Goal: Task Accomplishment & Management: Use online tool/utility

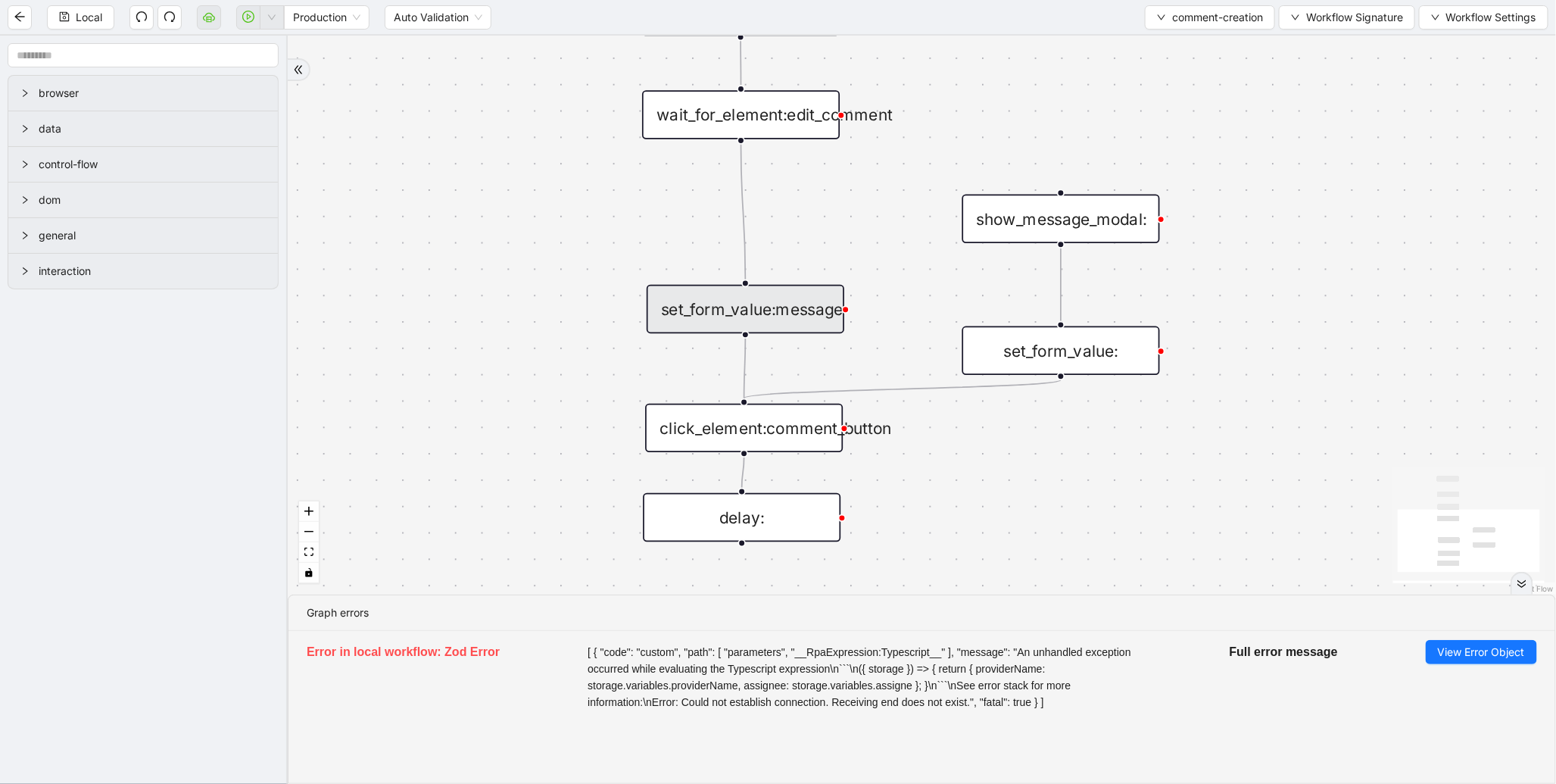
click at [758, 305] on div "set_form_value:message" at bounding box center [745, 309] width 198 height 49
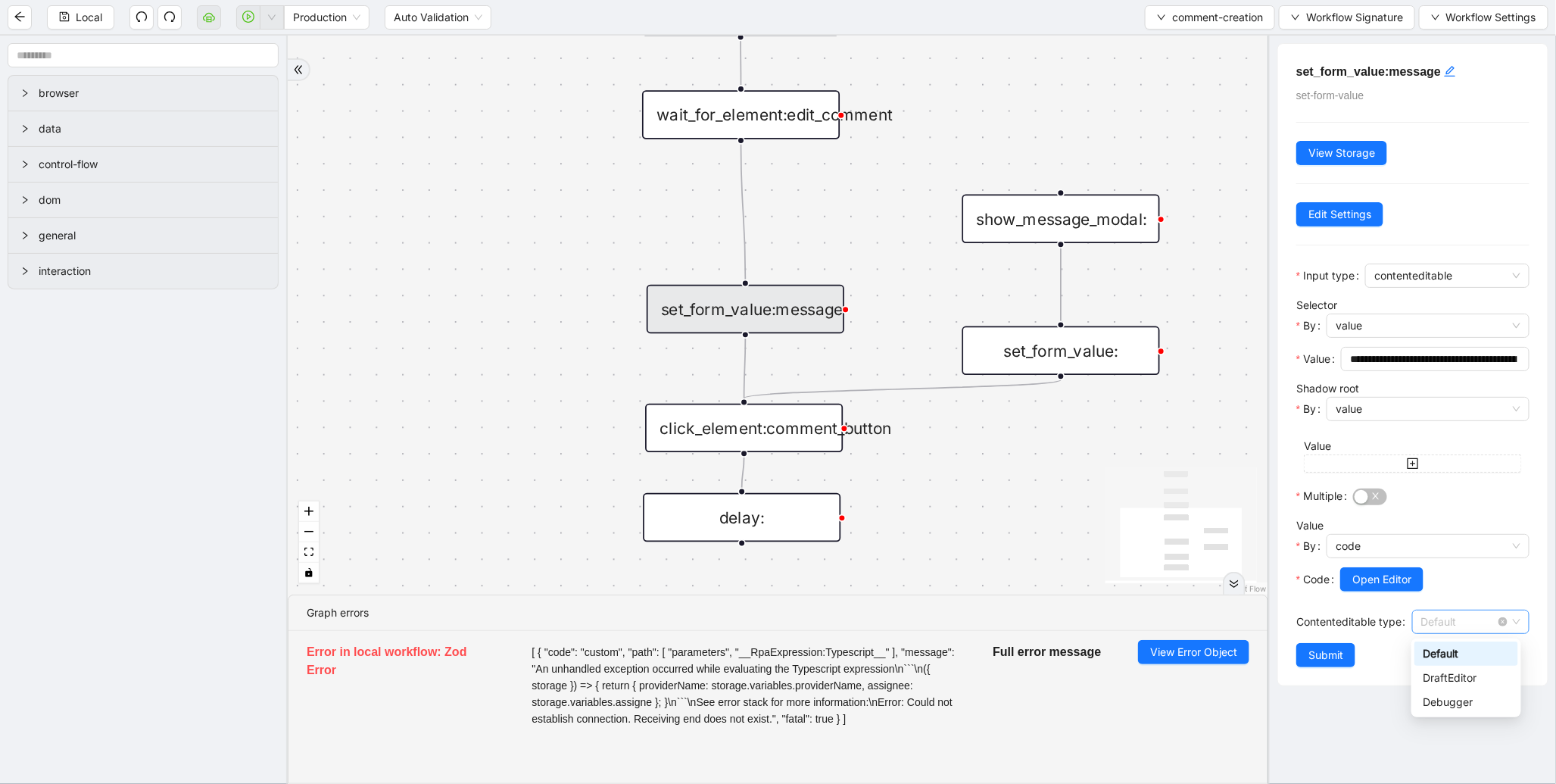
click at [1434, 625] on span "Default" at bounding box center [1471, 622] width 99 height 22
click at [549, 139] on div "trigger wait_for_element:comment click_element:comment click_element:comment_bu…" at bounding box center [778, 315] width 981 height 559
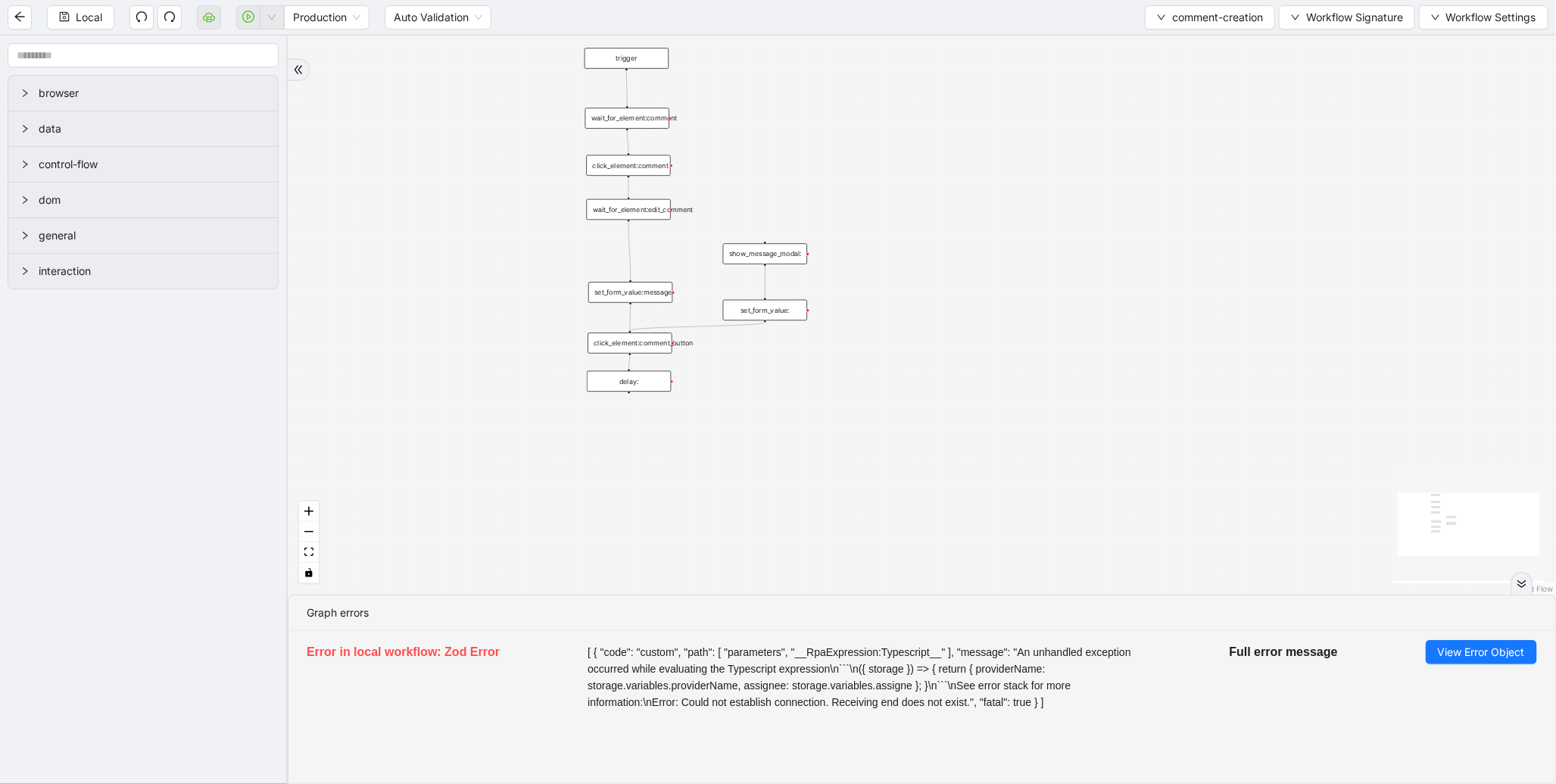
drag, startPoint x: 752, startPoint y: 53, endPoint x: 747, endPoint y: 170, distance: 117.1
click at [747, 170] on div "trigger wait_for_element:comment click_element:comment click_element:comment_bu…" at bounding box center [922, 315] width 1268 height 559
click at [1183, 22] on span "comment-creation" at bounding box center [1217, 18] width 91 height 17
click at [1176, 37] on span "Select" at bounding box center [1206, 46] width 108 height 17
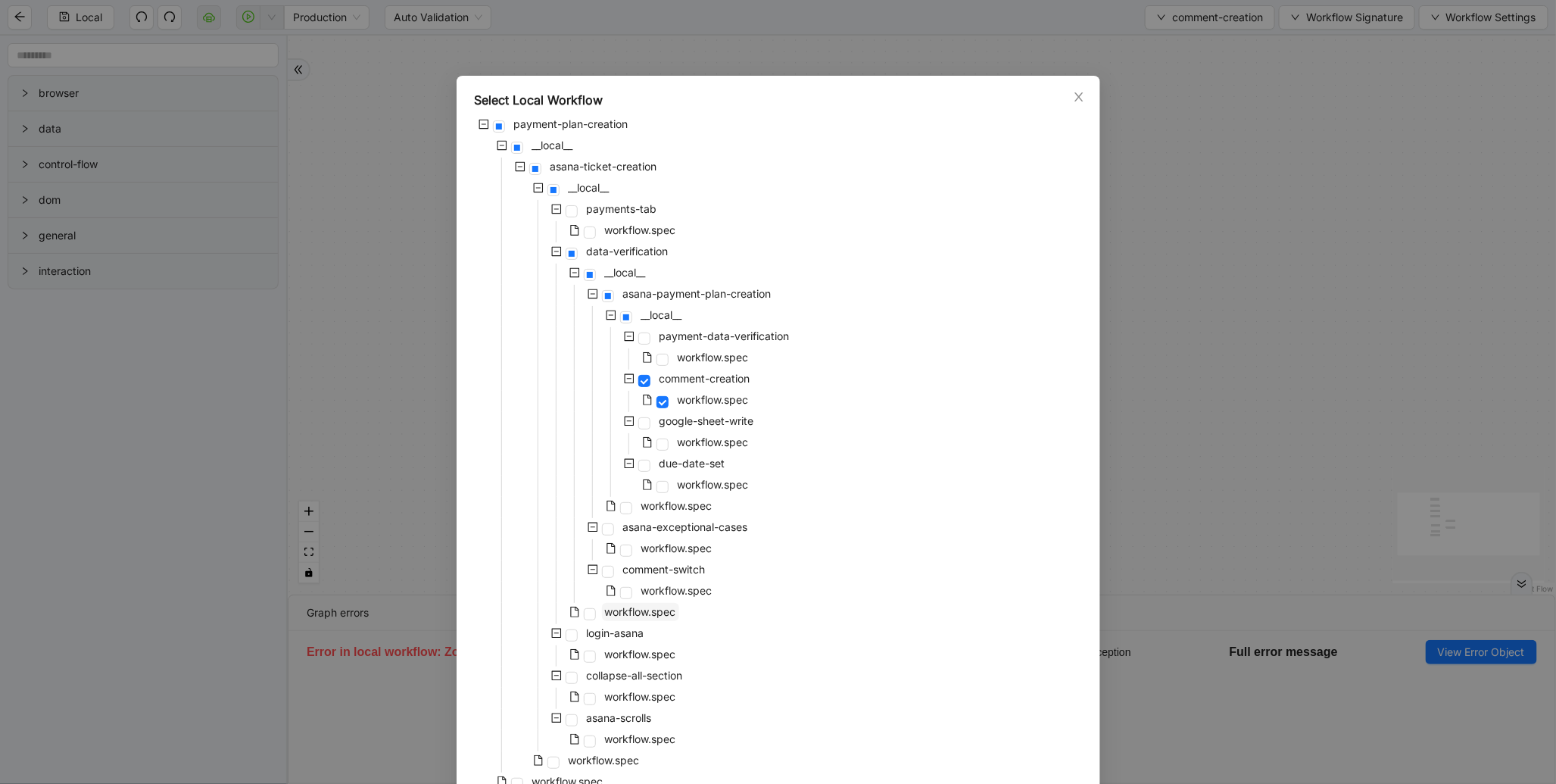
click at [619, 615] on span "workflow.spec" at bounding box center [641, 612] width 71 height 13
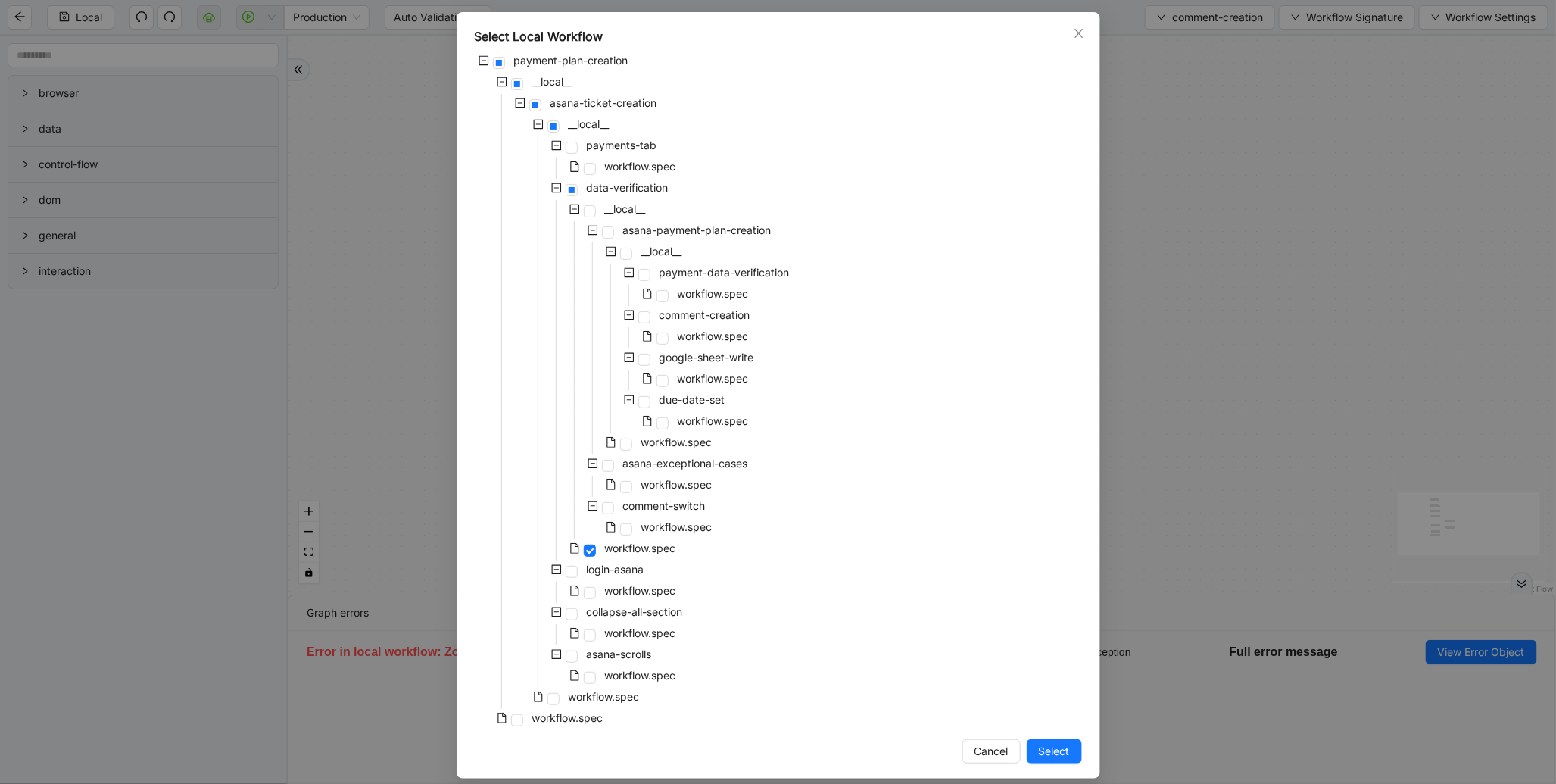
scroll to position [76, 0]
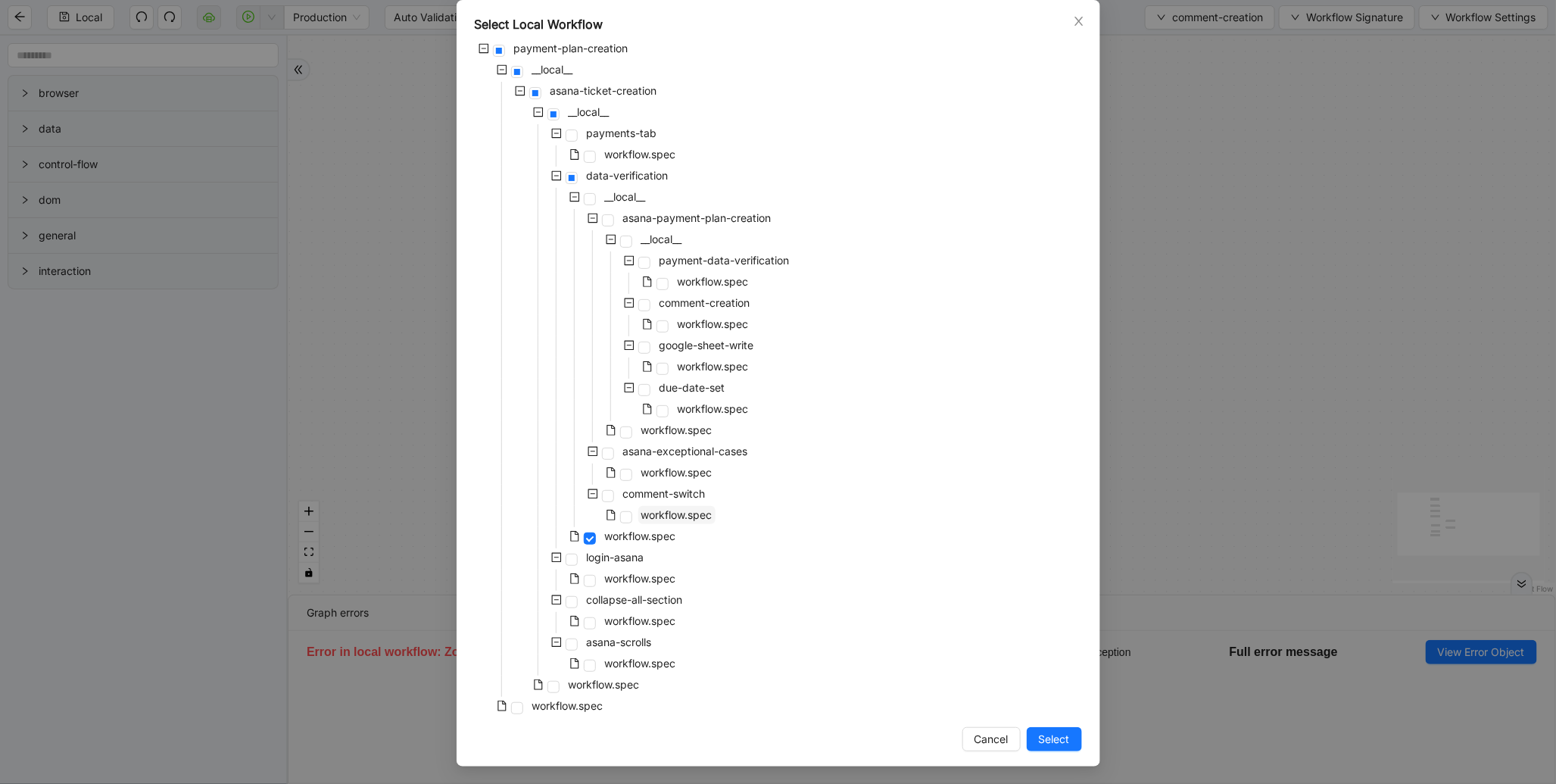
click at [679, 510] on span "workflow.spec" at bounding box center [677, 514] width 71 height 13
click at [1049, 728] on button "Select" at bounding box center [1054, 739] width 55 height 24
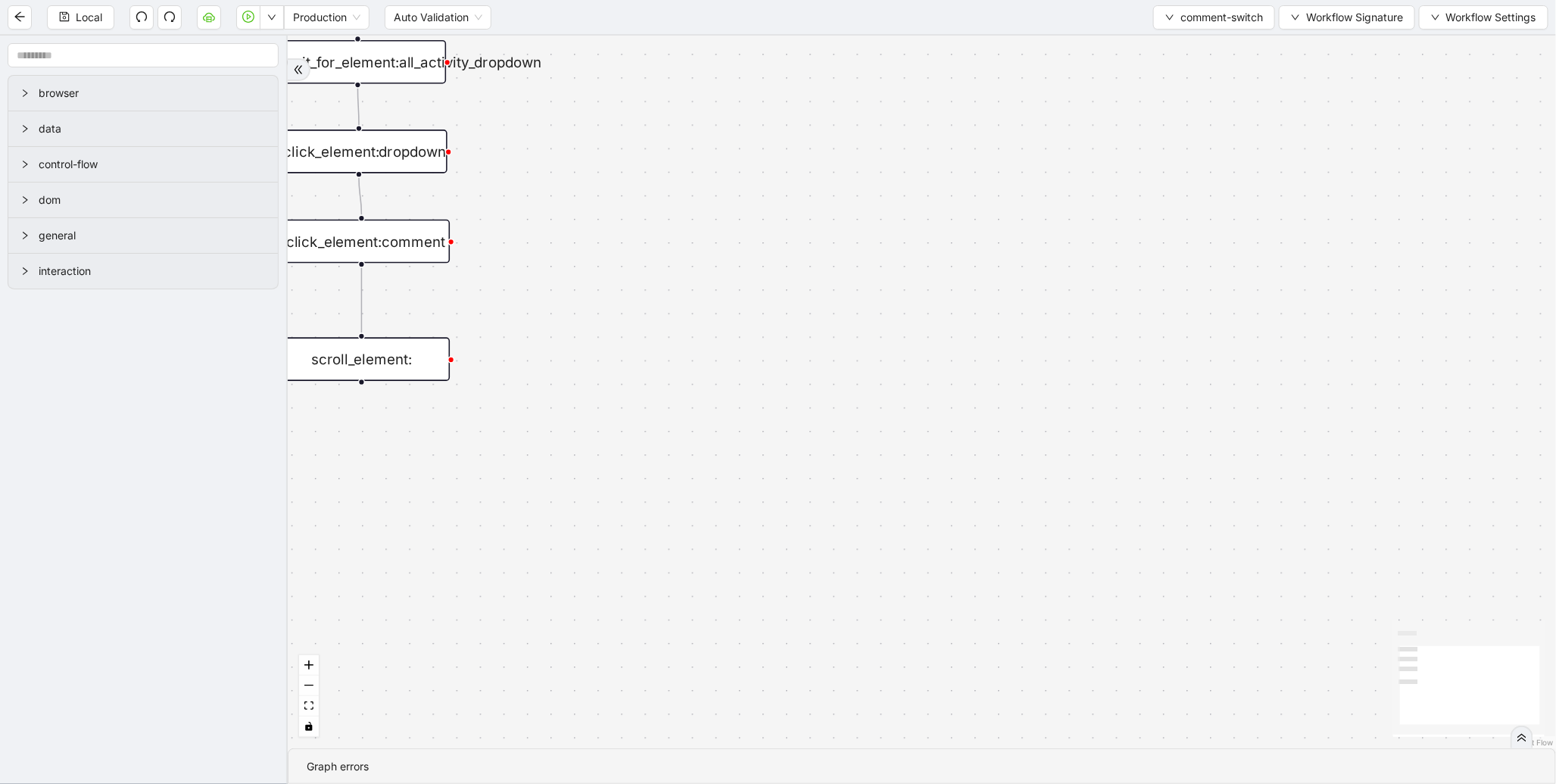
drag, startPoint x: 707, startPoint y: 281, endPoint x: 784, endPoint y: 451, distance: 186.6
click at [784, 451] on div "trigger wait_for_element:all_activity_dropdown click_element:comment click_elem…" at bounding box center [922, 392] width 1268 height 713
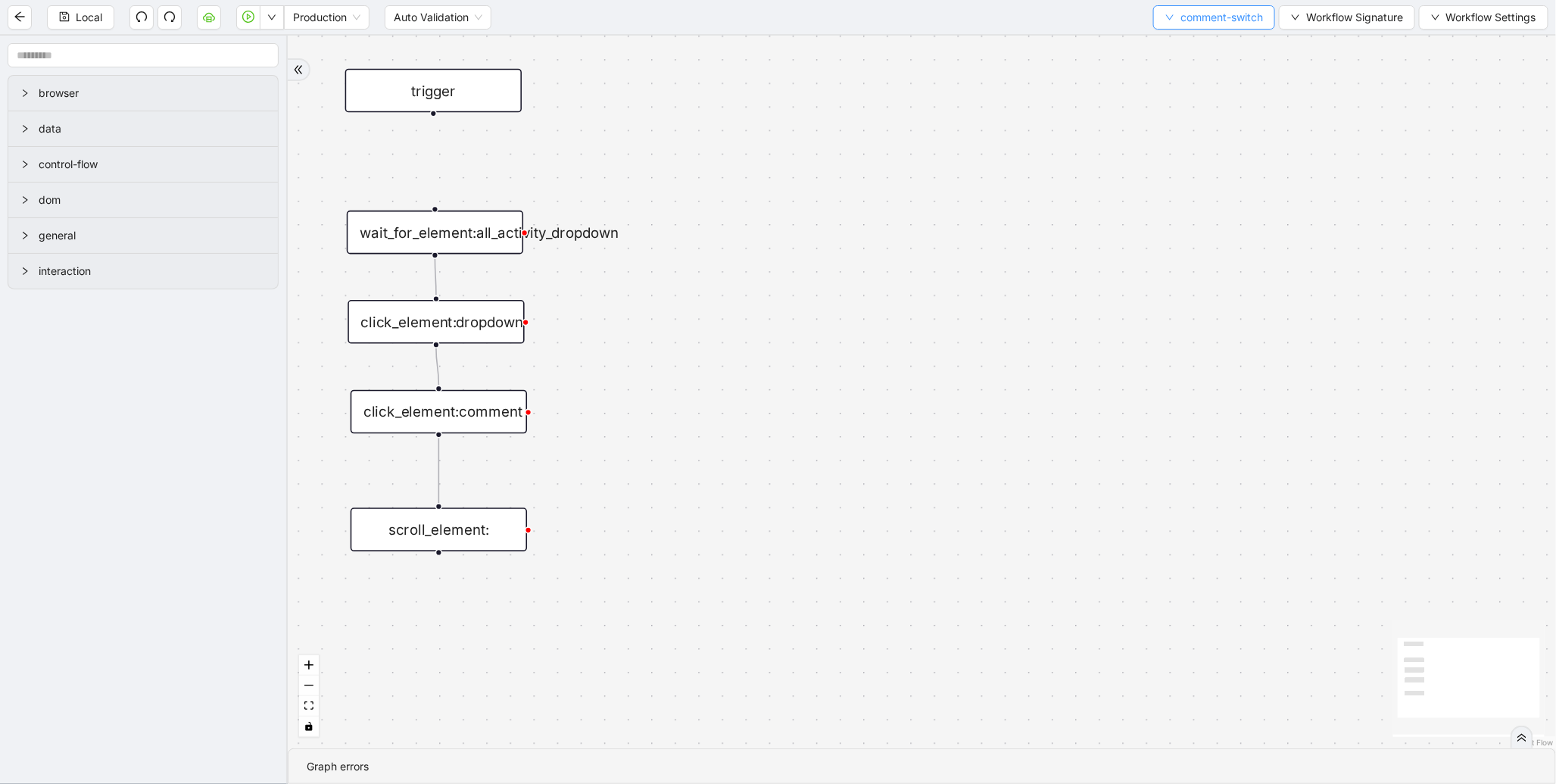
click at [1200, 23] on span "comment-switch" at bounding box center [1222, 18] width 82 height 17
click at [1192, 39] on span "Select" at bounding box center [1210, 46] width 99 height 17
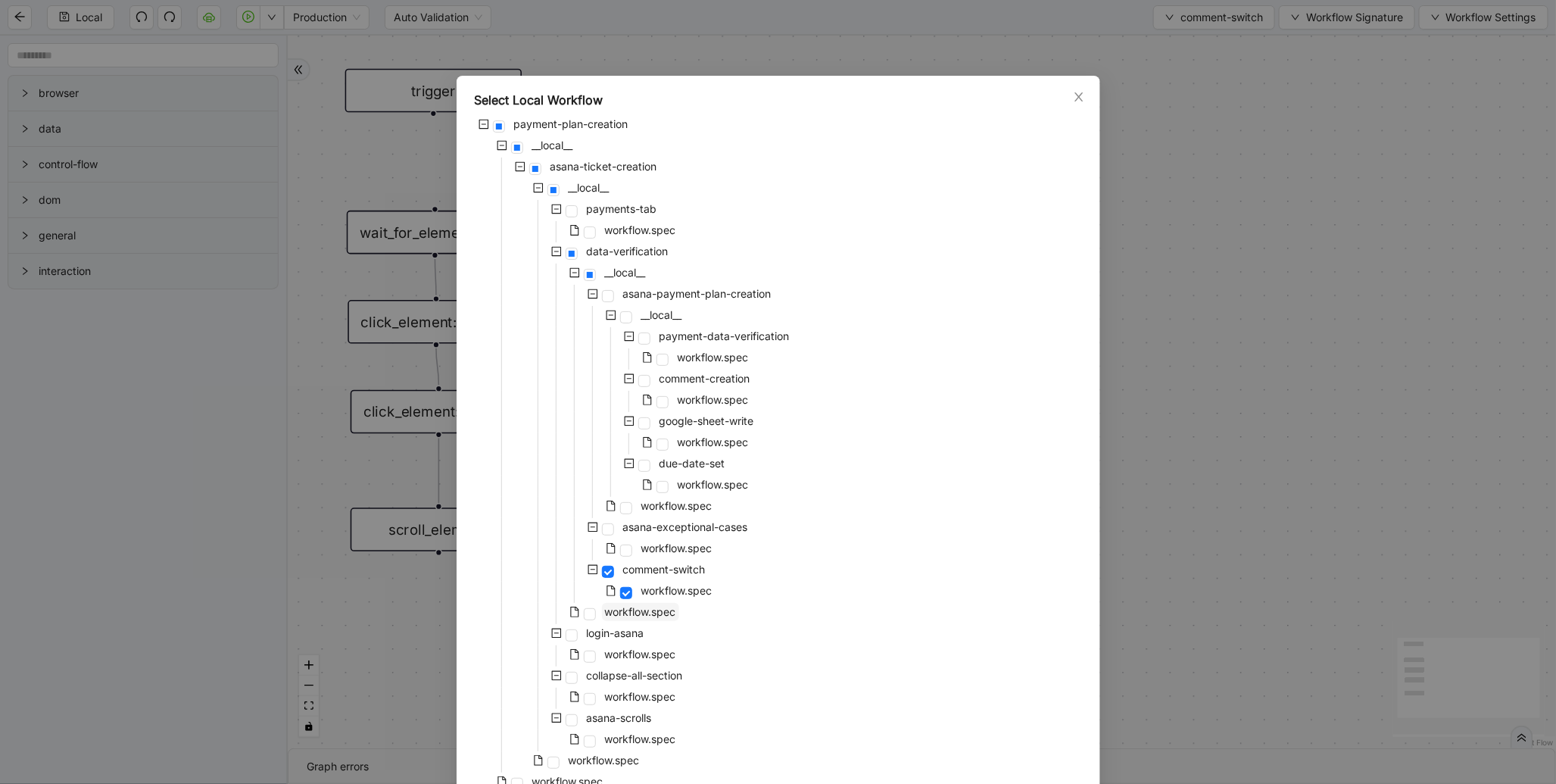
click at [616, 606] on span "workflow.spec" at bounding box center [641, 612] width 71 height 13
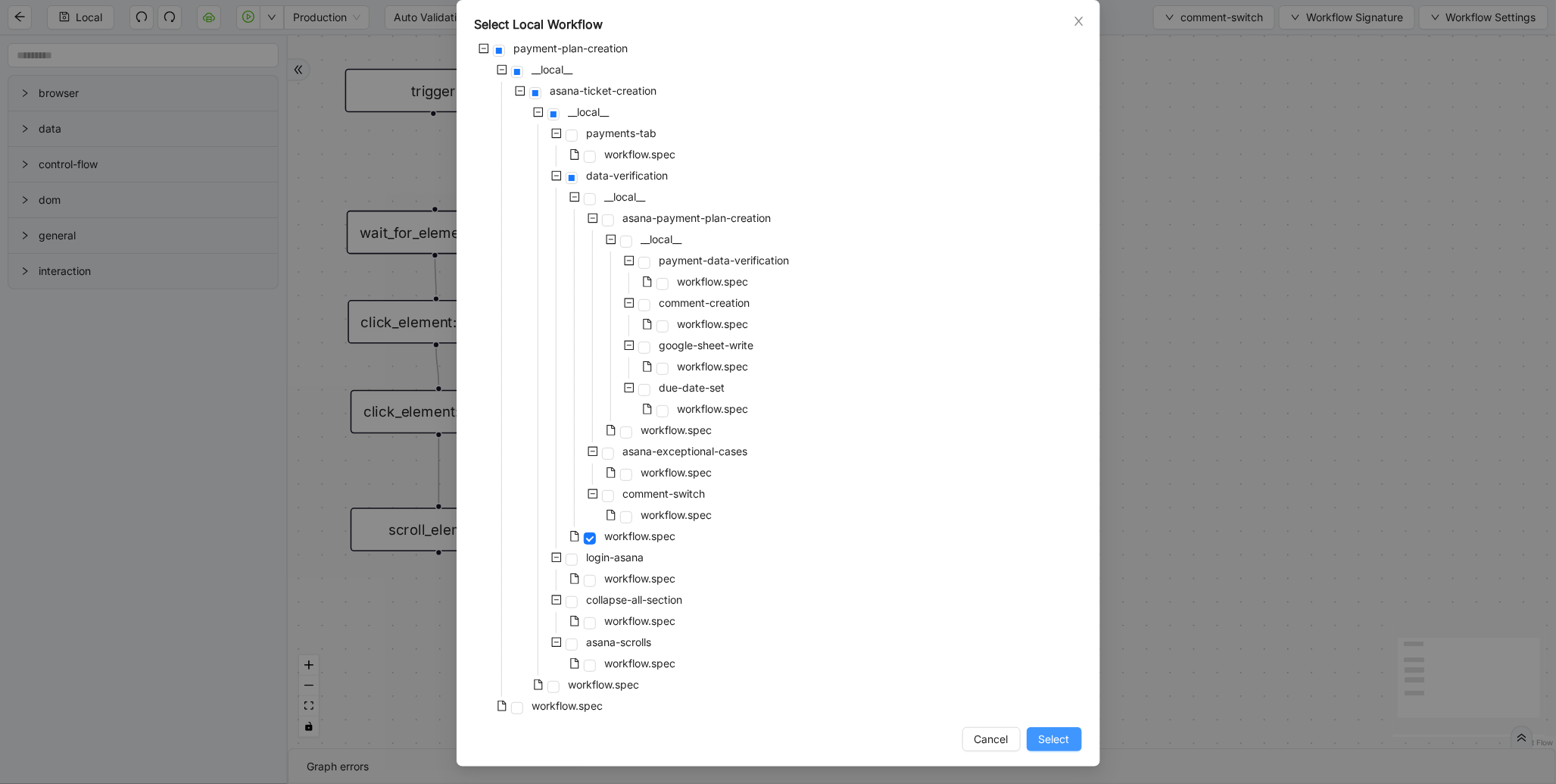
click at [1053, 731] on span "Select" at bounding box center [1054, 739] width 31 height 17
click at [1041, 732] on div "trigger wait_for_element:all_activity_dropdown click_element:comment click_elem…" at bounding box center [922, 392] width 1268 height 713
click at [1064, 739] on div "trigger wait_for_element:all_activity_dropdown click_element:comment click_elem…" at bounding box center [922, 392] width 1268 height 713
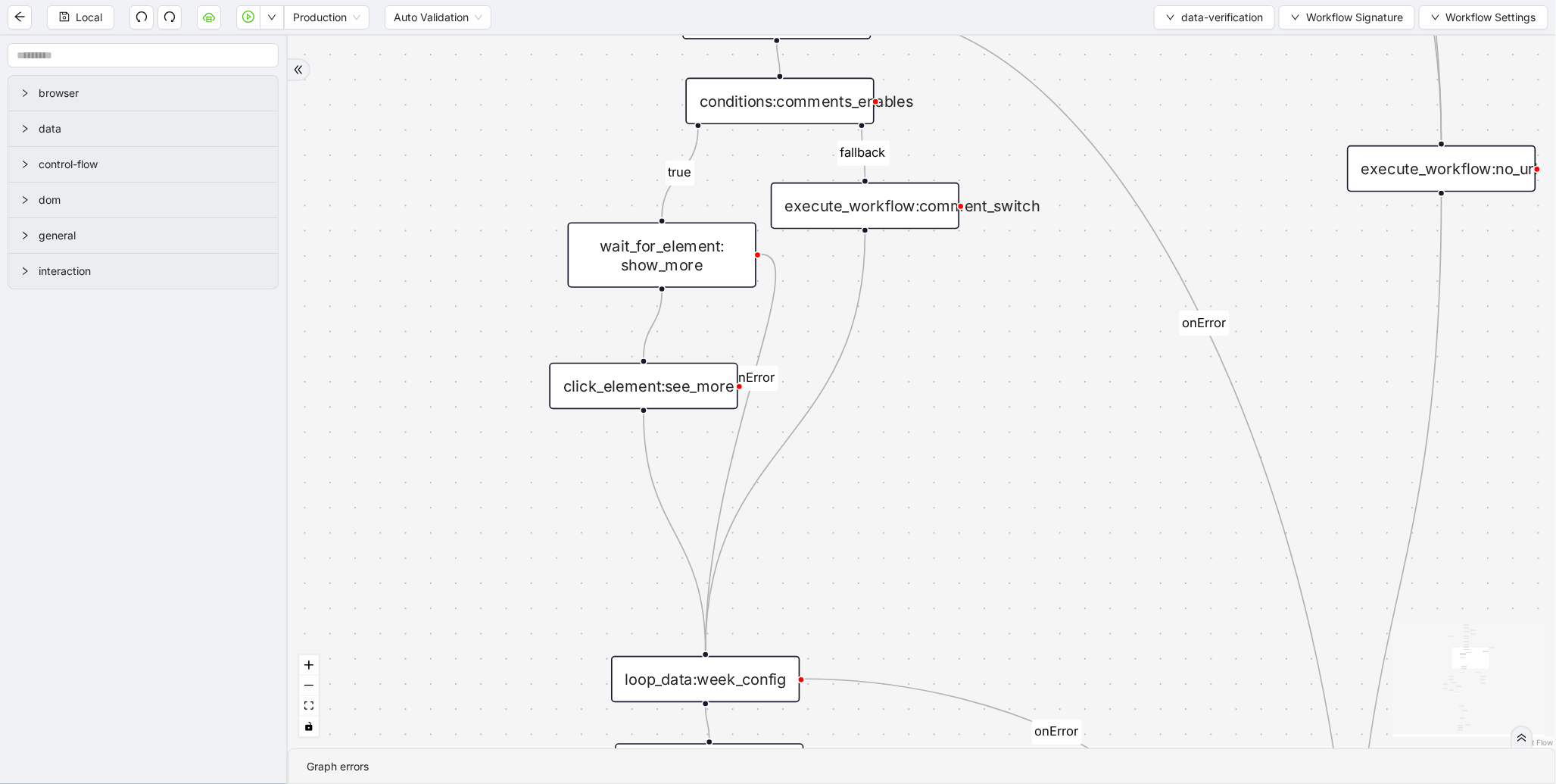
drag, startPoint x: 480, startPoint y: 512, endPoint x: 540, endPoint y: 251, distance: 267.8
click at [540, 251] on div "count includes_week fallback fallback week_found dos write fallback dos fallbac…" at bounding box center [922, 392] width 1268 height 713
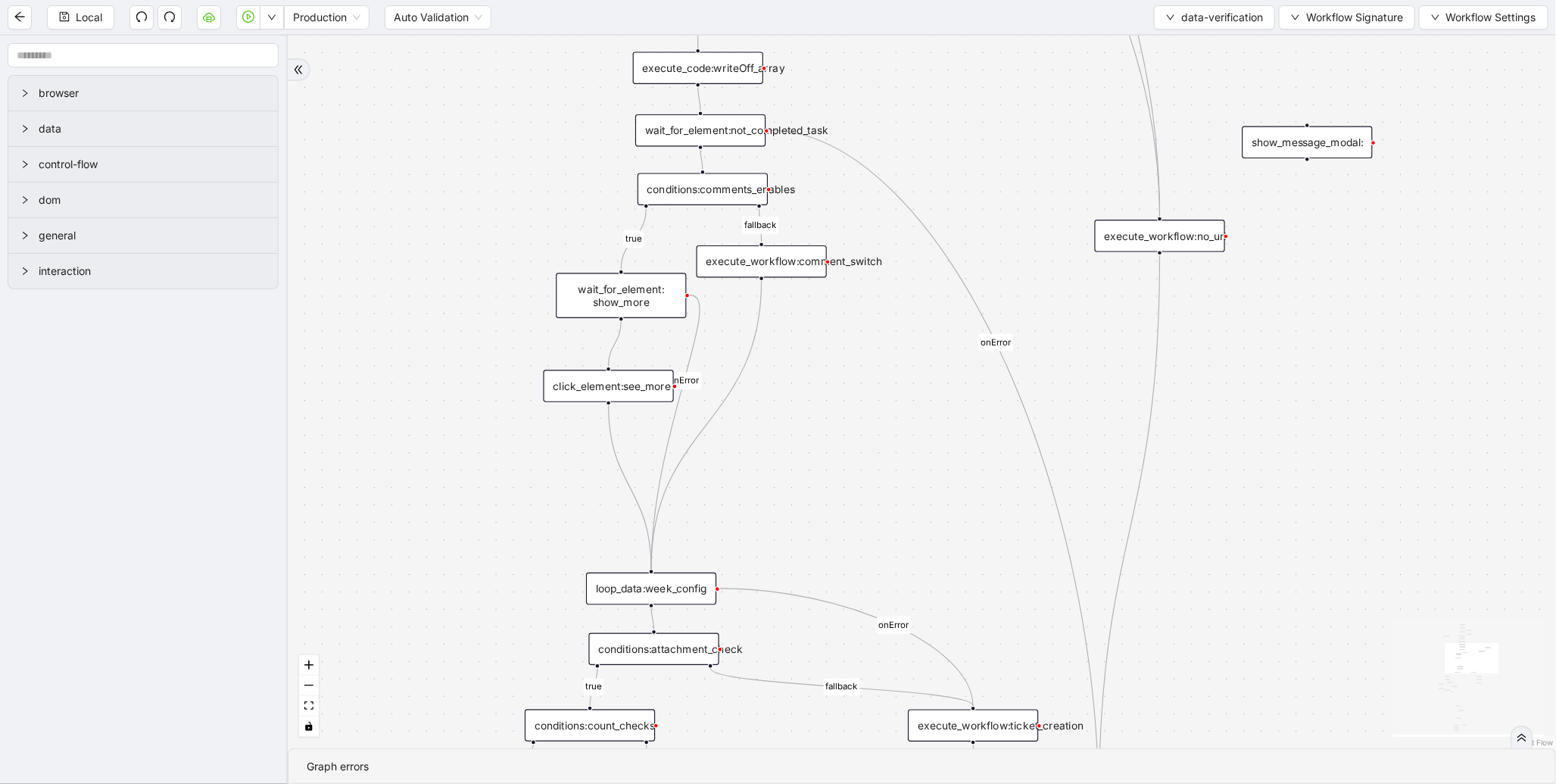
drag, startPoint x: 501, startPoint y: 477, endPoint x: 606, endPoint y: 164, distance: 330.1
click at [603, 168] on div "count includes_week fallback fallback week_found dos write fallback dos fallbac…" at bounding box center [922, 392] width 1268 height 713
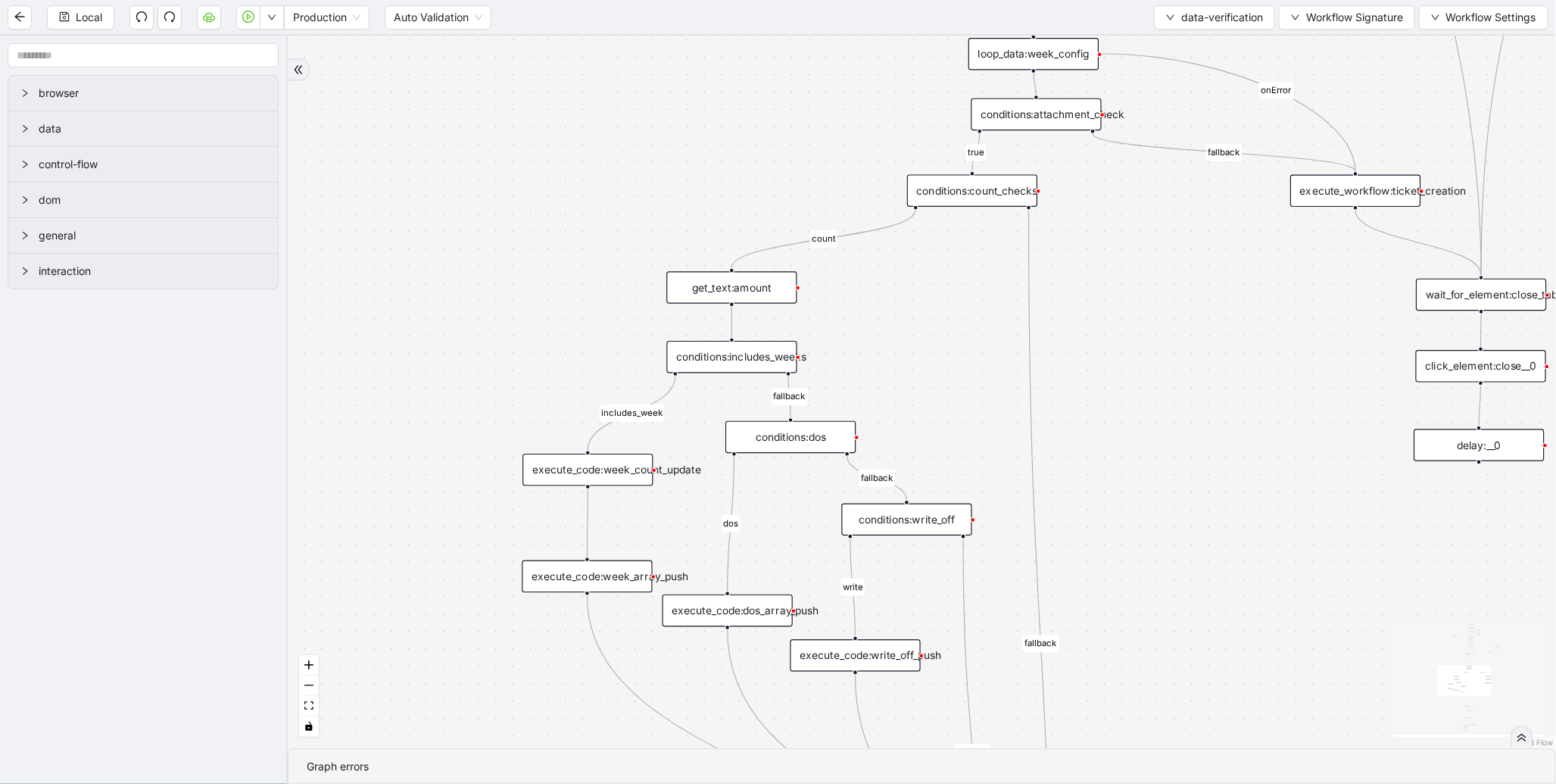
drag, startPoint x: 559, startPoint y: 333, endPoint x: 860, endPoint y: 114, distance: 372.2
click at [895, 81] on div "count includes_week fallback fallback week_found dos write fallback dos fallbac…" at bounding box center [922, 392] width 1268 height 713
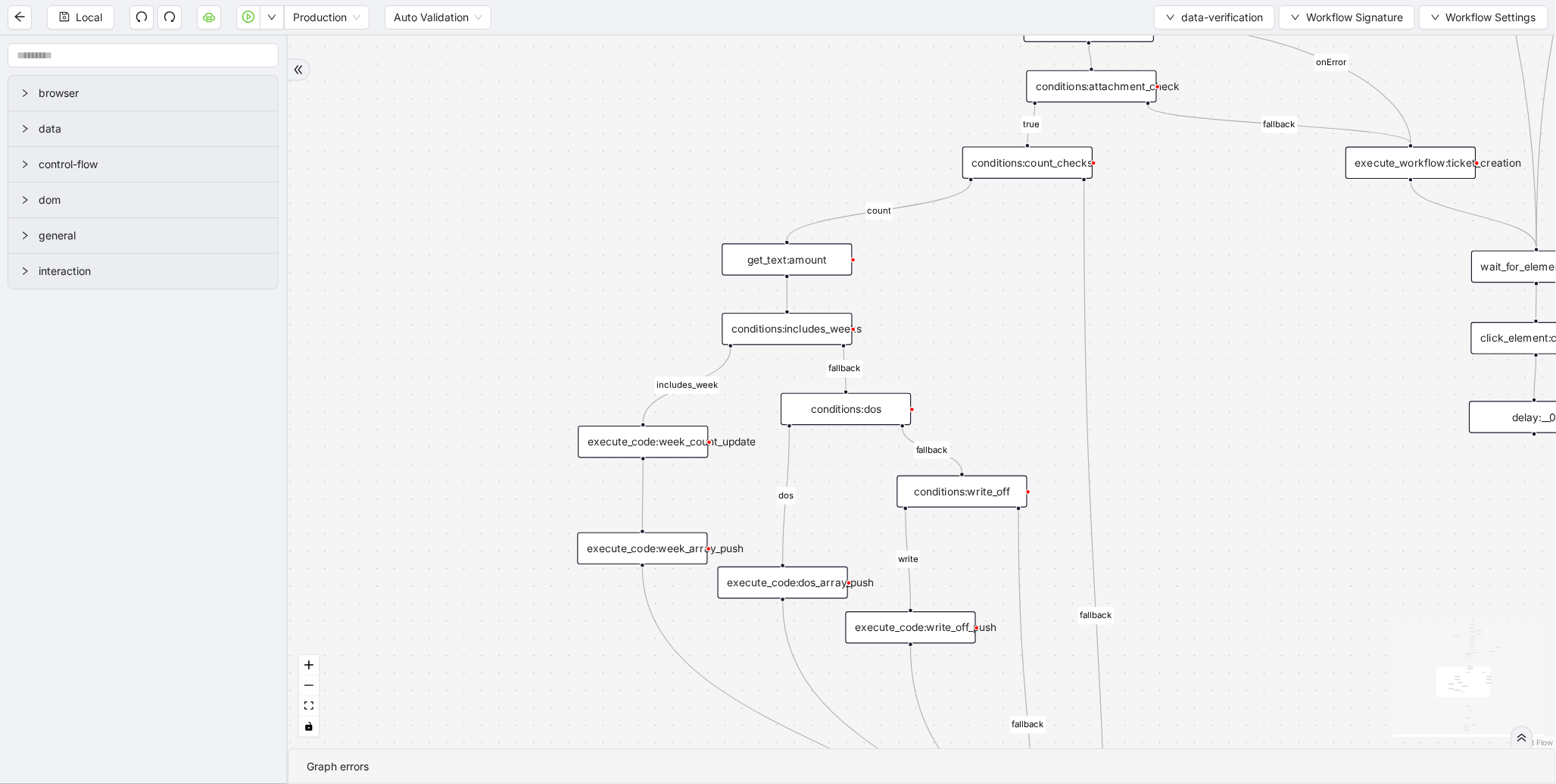
drag, startPoint x: 571, startPoint y: 481, endPoint x: 520, endPoint y: 92, distance: 392.3
click at [515, 96] on div "count includes_week fallback fallback week_found dos write fallback dos fallbac…" at bounding box center [922, 392] width 1268 height 713
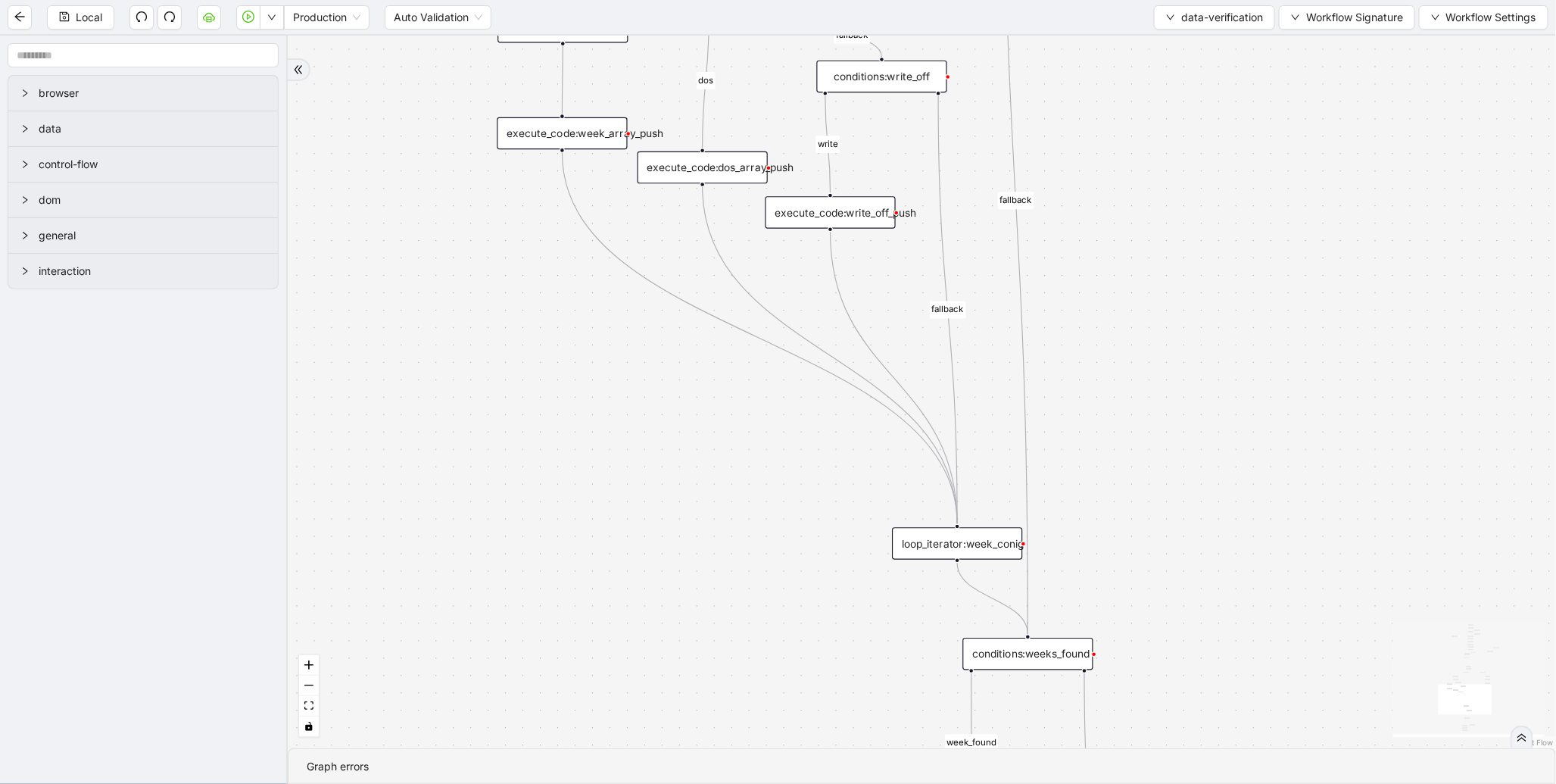
drag, startPoint x: 674, startPoint y: 465, endPoint x: 399, endPoint y: 85, distance: 469.1
click at [399, 85] on div "count includes_week fallback fallback week_found dos write fallback dos fallbac…" at bounding box center [922, 392] width 1268 height 713
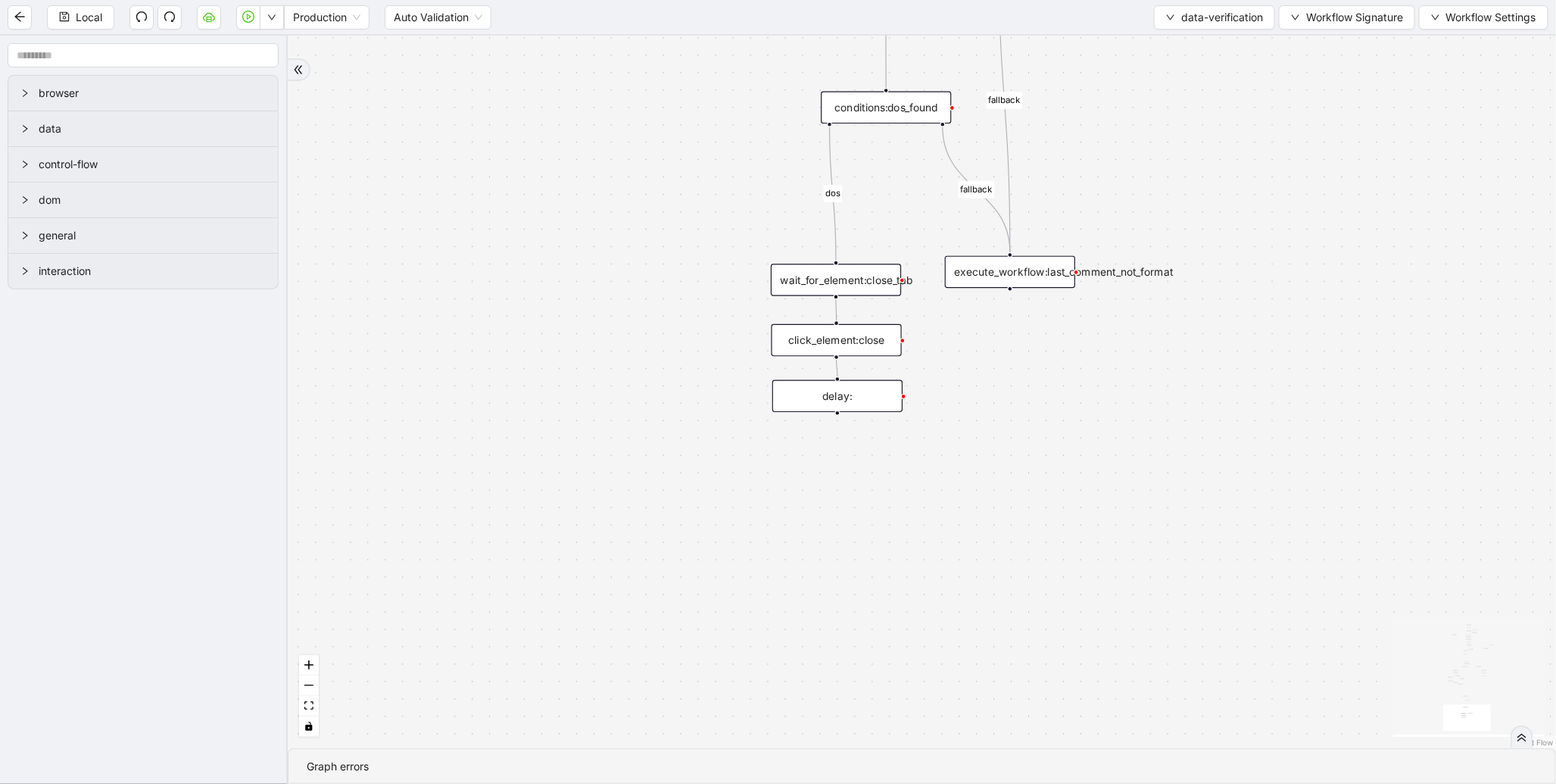
drag, startPoint x: 547, startPoint y: 454, endPoint x: 736, endPoint y: 110, distance: 392.5
click at [736, 110] on div "count includes_week fallback fallback week_found dos write fallback dos fallbac…" at bounding box center [922, 392] width 1268 height 713
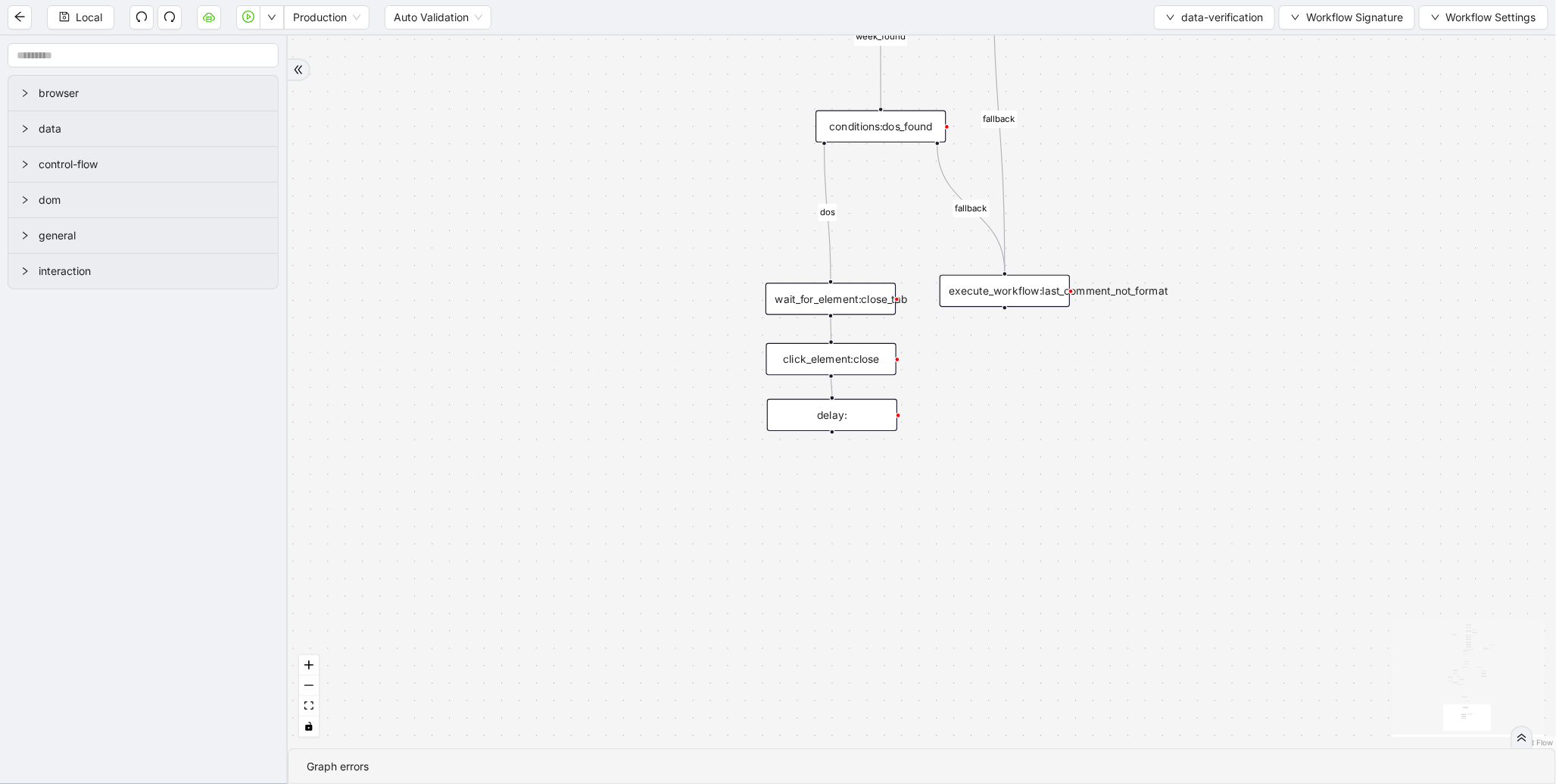
drag, startPoint x: 721, startPoint y: 214, endPoint x: 653, endPoint y: 516, distance: 309.6
click at [653, 516] on div "count includes_week fallback fallback week_found dos write fallback dos fallbac…" at bounding box center [922, 392] width 1268 height 713
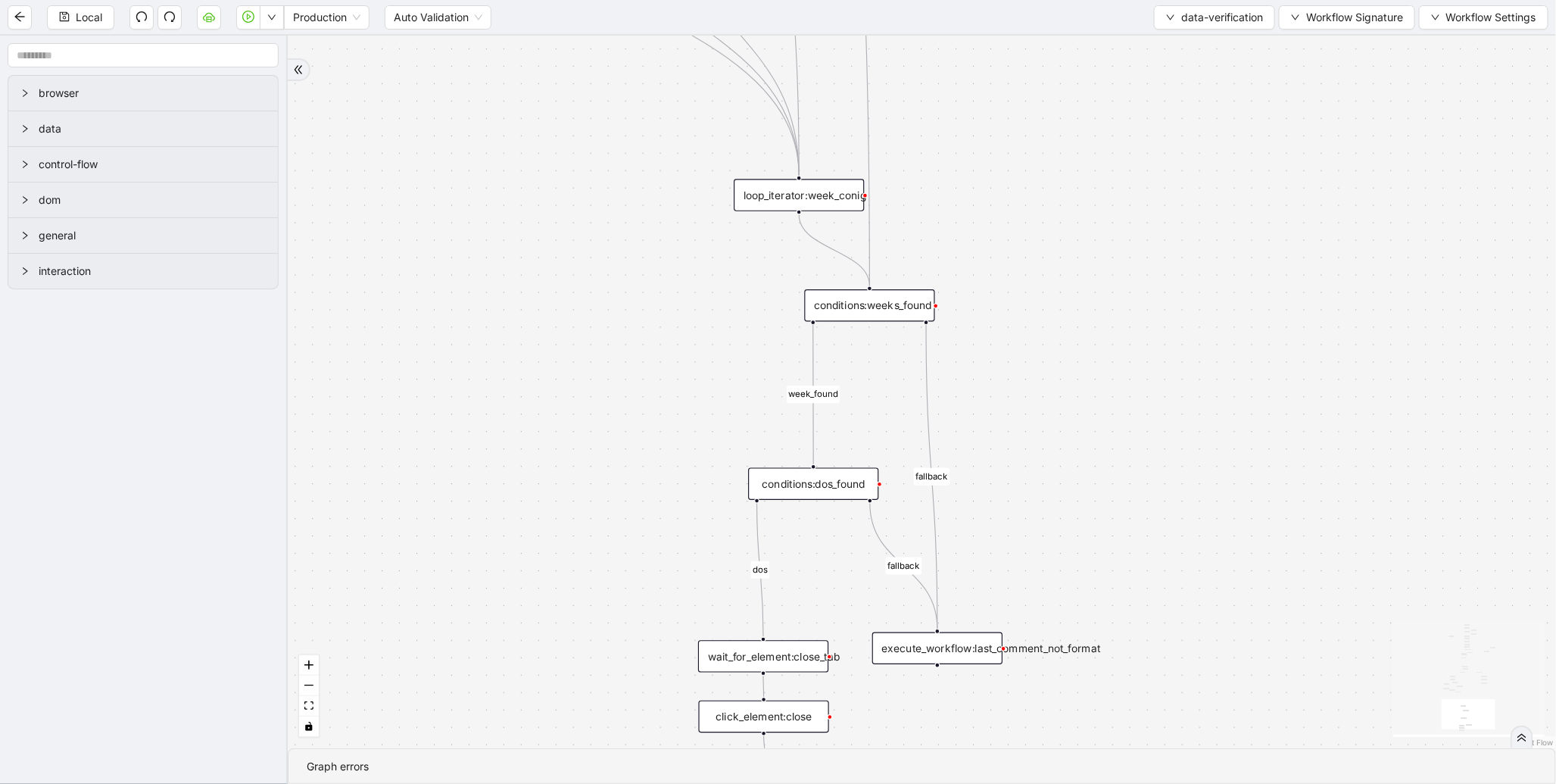
drag, startPoint x: 1048, startPoint y: 255, endPoint x: 980, endPoint y: 648, distance: 398.8
click at [985, 648] on div "count includes_week fallback fallback week_found dos write fallback dos fallbac…" at bounding box center [922, 392] width 1268 height 713
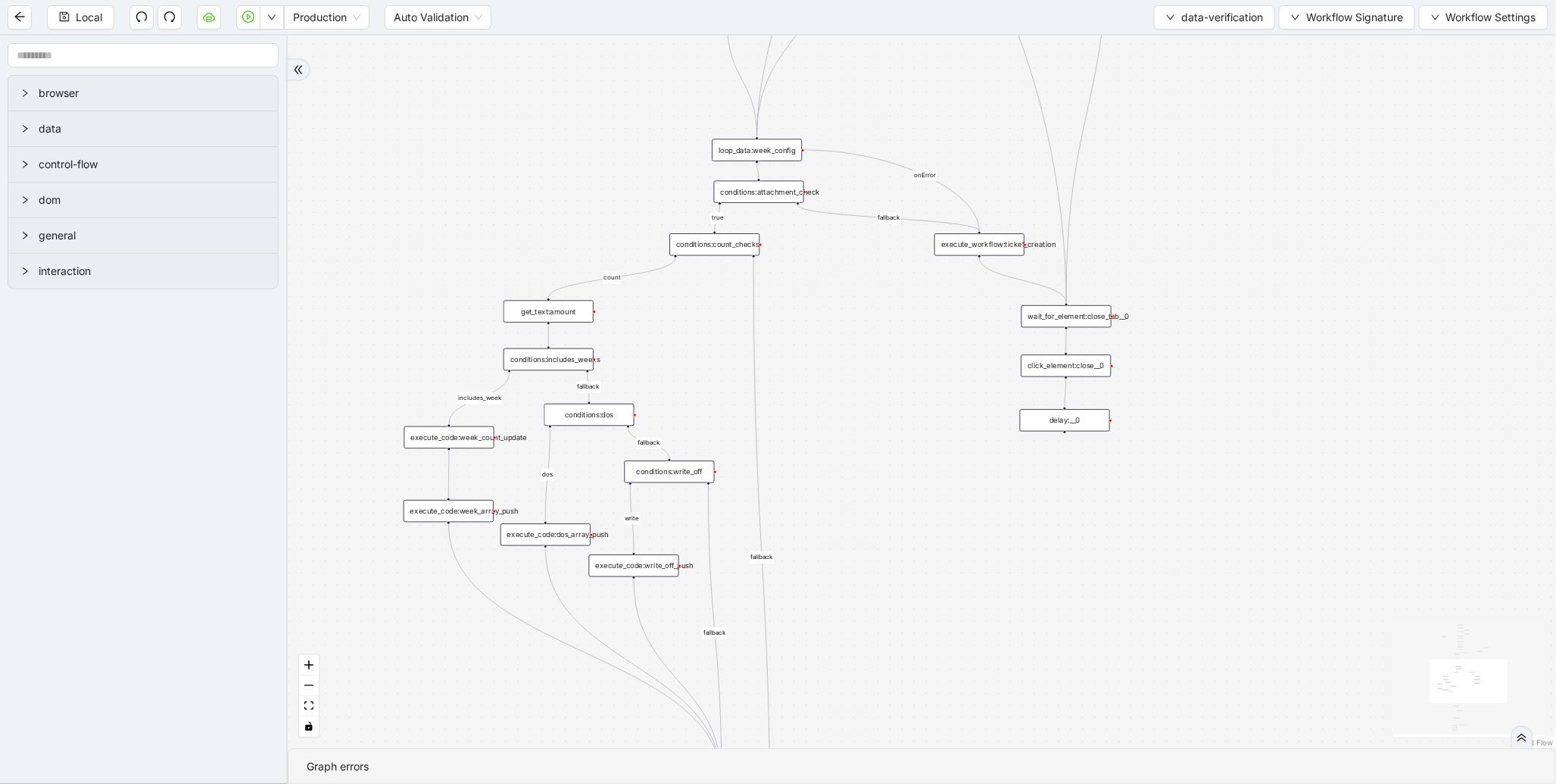
drag, startPoint x: 1065, startPoint y: 427, endPoint x: 970, endPoint y: 651, distance: 243.3
click at [974, 669] on div "count includes_week fallback fallback week_found dos write fallback dos fallbac…" at bounding box center [922, 392] width 1268 height 713
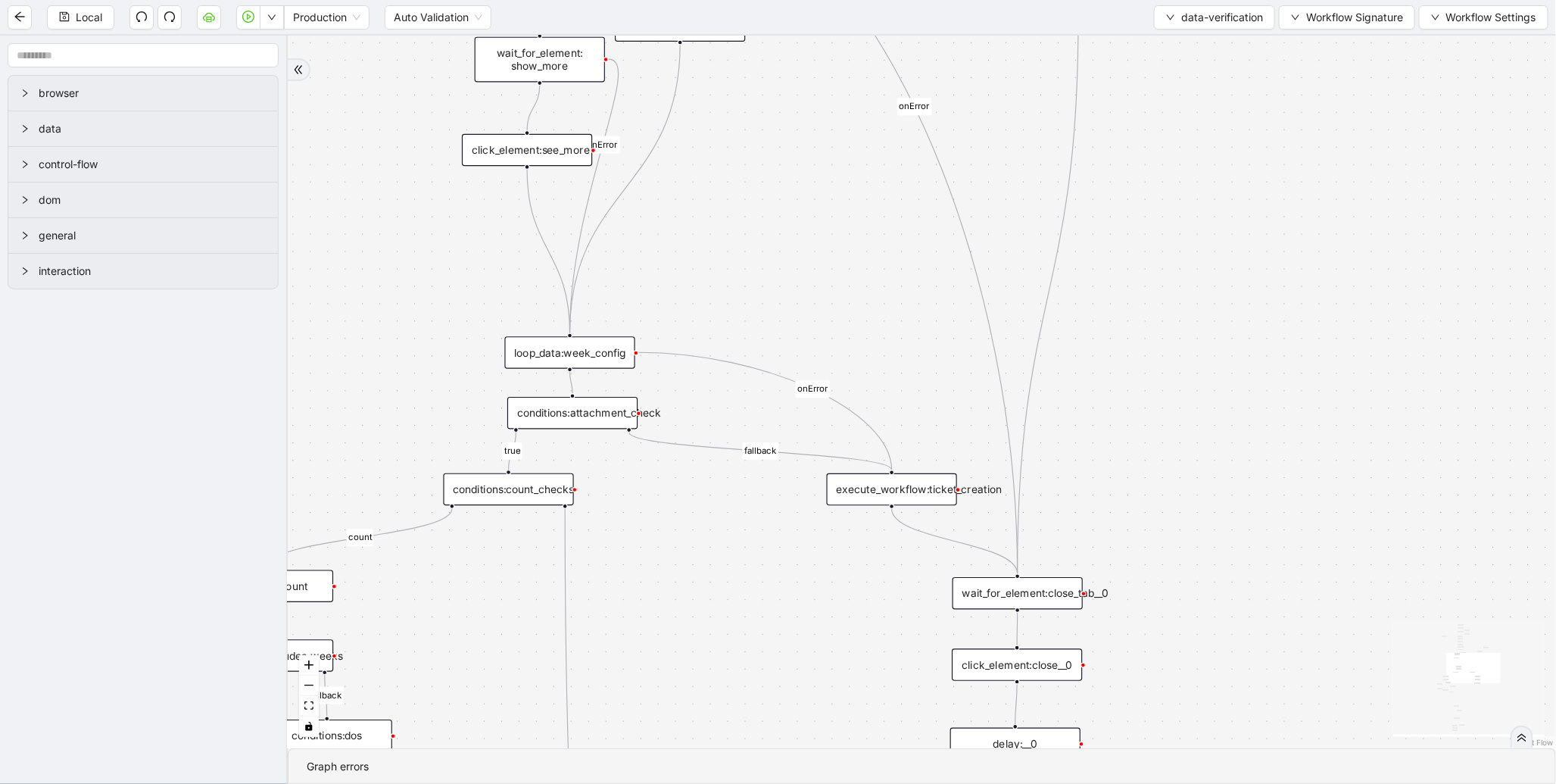
drag, startPoint x: 871, startPoint y: 437, endPoint x: 865, endPoint y: 717, distance: 280.1
click at [865, 717] on div "count includes_week fallback fallback week_found dos write fallback dos fallbac…" at bounding box center [922, 392] width 1268 height 713
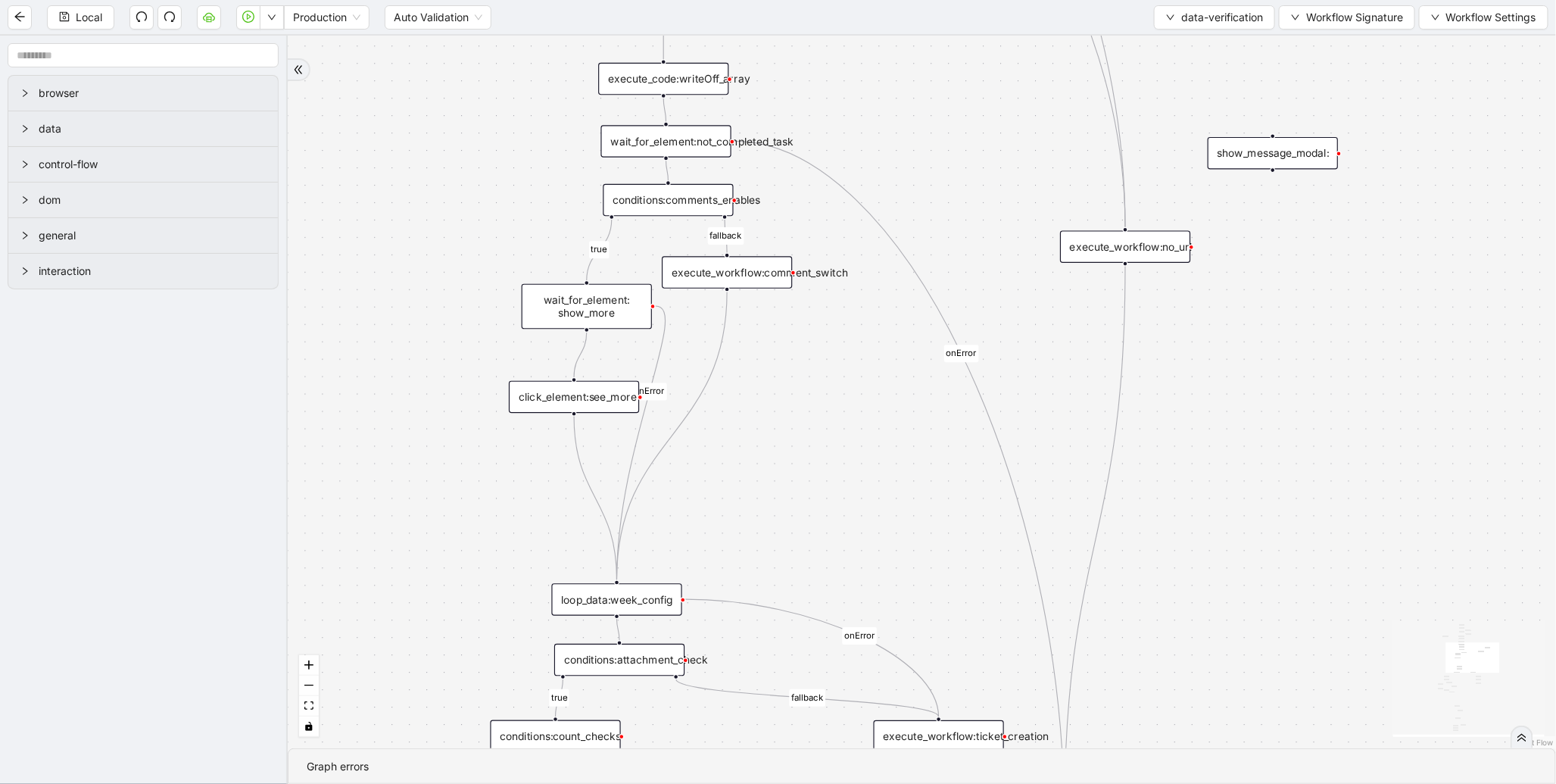
drag, startPoint x: 907, startPoint y: 415, endPoint x: 957, endPoint y: 587, distance: 179.1
click at [957, 587] on div "count includes_week fallback fallback week_found dos write fallback dos fallbac…" at bounding box center [922, 392] width 1268 height 713
drag, startPoint x: 937, startPoint y: 426, endPoint x: 937, endPoint y: 388, distance: 38.0
click at [937, 390] on div "count includes_week fallback fallback week_found dos write fallback dos fallbac…" at bounding box center [922, 392] width 1268 height 713
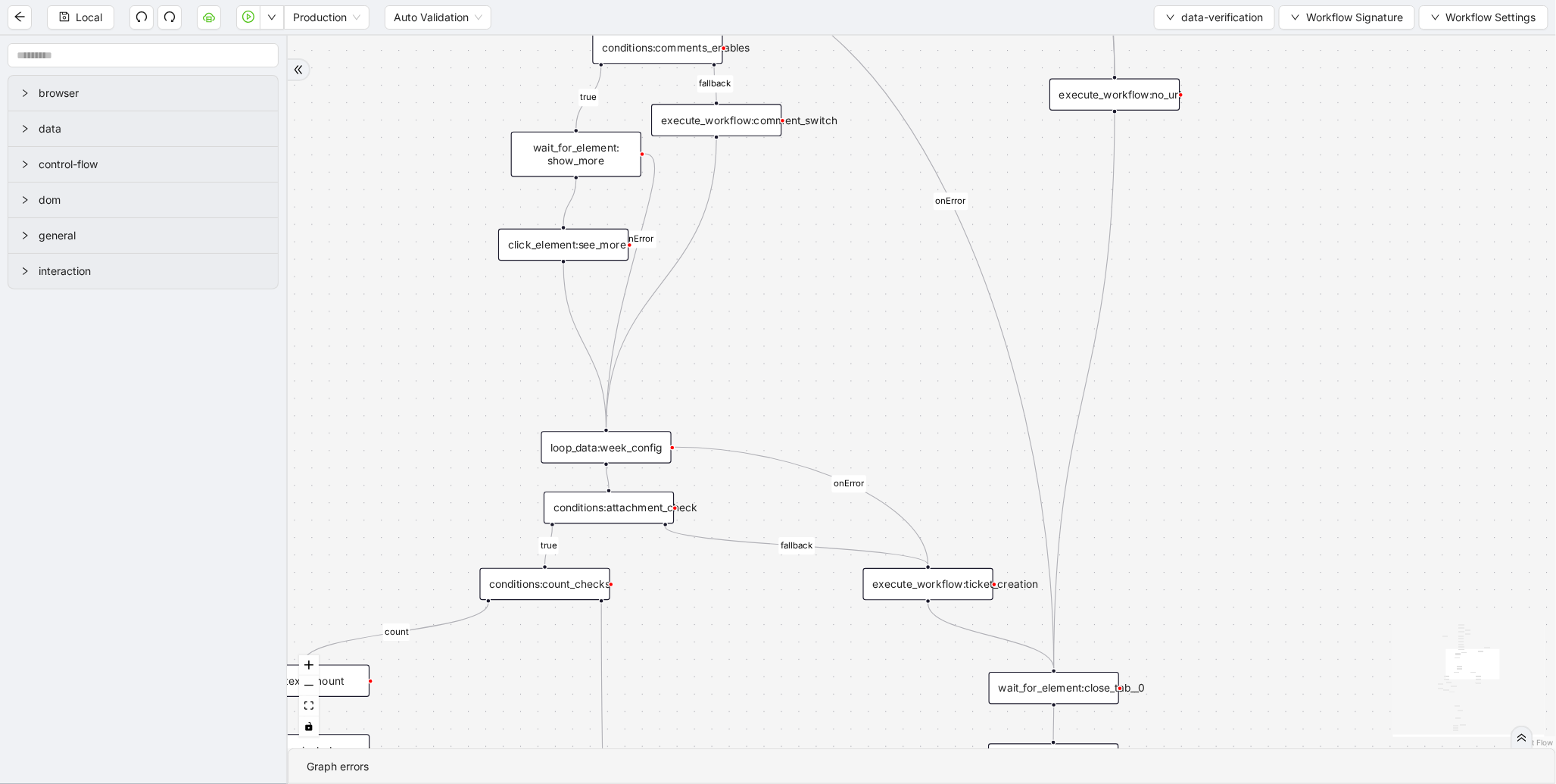
click at [945, 584] on div "execute_workflow:ticket_creation" at bounding box center [927, 584] width 130 height 33
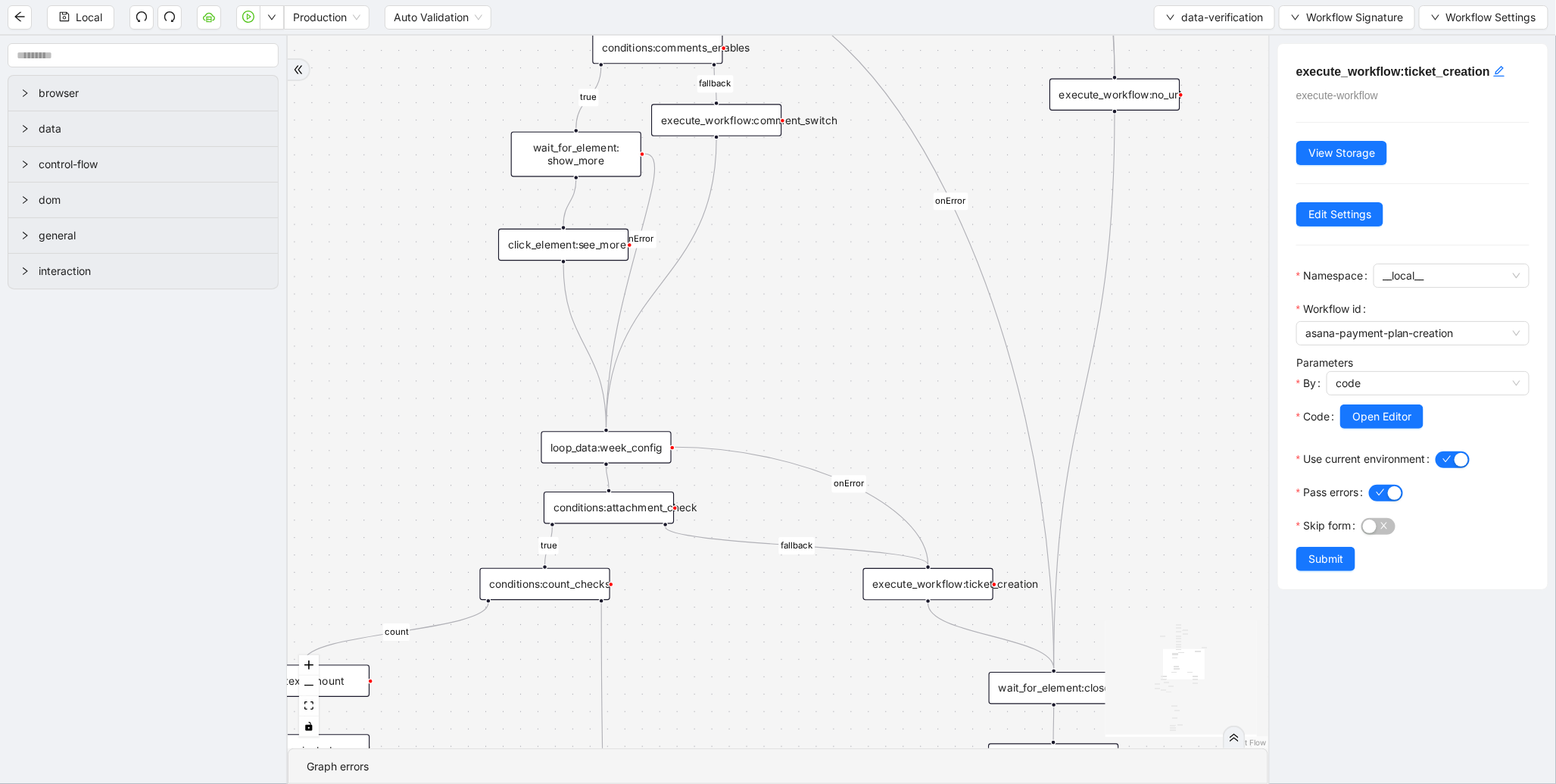
click at [747, 127] on div "execute_workflow:comment_switch" at bounding box center [716, 120] width 130 height 33
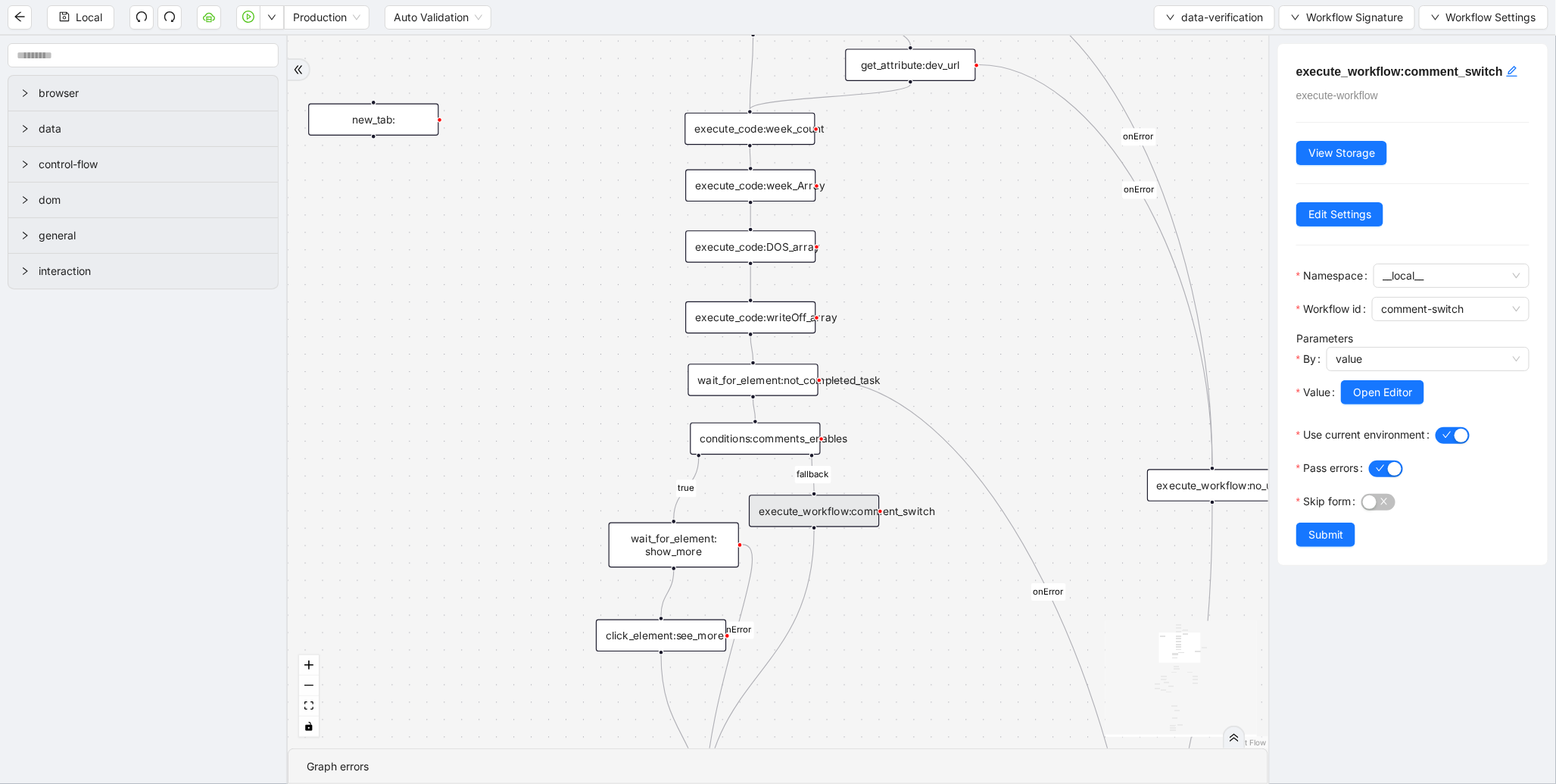
drag, startPoint x: 801, startPoint y: 271, endPoint x: 903, endPoint y: 655, distance: 397.3
click at [903, 655] on div "count includes_week fallback fallback week_found dos write fallback dos fallbac…" at bounding box center [778, 392] width 981 height 713
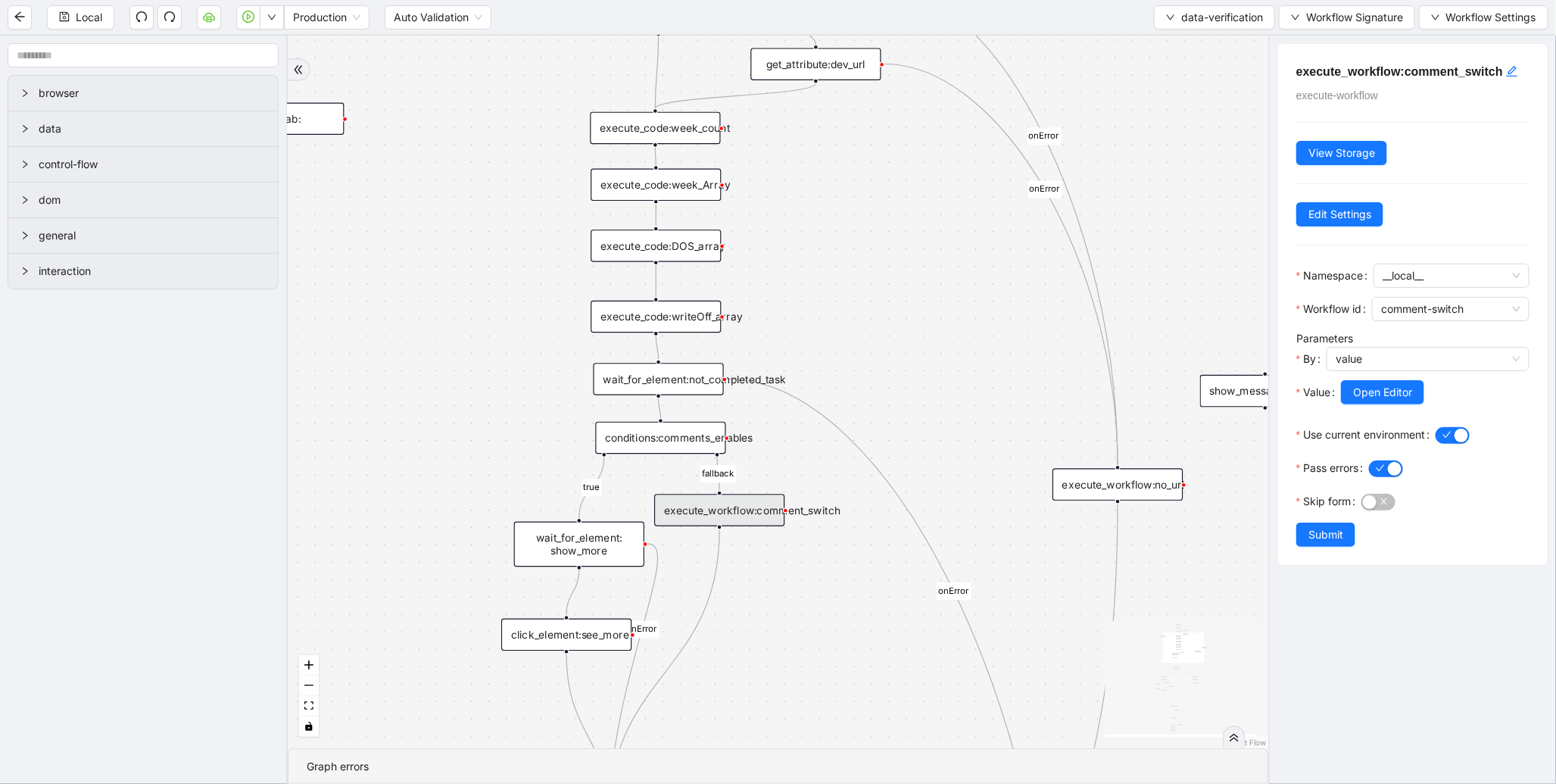
drag, startPoint x: 1011, startPoint y: 267, endPoint x: 911, endPoint y: 250, distance: 101.4
click at [911, 247] on div "count includes_week fallback fallback week_found dos write fallback dos fallbac…" at bounding box center [778, 392] width 981 height 713
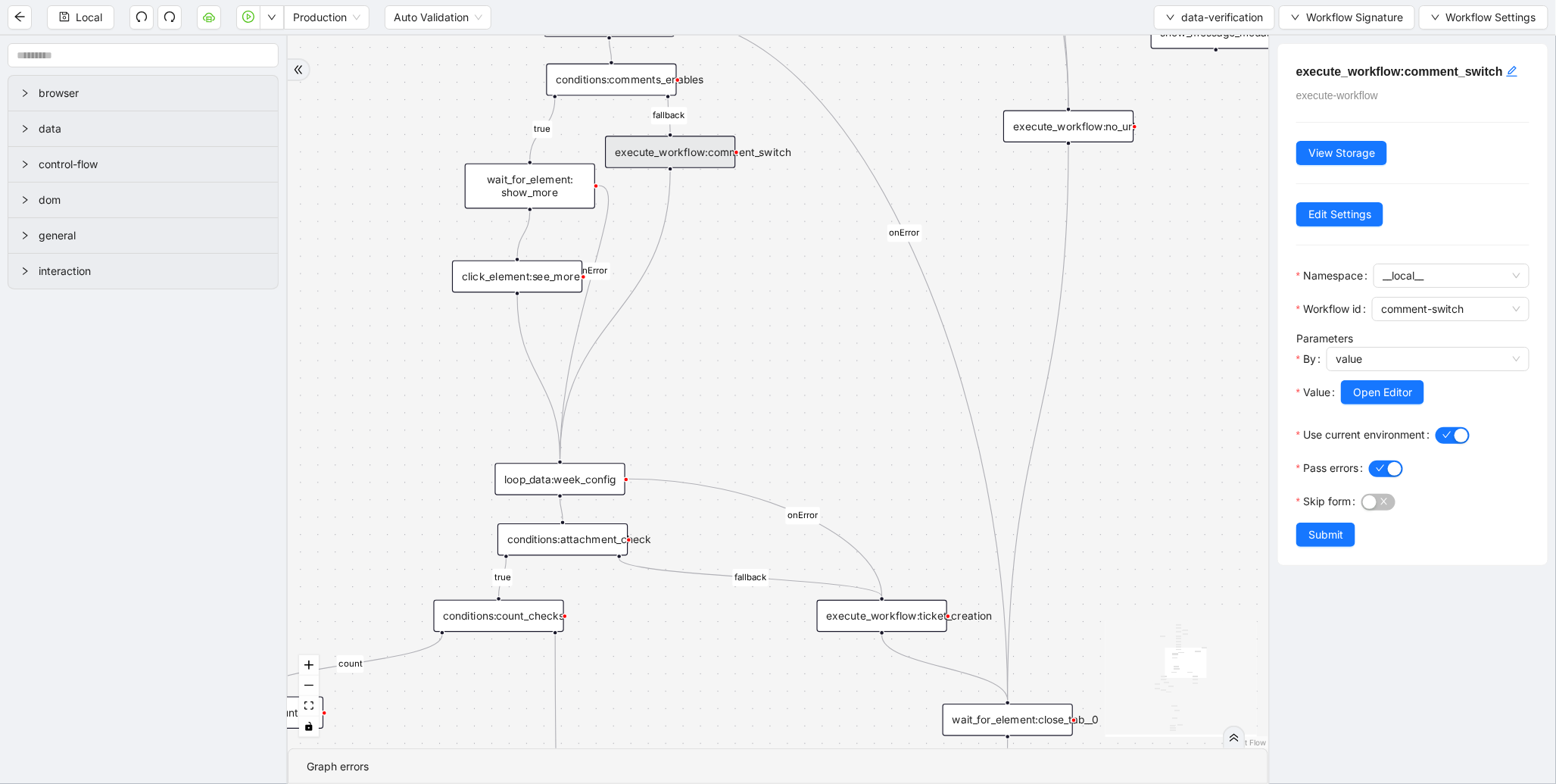
drag, startPoint x: 921, startPoint y: 670, endPoint x: 877, endPoint y: 315, distance: 357.7
click at [875, 277] on div "count includes_week fallback fallback week_found dos write fallback dos fallbac…" at bounding box center [778, 392] width 981 height 713
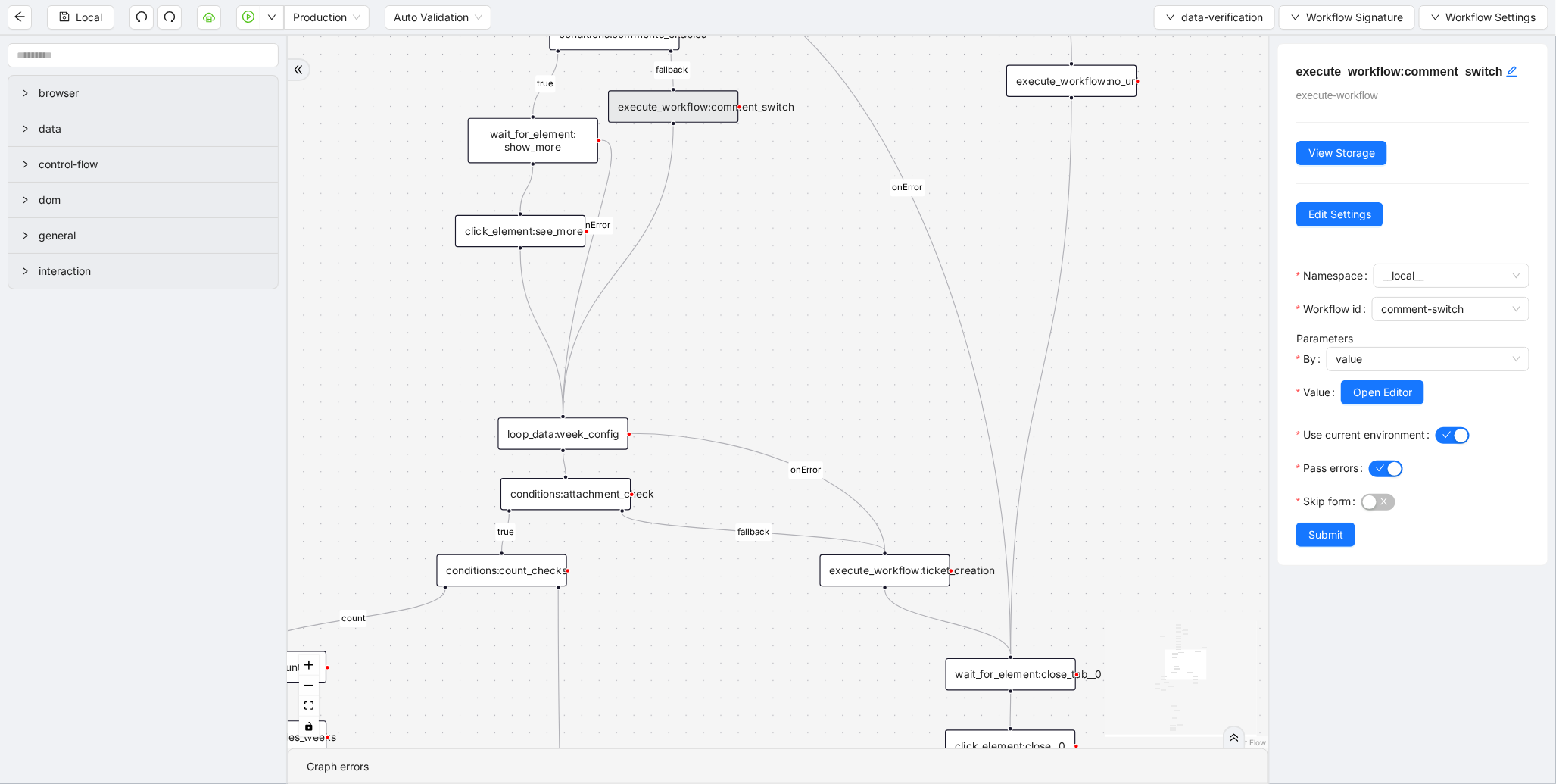
click at [890, 302] on div "count includes_week fallback fallback week_found dos write fallback dos fallbac…" at bounding box center [778, 392] width 981 height 713
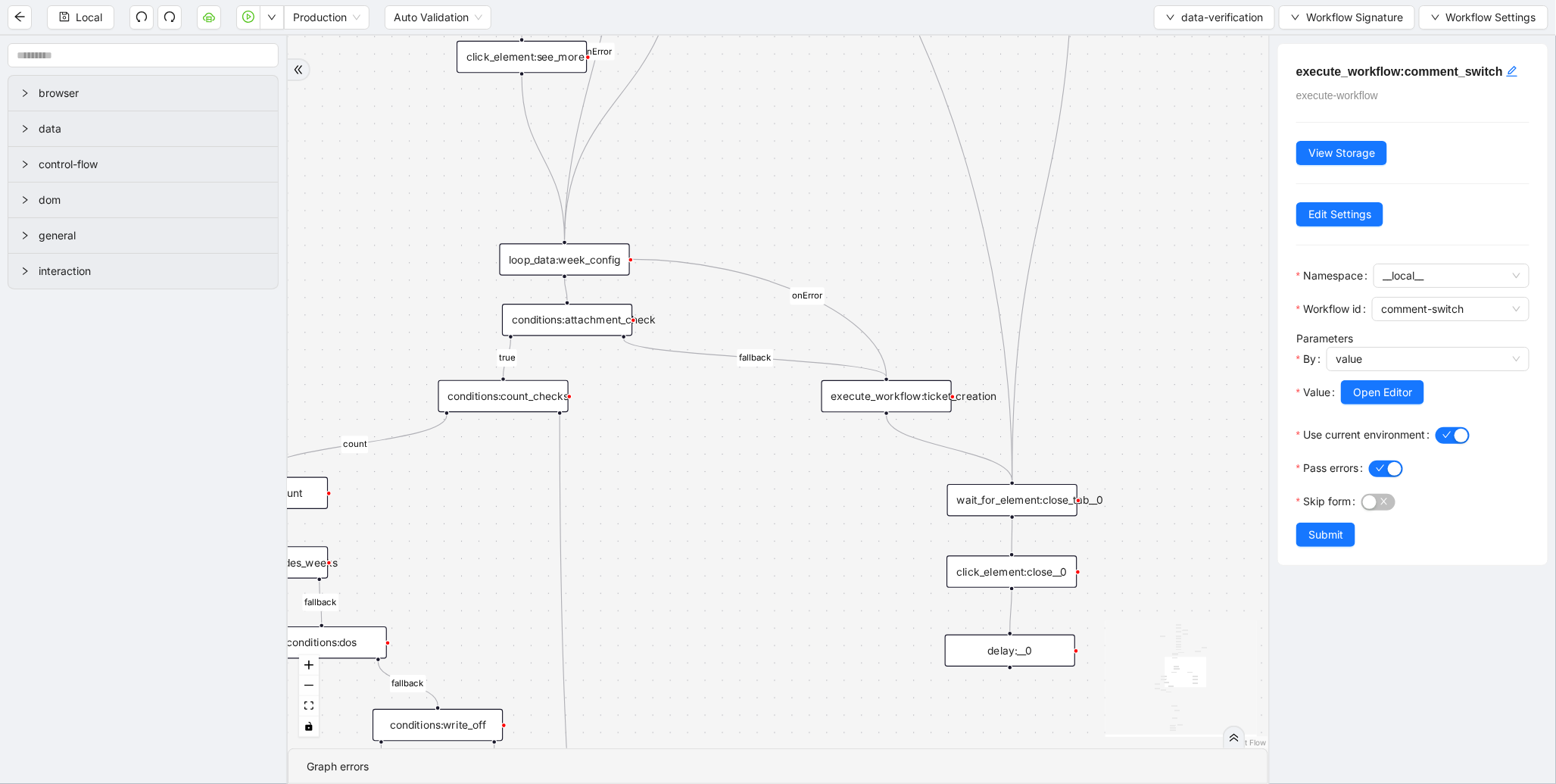
click at [886, 373] on icon "Edge from loop_data:week_config to execute_workflow:ticket_creation" at bounding box center [760, 317] width 253 height 117
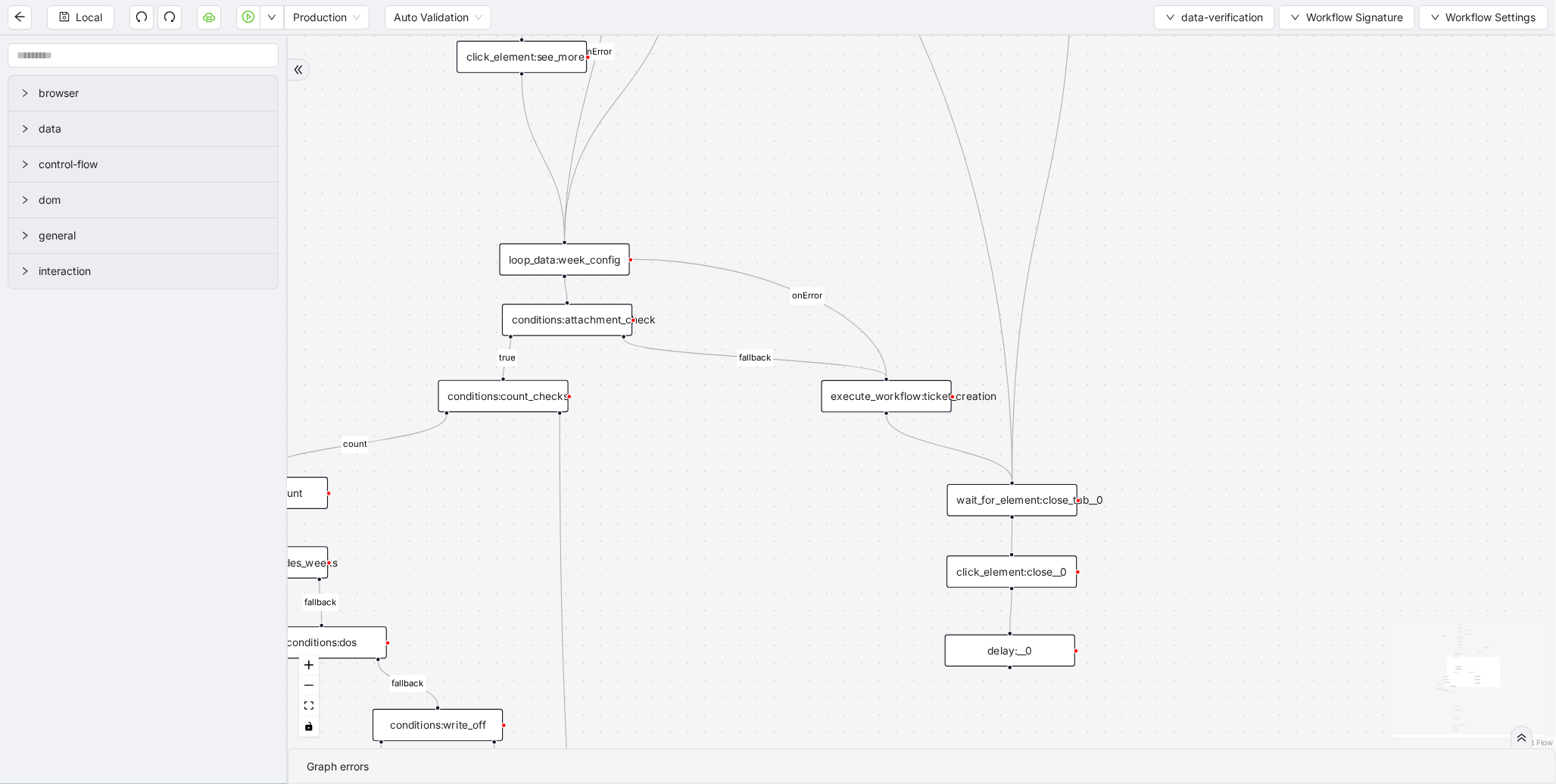
click at [897, 404] on div "execute_workflow:ticket_creation" at bounding box center [886, 396] width 130 height 33
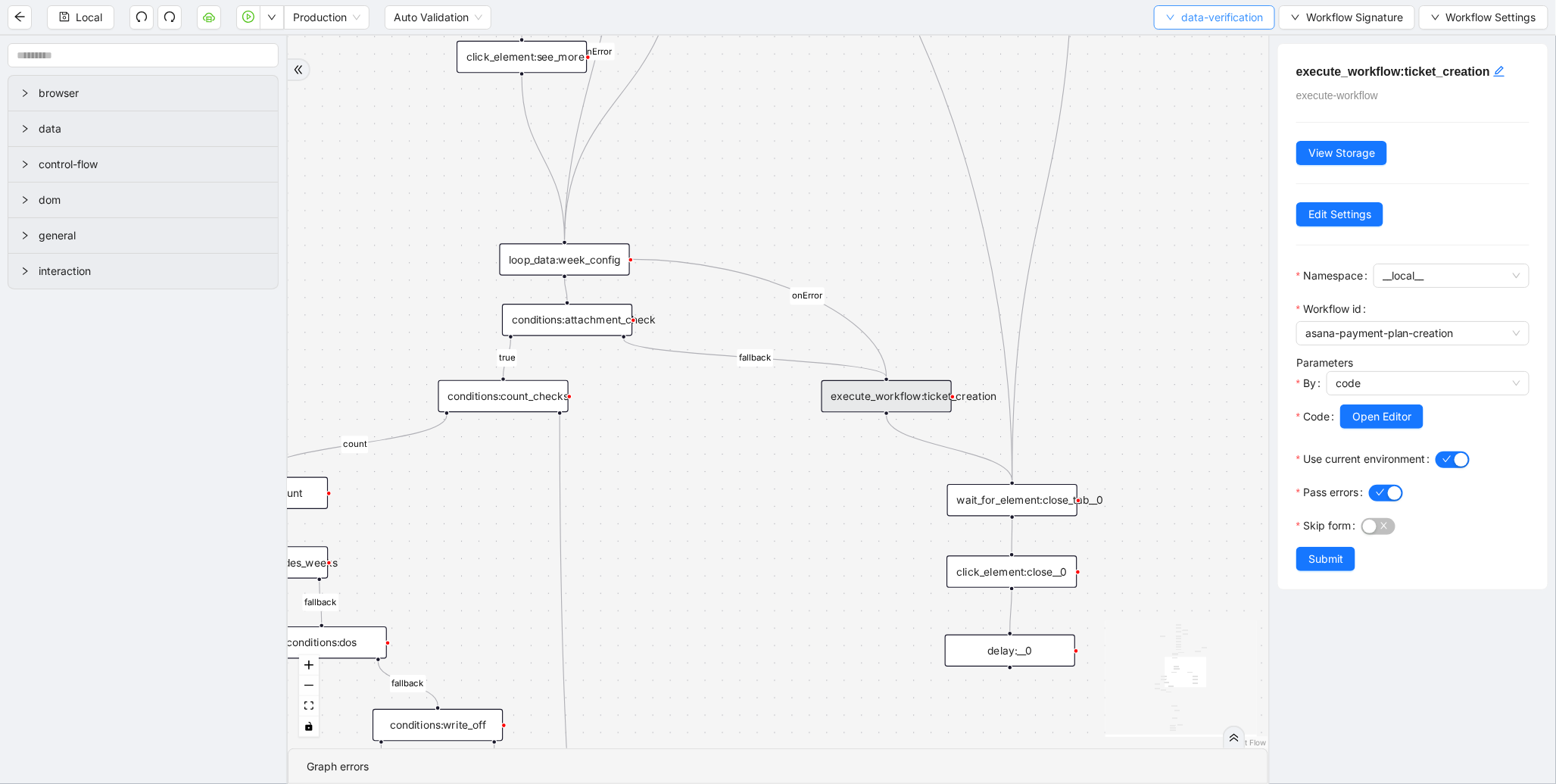
click at [1208, 21] on span "data-verification" at bounding box center [1222, 18] width 82 height 17
click at [1161, 50] on li "Select" at bounding box center [1211, 46] width 116 height 24
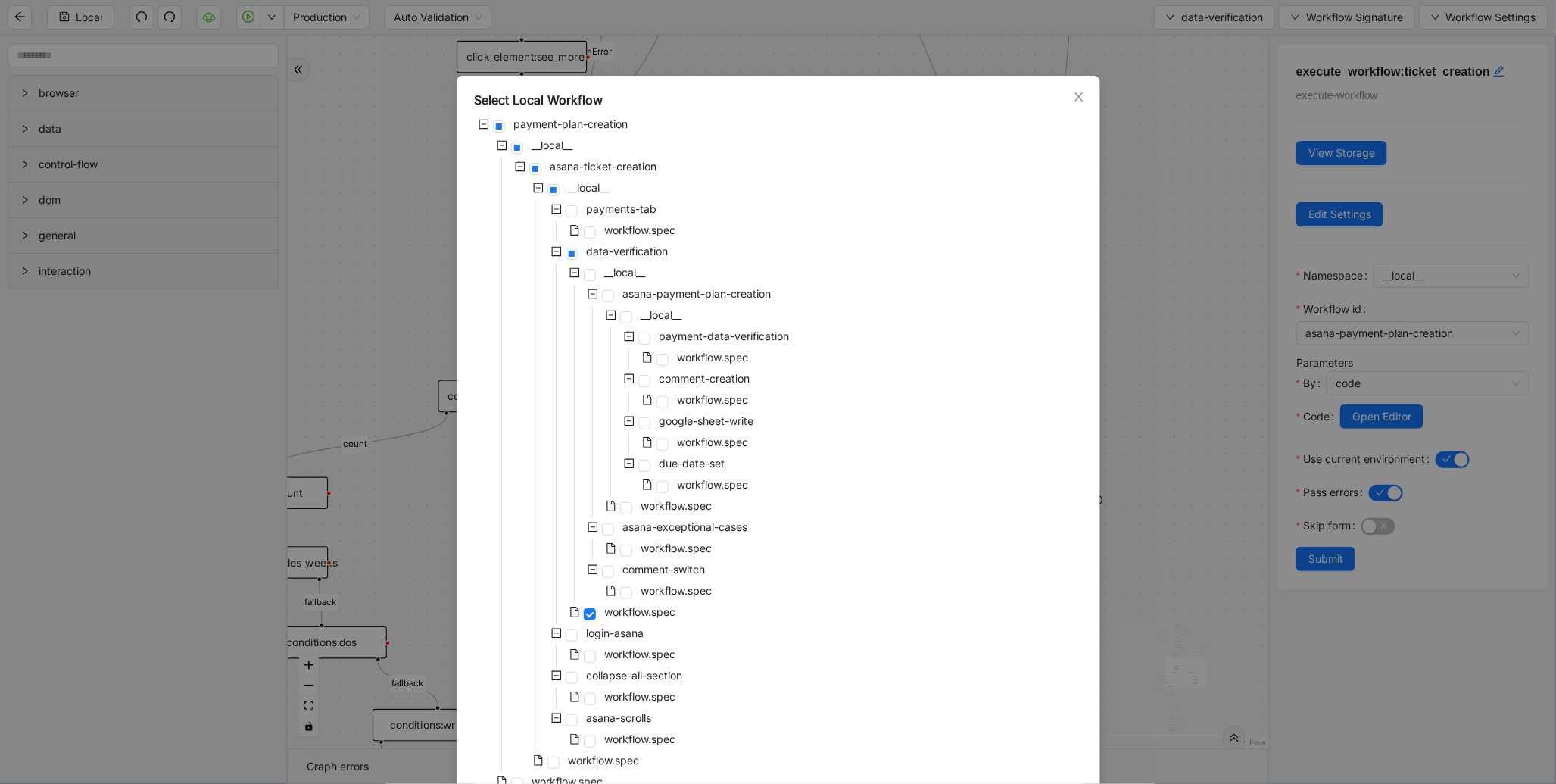
click at [587, 292] on icon "minus-square" at bounding box center [592, 293] width 10 height 10
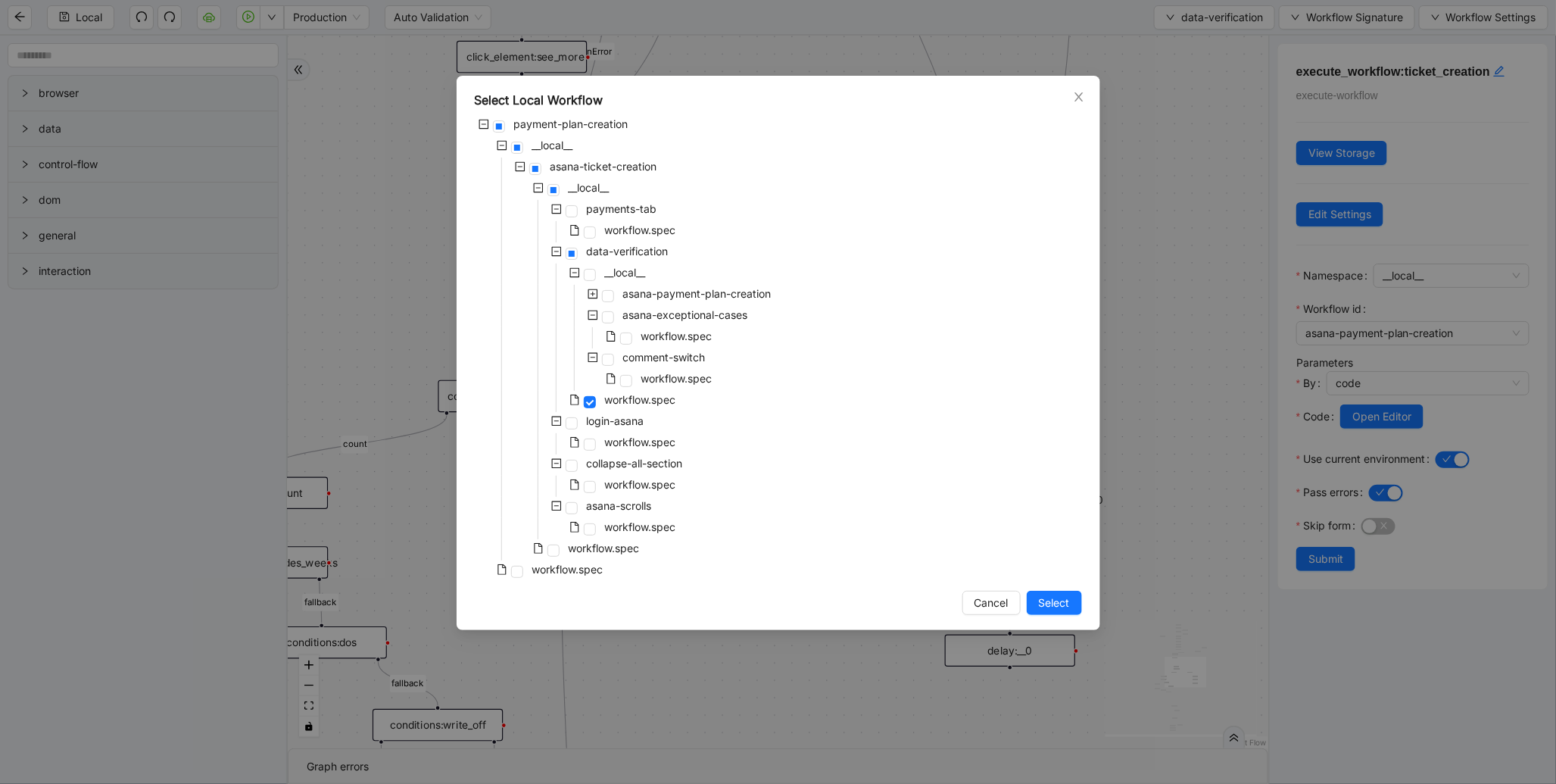
click at [594, 292] on icon "plus-square" at bounding box center [592, 293] width 10 height 10
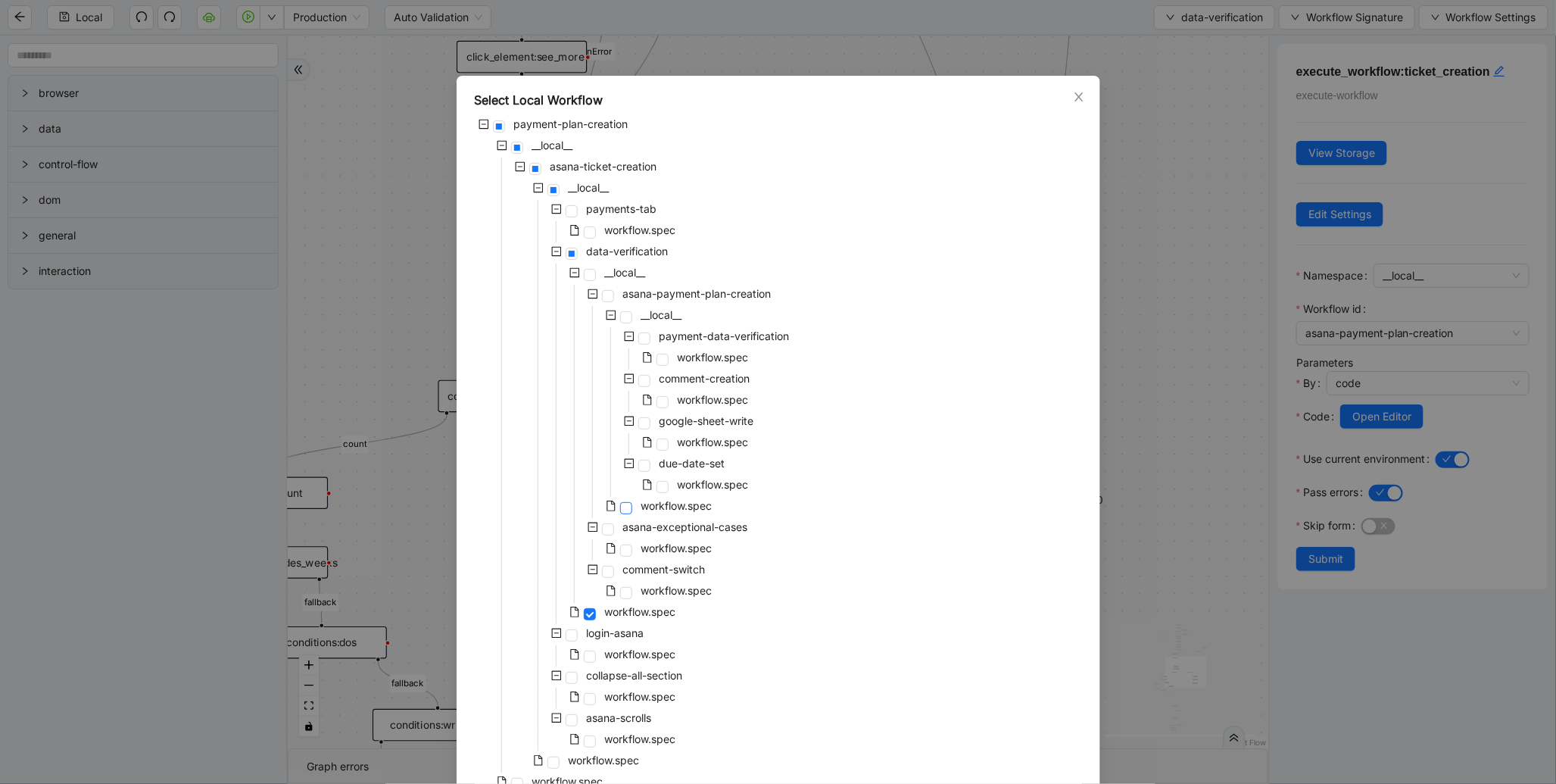
click at [620, 510] on span at bounding box center [626, 508] width 12 height 12
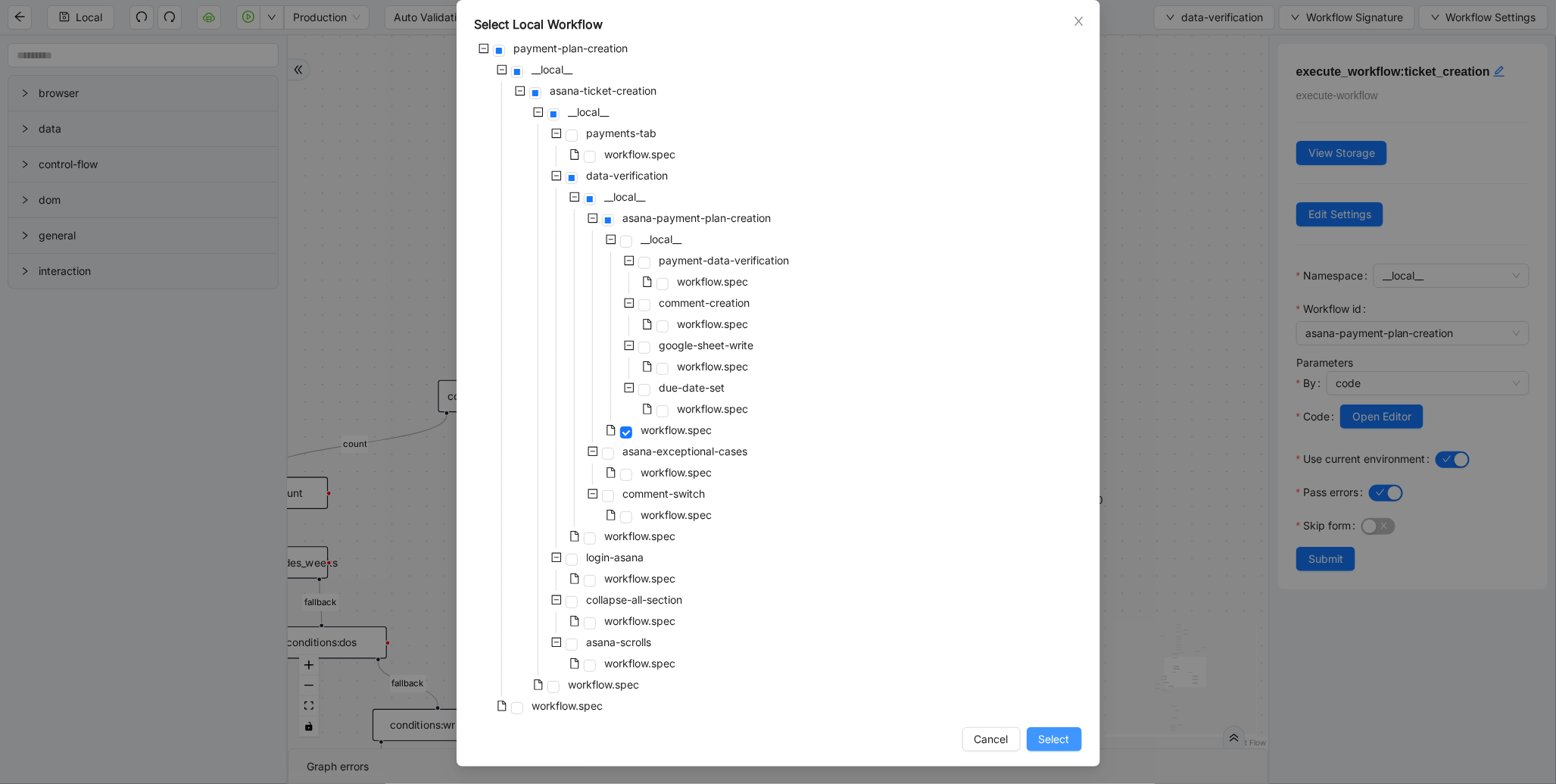
click at [1060, 745] on span "Select" at bounding box center [1054, 739] width 31 height 17
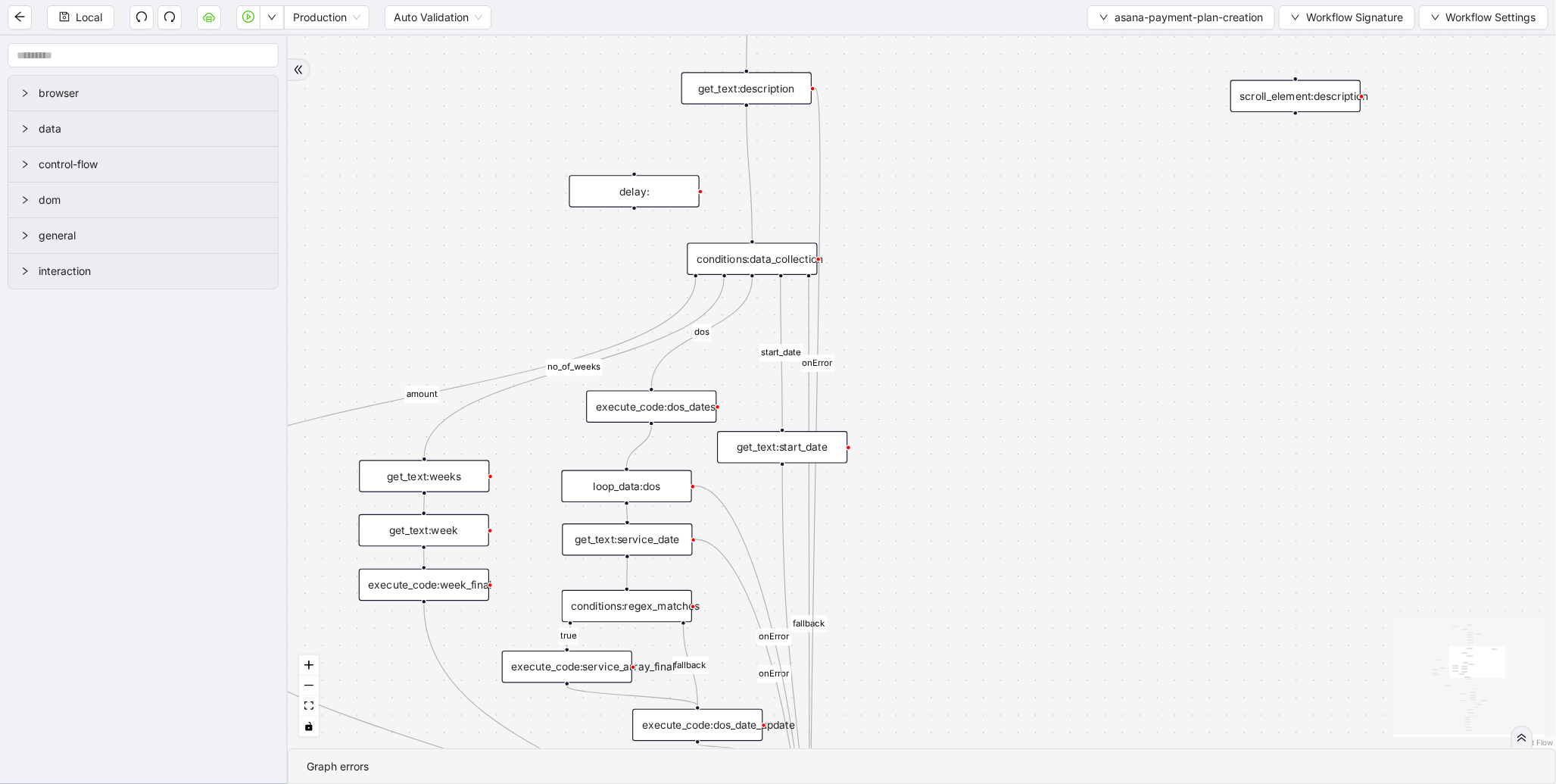
click at [942, 161] on div "amount no_of_weeks start_date fallback true fallback dos true fallback fallback…" at bounding box center [922, 392] width 1268 height 713
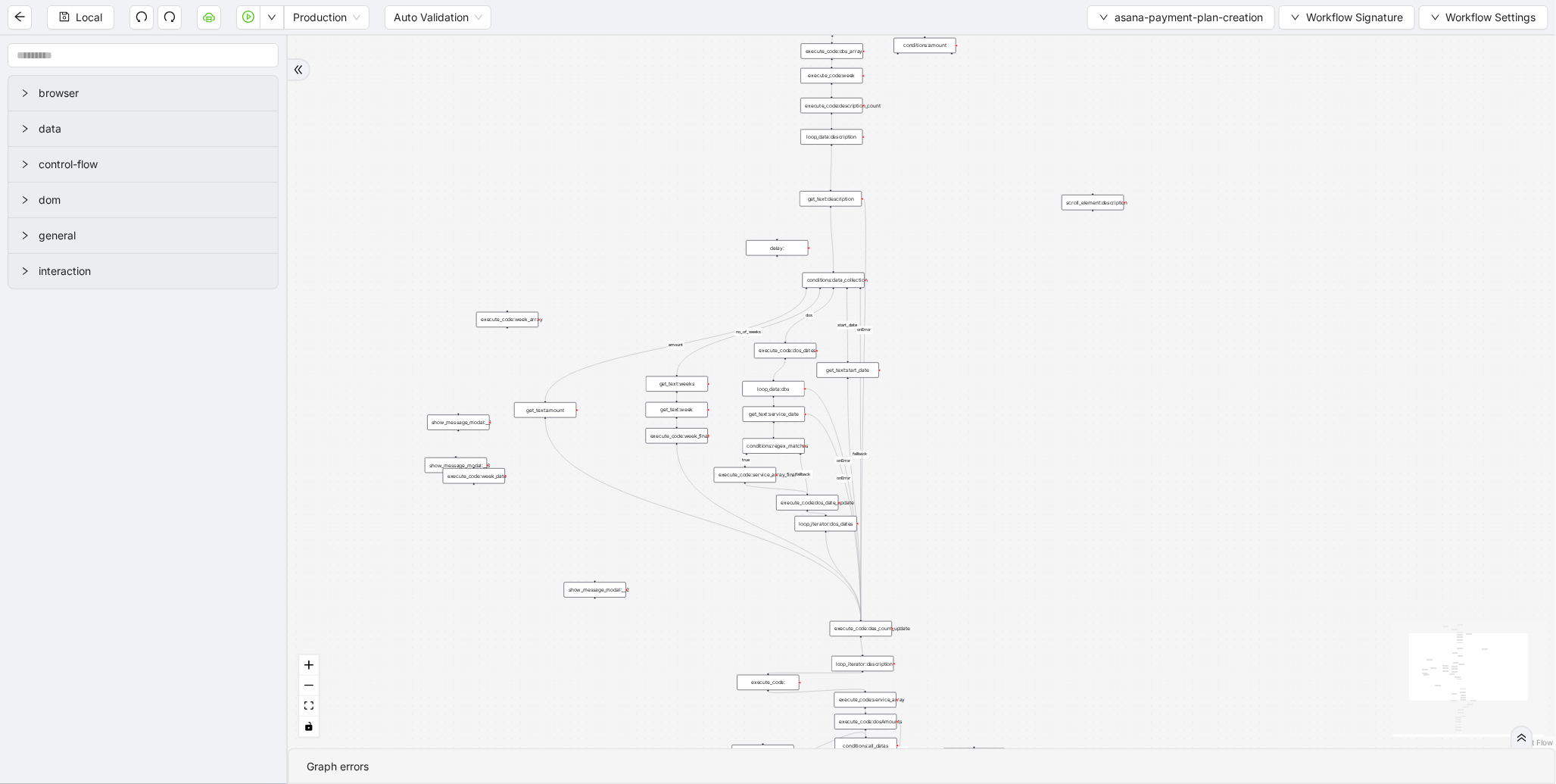
drag, startPoint x: 903, startPoint y: 170, endPoint x: 825, endPoint y: 394, distance: 237.2
click at [844, 424] on div "amount no_of_weeks start_date fallback true fallback dos true fallback fallback…" at bounding box center [922, 392] width 1268 height 713
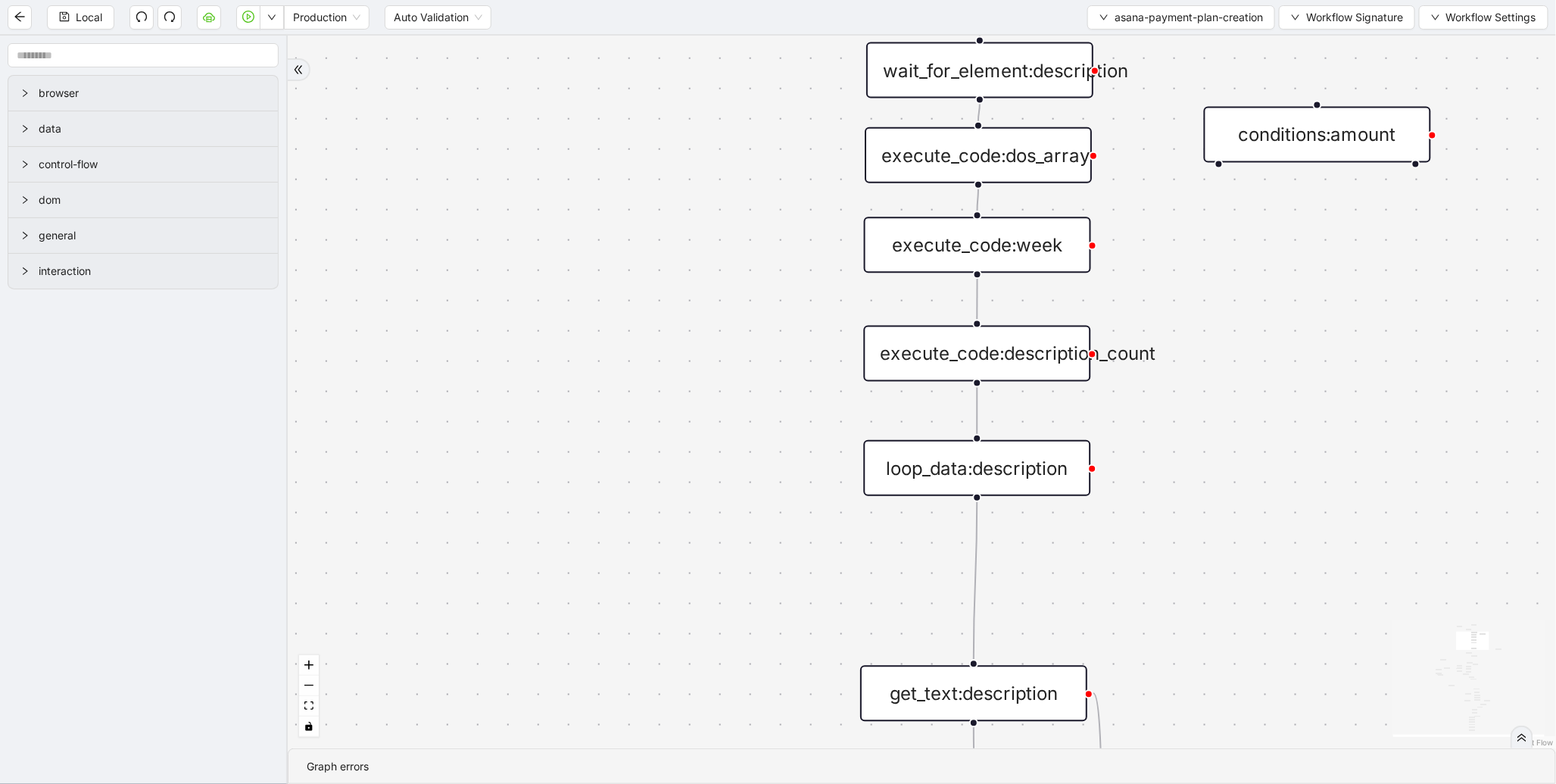
drag, startPoint x: 523, startPoint y: 239, endPoint x: 738, endPoint y: 148, distance: 233.5
click at [738, 148] on div "amount no_of_weeks start_date fallback true fallback dos true fallback fallback…" at bounding box center [922, 392] width 1268 height 713
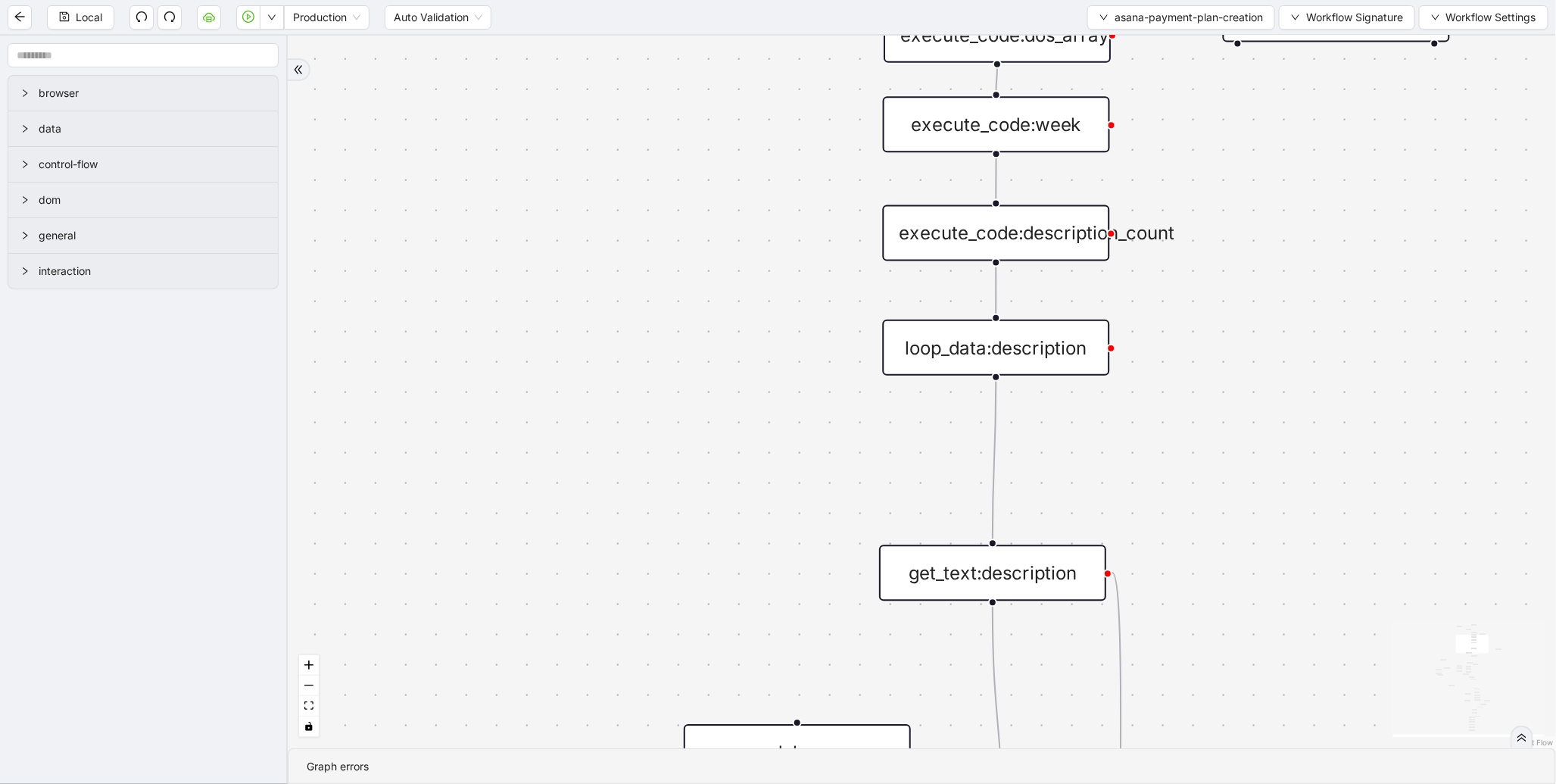
drag, startPoint x: 671, startPoint y: 350, endPoint x: 743, endPoint y: -39, distance: 395.6
click at [743, 0] on html "Local Production Auto Validation asana-payment-plan-creation Workflow Signature…" at bounding box center [778, 392] width 1556 height 784
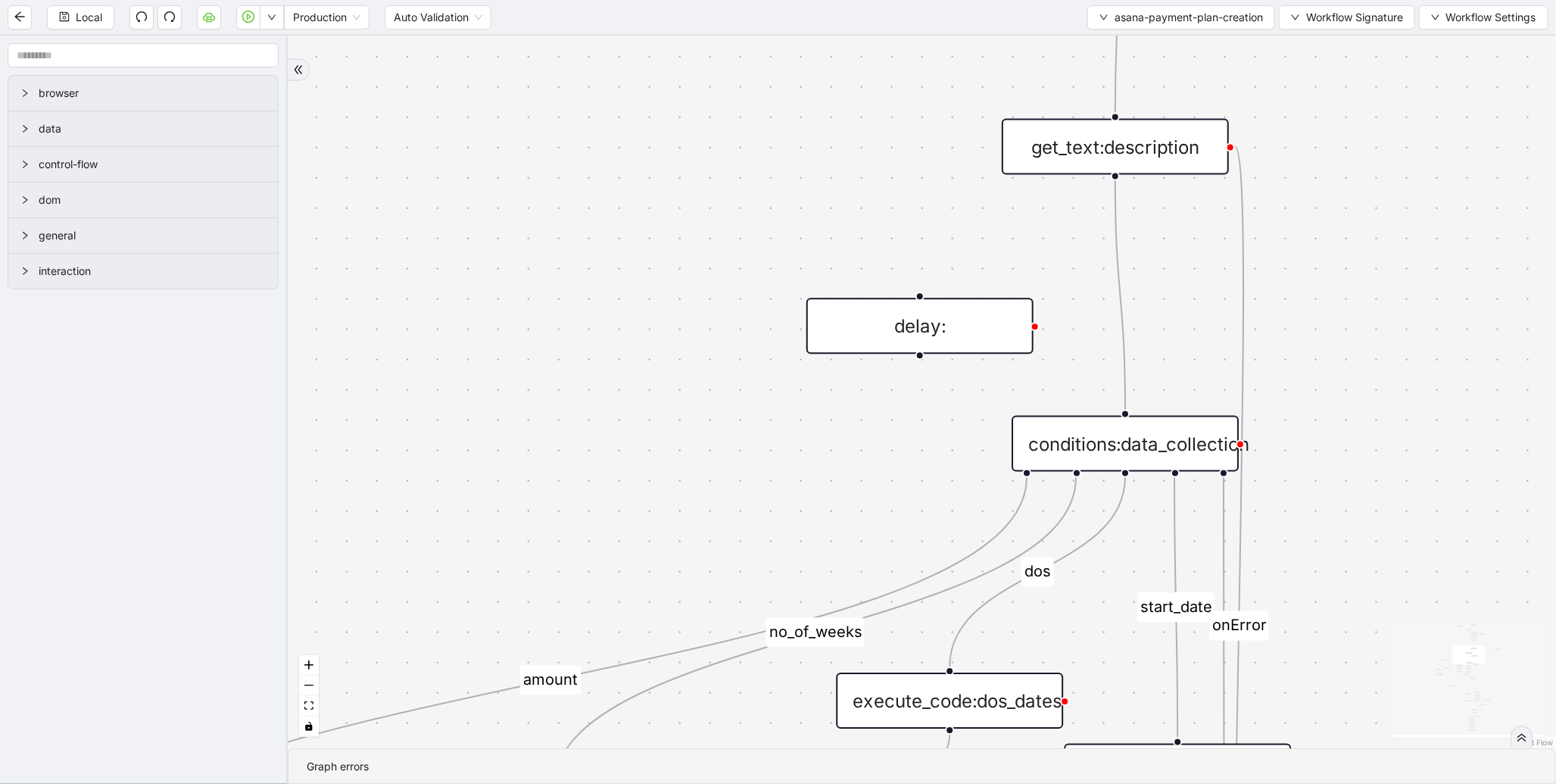
drag, startPoint x: 639, startPoint y: 235, endPoint x: 764, endPoint y: -10, distance: 275.0
click at [764, 0] on html "Local Production Auto Validation asana-payment-plan-creation Workflow Signature…" at bounding box center [778, 392] width 1556 height 784
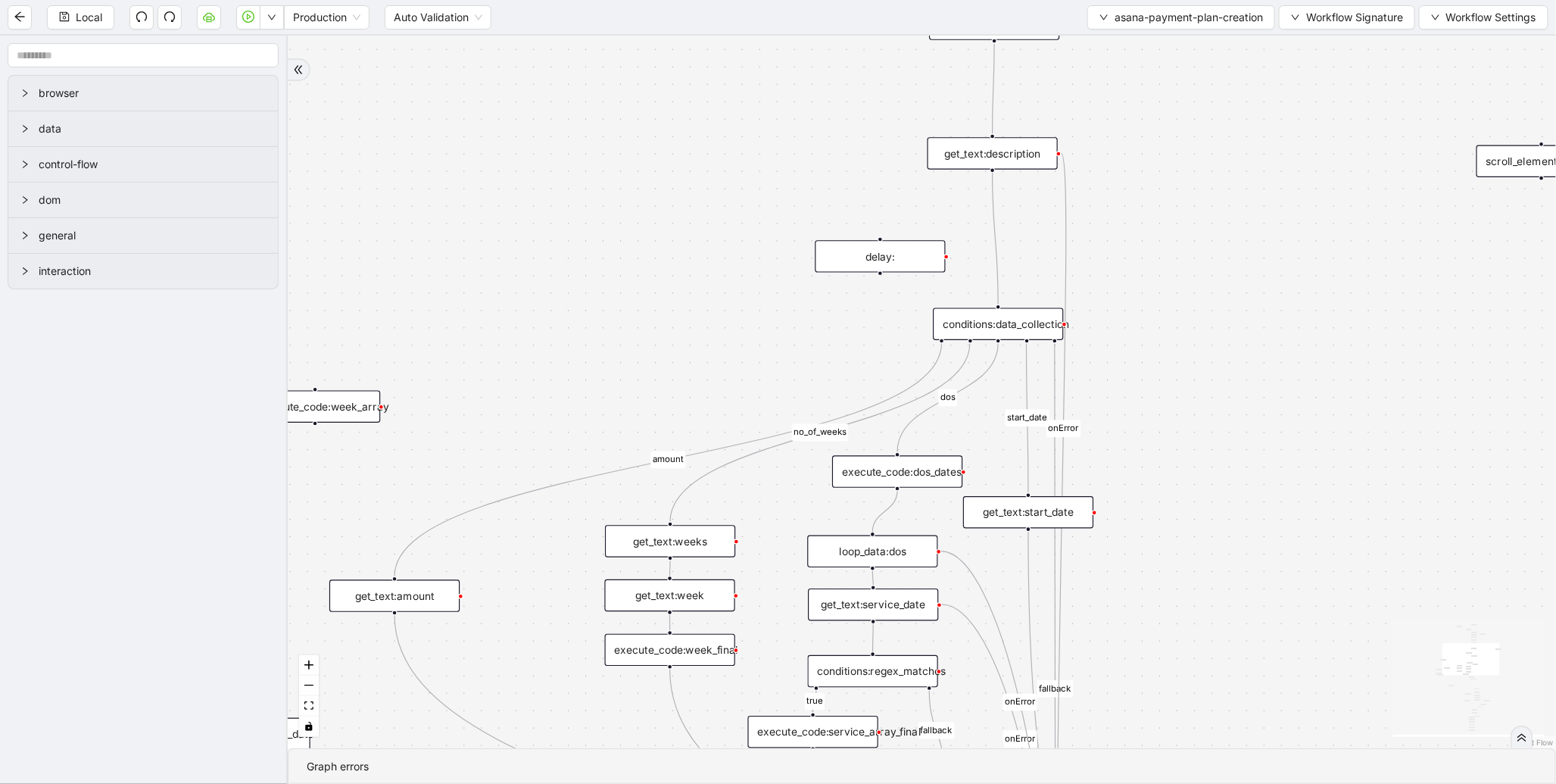
drag, startPoint x: 528, startPoint y: 330, endPoint x: 717, endPoint y: 35, distance: 350.4
click at [717, 36] on div "amount no_of_weeks start_date fallback true fallback dos true fallback fallback…" at bounding box center [922, 392] width 1268 height 713
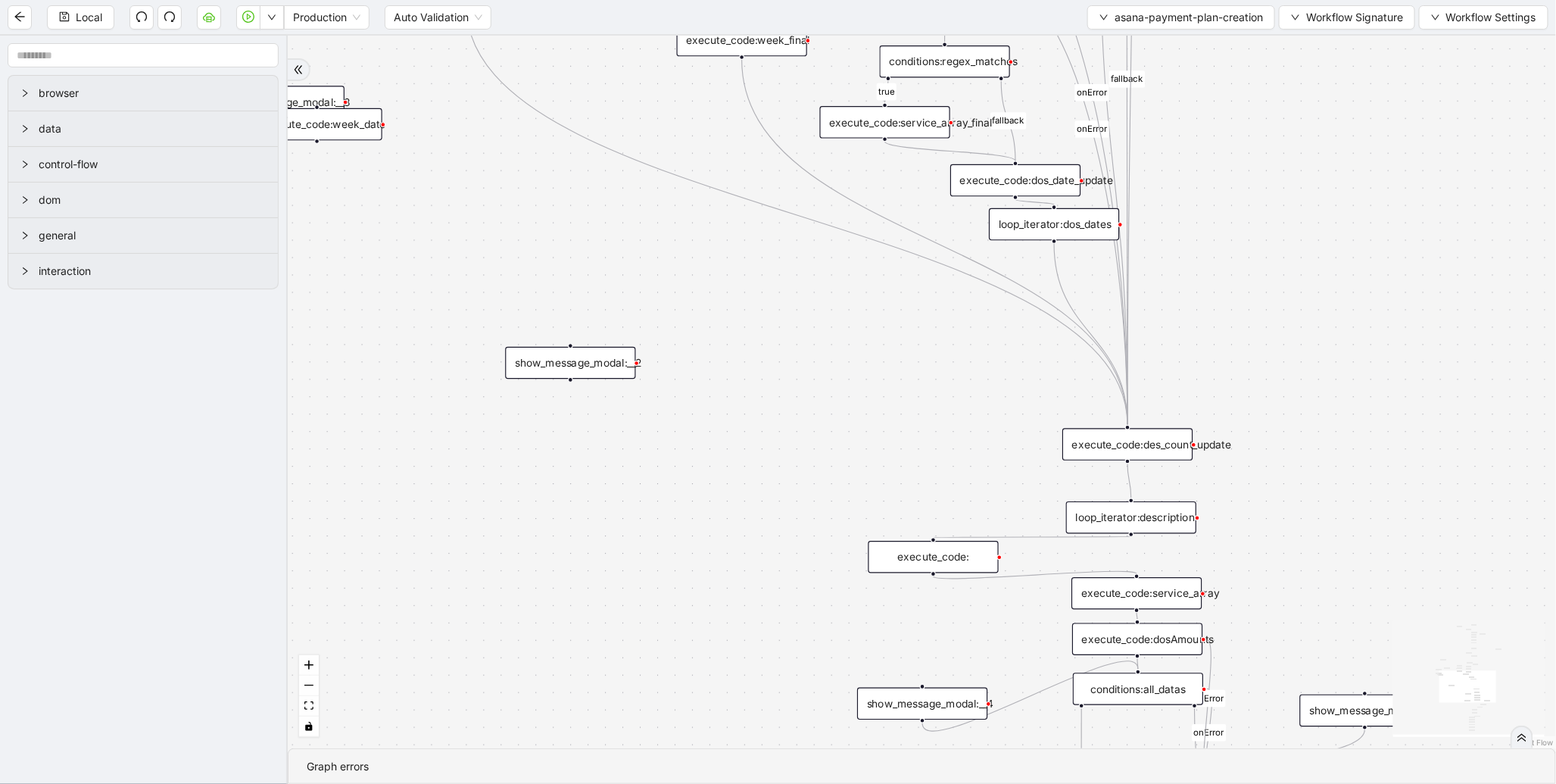
drag, startPoint x: 606, startPoint y: 460, endPoint x: 442, endPoint y: 61, distance: 431.4
click at [424, 59] on div "amount no_of_weeks start_date fallback true fallback dos true fallback fallback…" at bounding box center [922, 392] width 1268 height 713
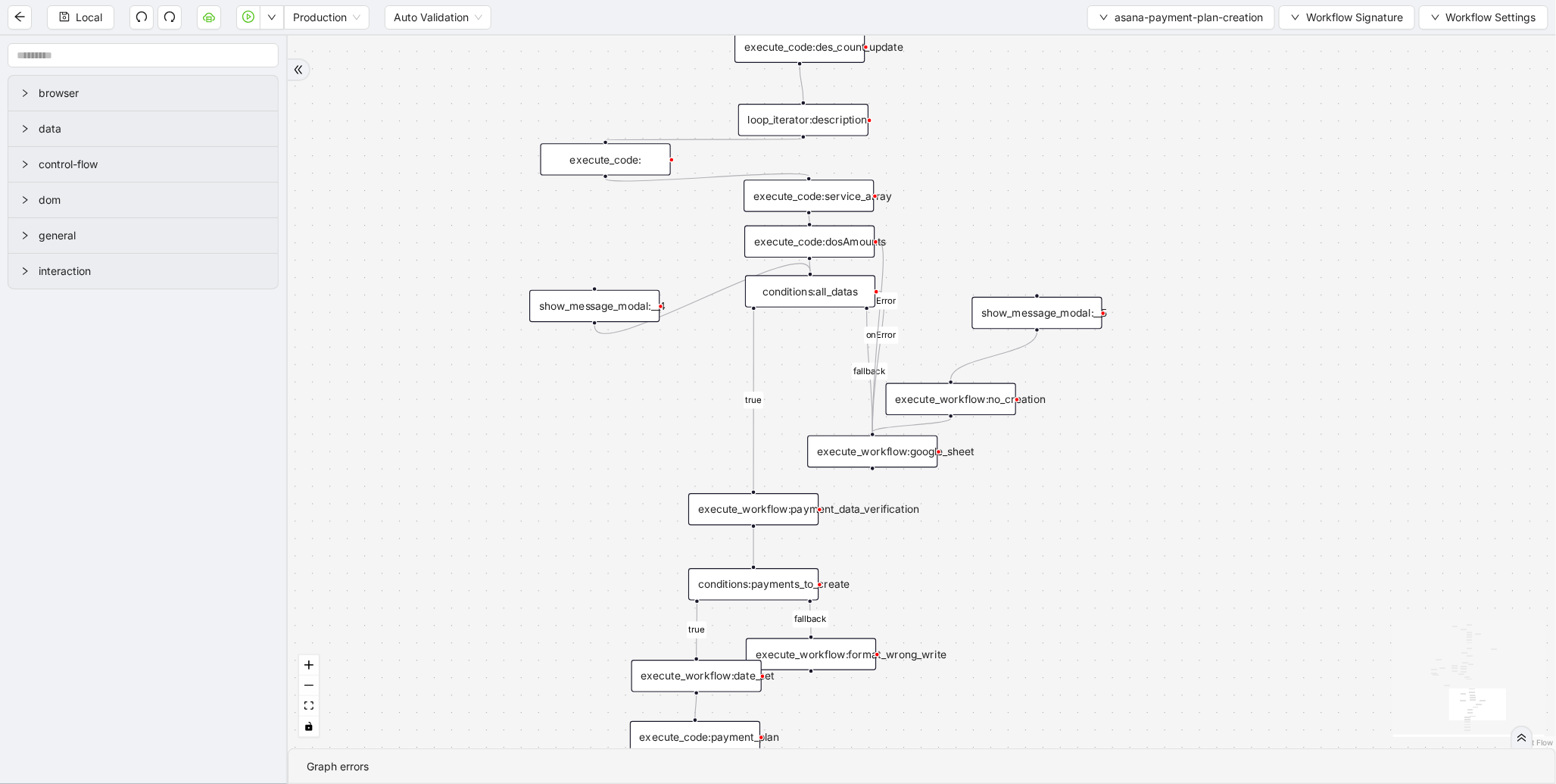
drag, startPoint x: 702, startPoint y: 239, endPoint x: 504, endPoint y: -13, distance: 320.5
click at [504, 0] on html "Local Production Auto Validation asana-payment-plan-creation Workflow Signature…" at bounding box center [778, 392] width 1556 height 784
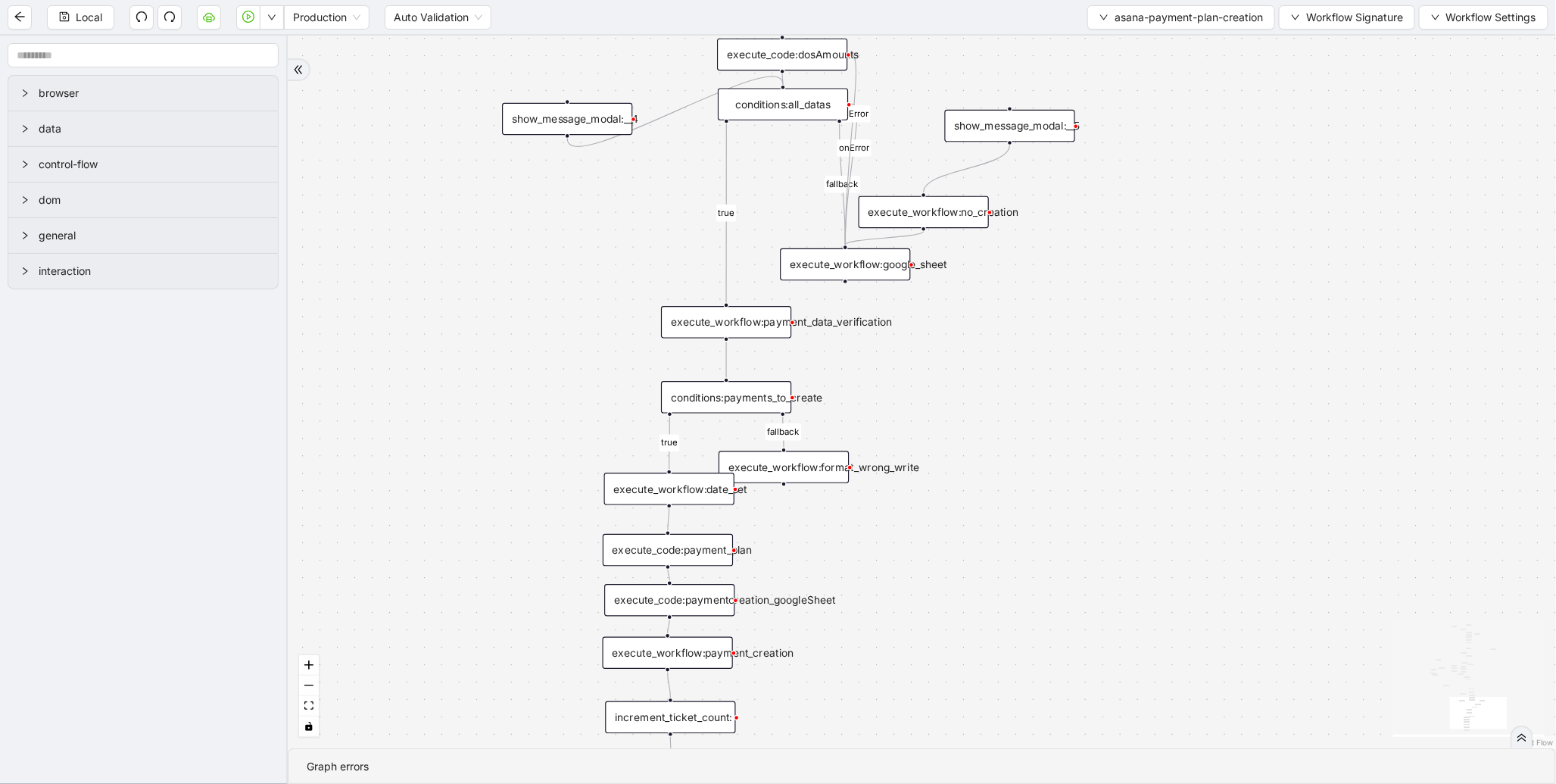
drag, startPoint x: 654, startPoint y: 436, endPoint x: 623, endPoint y: 256, distance: 182.6
click at [623, 256] on div "amount no_of_weeks start_date fallback true fallback dos true fallback fallback…" at bounding box center [922, 392] width 1268 height 713
click at [716, 330] on div "execute_workflow:payment_data_verification" at bounding box center [726, 322] width 130 height 33
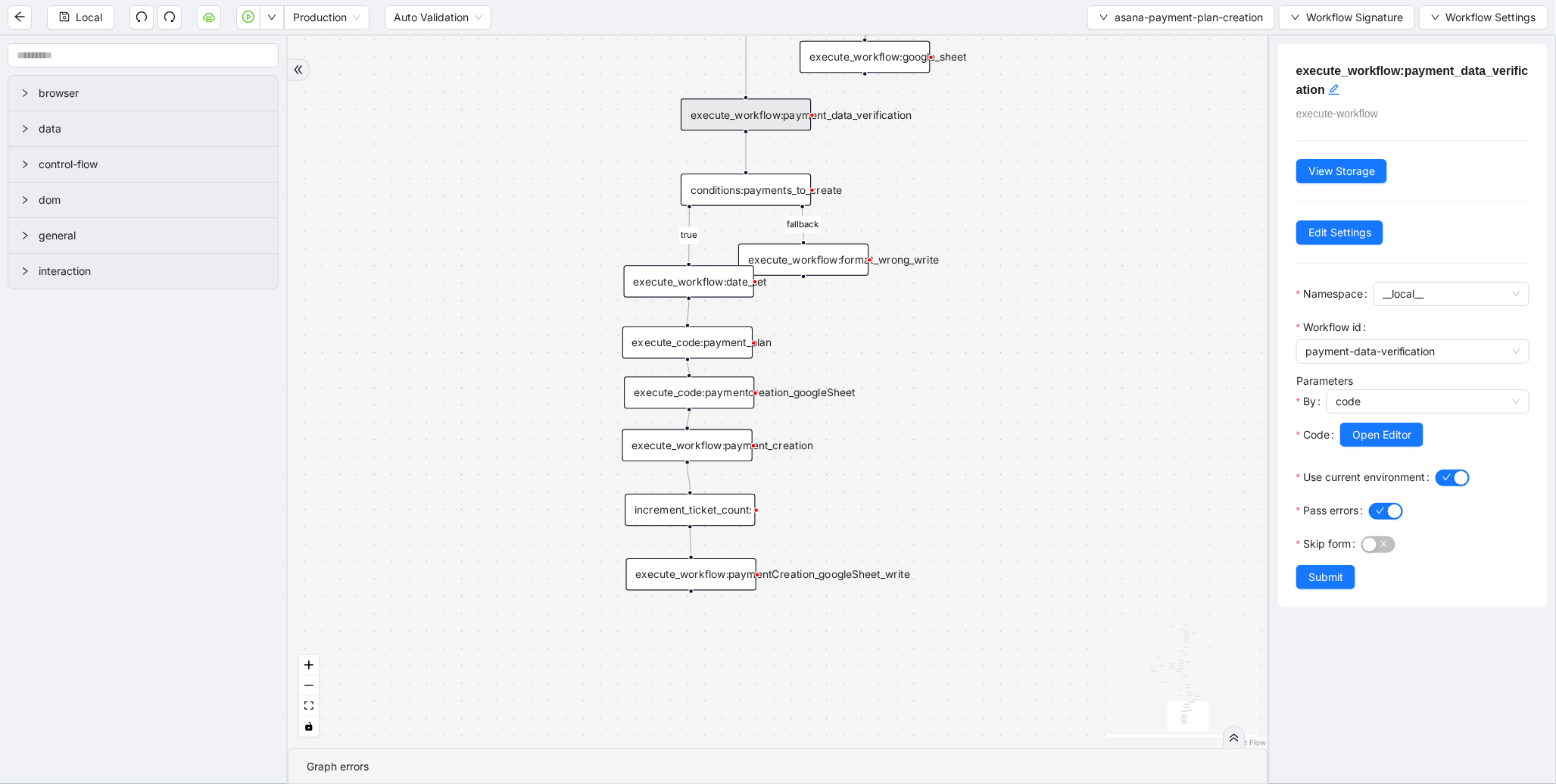
drag, startPoint x: 1037, startPoint y: 551, endPoint x: 1045, endPoint y: 363, distance: 188.2
click at [1045, 363] on div "amount no_of_weeks start_date fallback true fallback dos true fallback fallback…" at bounding box center [778, 392] width 981 height 713
click at [686, 444] on div "execute_workflow:payment_creation" at bounding box center [687, 445] width 130 height 33
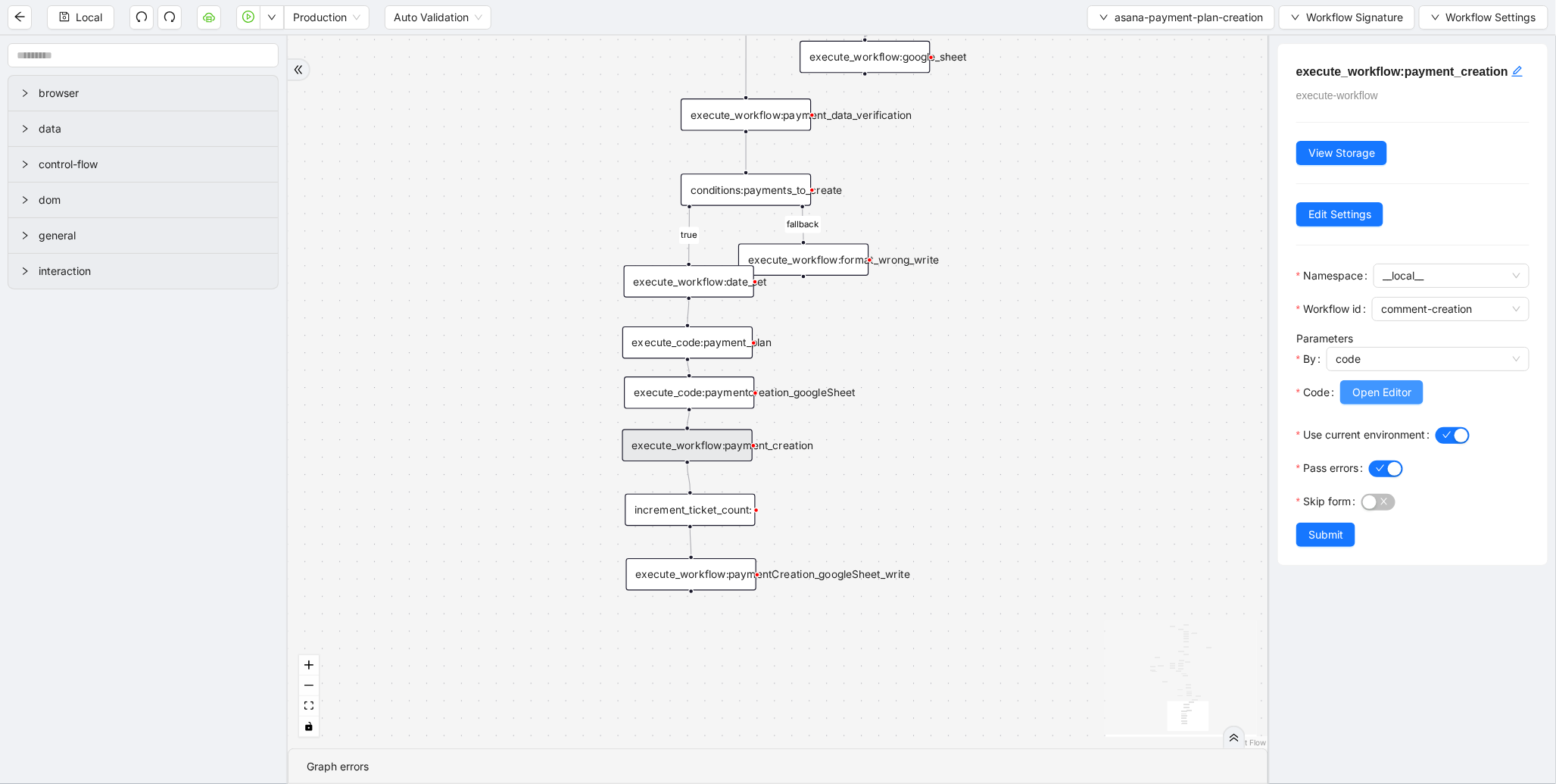
click at [1354, 401] on span "Open Editor" at bounding box center [1382, 392] width 59 height 17
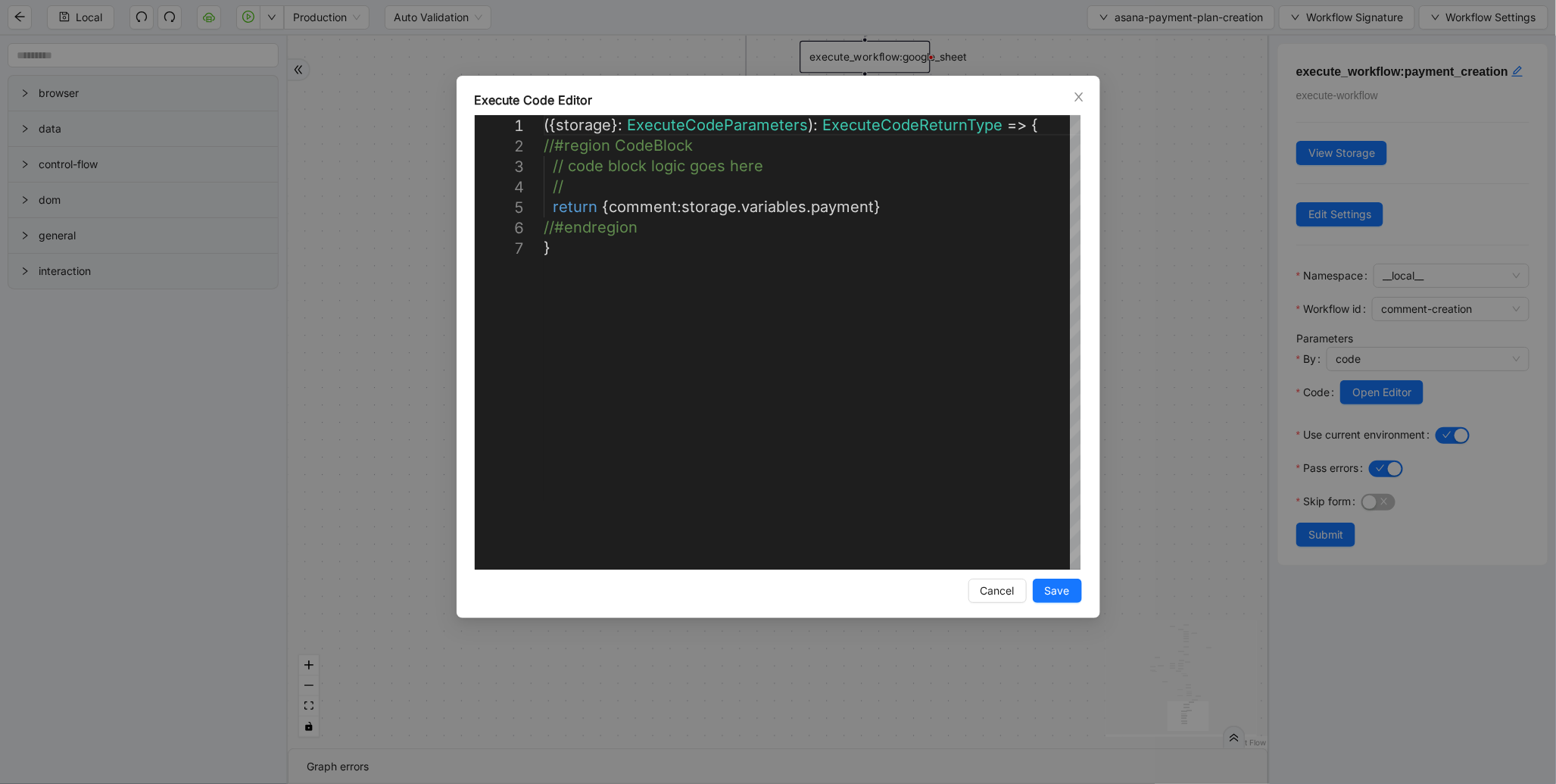
click at [1176, 226] on div "**********" at bounding box center [778, 392] width 1556 height 784
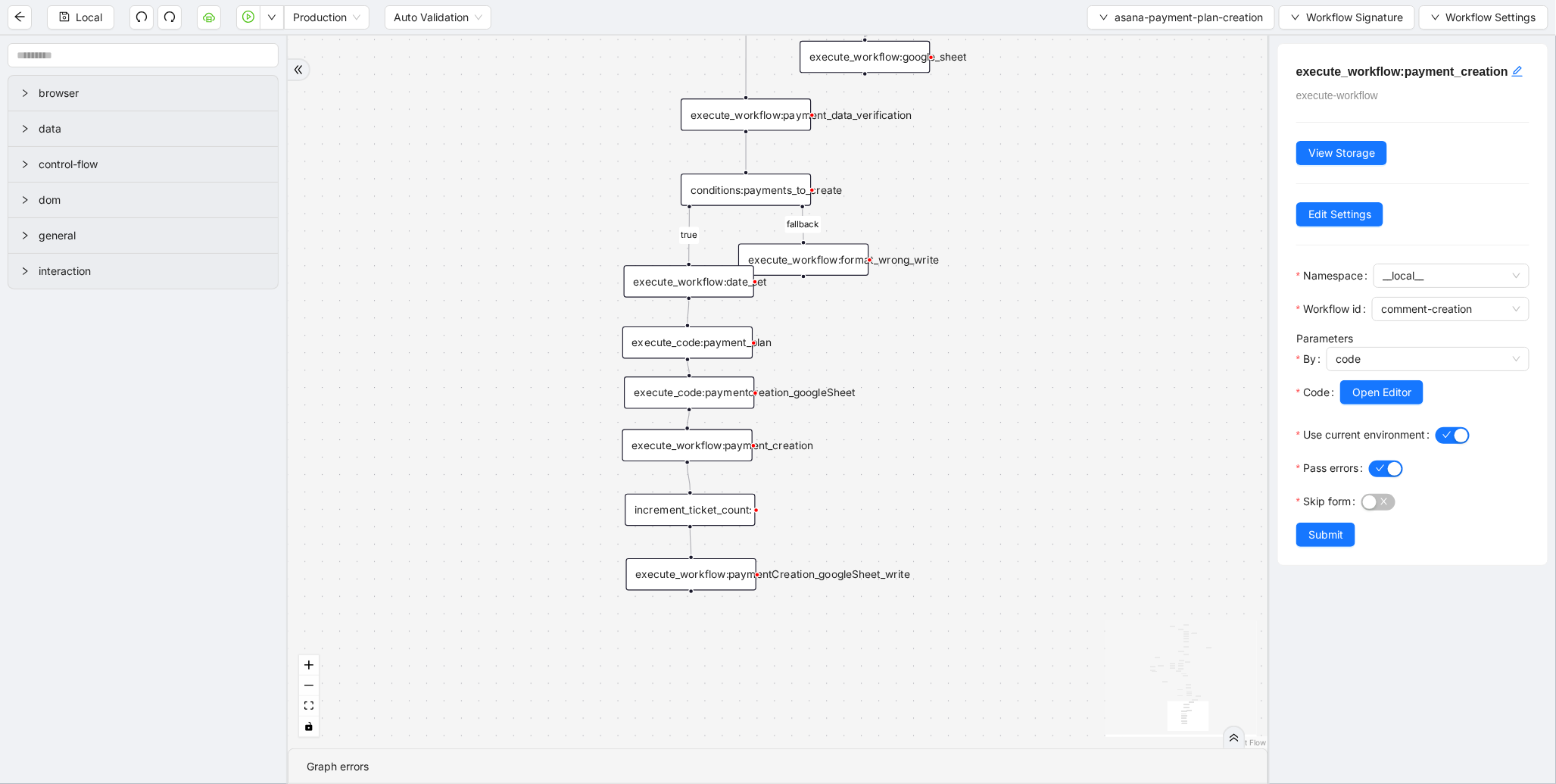
click at [707, 392] on div "execute_code:paymentcreation_googleSheet" at bounding box center [689, 392] width 130 height 33
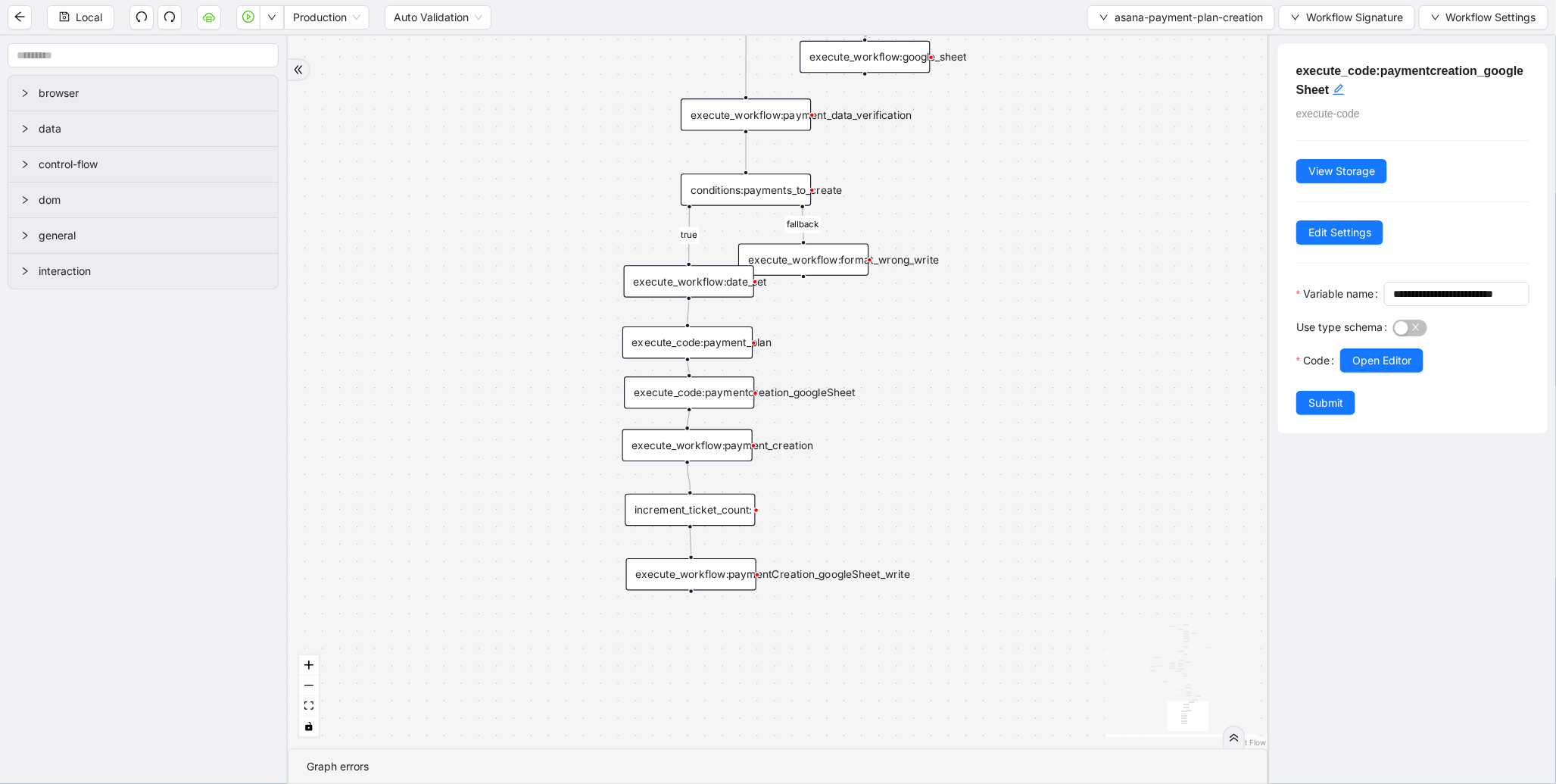
click at [723, 348] on div "execute_code:payment_plan" at bounding box center [687, 342] width 130 height 33
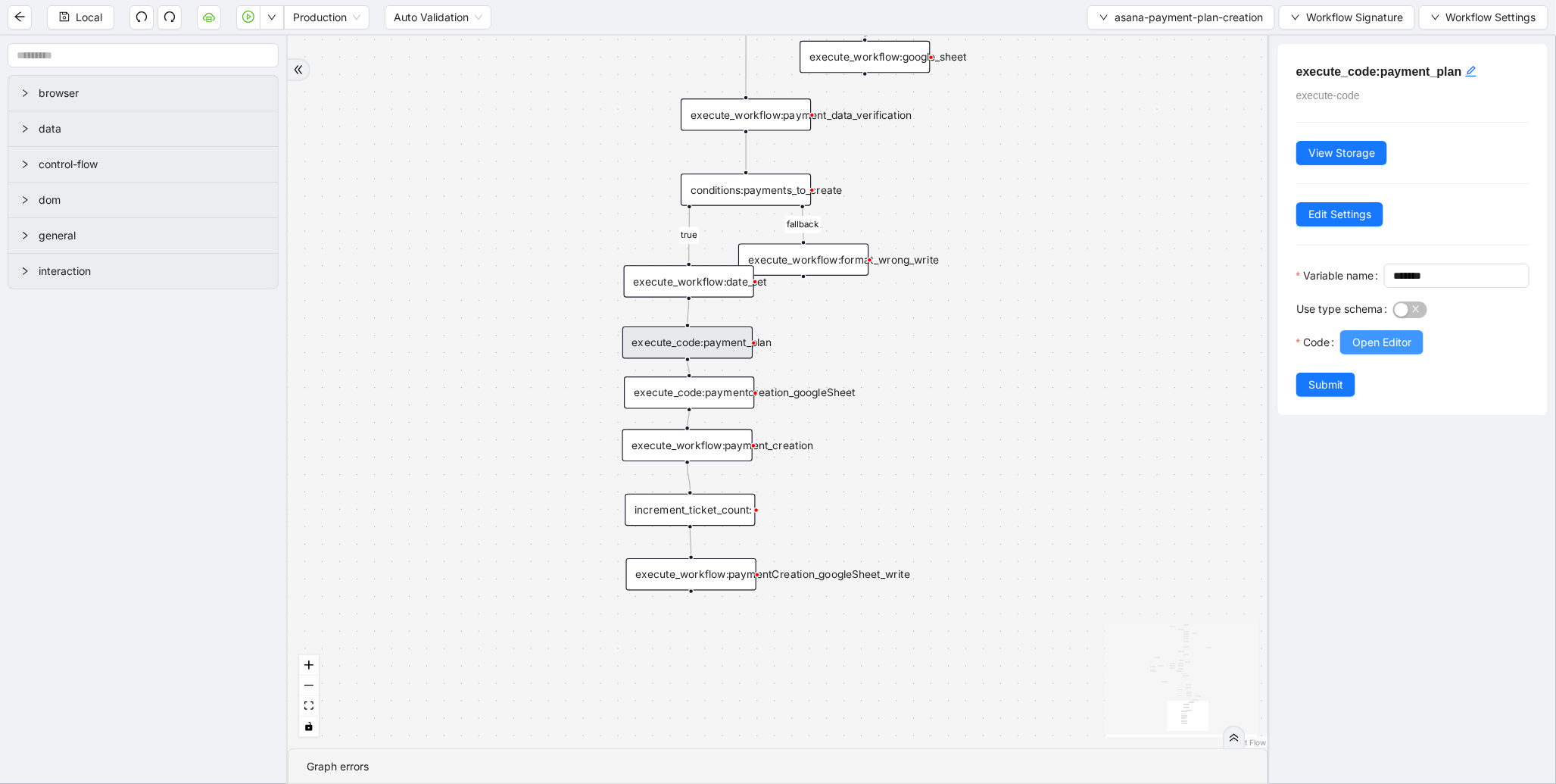
click at [1357, 350] on span "Open Editor" at bounding box center [1382, 342] width 59 height 17
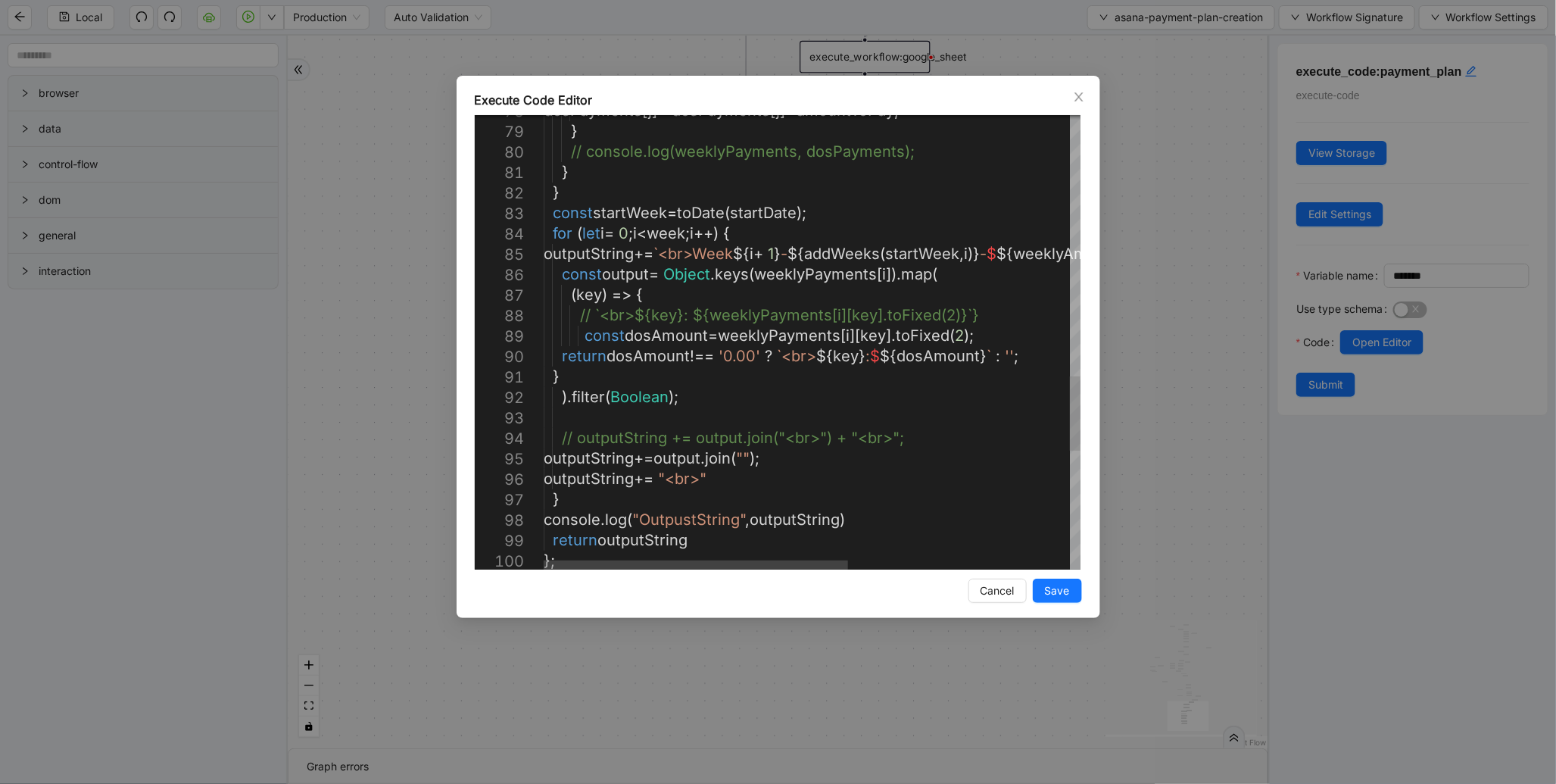
scroll to position [0, 0]
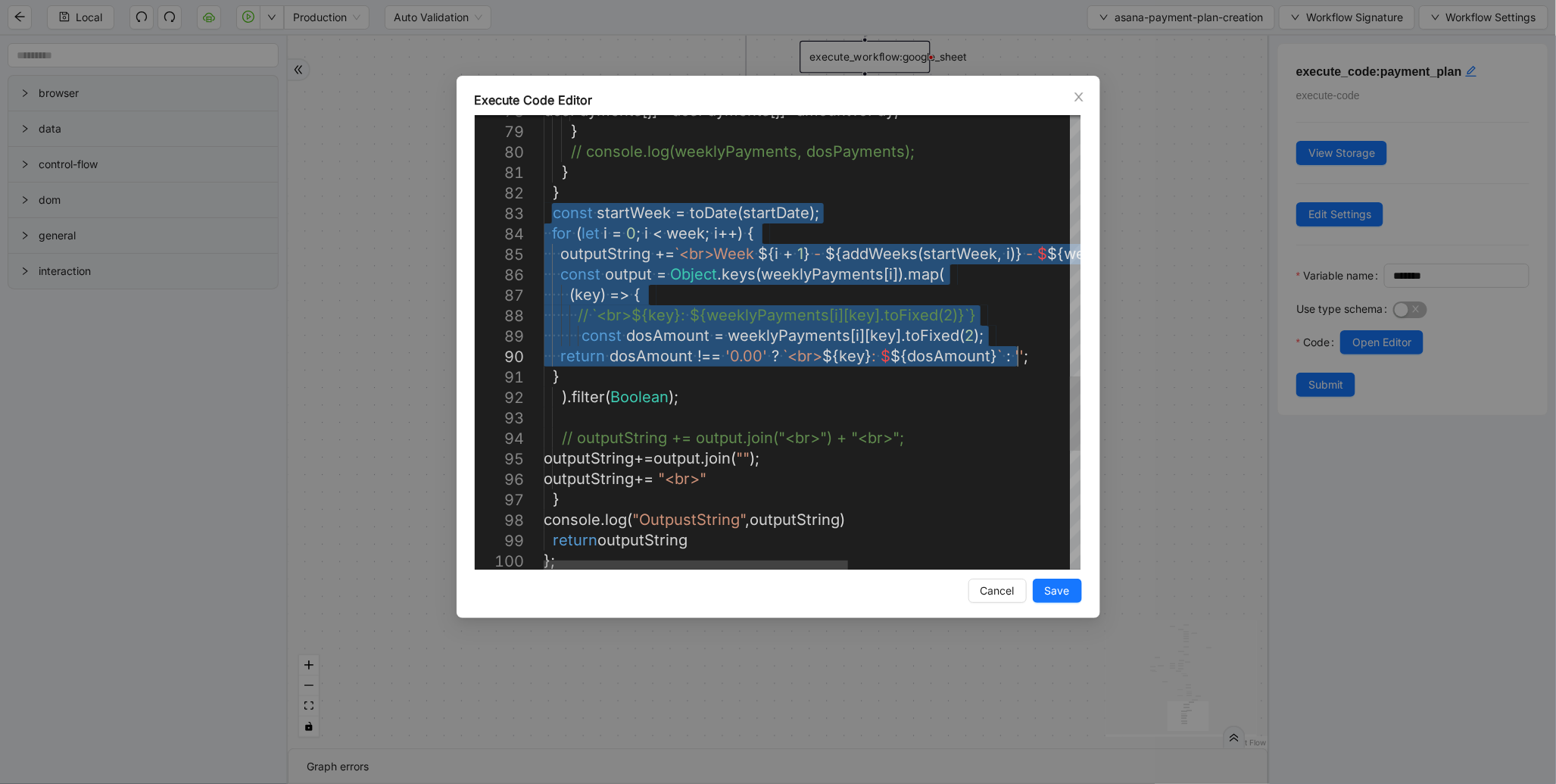
drag, startPoint x: 556, startPoint y: 214, endPoint x: 1022, endPoint y: 360, distance: 488.3
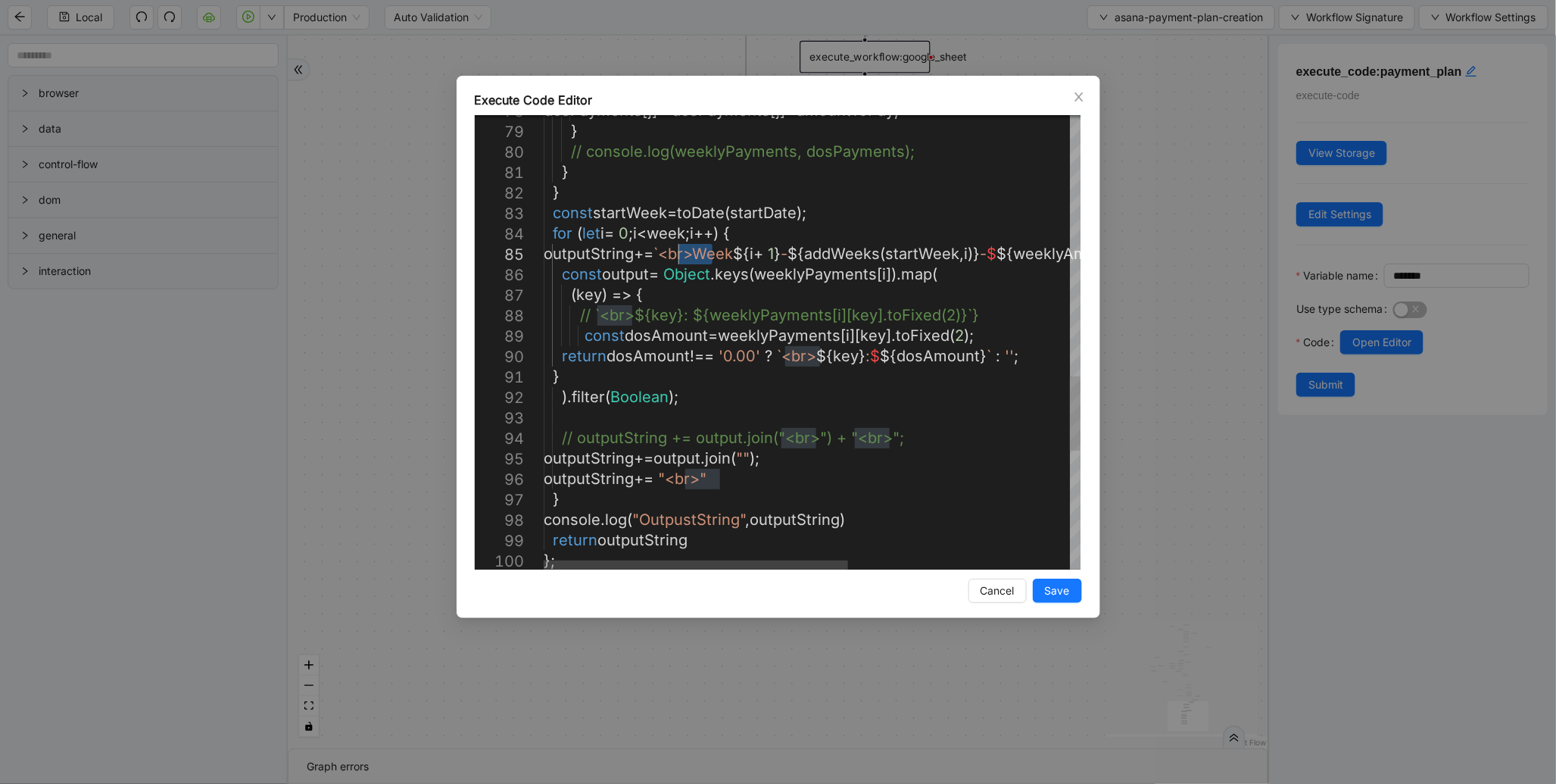
drag, startPoint x: 712, startPoint y: 248, endPoint x: 677, endPoint y: 252, distance: 35.2
type textarea "**********"
click at [1054, 590] on span "Save" at bounding box center [1057, 591] width 25 height 17
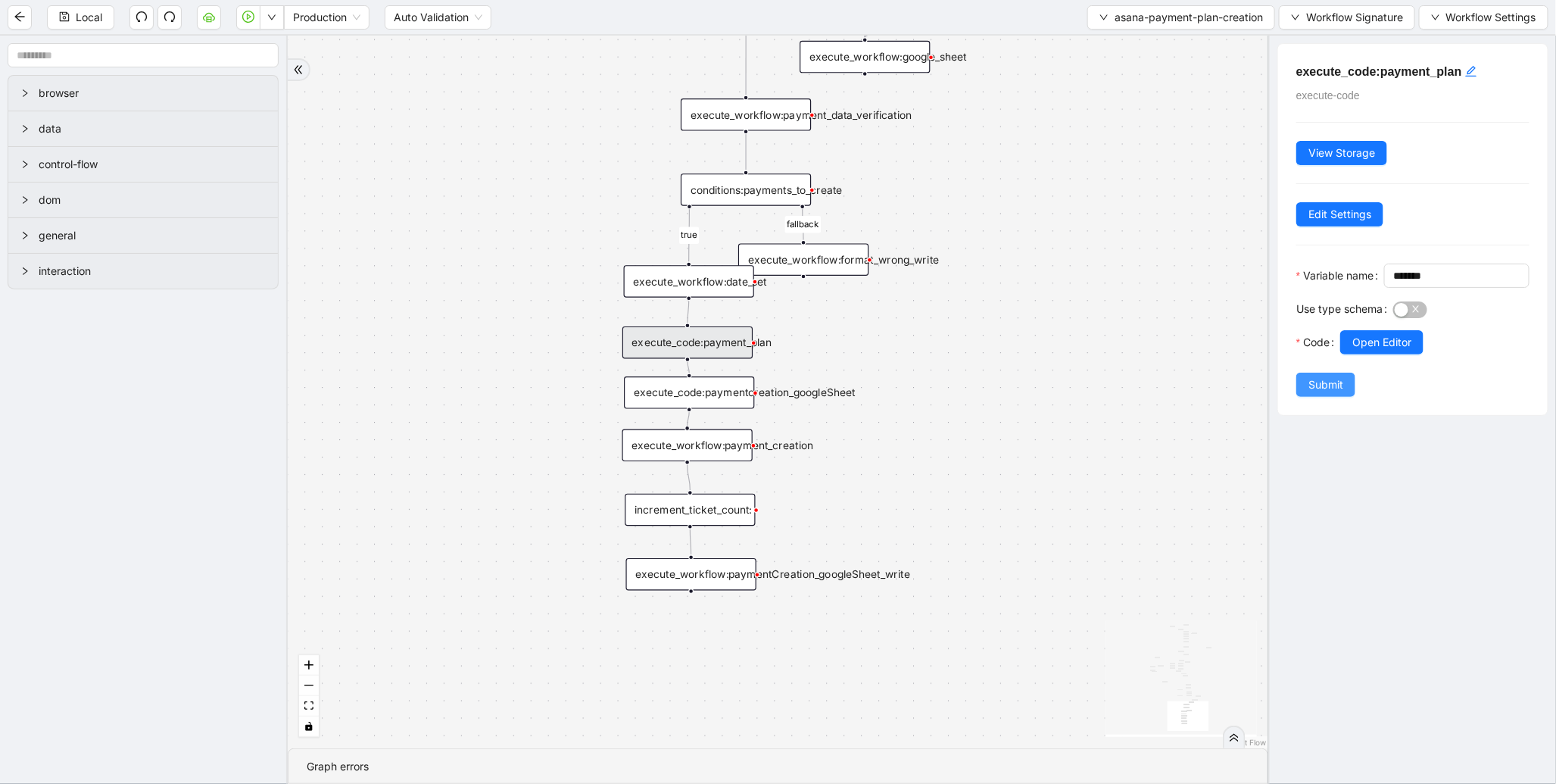
click at [1316, 393] on span "Submit" at bounding box center [1326, 385] width 35 height 17
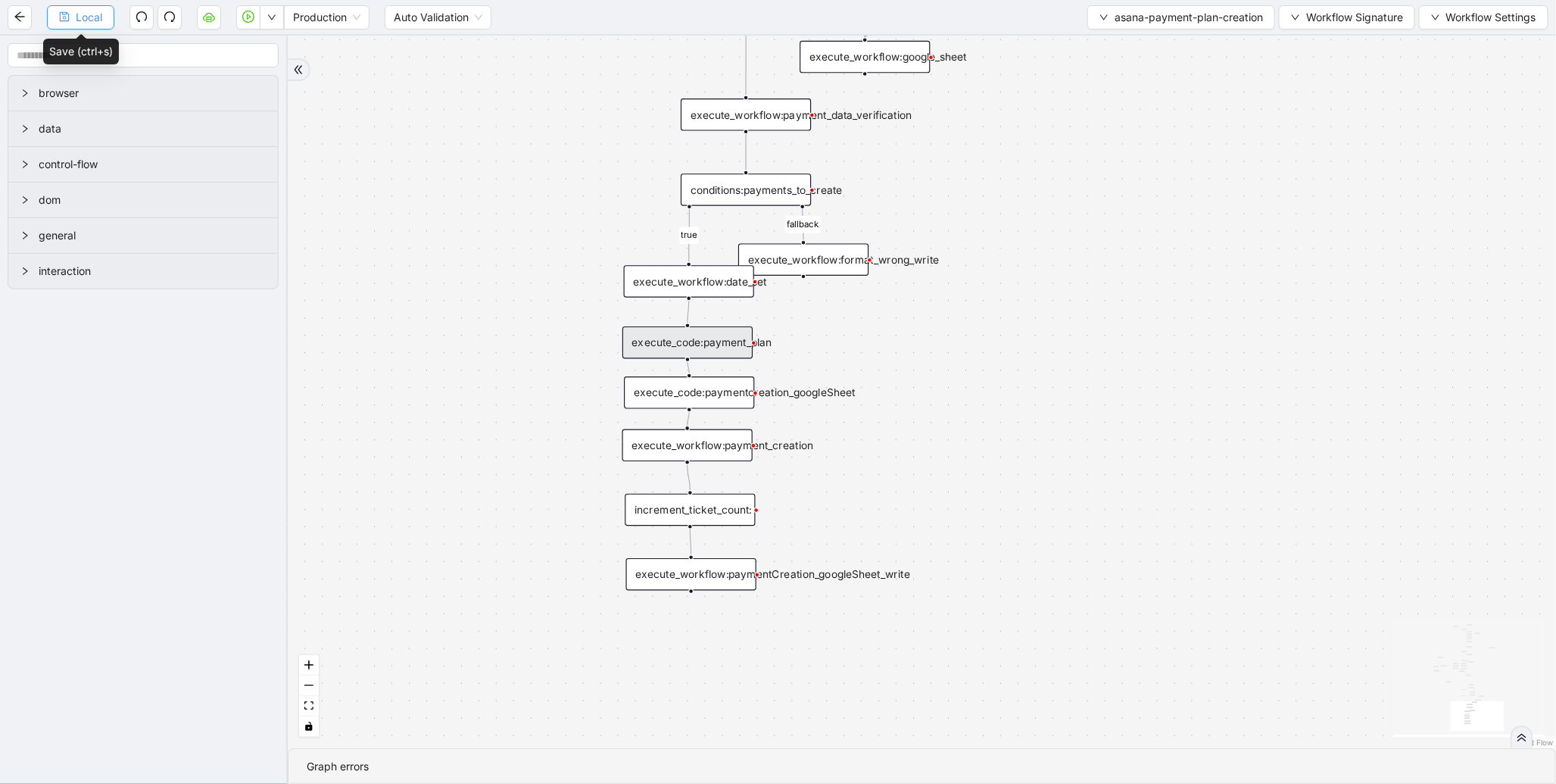
click at [96, 22] on span "Local" at bounding box center [89, 18] width 26 height 17
click at [252, 26] on button "button" at bounding box center [248, 18] width 24 height 24
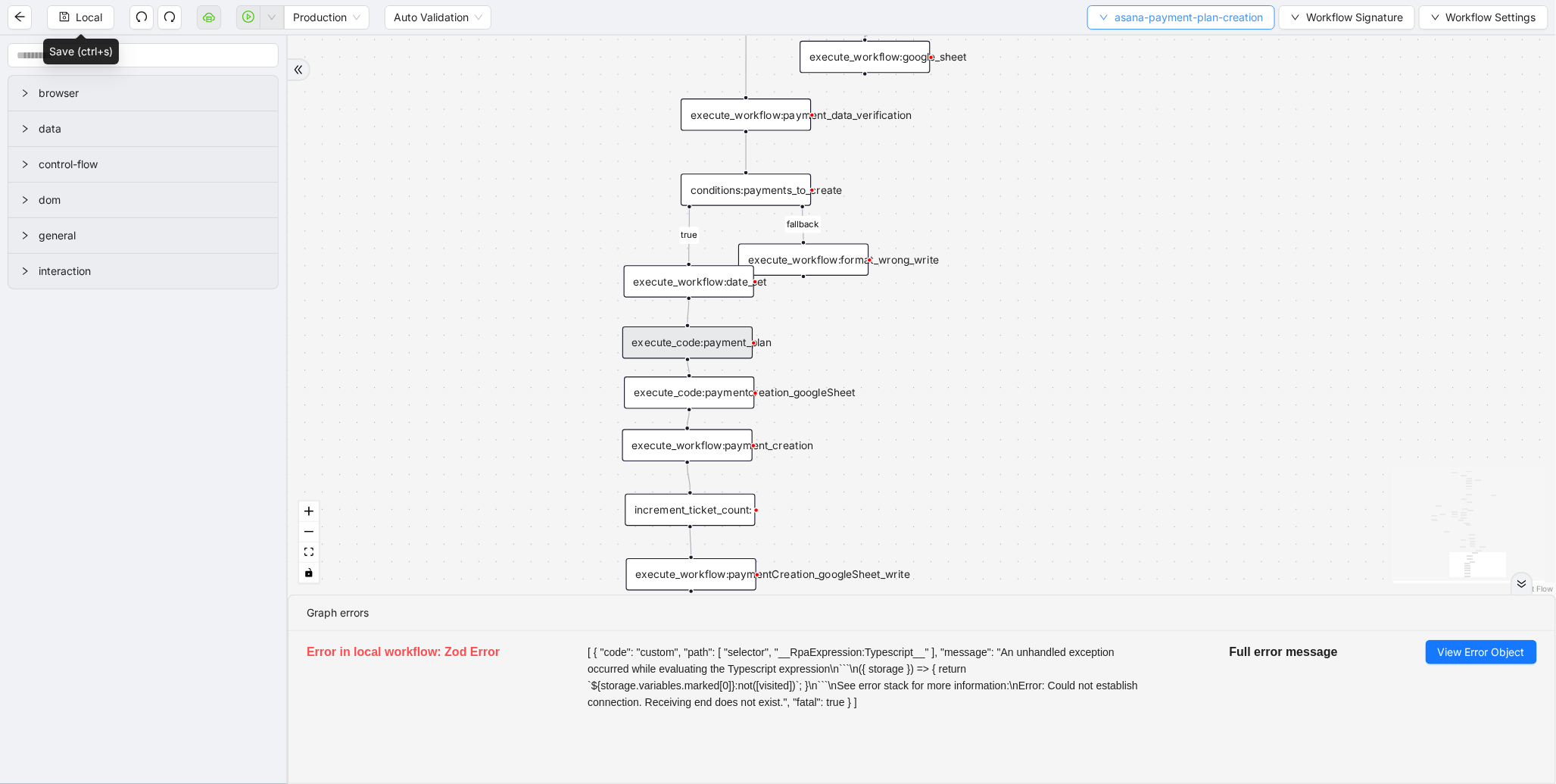
click at [1145, 17] on span "asana-payment-plan-creation" at bounding box center [1189, 18] width 148 height 17
click at [1124, 51] on span "Select" at bounding box center [1178, 46] width 165 height 17
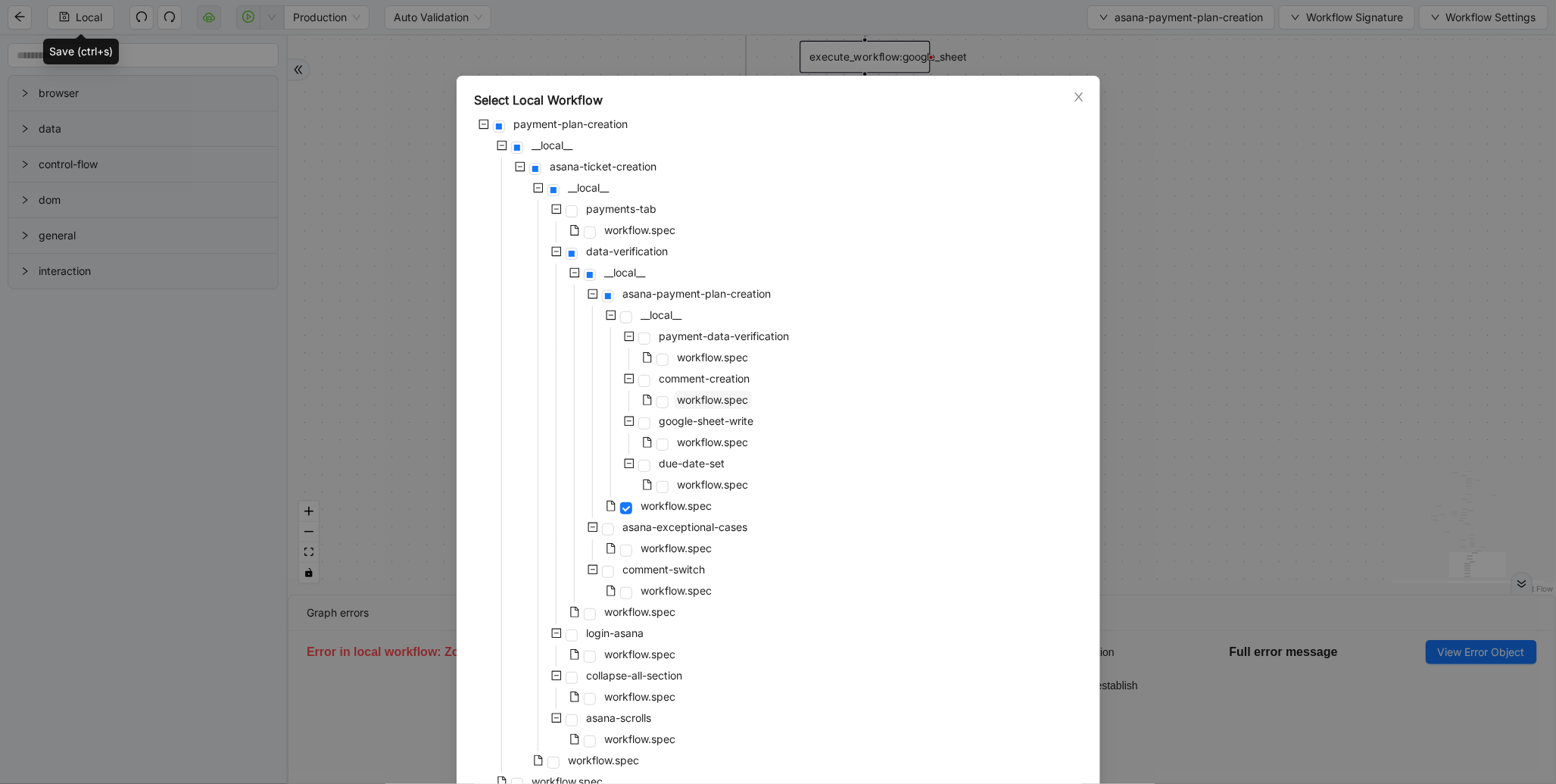
click at [719, 404] on span "workflow.spec" at bounding box center [713, 400] width 71 height 13
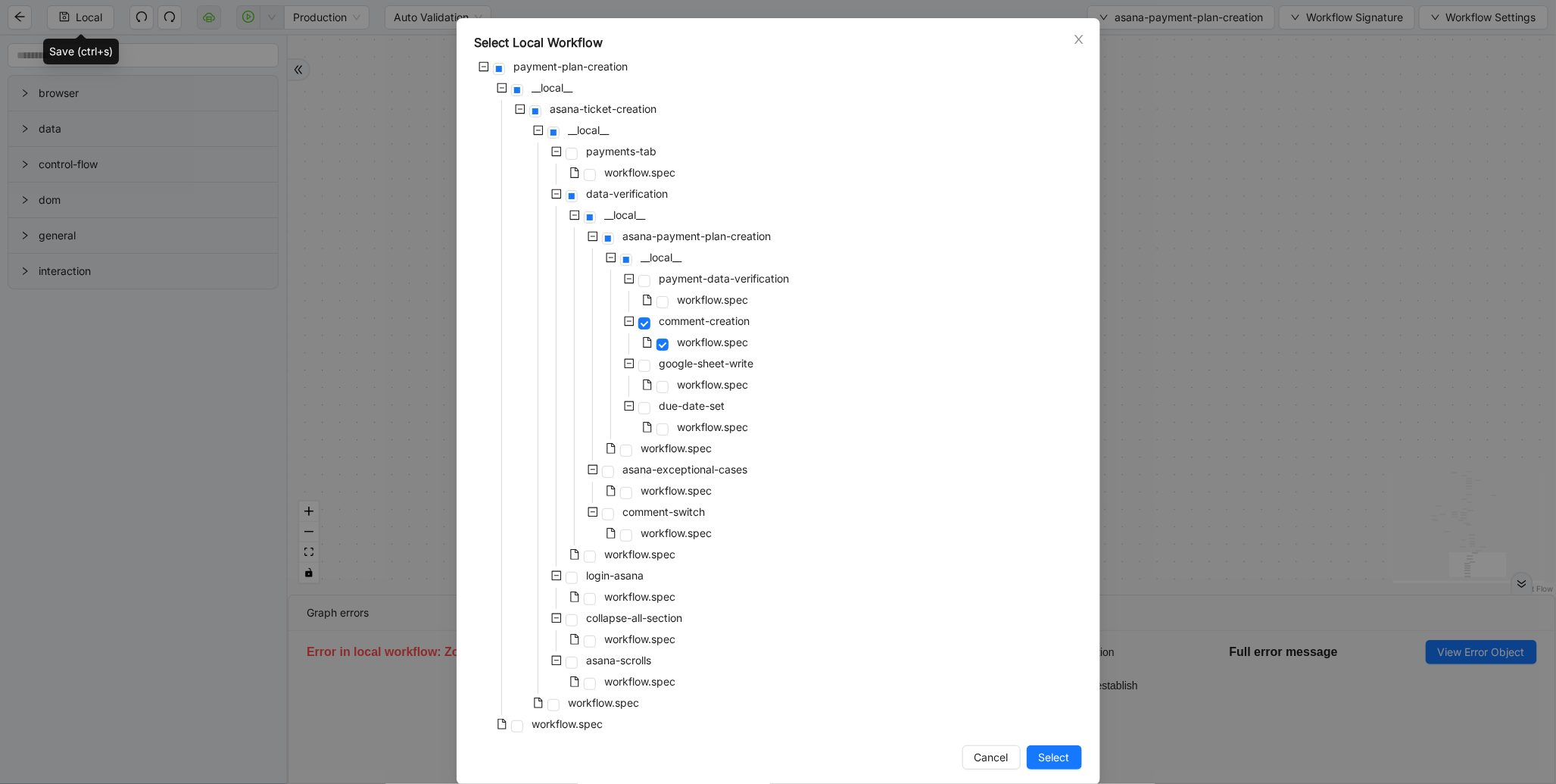
scroll to position [76, 0]
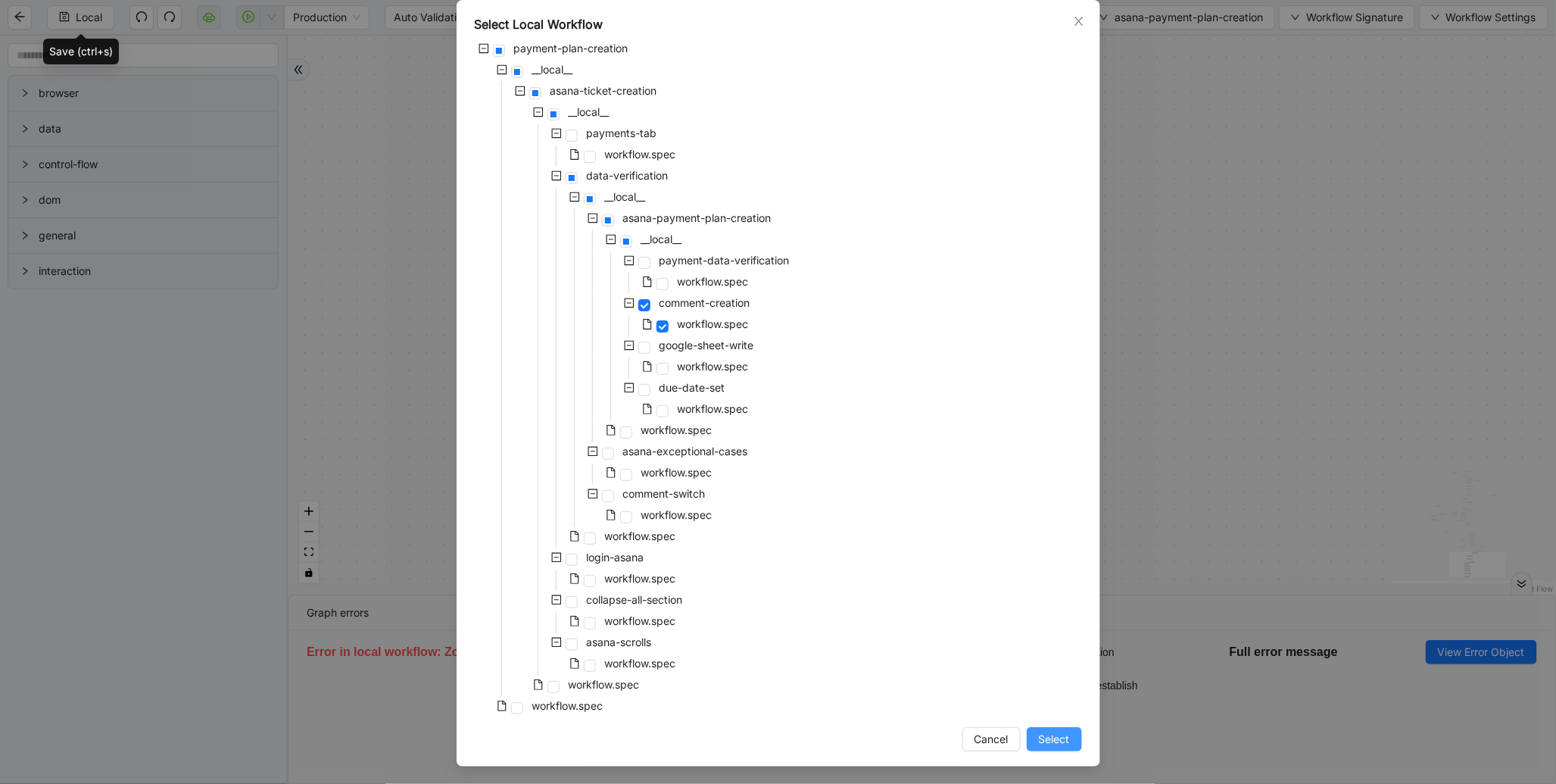
click at [1048, 729] on button "Select" at bounding box center [1054, 739] width 55 height 24
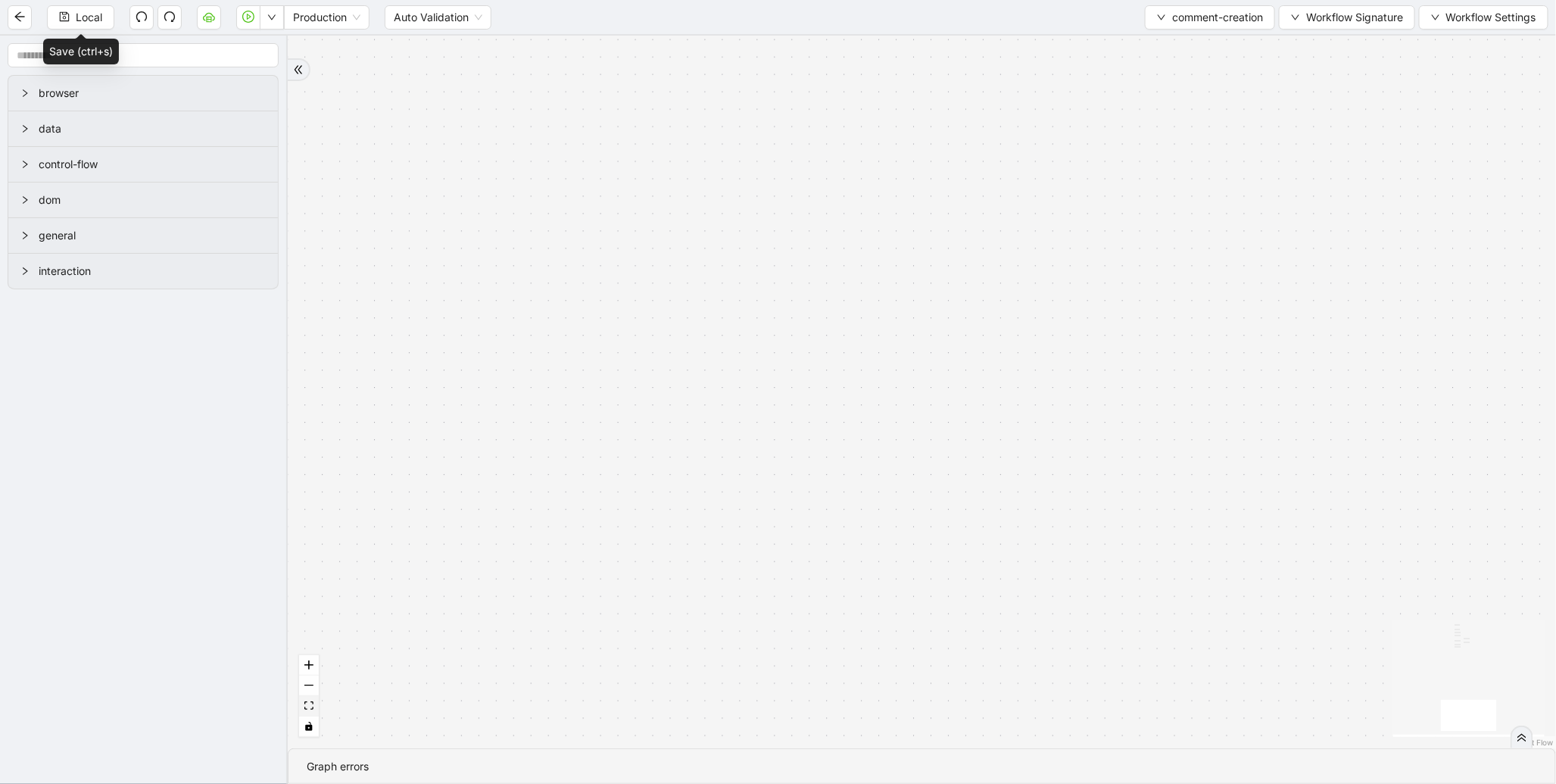
click at [306, 706] on icon "fit view" at bounding box center [309, 705] width 9 height 8
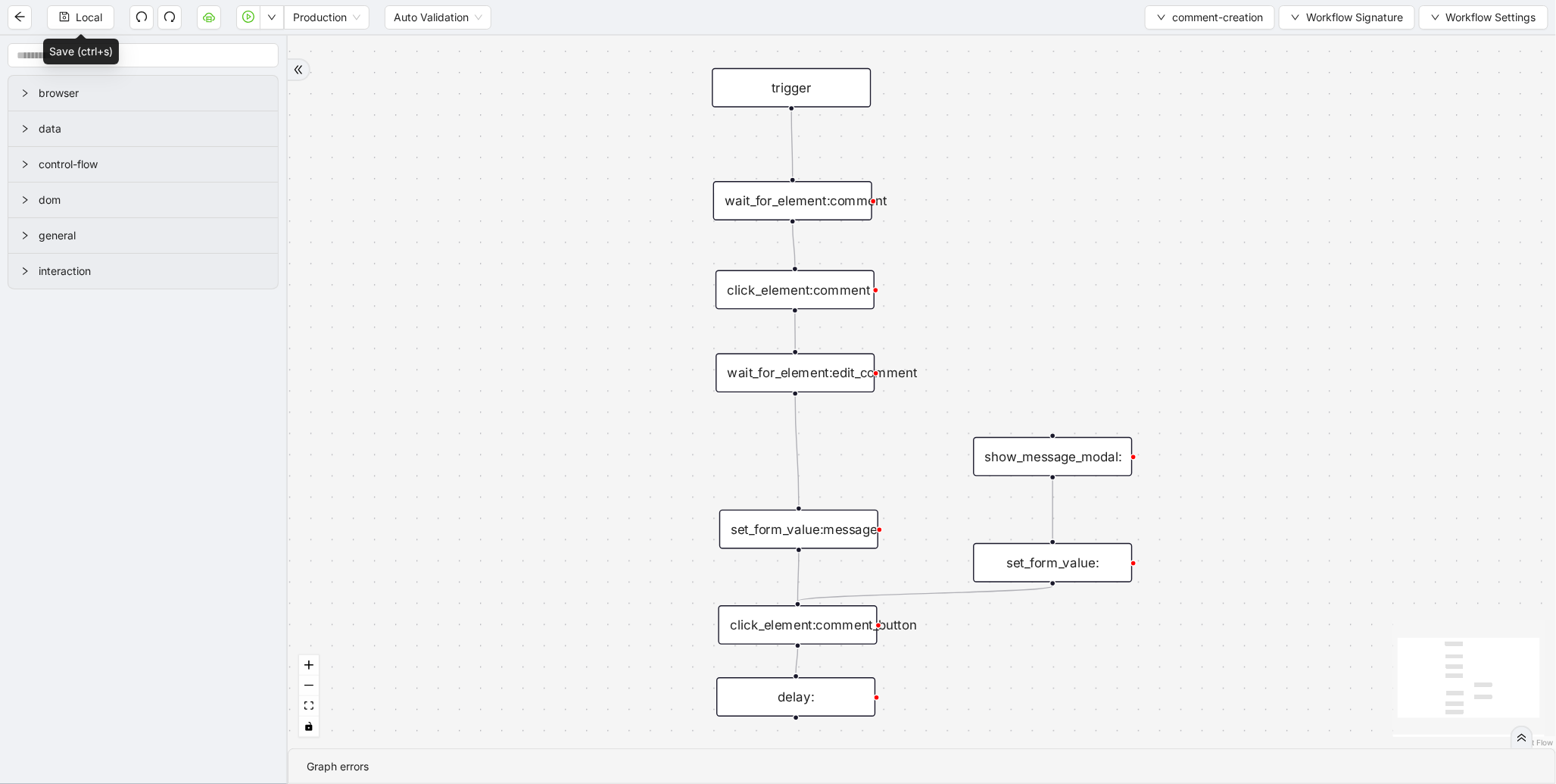
click at [784, 554] on div "trigger wait_for_element:comment click_element:comment click_element:comment_bu…" at bounding box center [922, 392] width 1268 height 713
click at [800, 534] on div "set_form_value:message" at bounding box center [799, 529] width 159 height 39
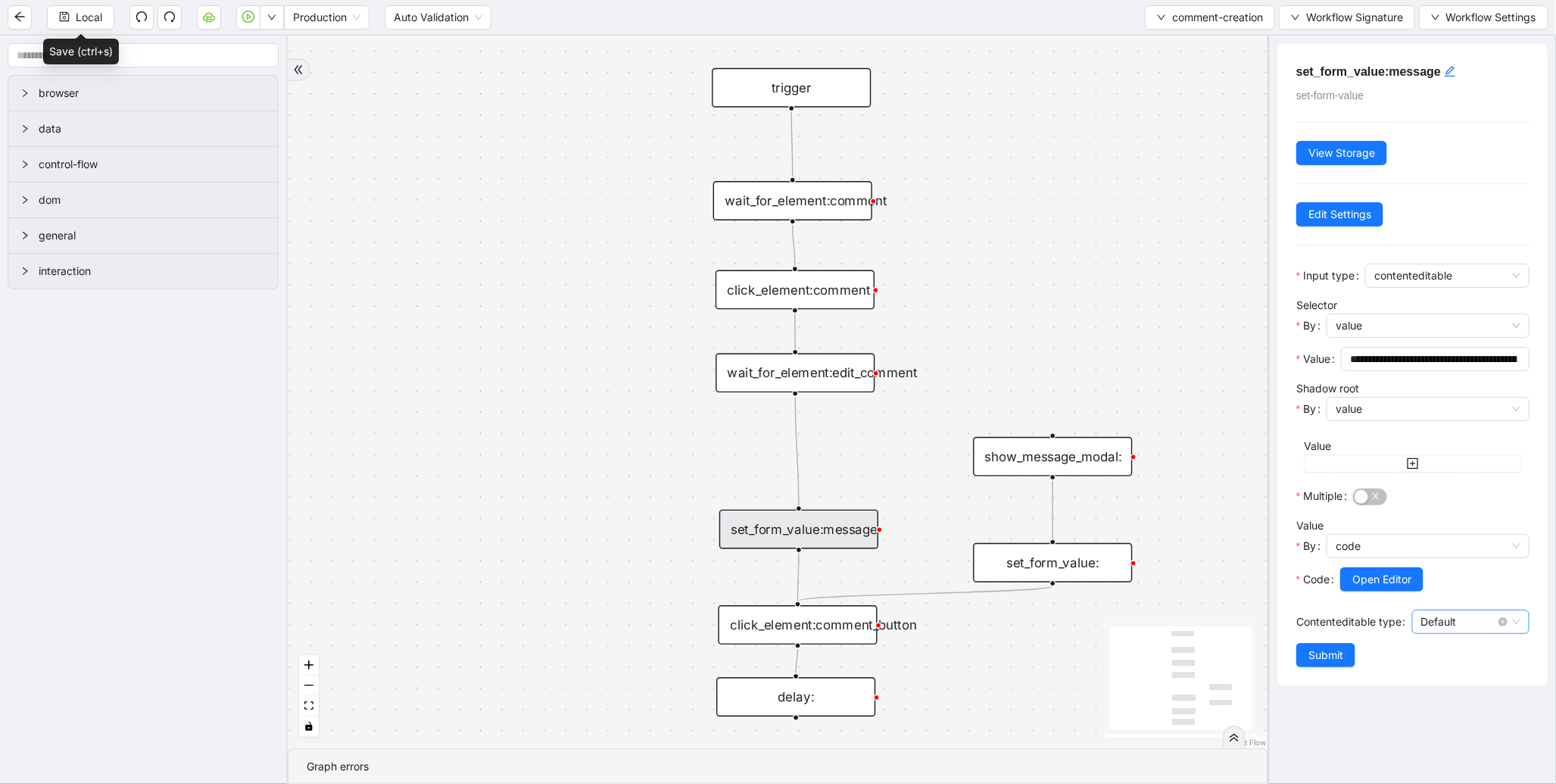
click at [1451, 618] on span "Default" at bounding box center [1471, 622] width 99 height 22
click at [1473, 626] on span "Default" at bounding box center [1471, 622] width 99 height 22
click at [1446, 702] on div "Debugger" at bounding box center [1466, 702] width 85 height 17
click at [1328, 652] on span "Submit" at bounding box center [1326, 655] width 35 height 17
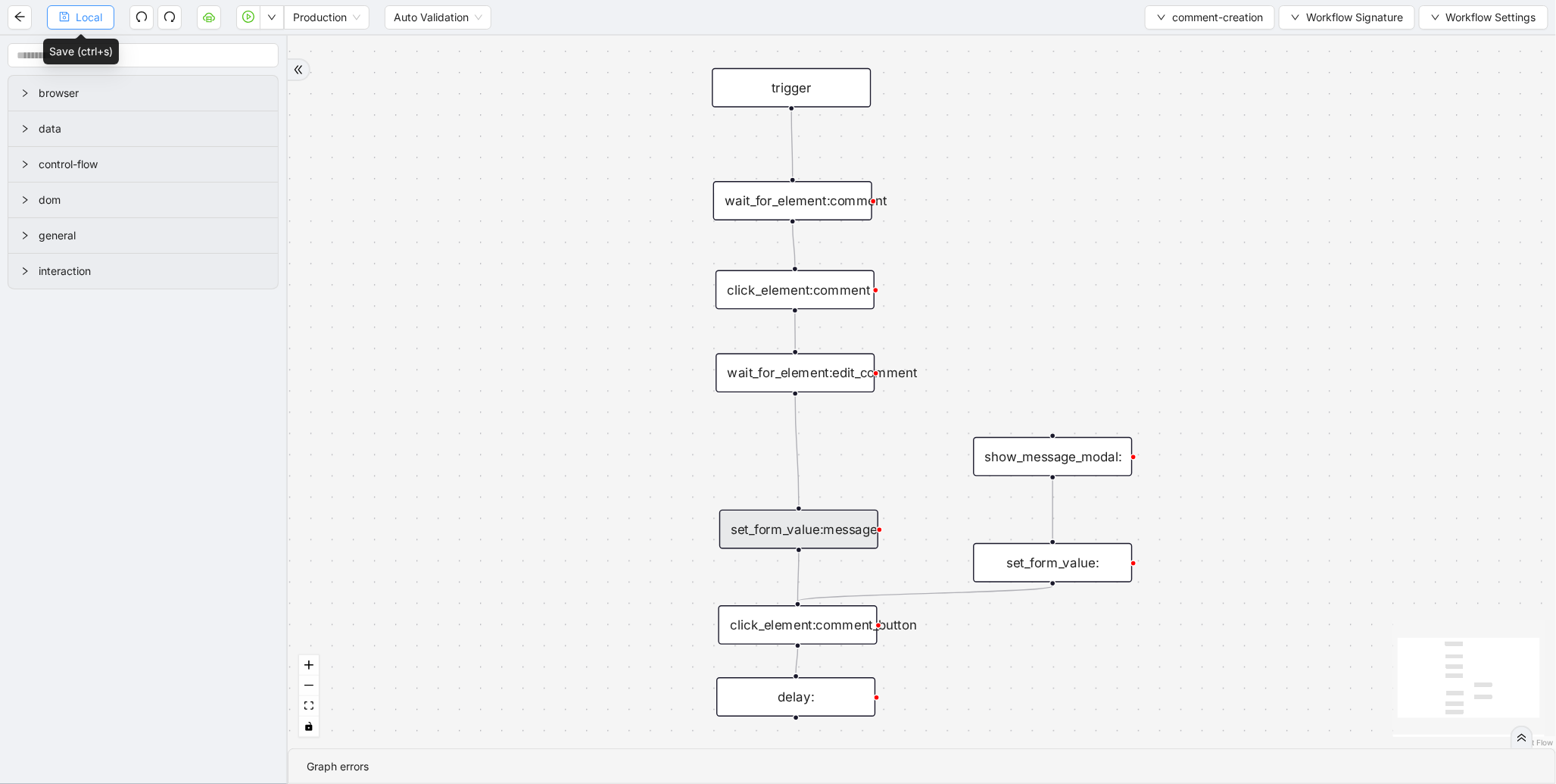
click at [70, 18] on button "Local" at bounding box center [81, 18] width 67 height 24
click at [87, 9] on span "Local" at bounding box center [89, 18] width 26 height 17
click at [255, 21] on icon "play-circle" at bounding box center [248, 16] width 12 height 12
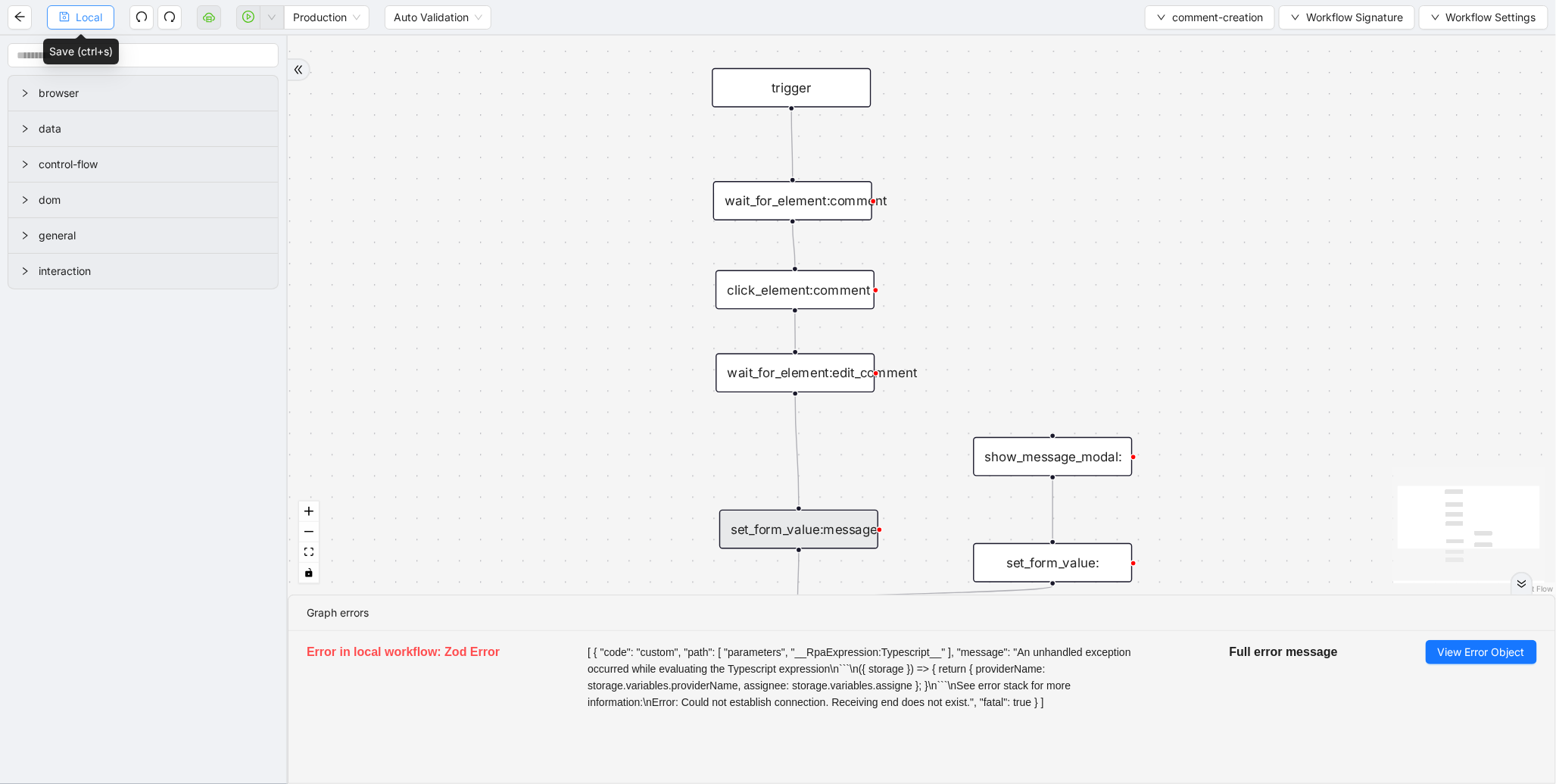
click at [93, 24] on span "Local" at bounding box center [89, 18] width 26 height 17
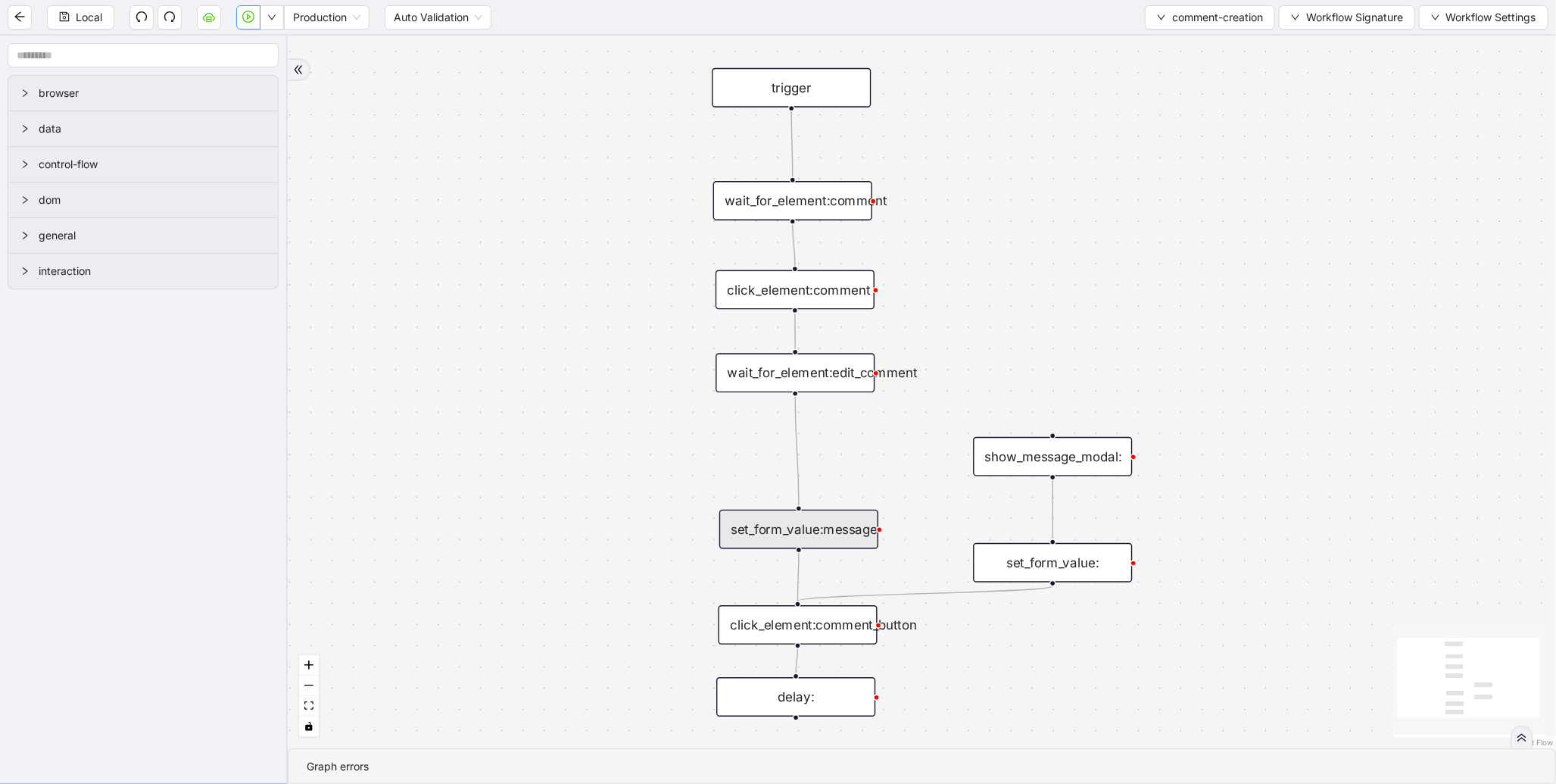
click at [854, 532] on div "set_form_value:message" at bounding box center [799, 529] width 159 height 39
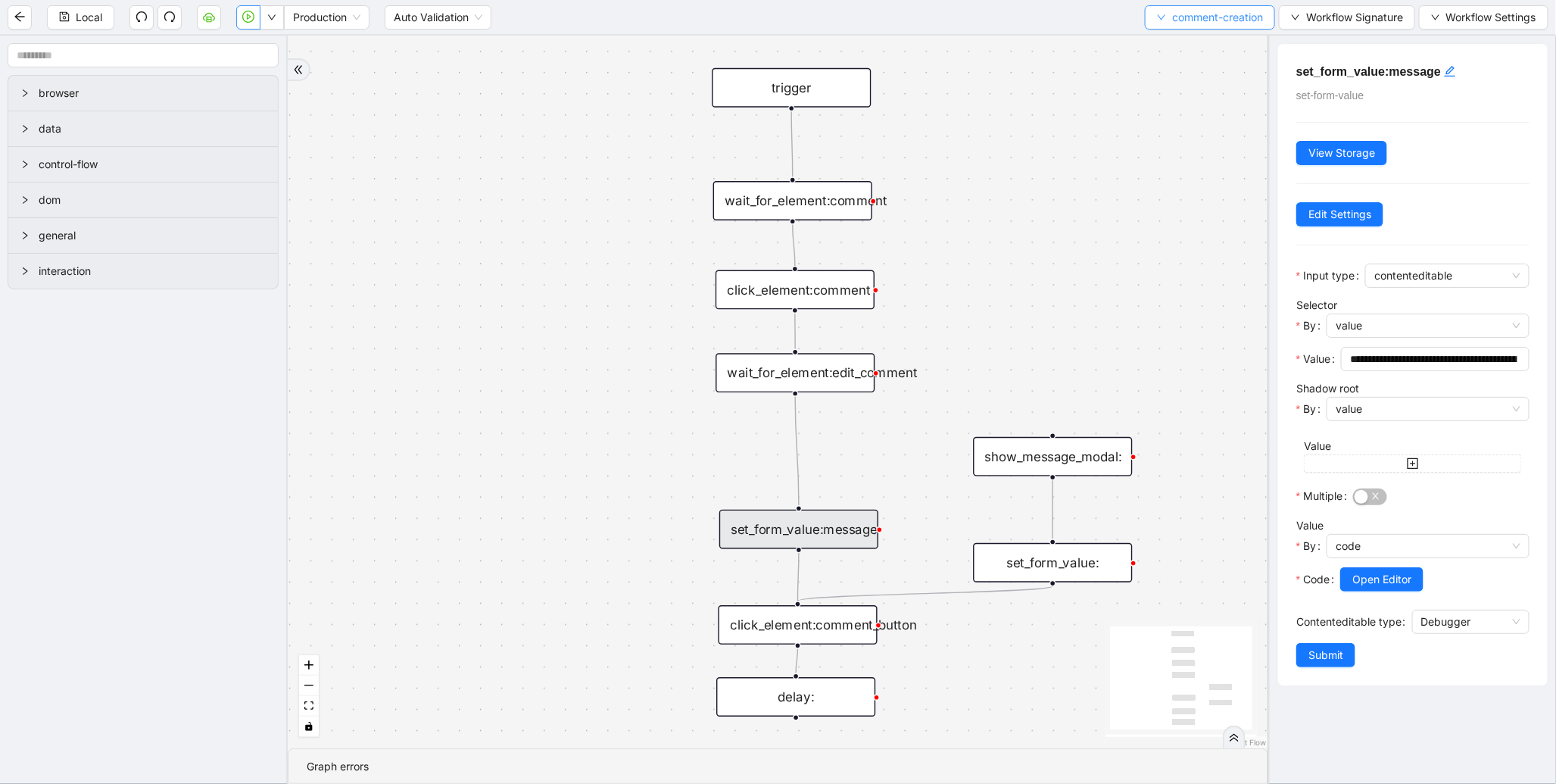
click at [1172, 22] on span "comment-creation" at bounding box center [1217, 18] width 91 height 17
click at [1168, 47] on span "Select" at bounding box center [1206, 46] width 108 height 17
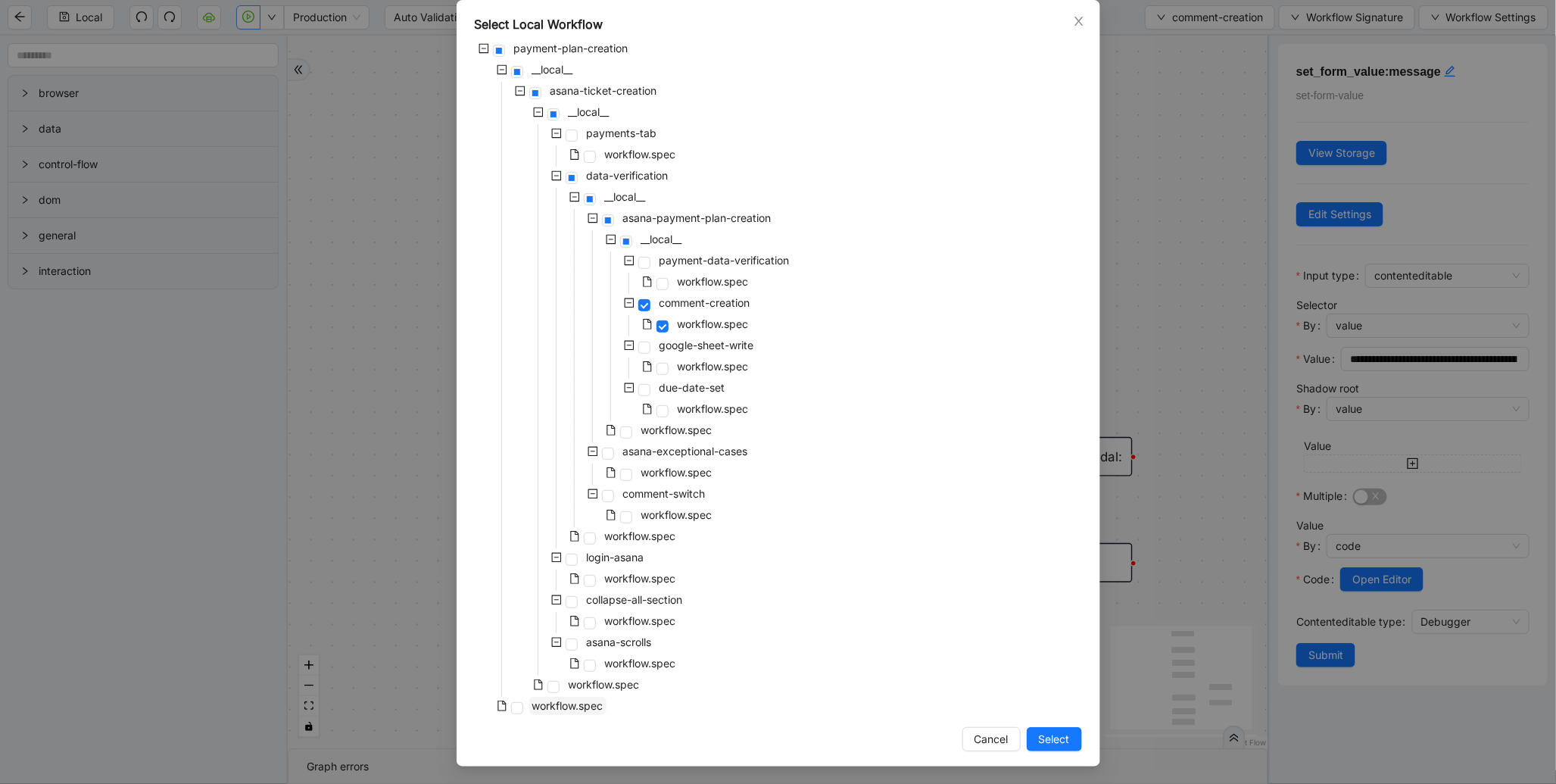
click at [581, 704] on span "workflow.spec" at bounding box center [568, 705] width 71 height 13
click at [1061, 751] on div "Select Local Workflow payment-plan-creation __local__ asana-ticket-creation __l…" at bounding box center [778, 383] width 644 height 766
click at [1061, 745] on span "Select" at bounding box center [1054, 739] width 31 height 17
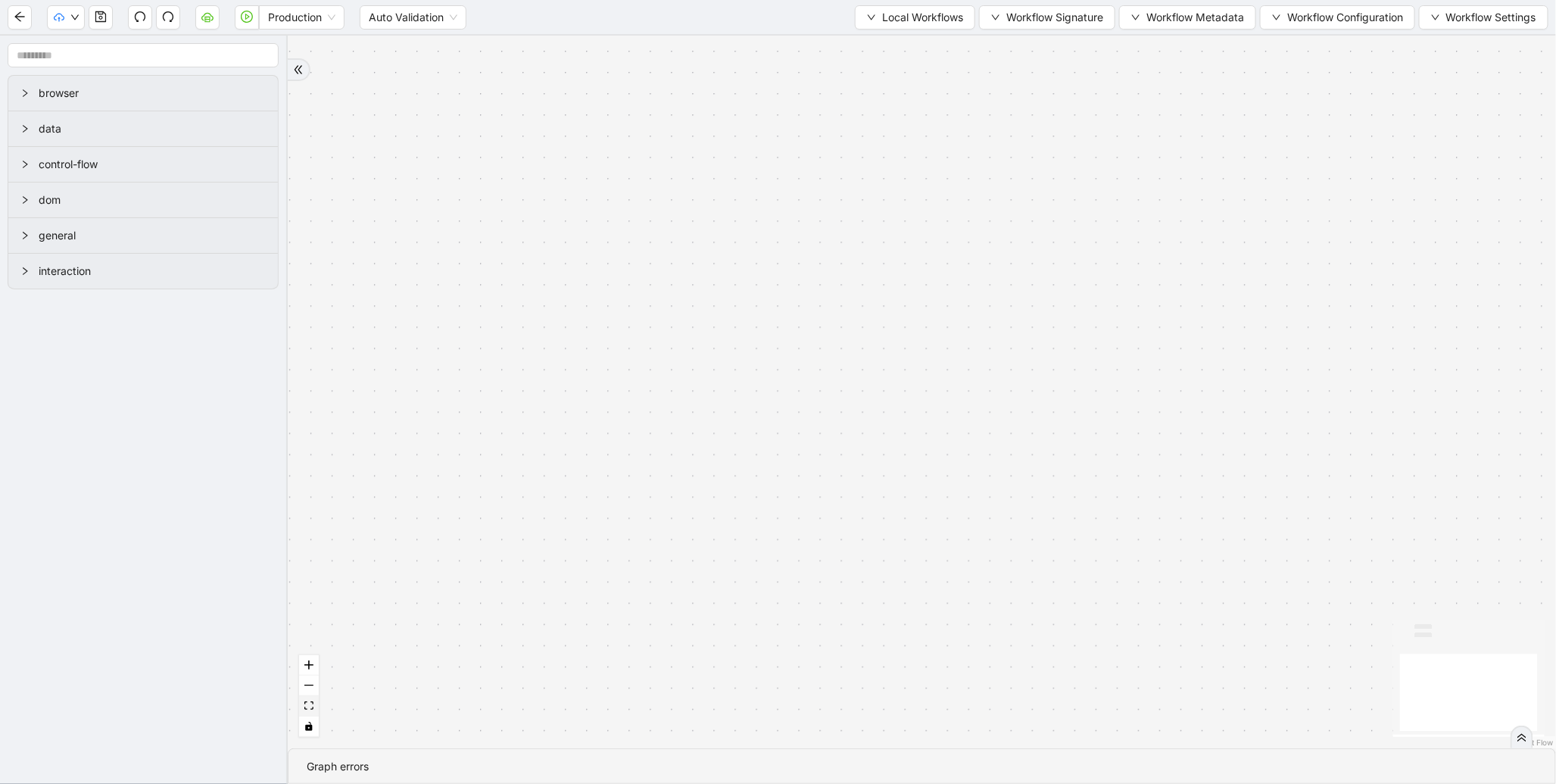
click at [317, 705] on button "fit view" at bounding box center [308, 706] width 20 height 21
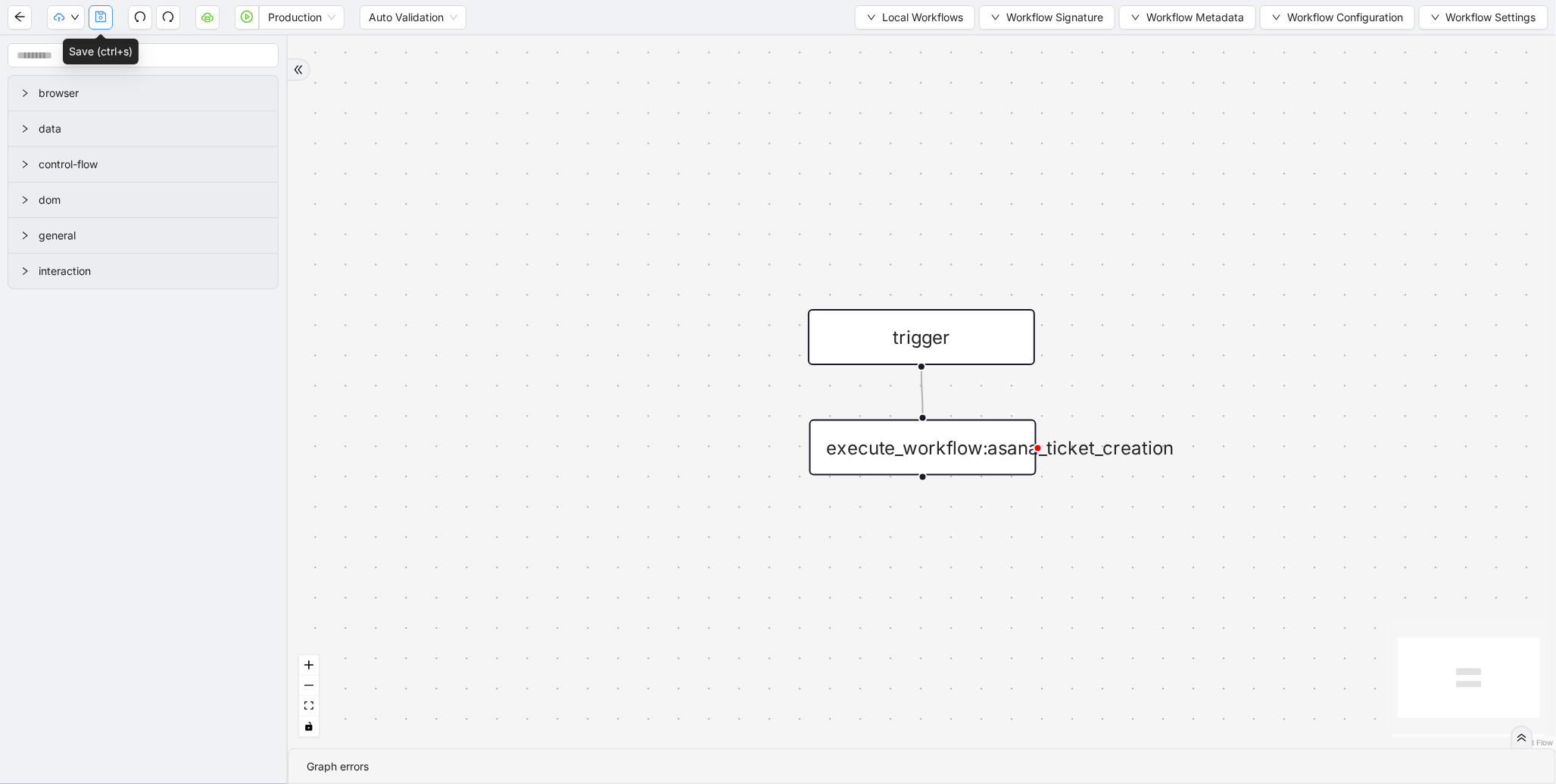
click at [106, 14] on icon "save" at bounding box center [100, 16] width 12 height 12
click at [78, 44] on span "Dev: Update Needed" at bounding box center [112, 46] width 110 height 17
click at [73, 68] on span "Prod: Update Needed" at bounding box center [112, 70] width 110 height 17
click at [221, 20] on div "Production Auto Validation Local Workflows Workflow Signature Workflow Metadata…" at bounding box center [778, 17] width 1556 height 34
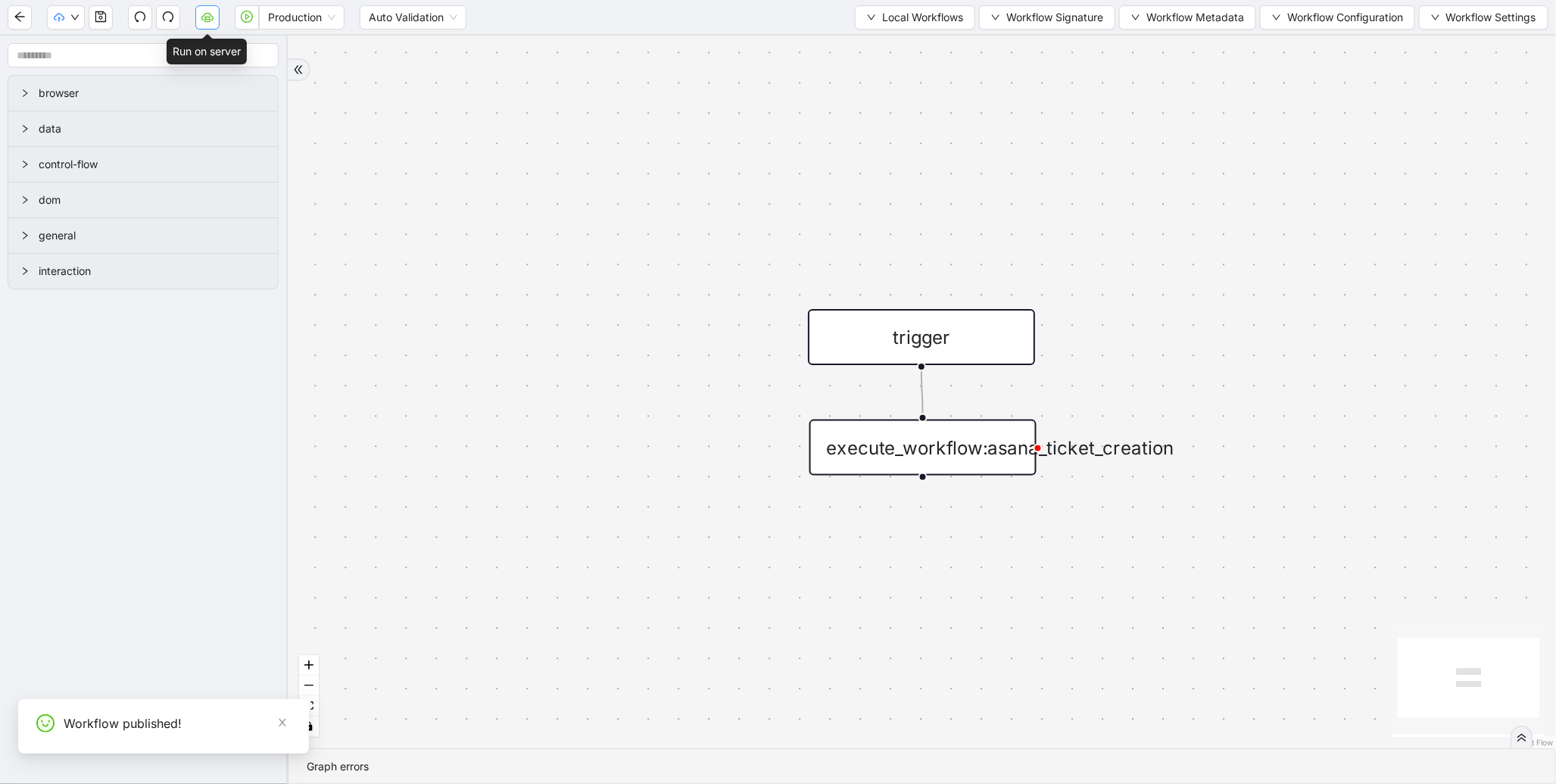
click at [213, 18] on icon "cloud-server" at bounding box center [207, 16] width 12 height 8
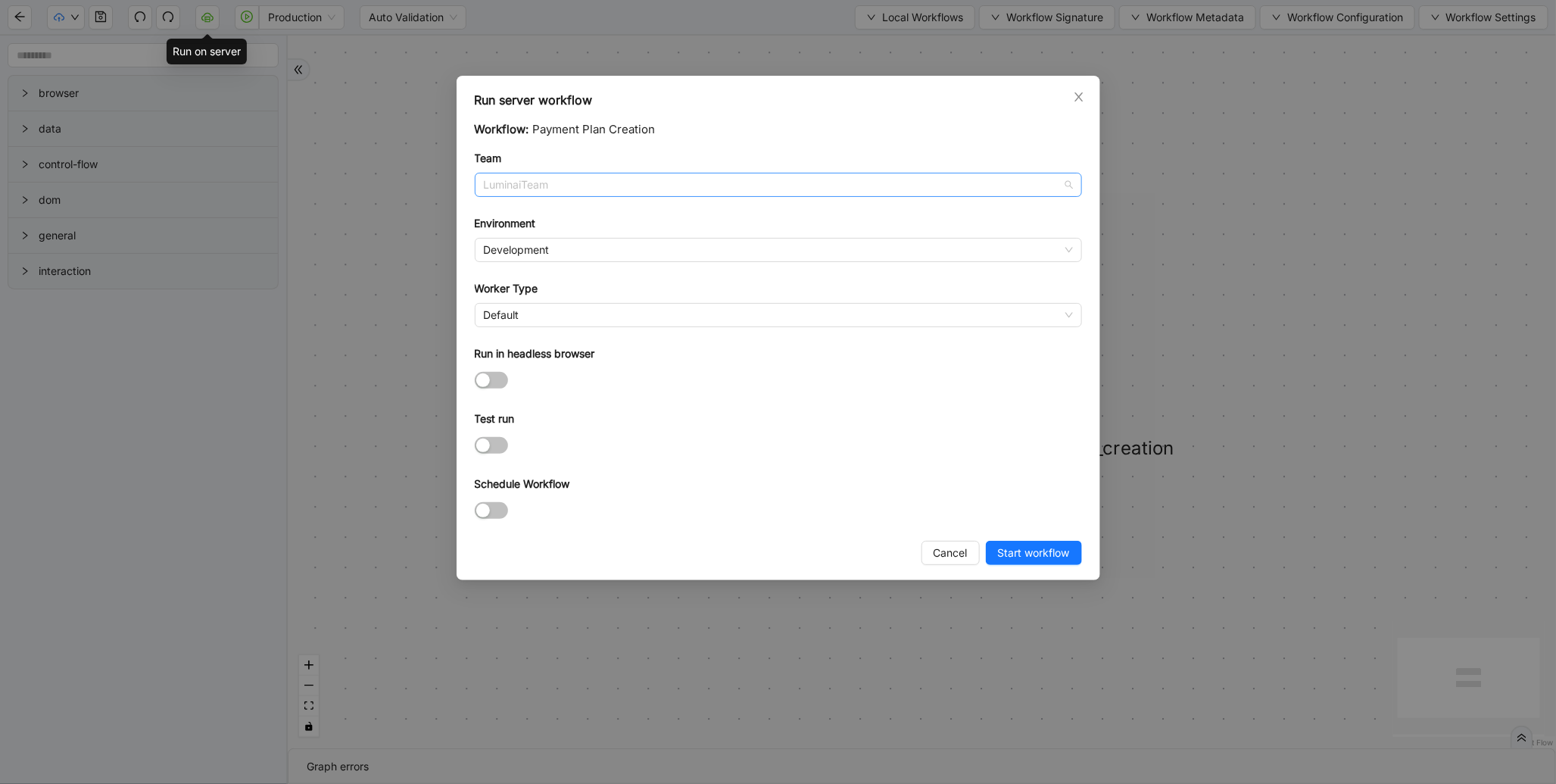
click at [548, 172] on div "LuminaiTeam" at bounding box center [778, 185] width 607 height 24
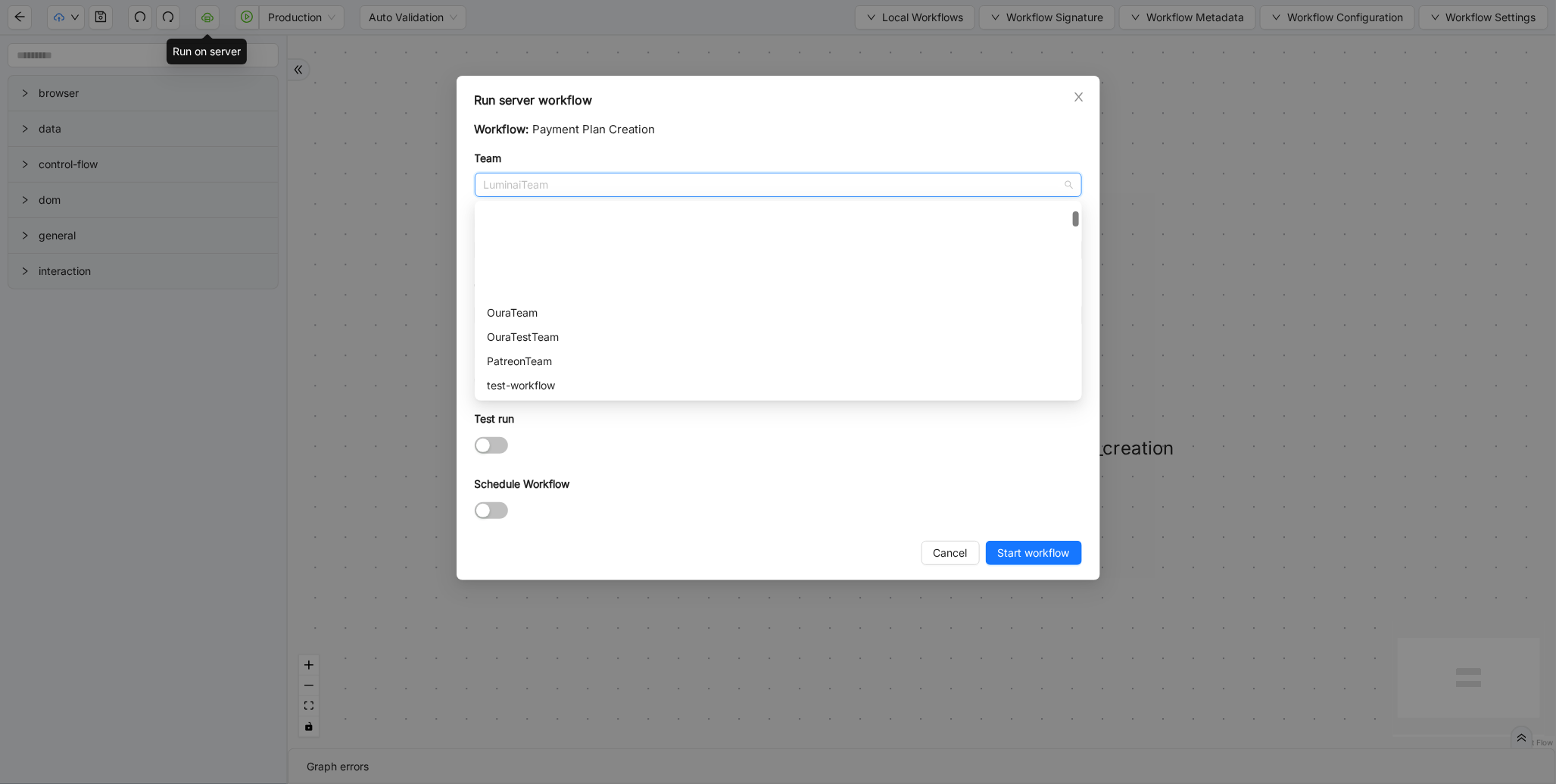
scroll to position [101, 0]
click at [525, 307] on div "AlmaClaimsTeam" at bounding box center [778, 309] width 583 height 17
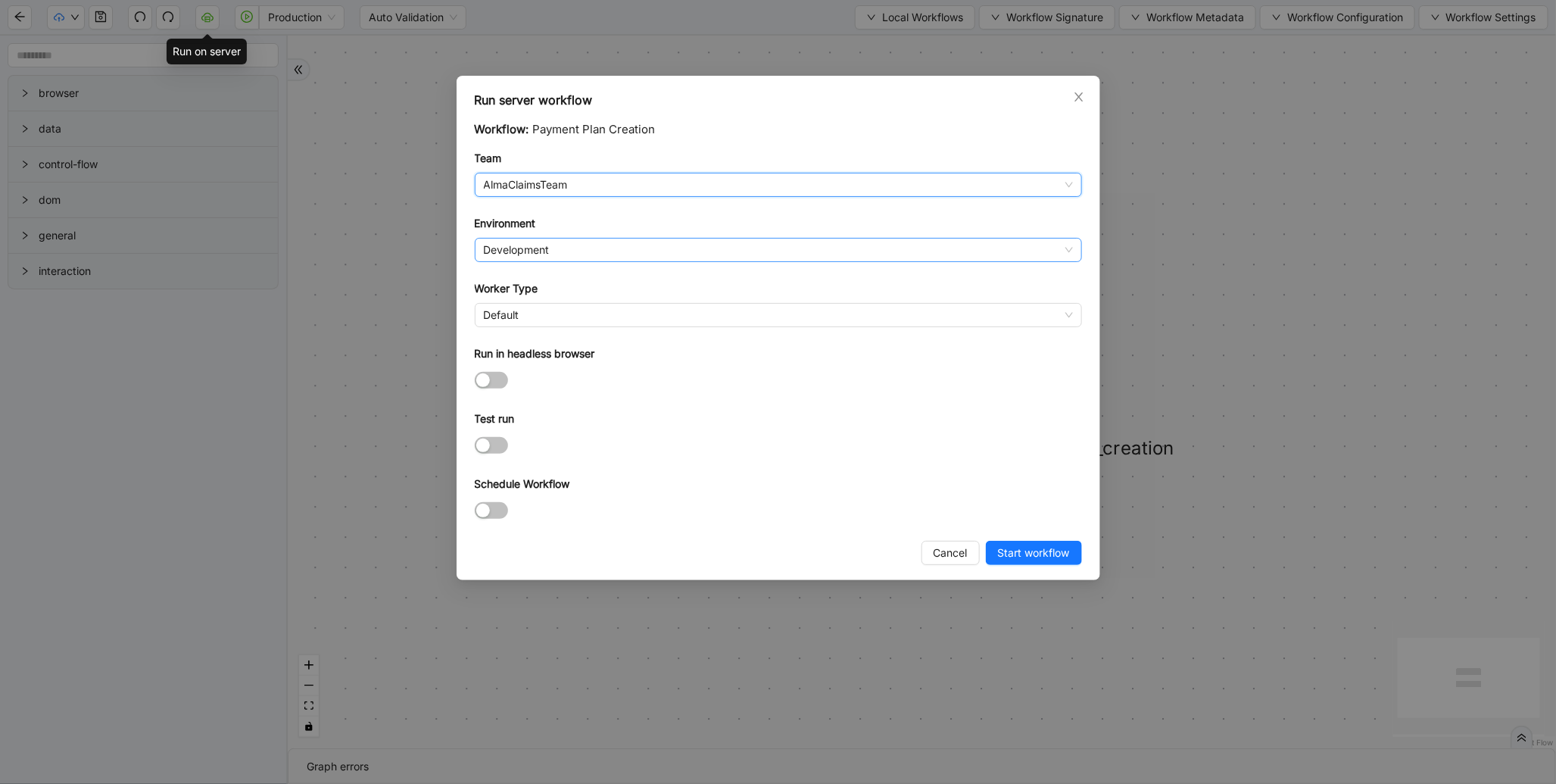
click at [556, 245] on span "Development" at bounding box center [778, 250] width 589 height 22
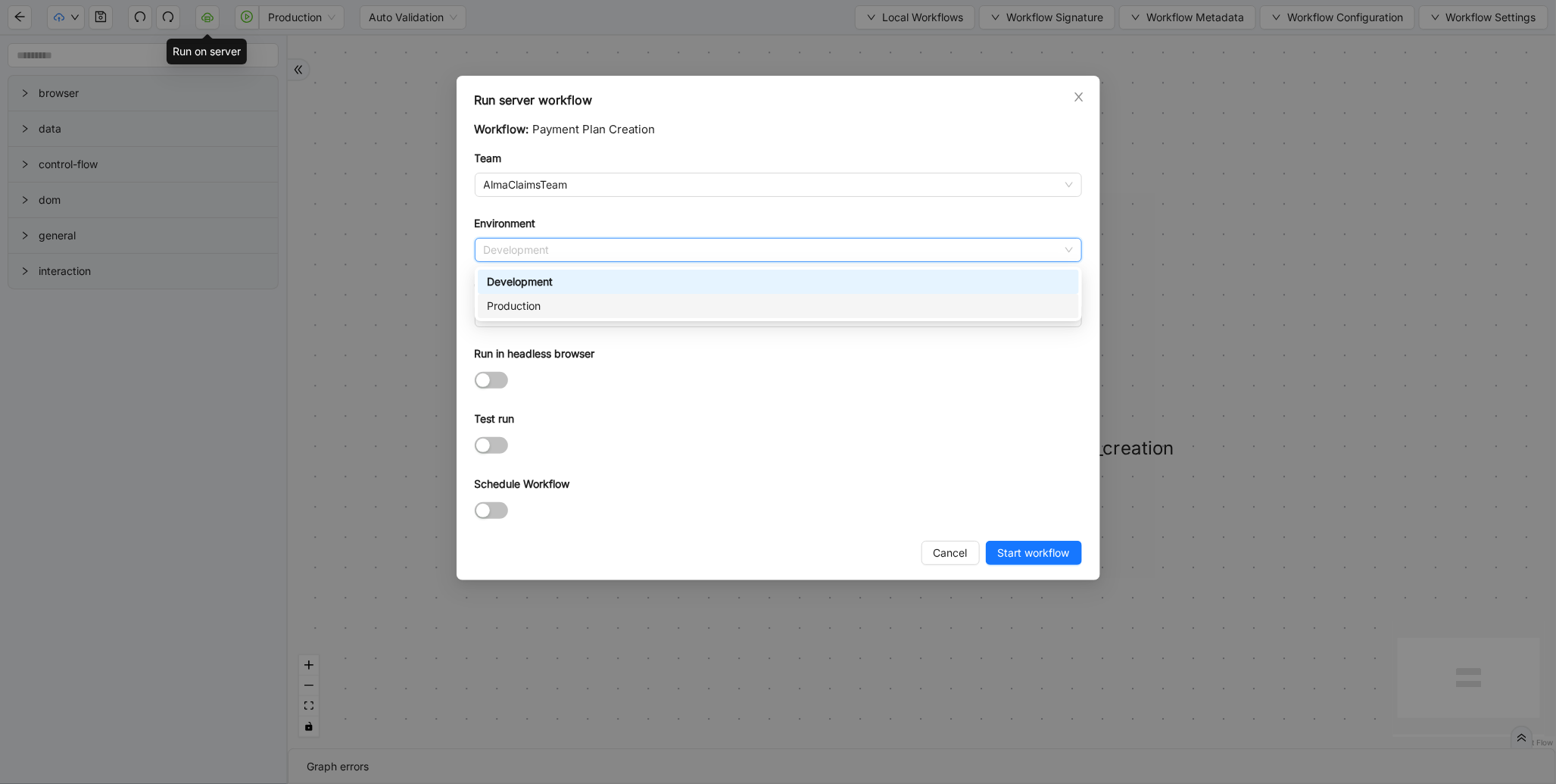
click at [519, 311] on div "Production" at bounding box center [778, 306] width 583 height 17
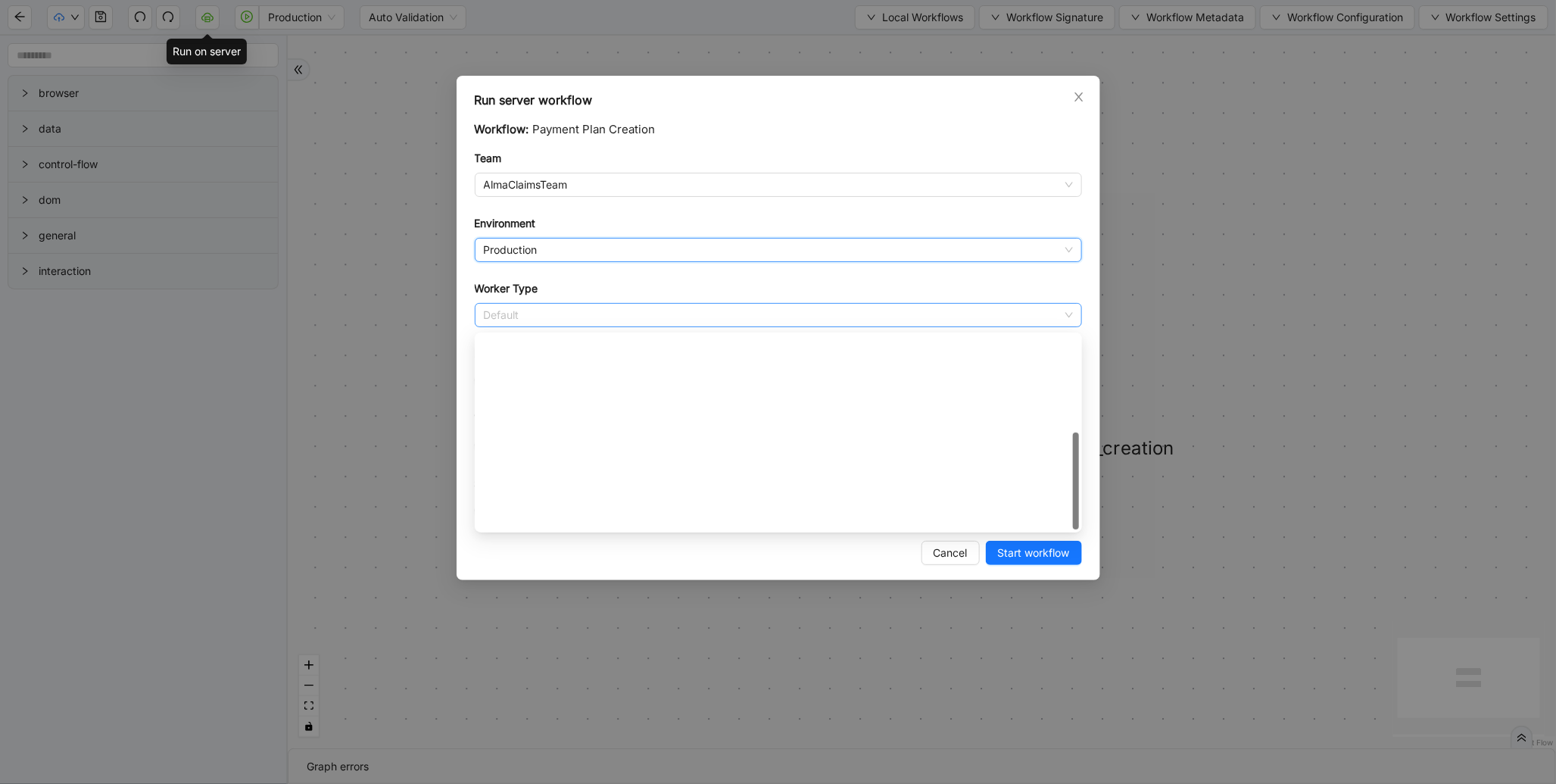
click at [524, 308] on span "Default" at bounding box center [778, 315] width 589 height 22
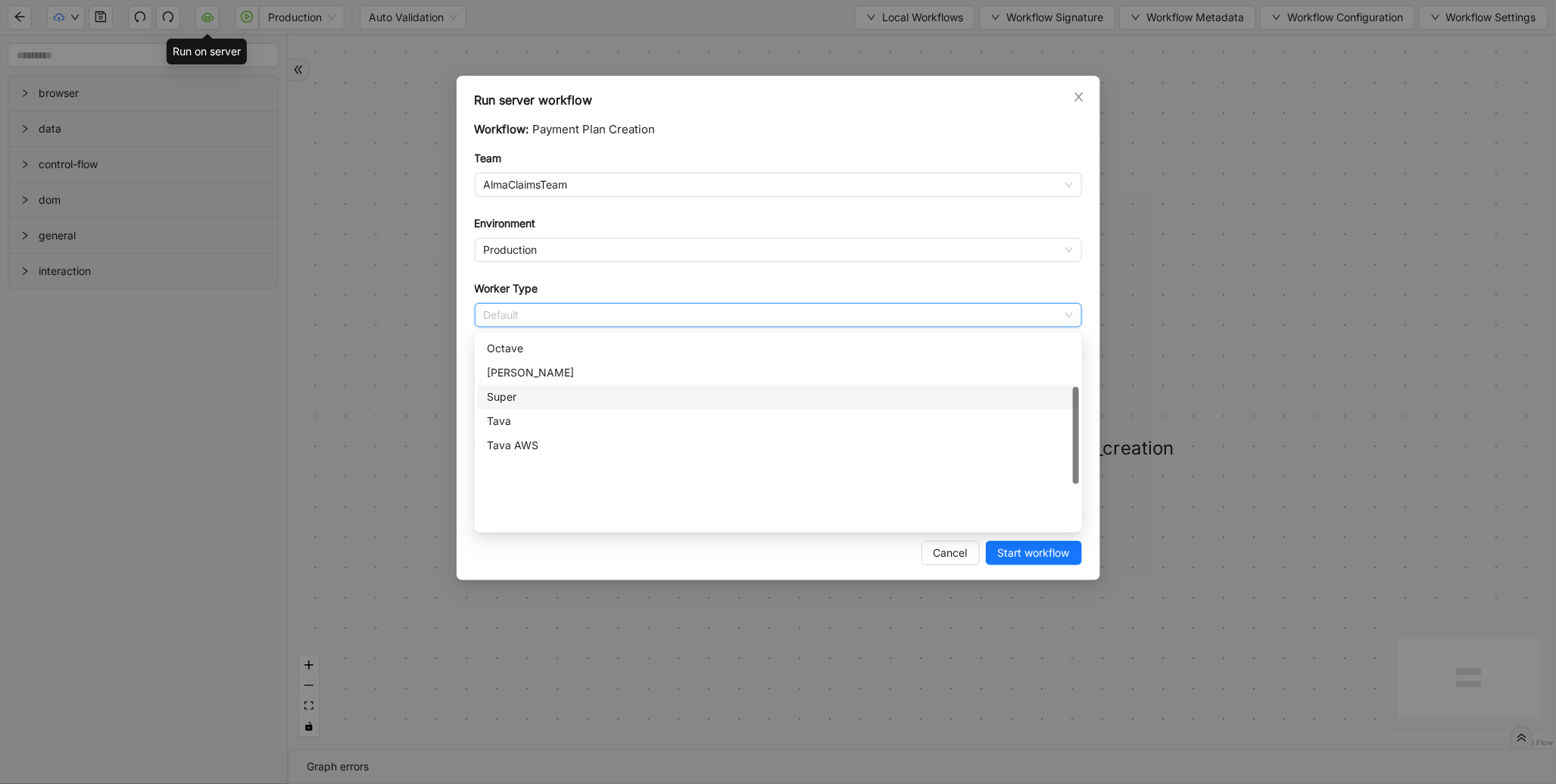
scroll to position [0, 0]
click at [498, 390] on div "[PERSON_NAME]" at bounding box center [778, 396] width 583 height 17
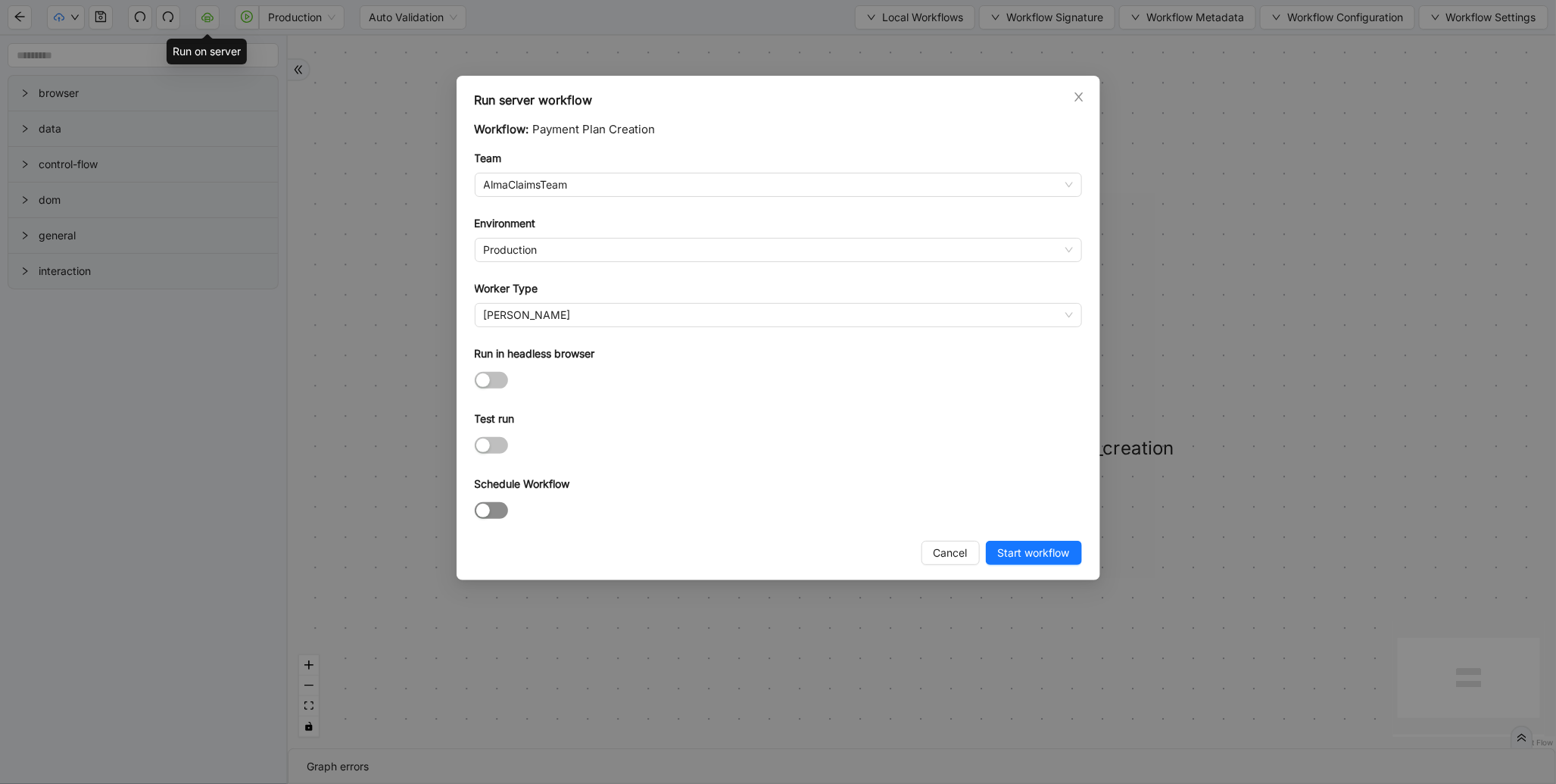
click at [484, 512] on div "button" at bounding box center [482, 510] width 14 height 14
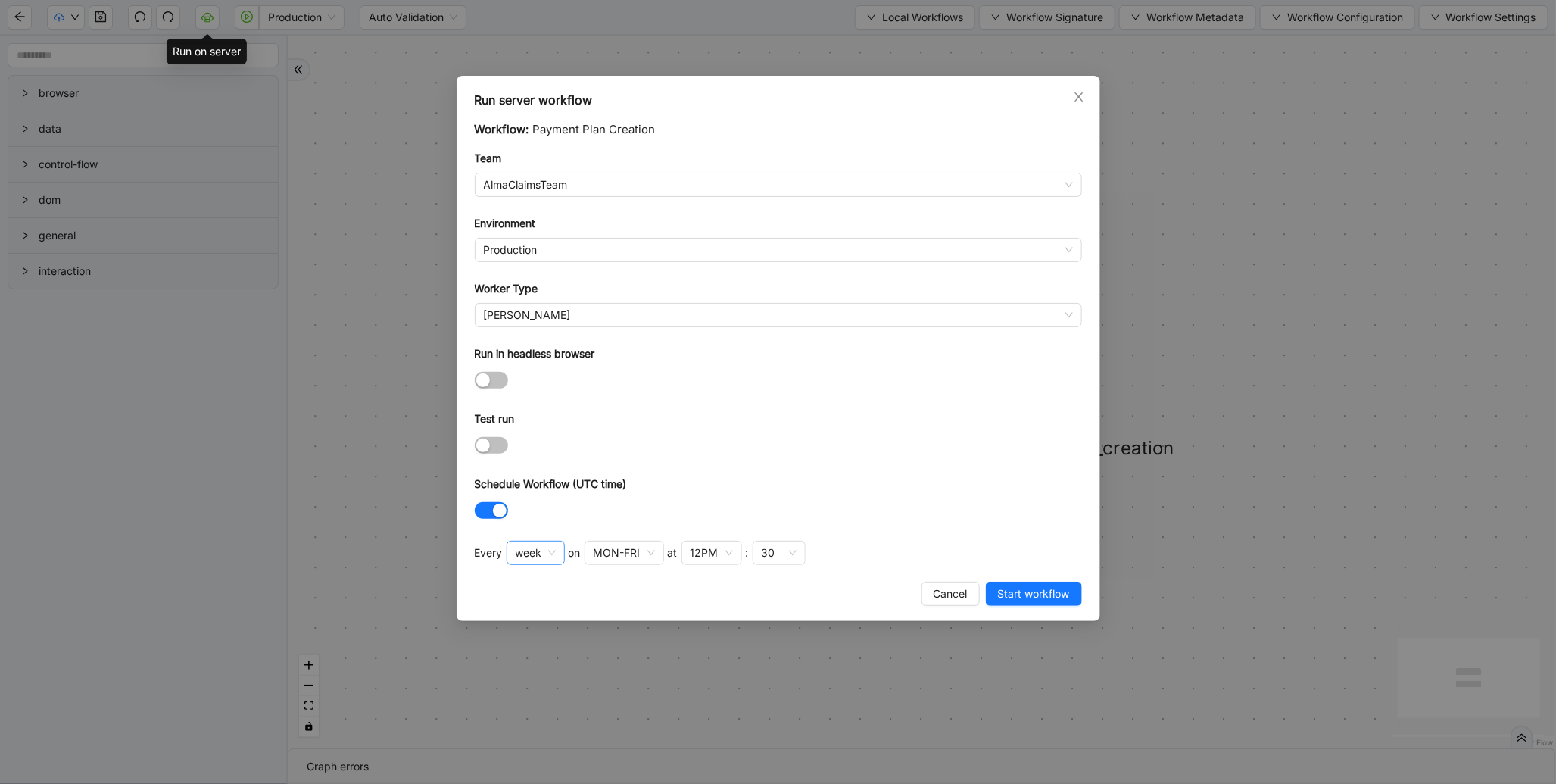
click at [526, 559] on span "week" at bounding box center [535, 553] width 40 height 22
click at [618, 565] on div "MON-FRI" at bounding box center [624, 553] width 80 height 24
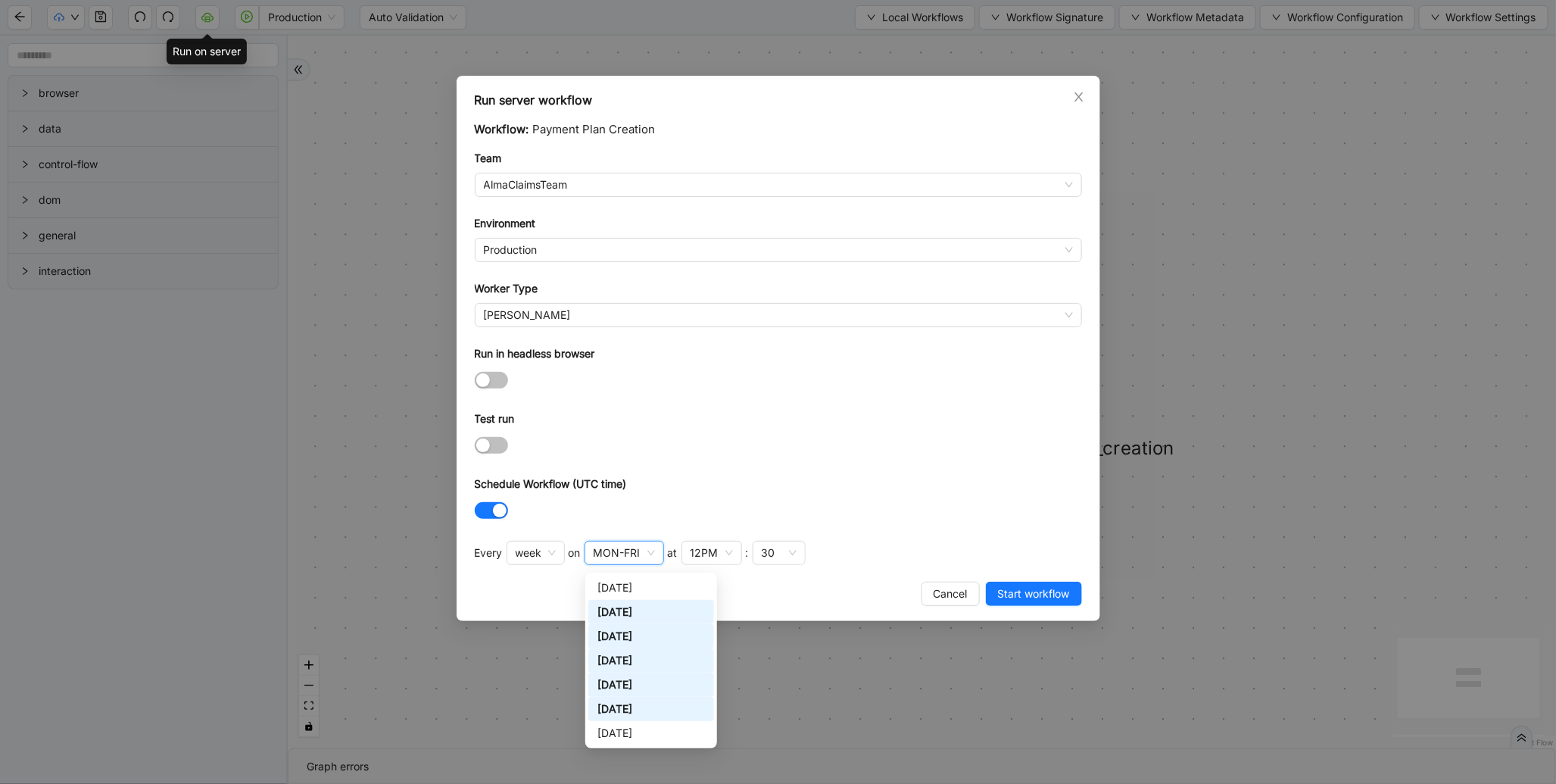
click at [622, 614] on div "[DATE]" at bounding box center [651, 612] width 108 height 17
click at [626, 637] on div "[DATE]" at bounding box center [651, 636] width 108 height 17
click at [637, 687] on div "[DATE]" at bounding box center [651, 685] width 108 height 17
click at [615, 704] on div "[DATE]" at bounding box center [651, 709] width 108 height 17
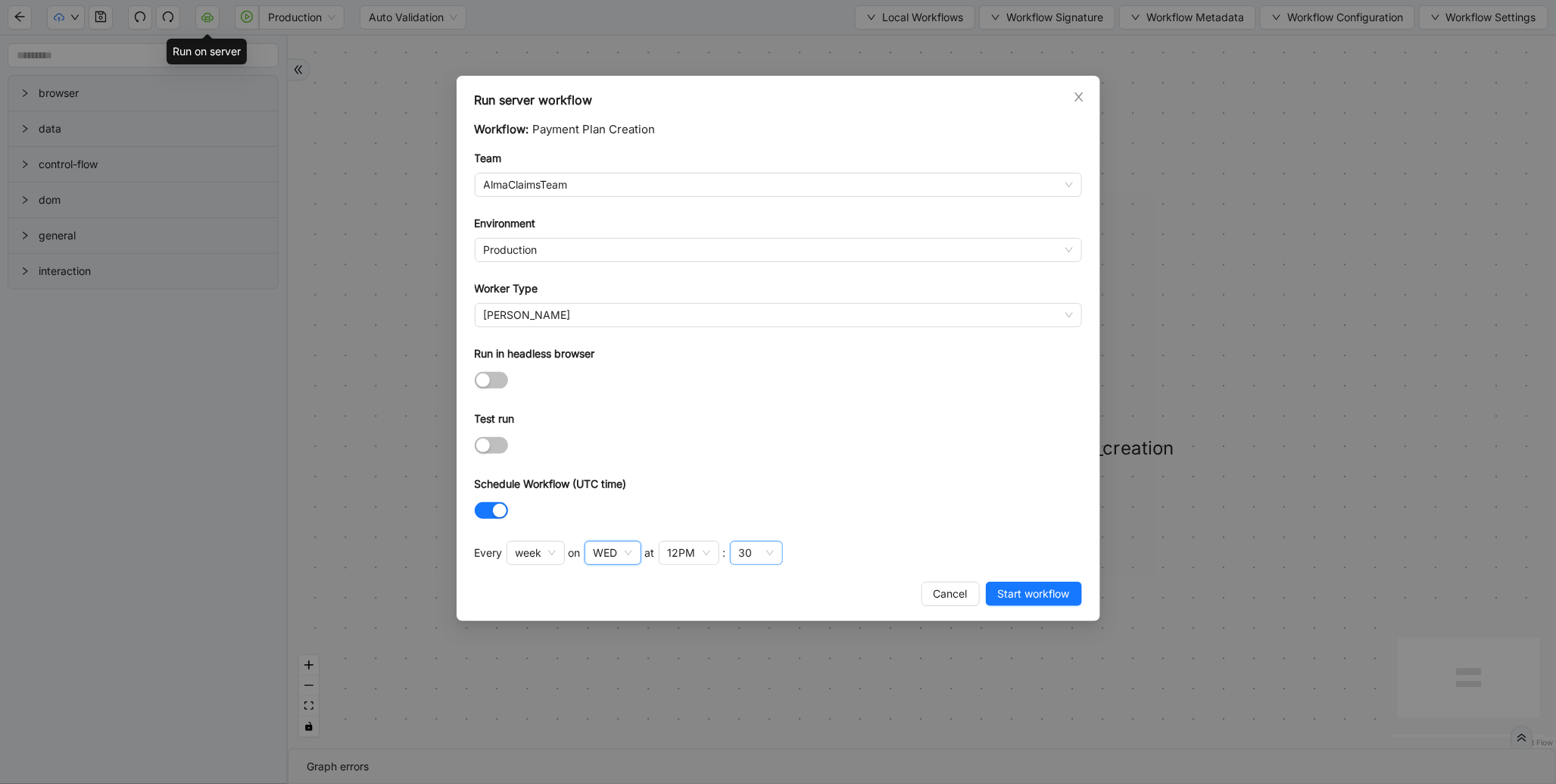
click at [756, 564] on div "30" at bounding box center [756, 553] width 53 height 24
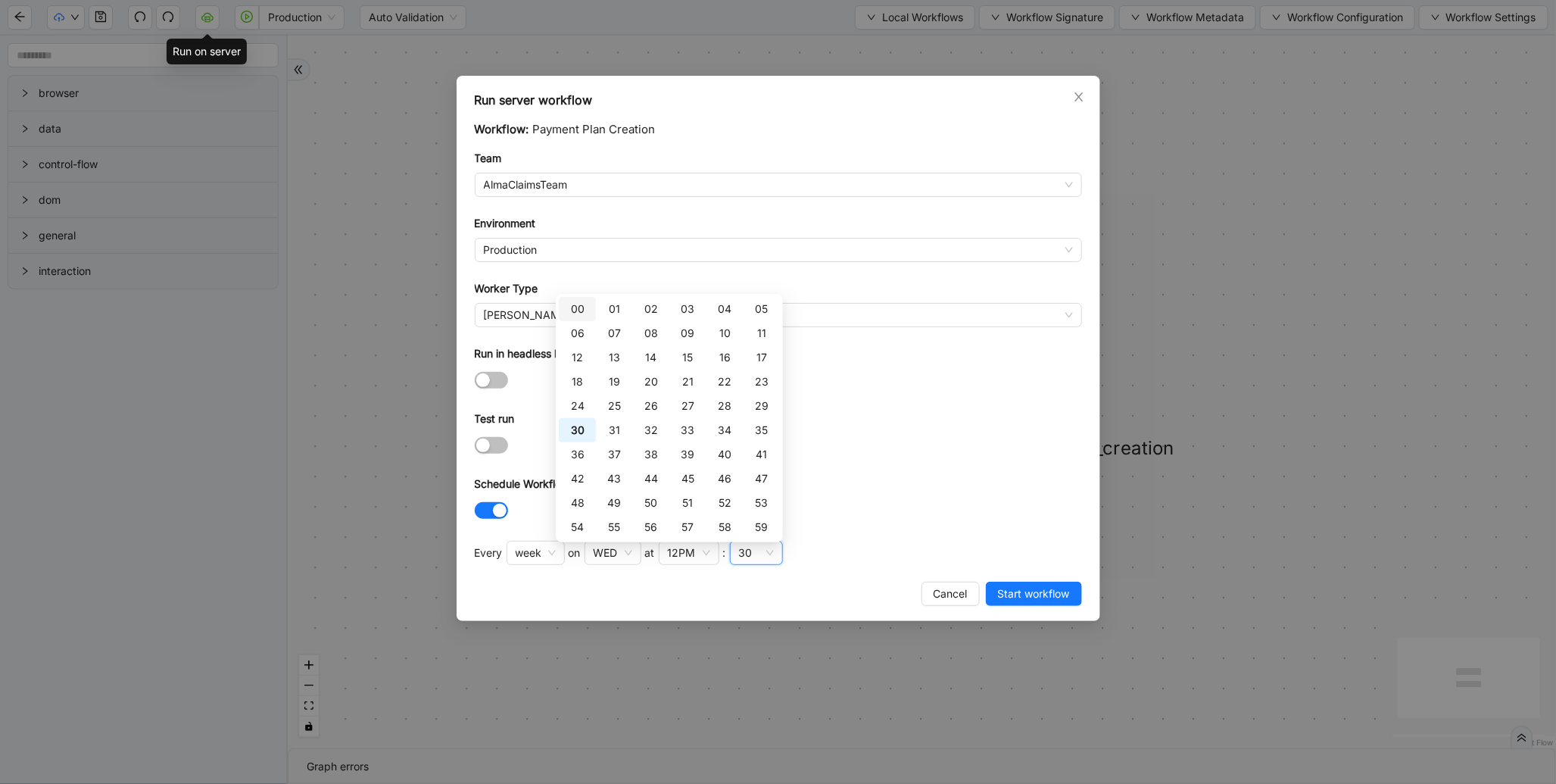
click at [579, 314] on div "00" at bounding box center [577, 309] width 19 height 17
click at [972, 510] on div at bounding box center [778, 510] width 607 height 18
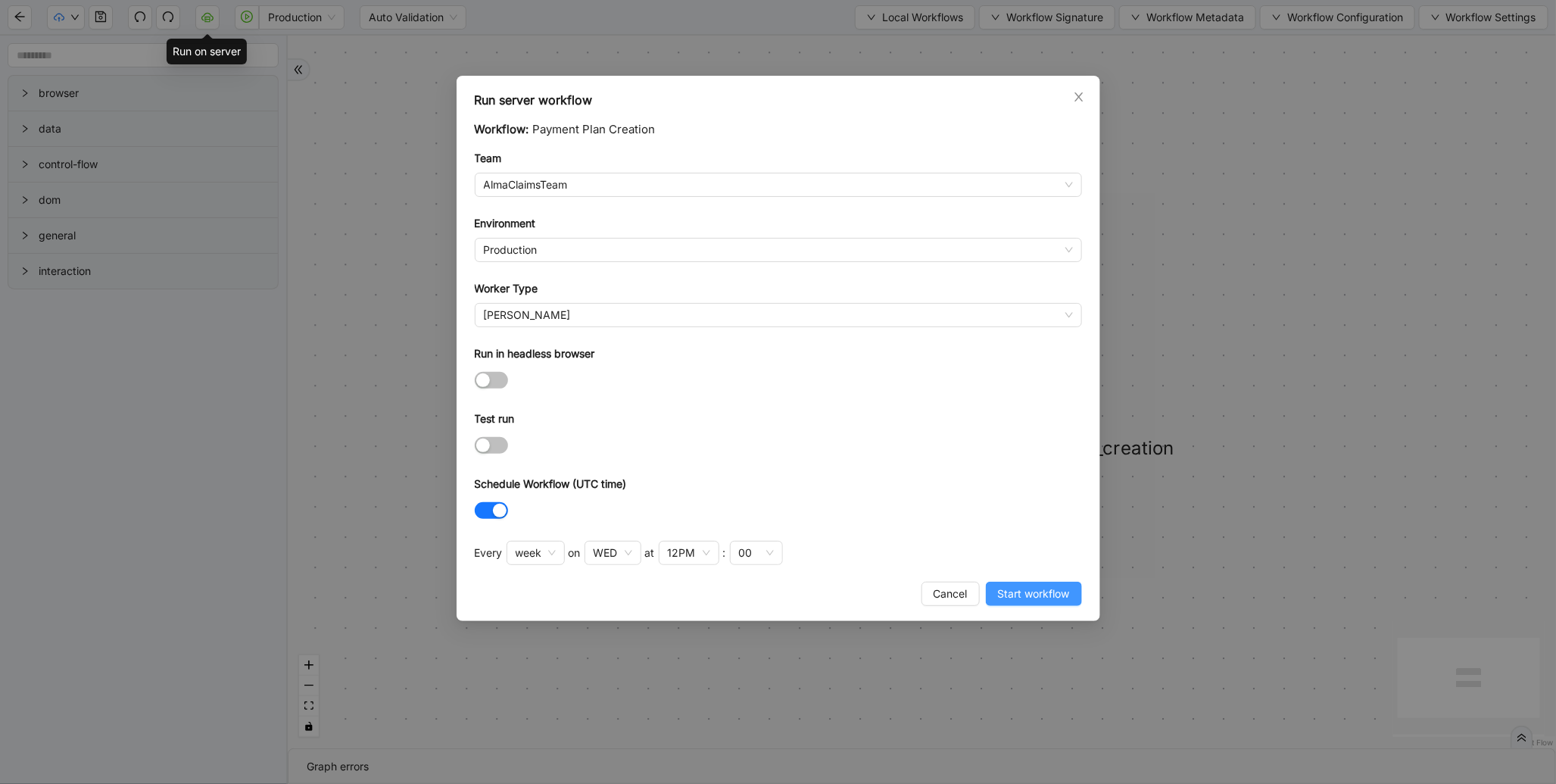
click at [1036, 595] on span "Start workflow" at bounding box center [1033, 594] width 72 height 17
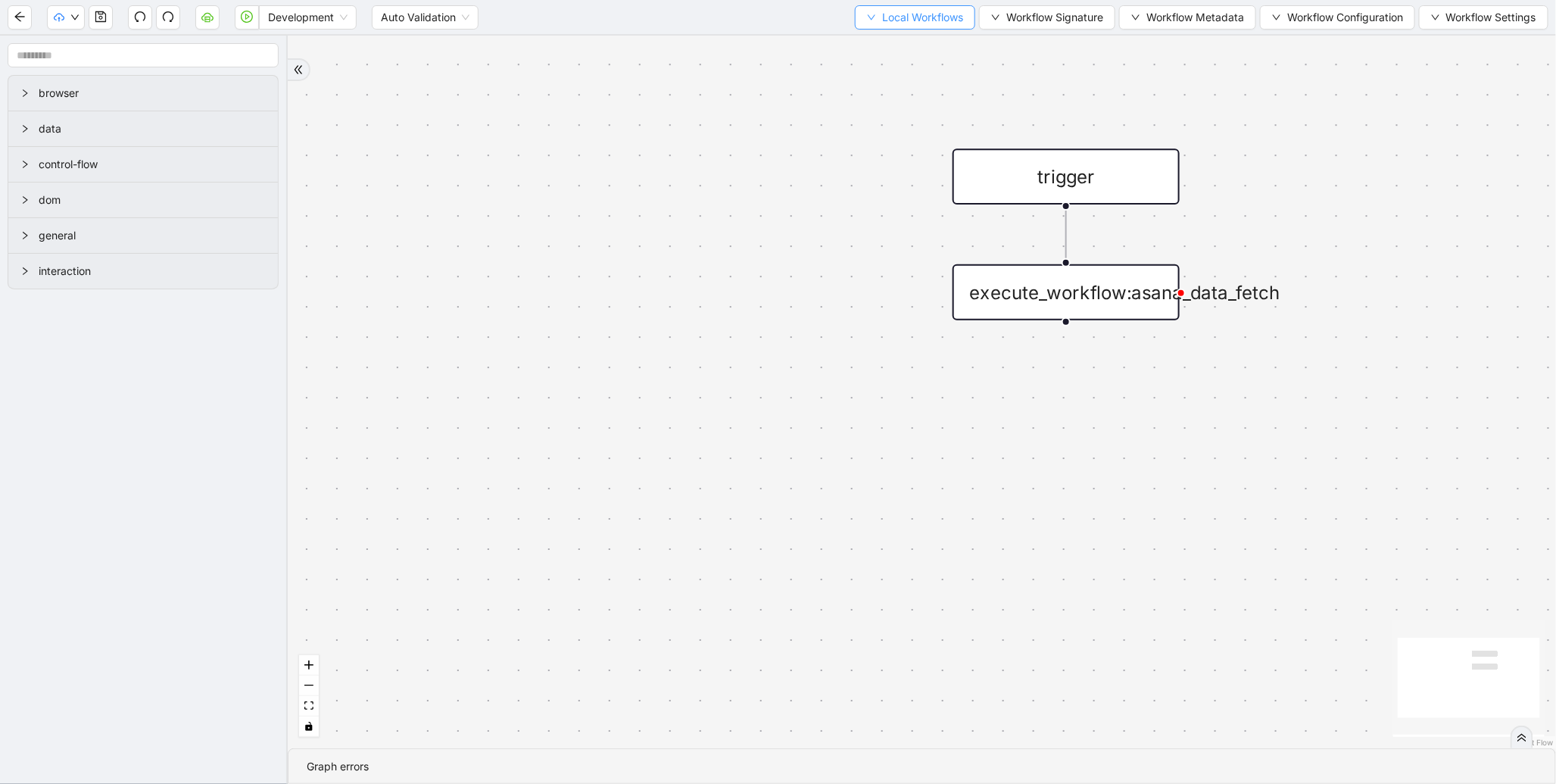
click at [941, 18] on span "Local Workflows" at bounding box center [923, 18] width 81 height 17
click at [897, 40] on span "Select" at bounding box center [908, 46] width 98 height 17
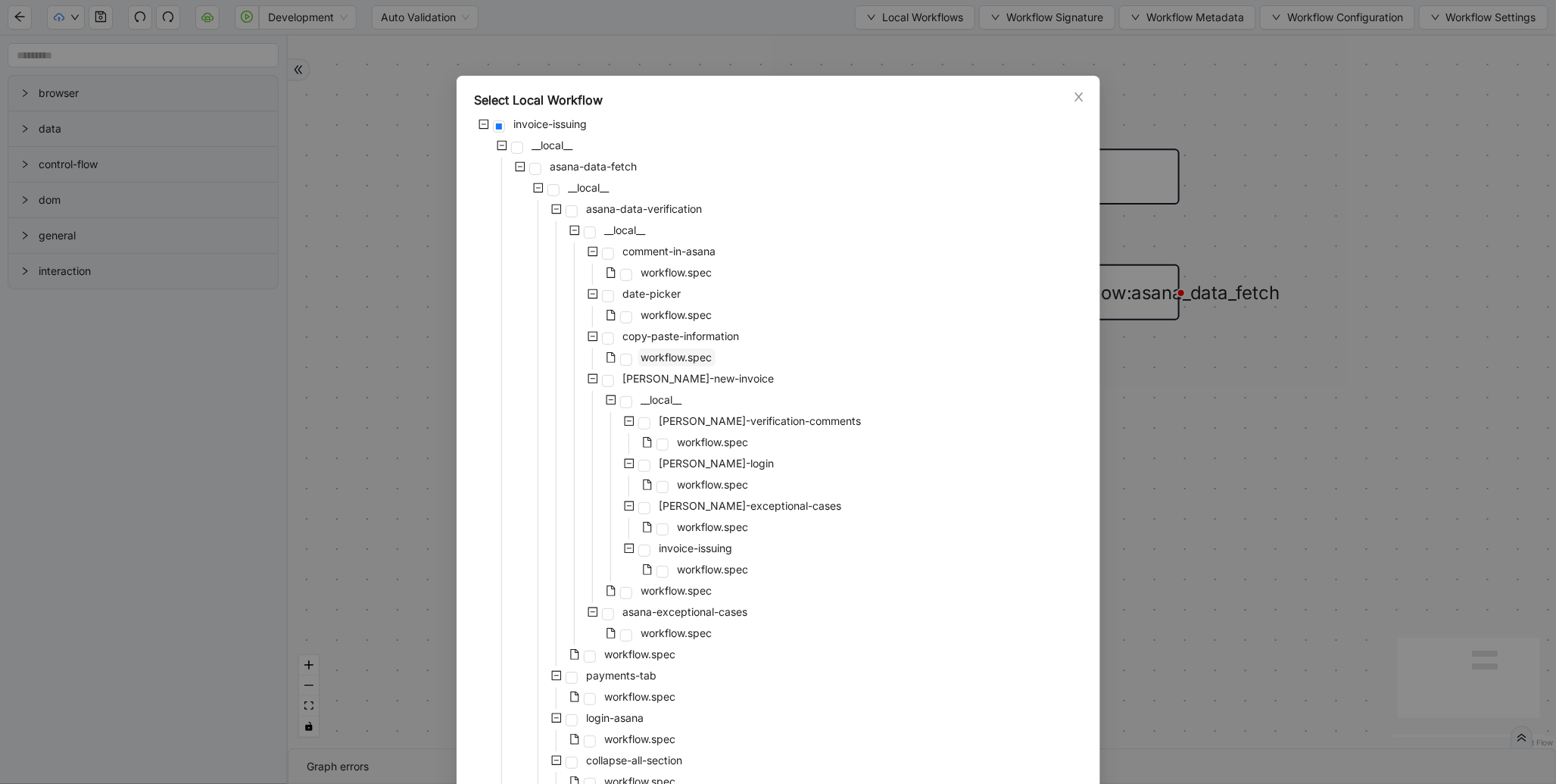
click at [679, 358] on span "workflow.spec" at bounding box center [677, 357] width 71 height 13
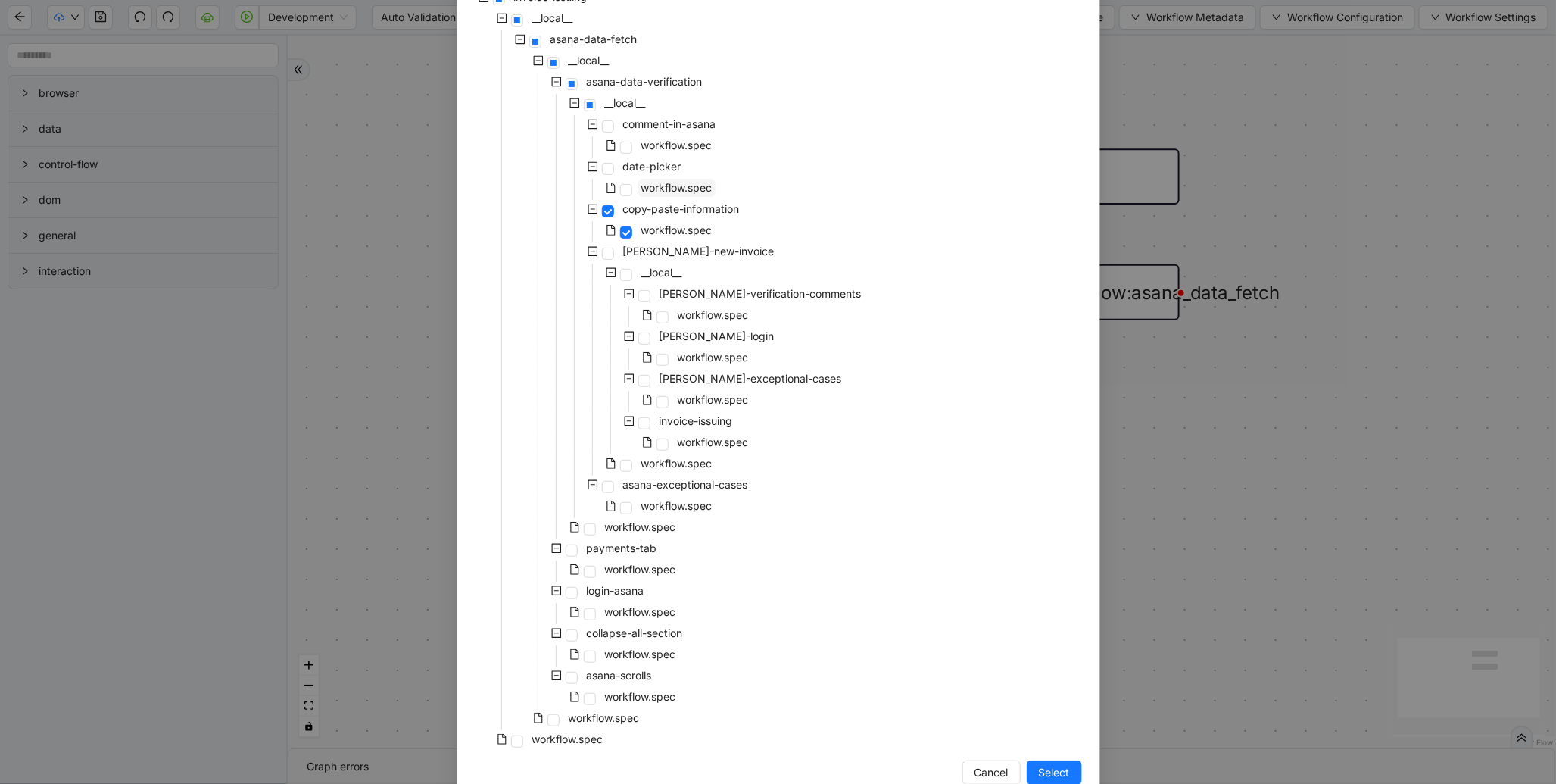
scroll to position [160, 0]
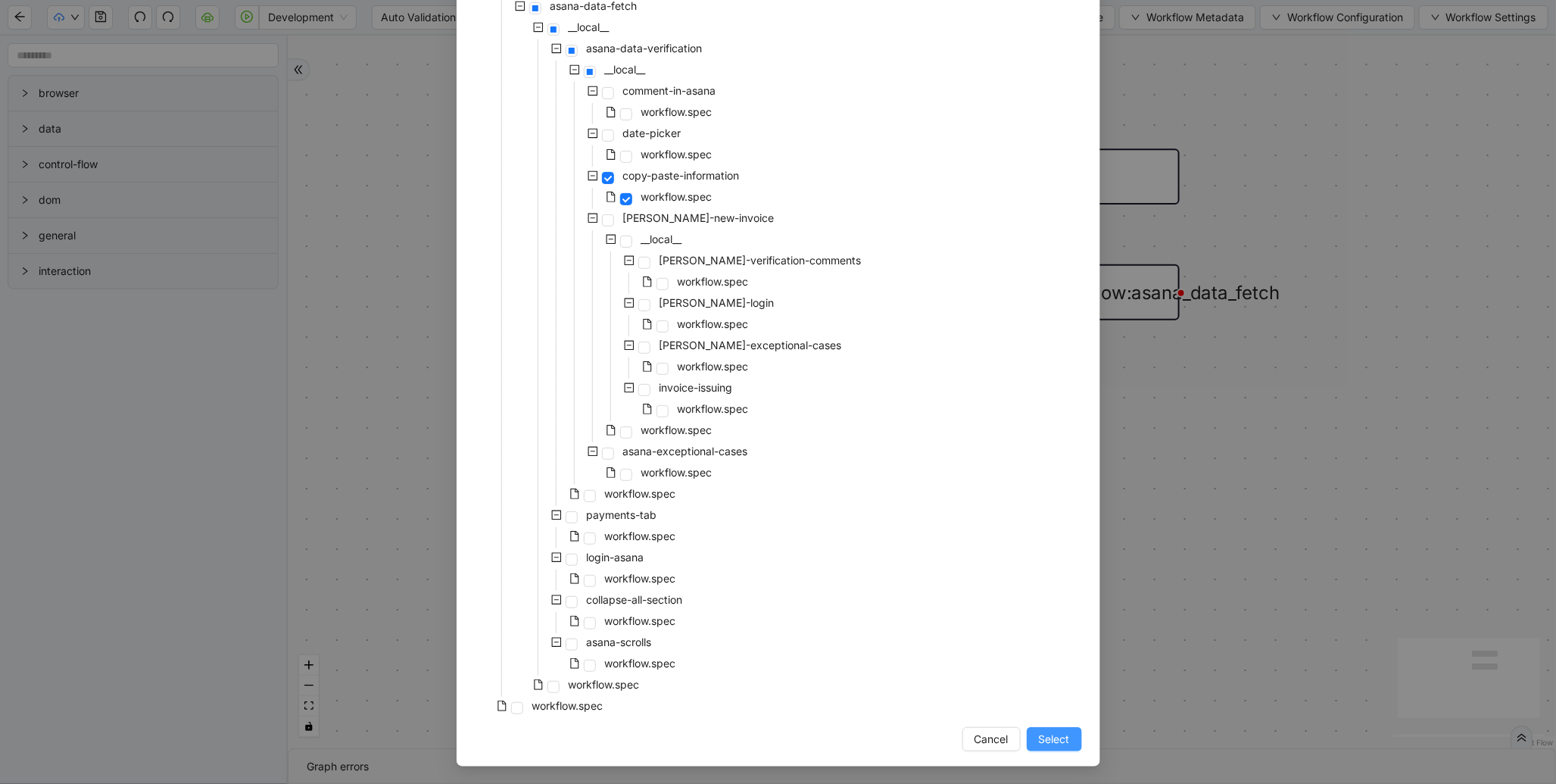
click at [1057, 742] on span "Select" at bounding box center [1054, 739] width 31 height 17
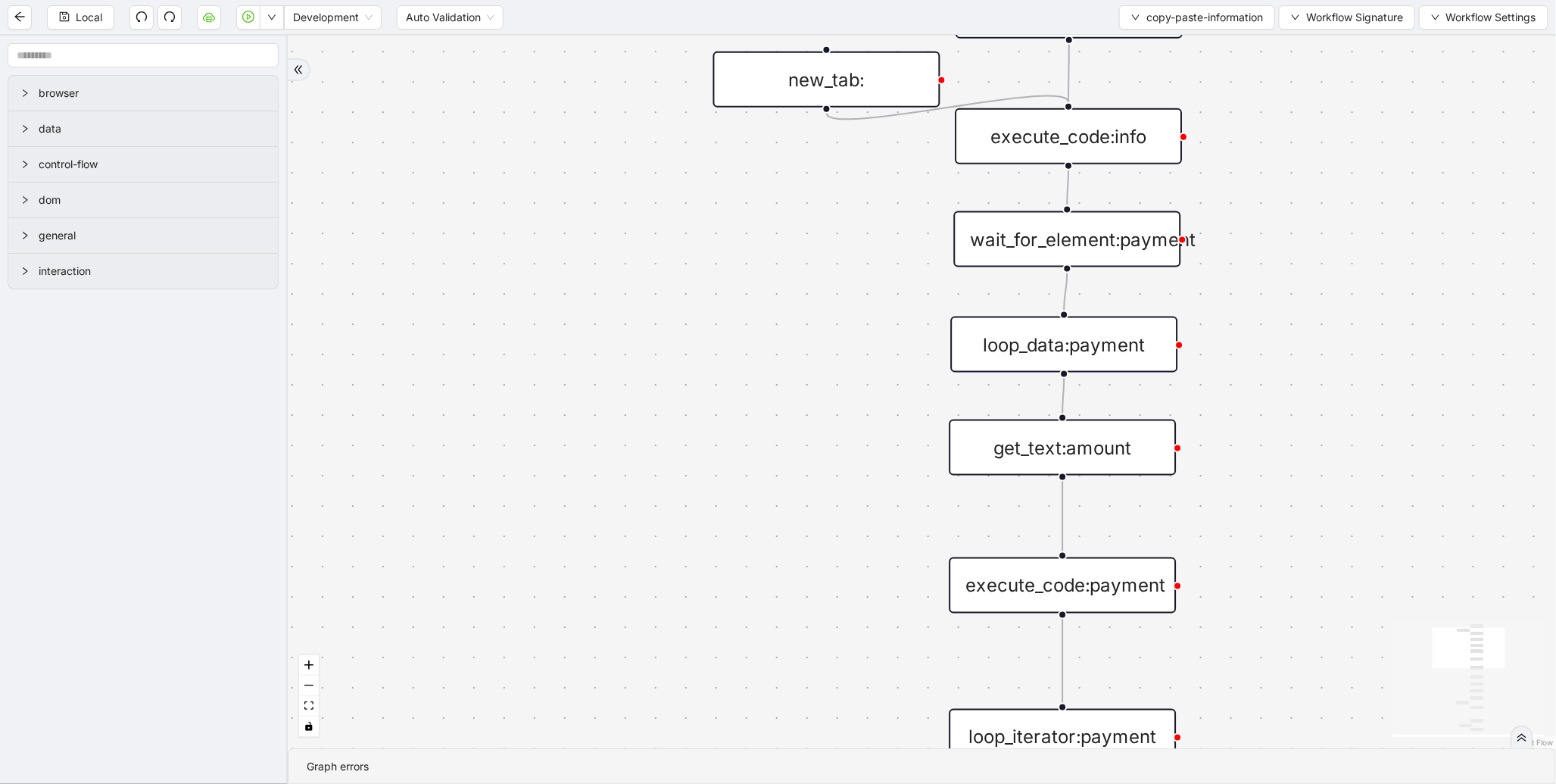
drag, startPoint x: 918, startPoint y: 435, endPoint x: 767, endPoint y: 358, distance: 169.5
click at [767, 358] on div "trigger execute_code:info get_text:amount execute_code:payment wait_for_element…" at bounding box center [922, 392] width 1268 height 713
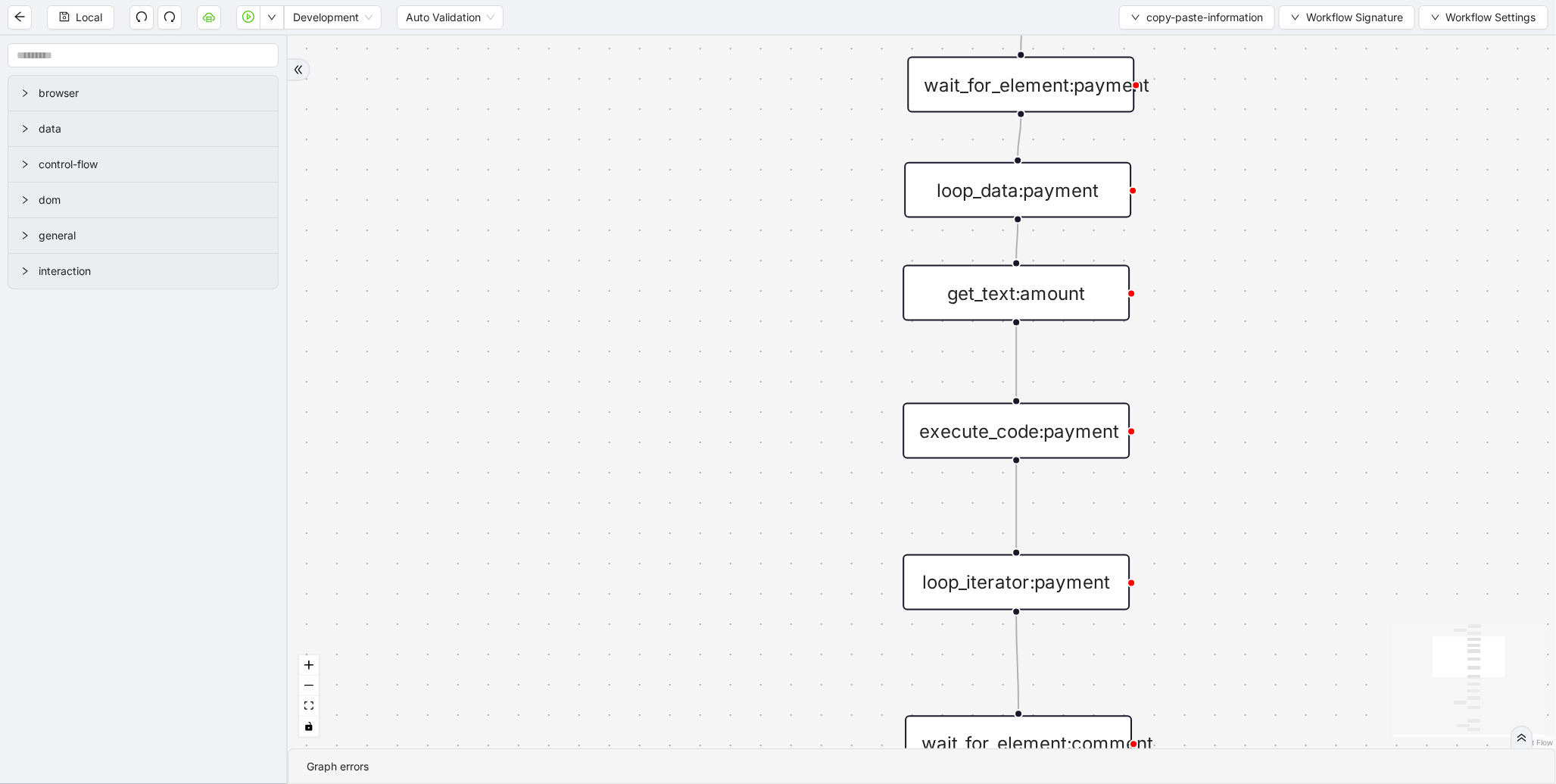
click at [1040, 433] on div "execute_code:payment" at bounding box center [1016, 431] width 227 height 56
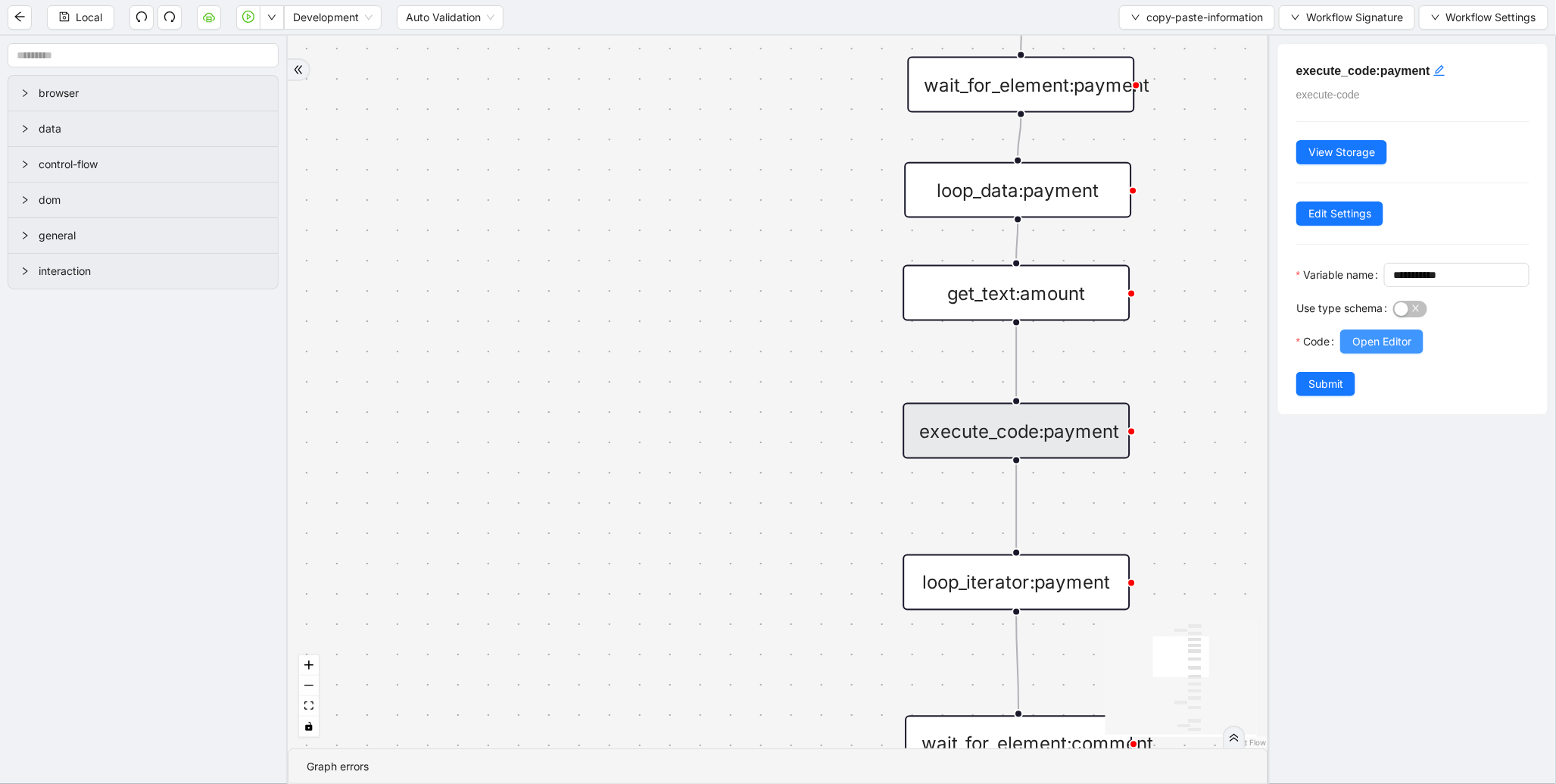
click at [1376, 349] on span "Open Editor" at bounding box center [1382, 342] width 59 height 17
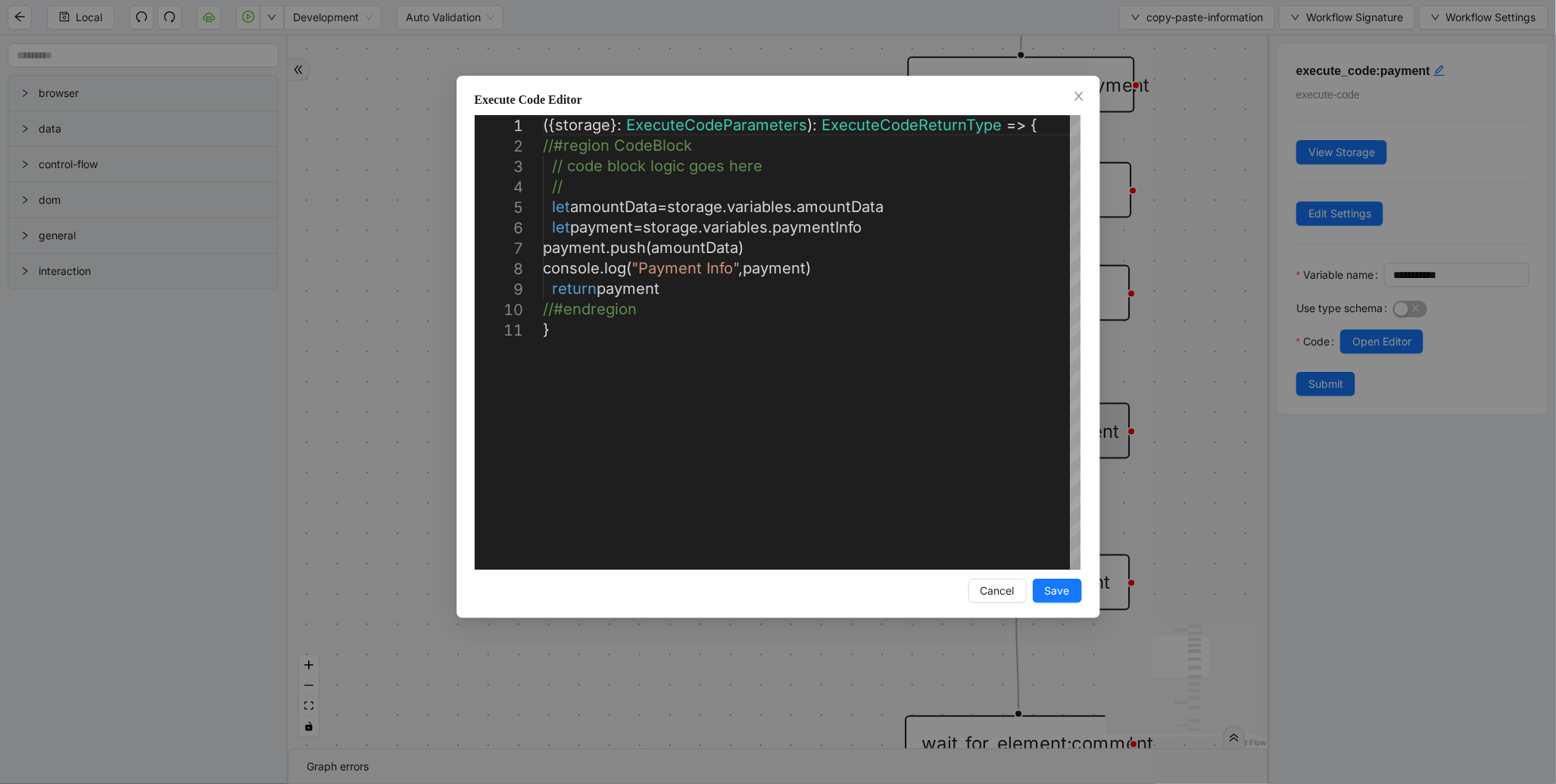
click at [1215, 310] on div "**********" at bounding box center [778, 392] width 1556 height 784
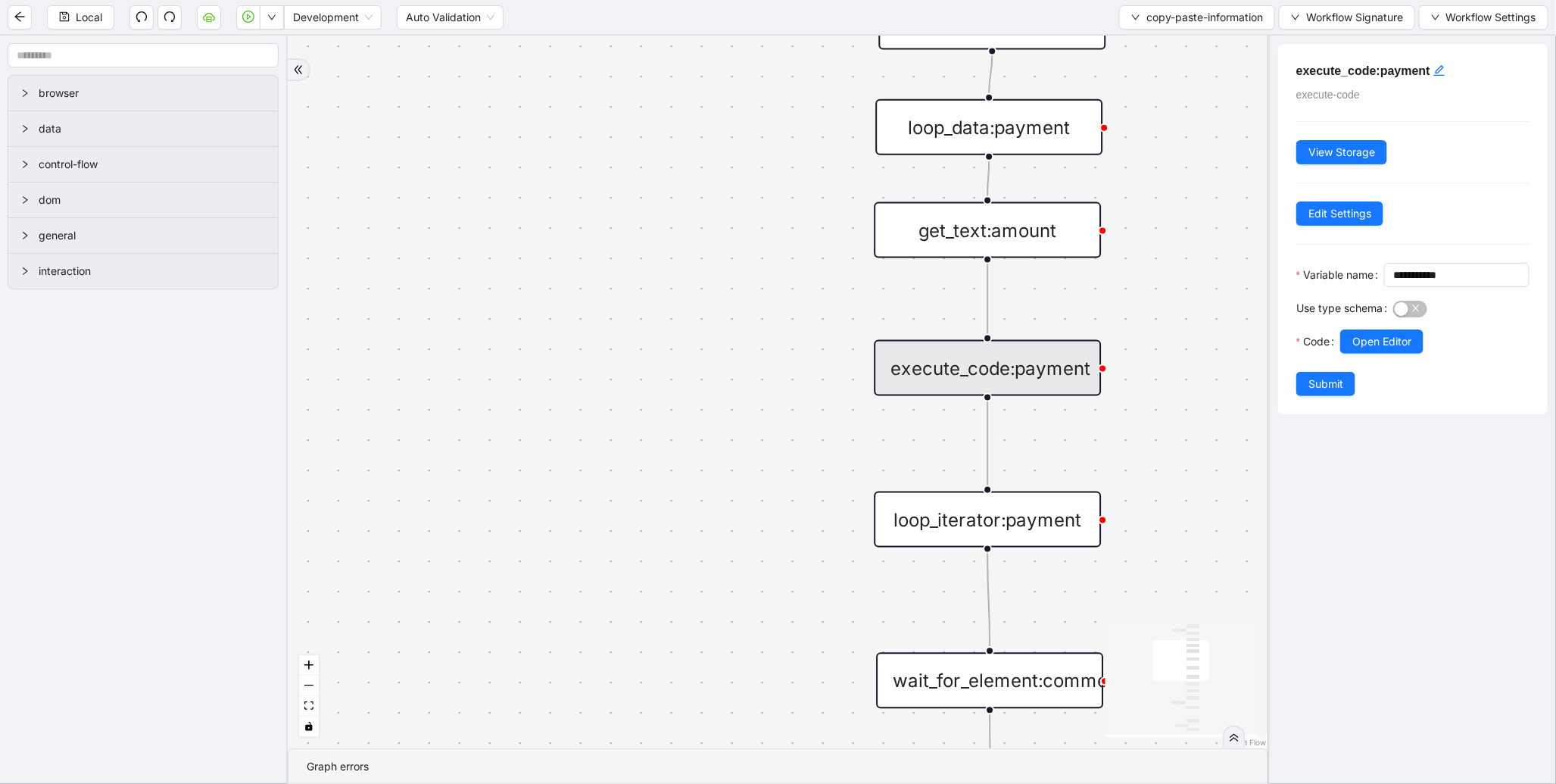
drag, startPoint x: 774, startPoint y: 228, endPoint x: 753, endPoint y: 114, distance: 115.9
click at [753, 114] on div "trigger execute_code:info get_text:amount execute_code:payment wait_for_element…" at bounding box center [778, 392] width 981 height 713
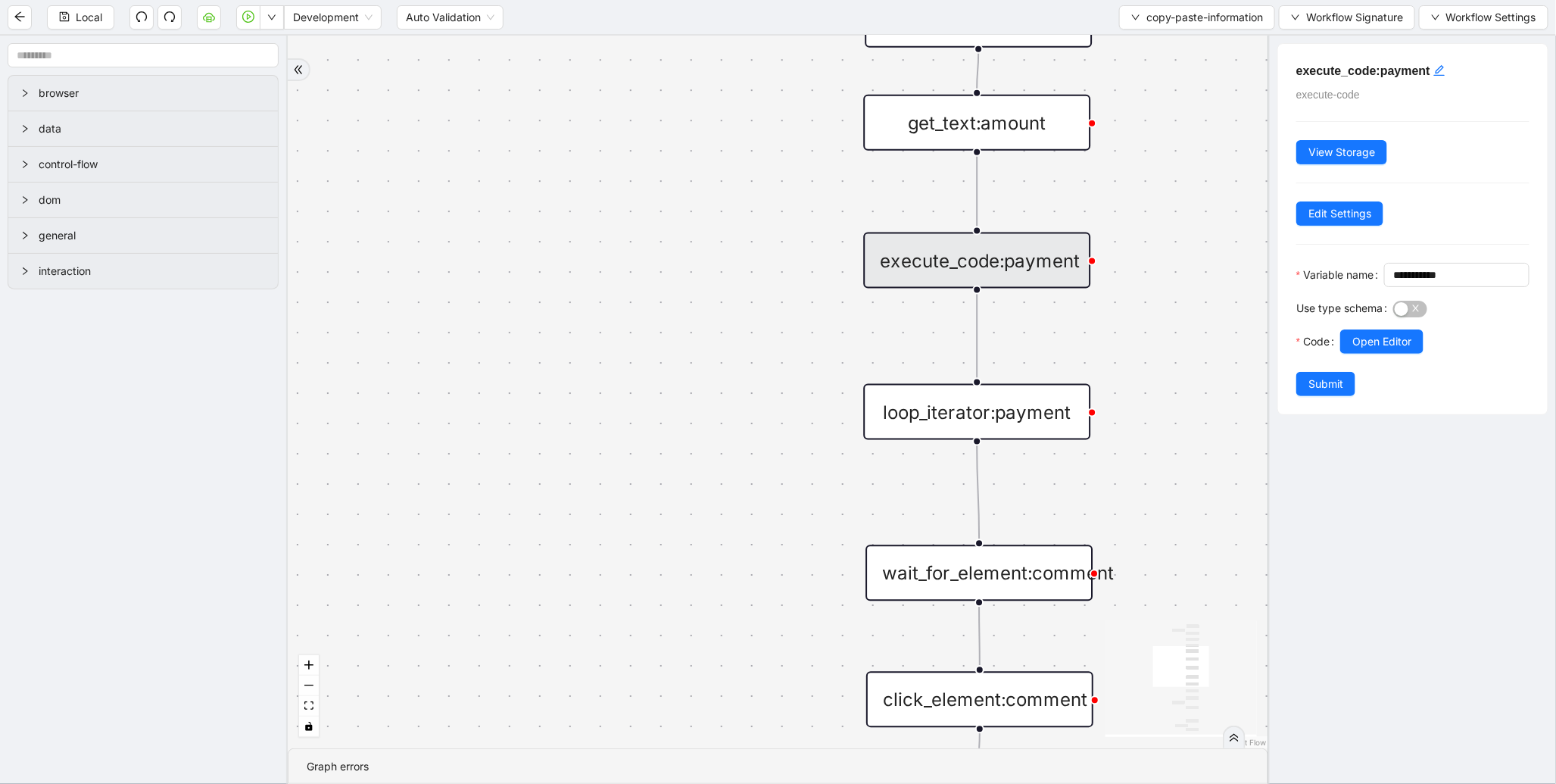
drag, startPoint x: 682, startPoint y: 397, endPoint x: 612, endPoint y: 93, distance: 312.0
click at [612, 93] on div "trigger execute_code:info get_text:amount execute_code:payment wait_for_element…" at bounding box center [778, 392] width 981 height 713
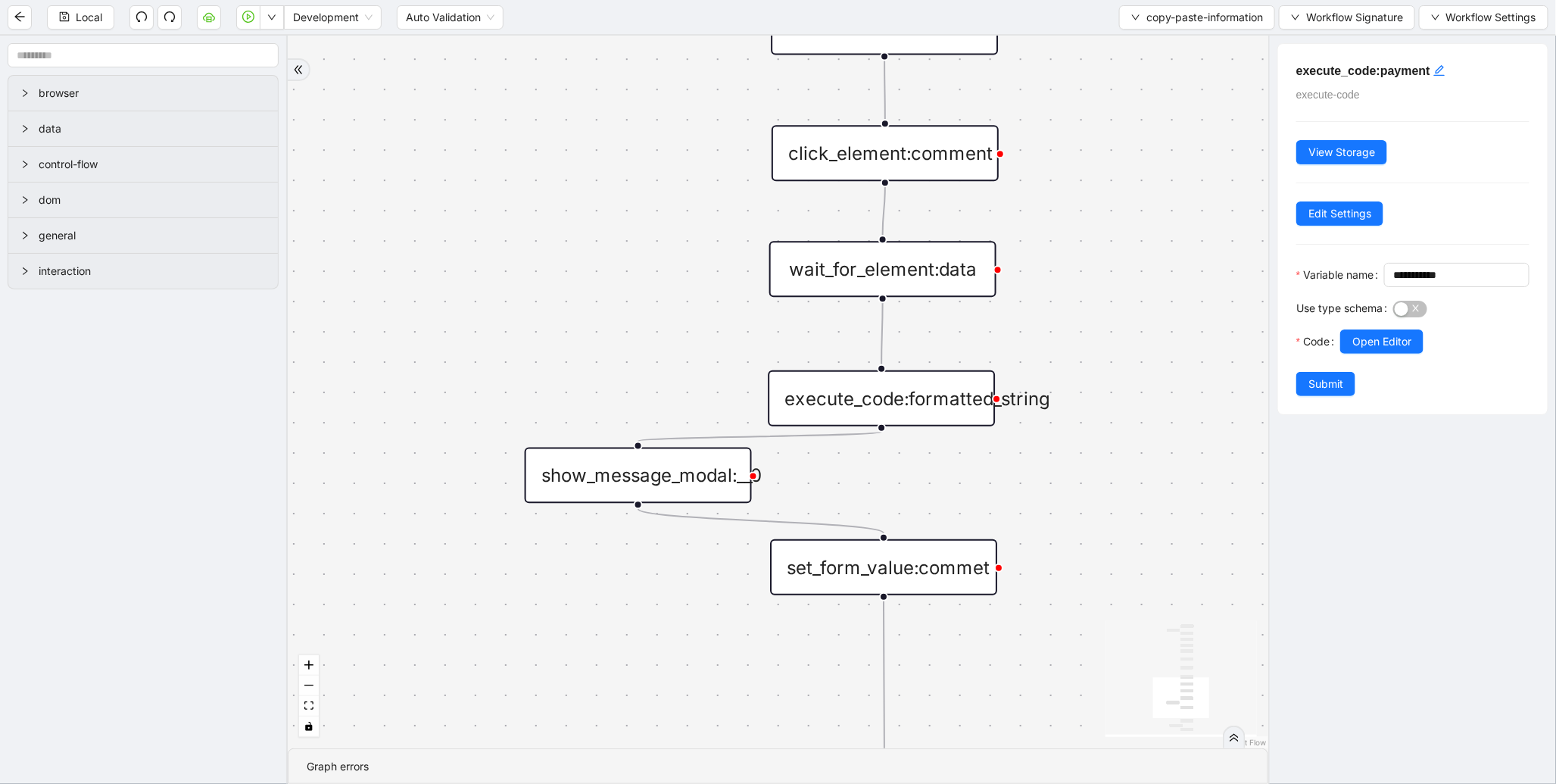
drag, startPoint x: 702, startPoint y: 512, endPoint x: 645, endPoint y: 155, distance: 361.5
click at [645, 155] on div "trigger execute_code:info get_text:amount execute_code:payment wait_for_element…" at bounding box center [778, 392] width 981 height 713
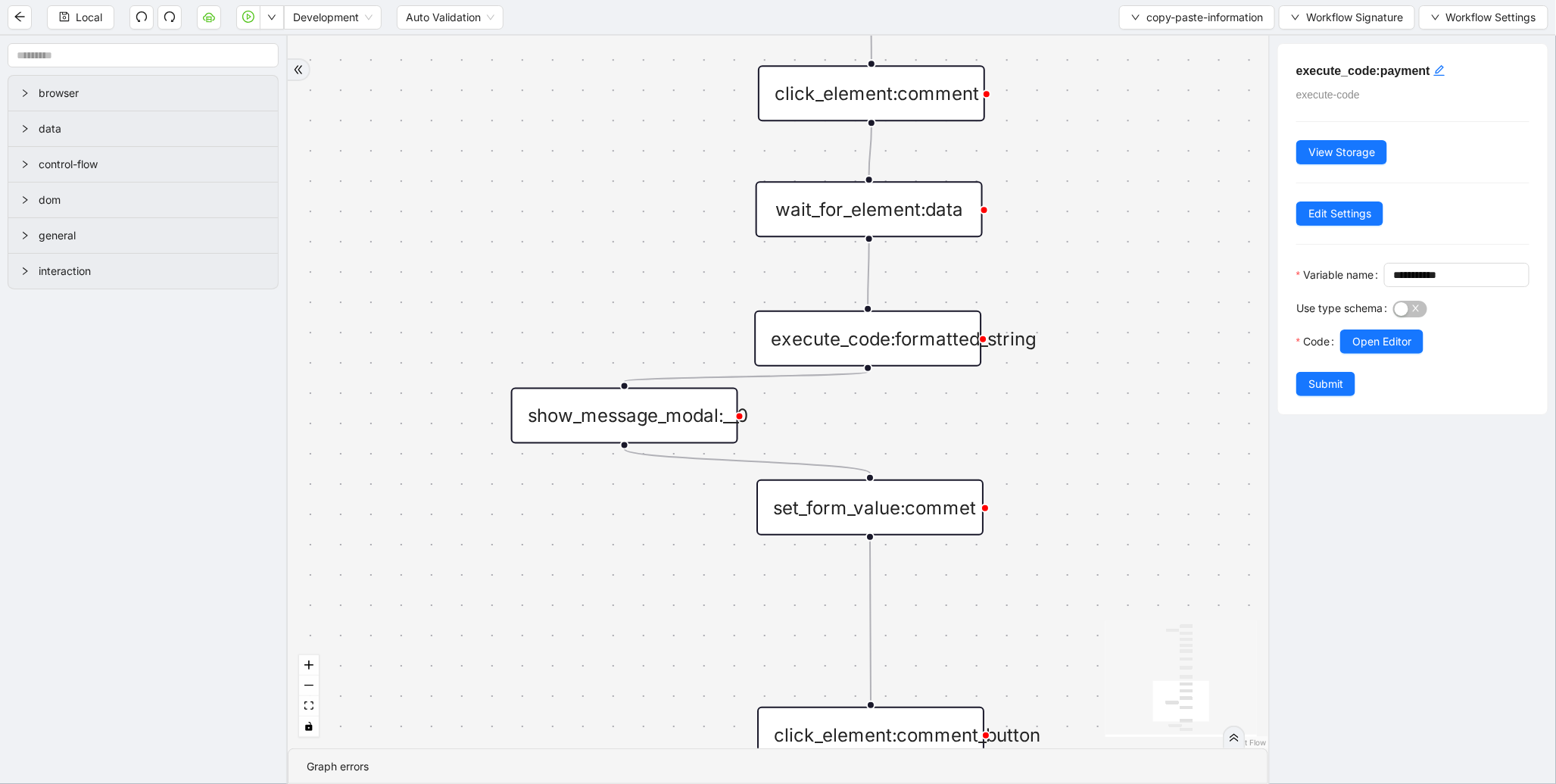
drag, startPoint x: 599, startPoint y: 271, endPoint x: 606, endPoint y: 179, distance: 92.3
click at [606, 179] on div "trigger execute_code:info get_text:amount execute_code:payment wait_for_element…" at bounding box center [778, 392] width 981 height 713
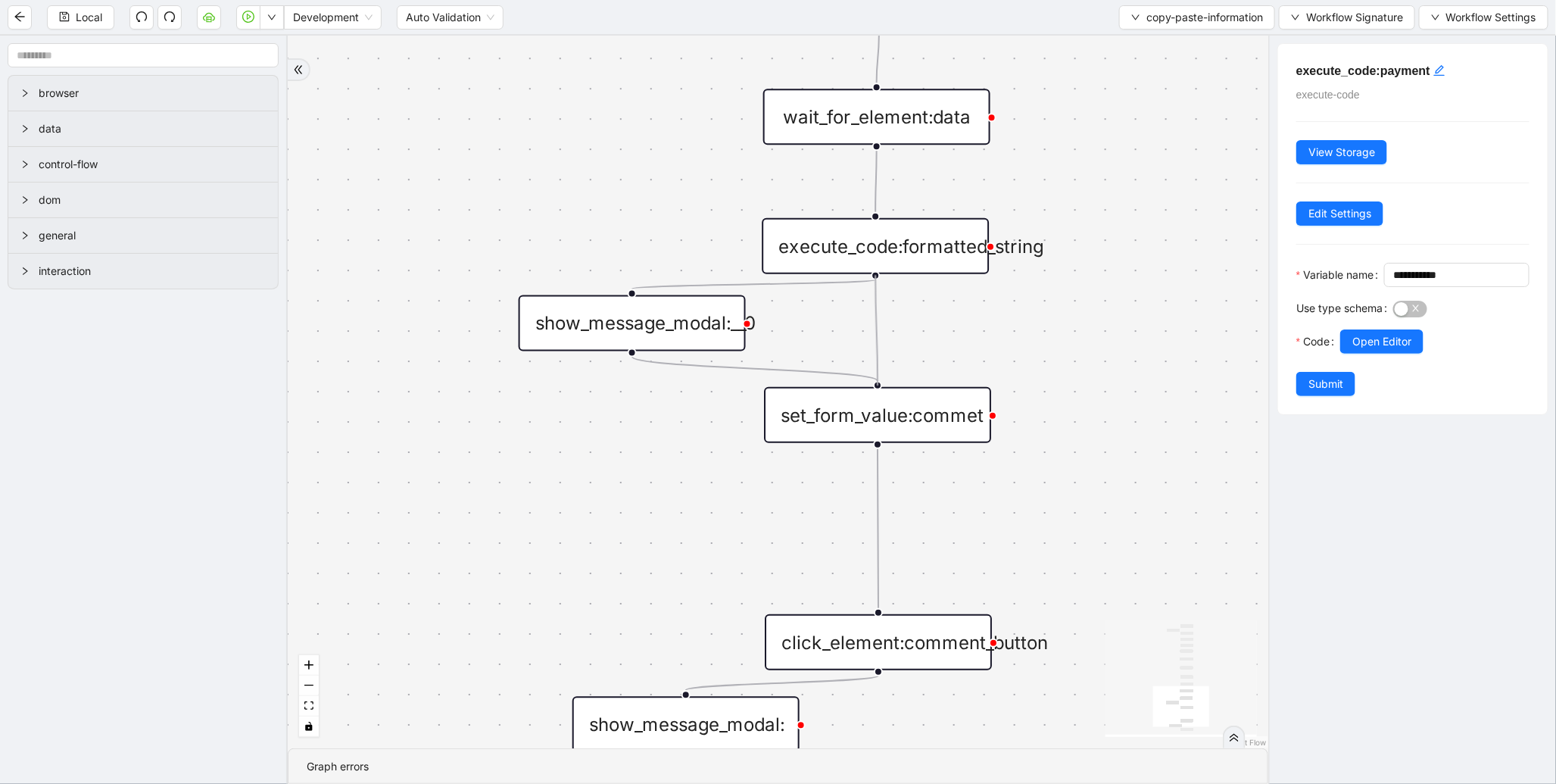
drag, startPoint x: 876, startPoint y: 276, endPoint x: 886, endPoint y: 387, distance: 111.4
click at [884, 259] on div "execute_code:formatted_string" at bounding box center [875, 246] width 227 height 56
click at [1397, 330] on div at bounding box center [1460, 325] width 136 height 9
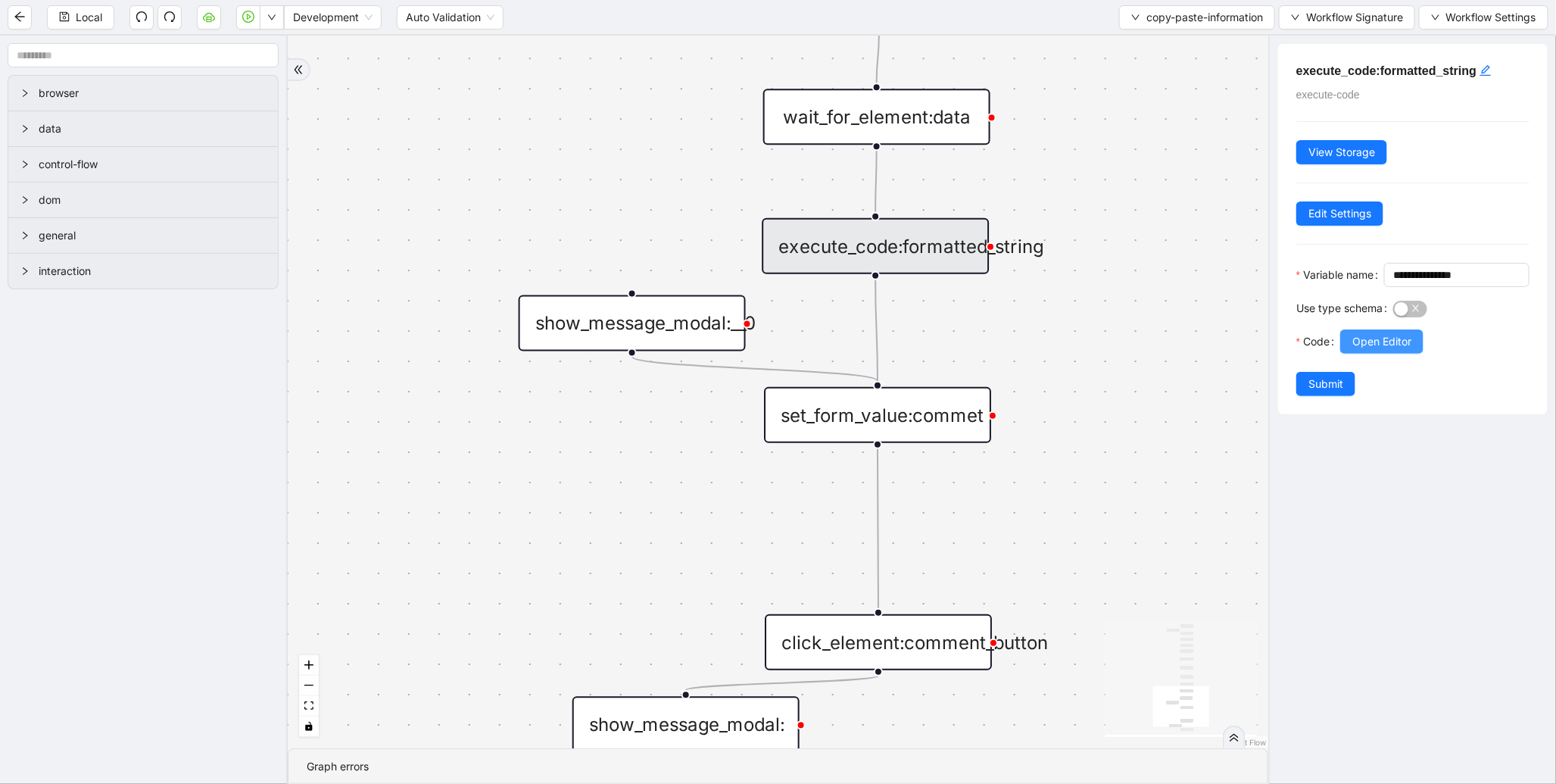
click at [1394, 349] on span "Open Editor" at bounding box center [1382, 342] width 59 height 17
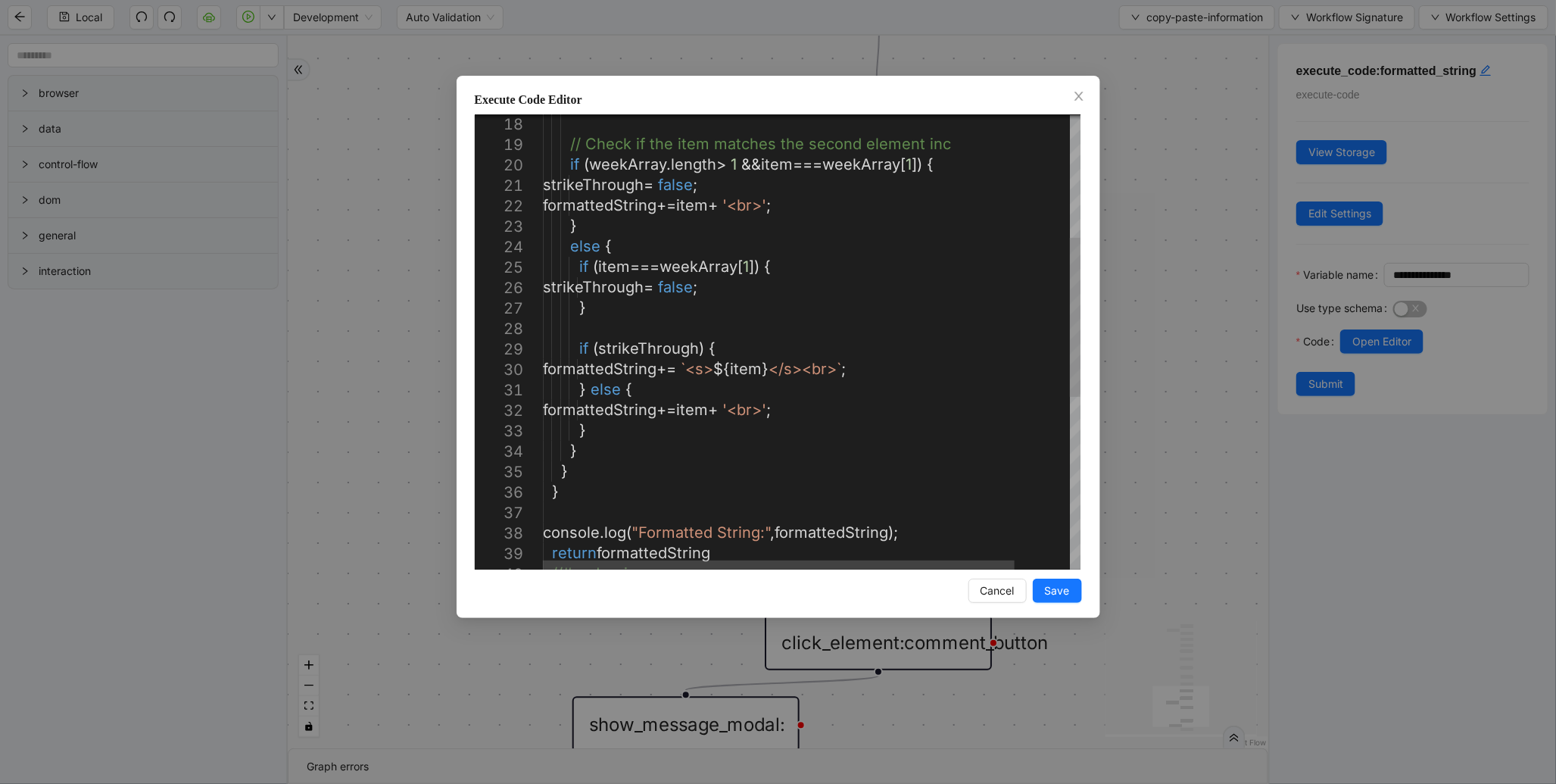
scroll to position [0, 0]
drag, startPoint x: 735, startPoint y: 372, endPoint x: 843, endPoint y: 360, distance: 108.7
click at [784, 205] on div "if ( item === weekArray [ 1 ]) { strikeThrough = false ; } if ( strikeThrough )…" at bounding box center [843, 412] width 600 height 1293
drag, startPoint x: 768, startPoint y: 203, endPoint x: 800, endPoint y: 203, distance: 32.0
drag, startPoint x: 783, startPoint y: 247, endPoint x: 778, endPoint y: 237, distance: 11.2
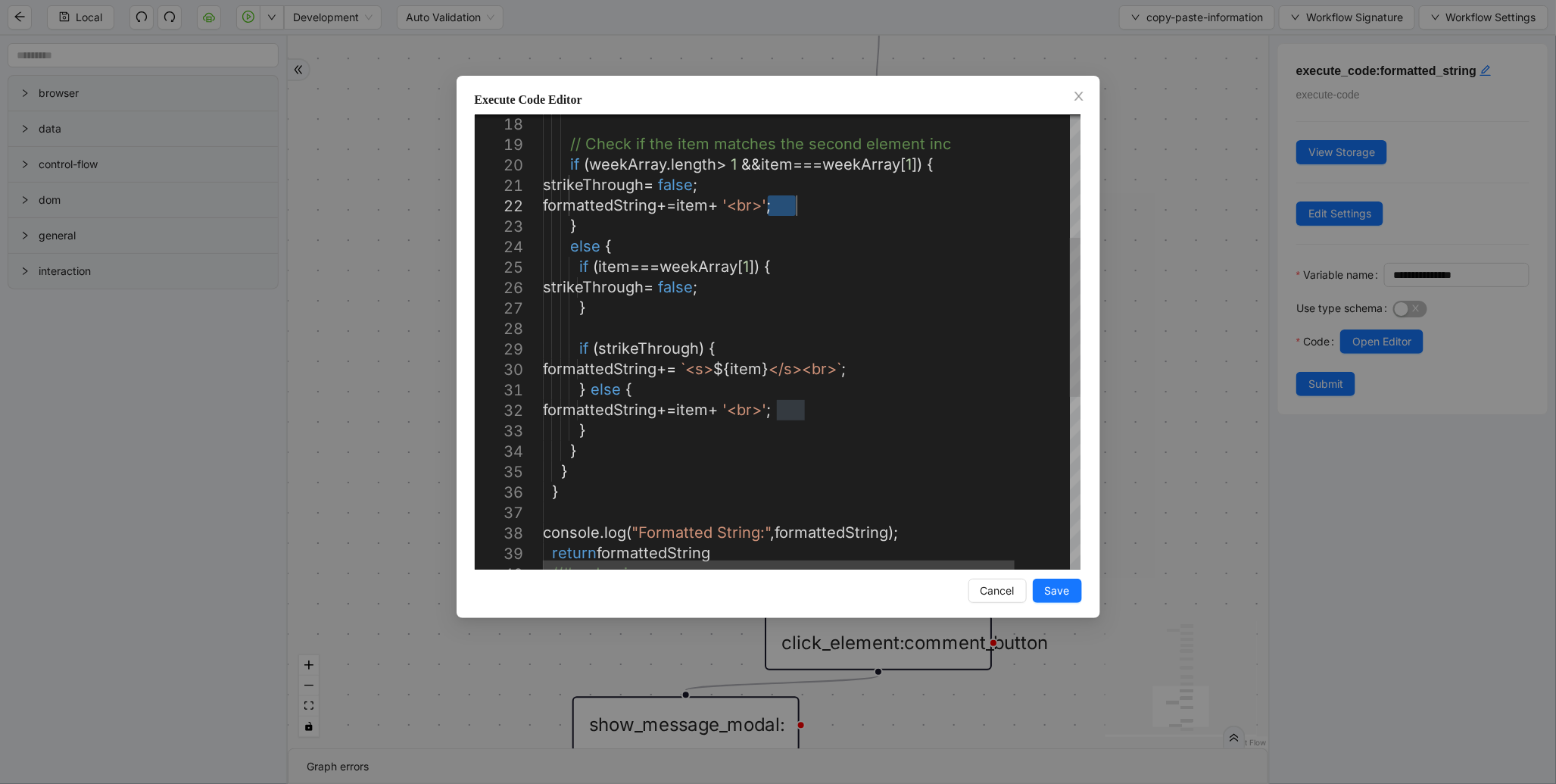
click at [782, 247] on div "if ( item === weekArray [ 1 ]) { strikeThrough = false ; } if ( strikeThrough )…" at bounding box center [843, 412] width 600 height 1293
drag, startPoint x: 772, startPoint y: 206, endPoint x: 804, endPoint y: 206, distance: 32.0
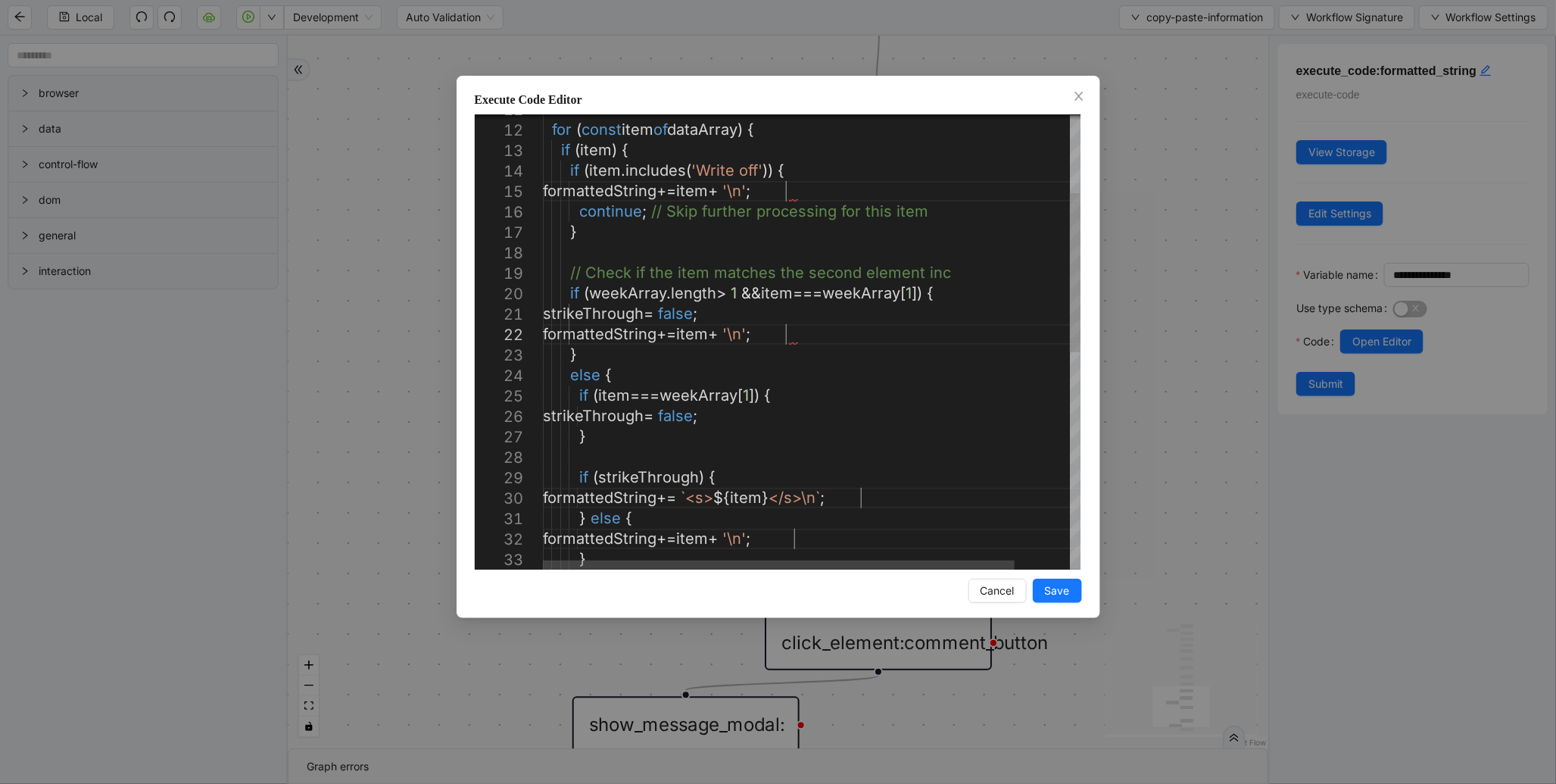
scroll to position [21, 336]
type textarea "**********"
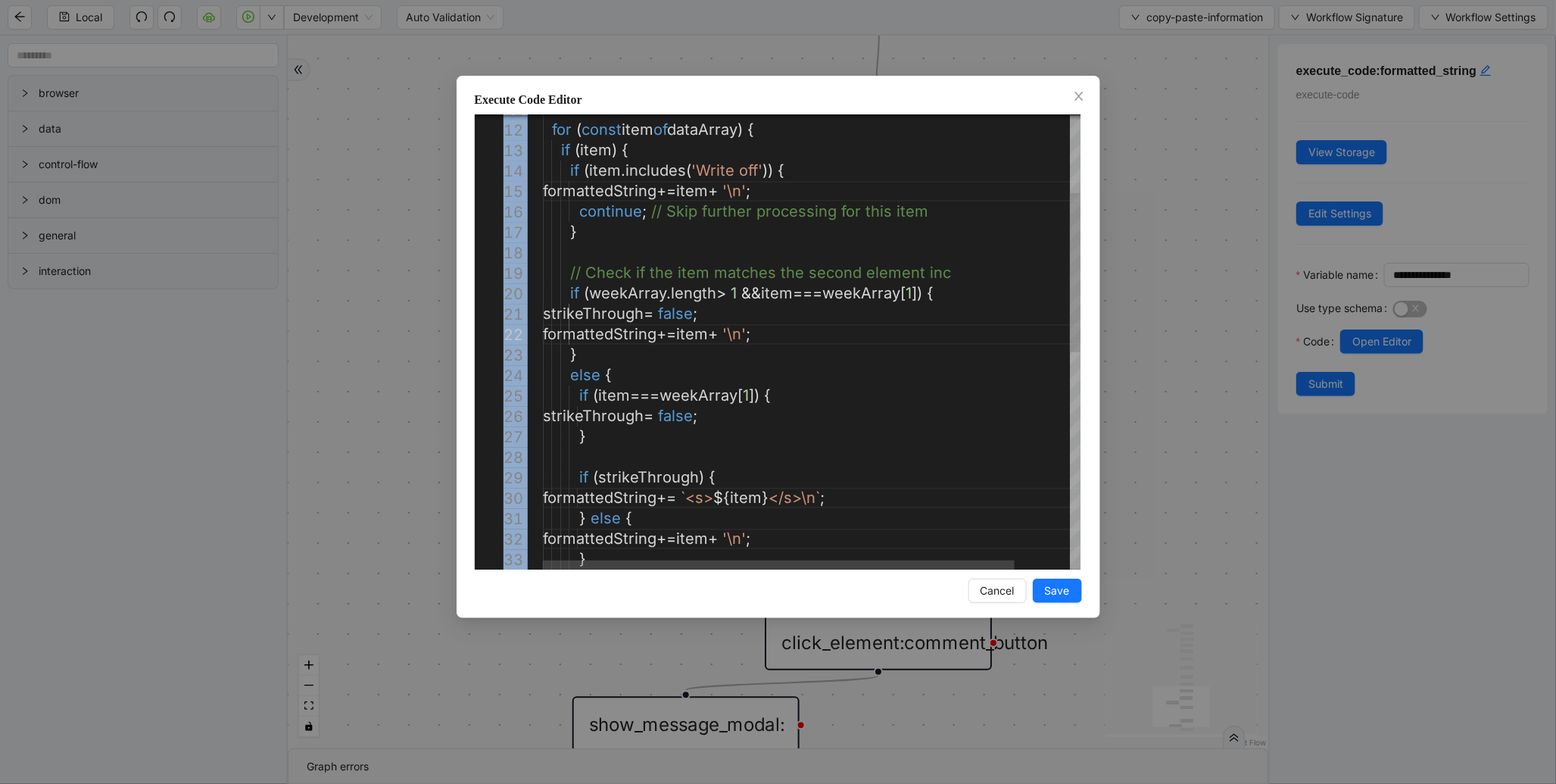
drag, startPoint x: 1093, startPoint y: 526, endPoint x: 1054, endPoint y: 565, distance: 55.2
click at [1054, 565] on div "Execute Code Editor 23 20 21 22 18 19 16 17 14 15 12 13 11 24 25 26 27 28 29 30…" at bounding box center [778, 347] width 644 height 542
click at [1057, 590] on span "Save" at bounding box center [1057, 591] width 25 height 17
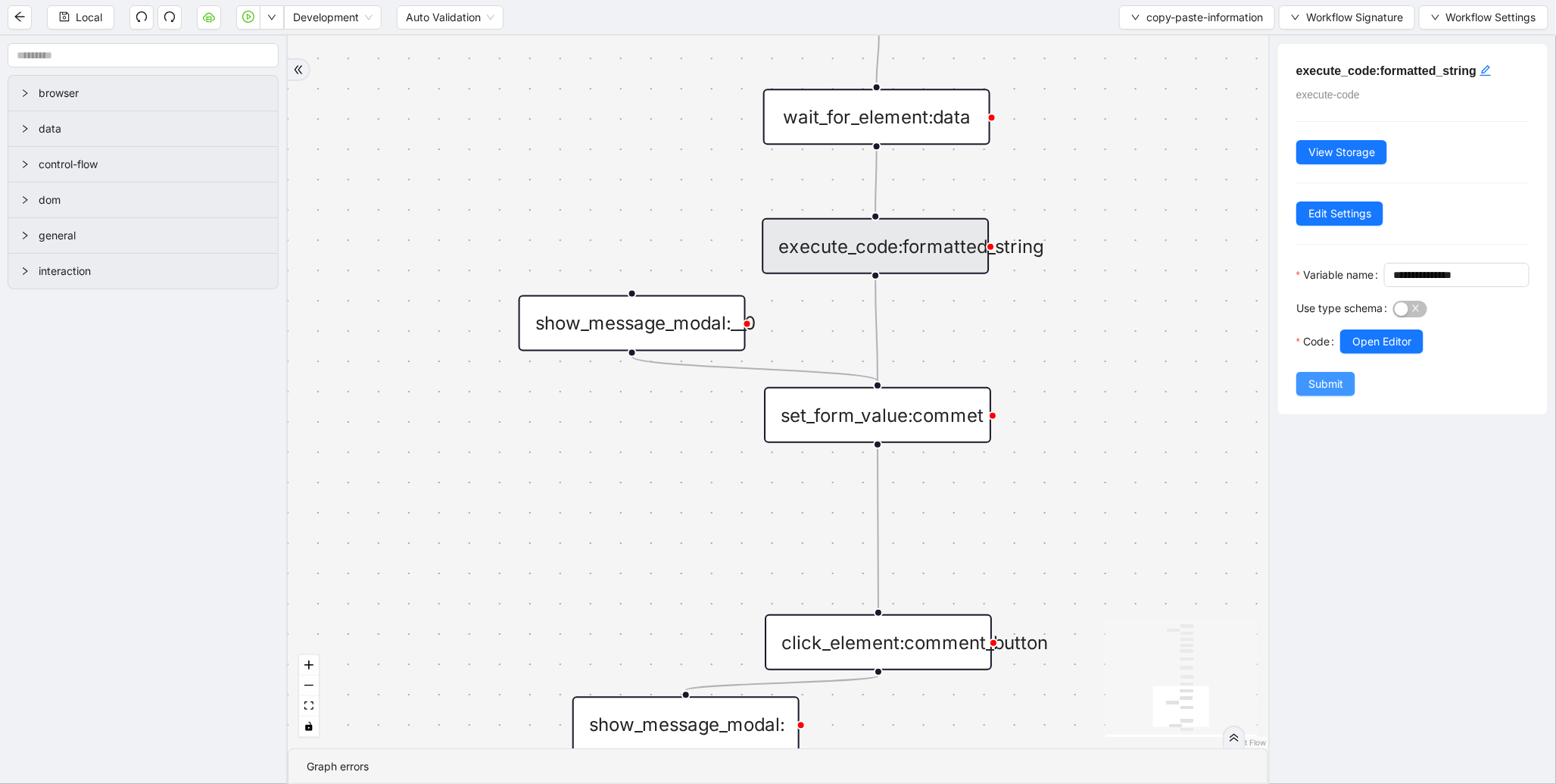
click at [1311, 392] on span "Submit" at bounding box center [1326, 384] width 35 height 17
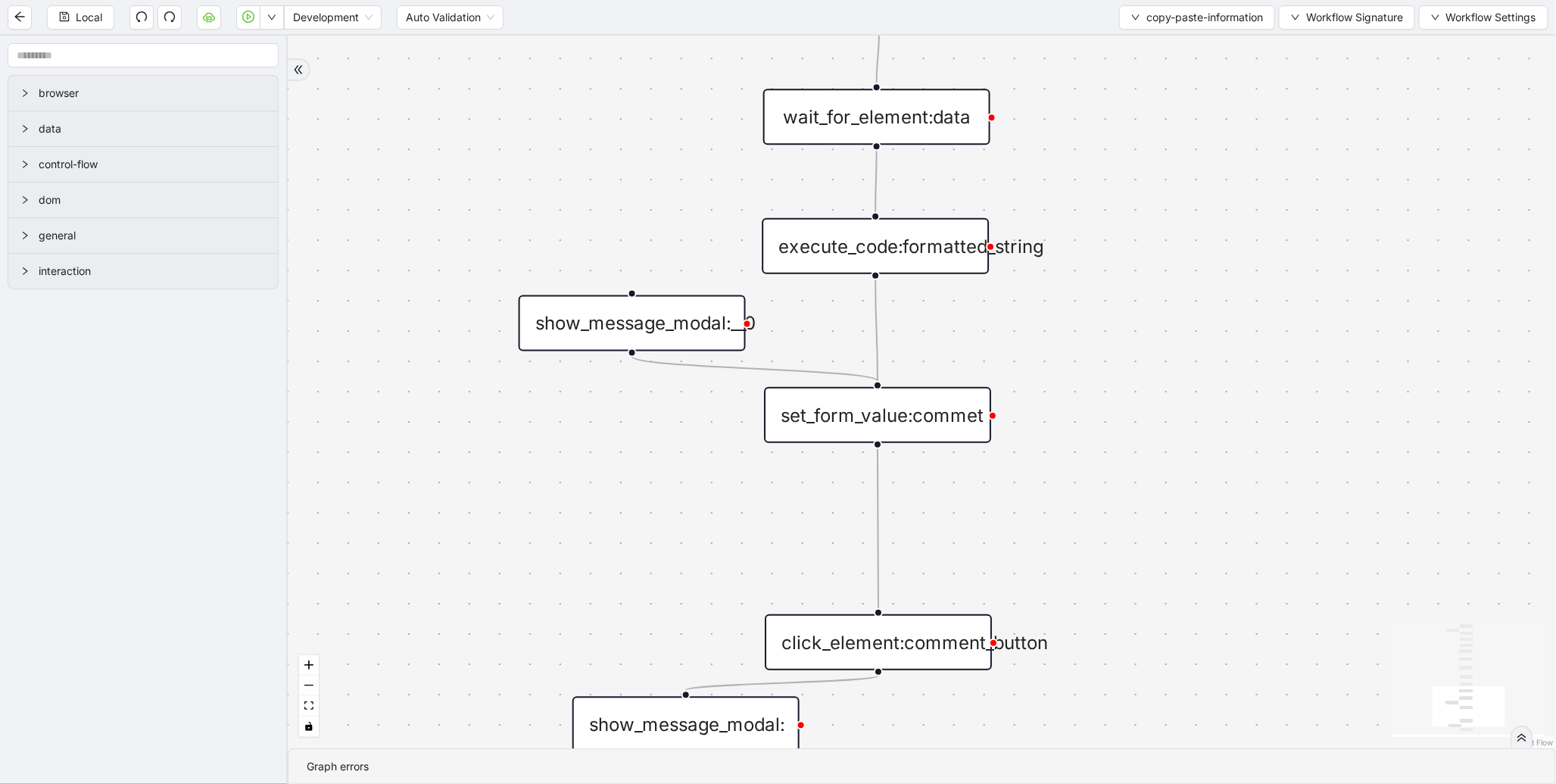
click at [879, 408] on div "set_form_value:commet" at bounding box center [878, 415] width 227 height 56
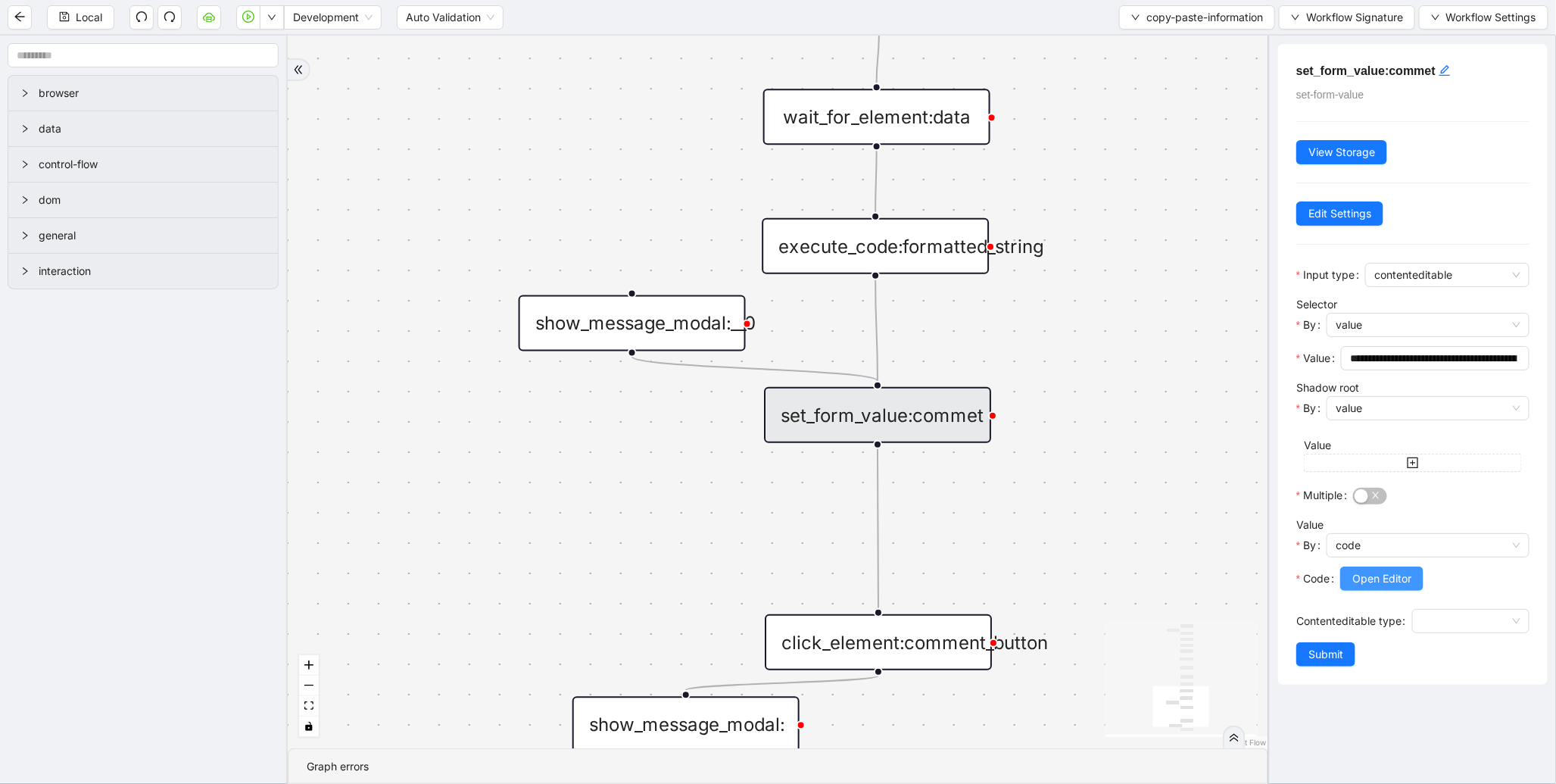
click at [1365, 578] on span "Open Editor" at bounding box center [1382, 579] width 59 height 17
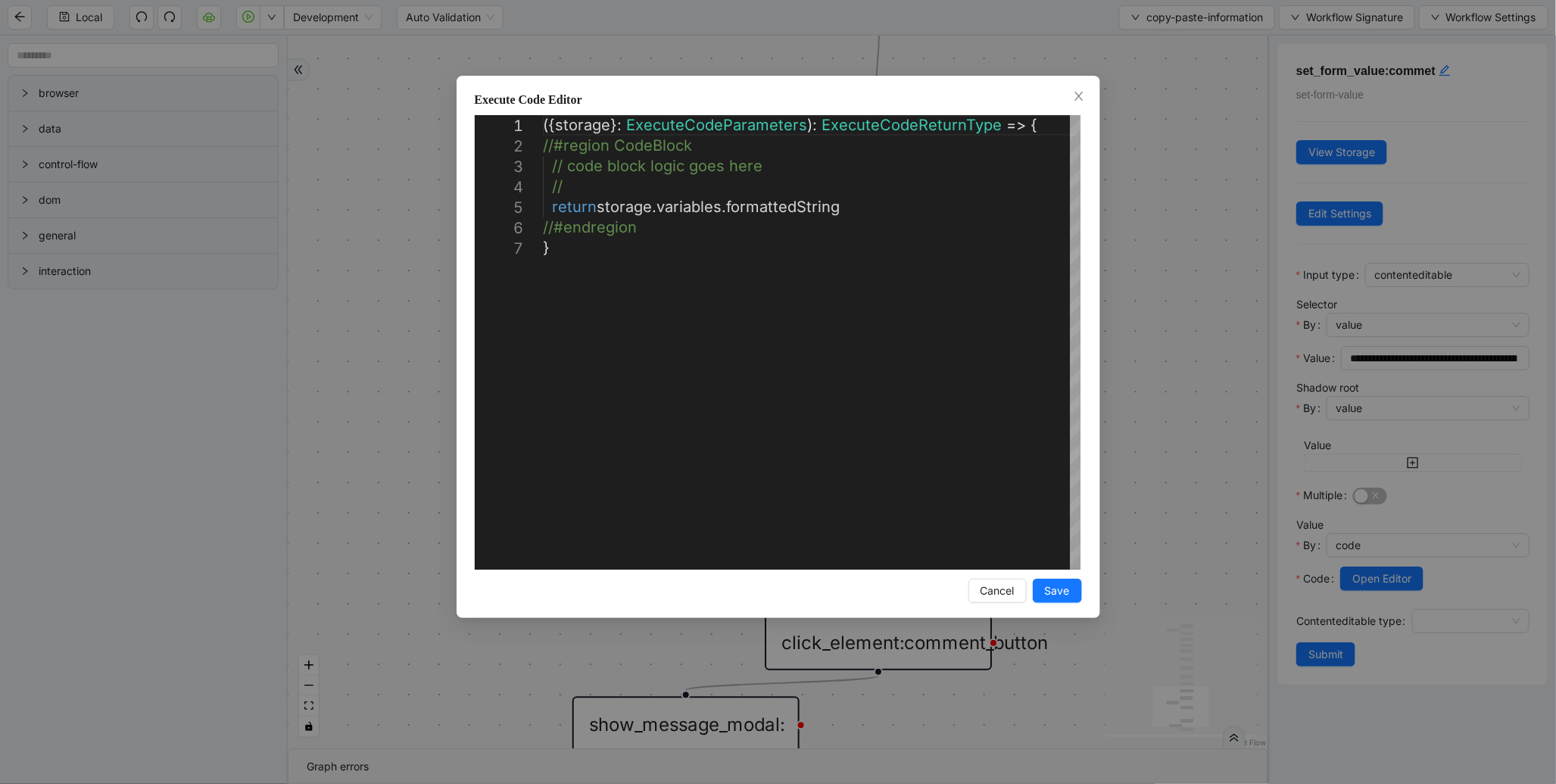
click at [1208, 388] on div "**********" at bounding box center [778, 392] width 1556 height 784
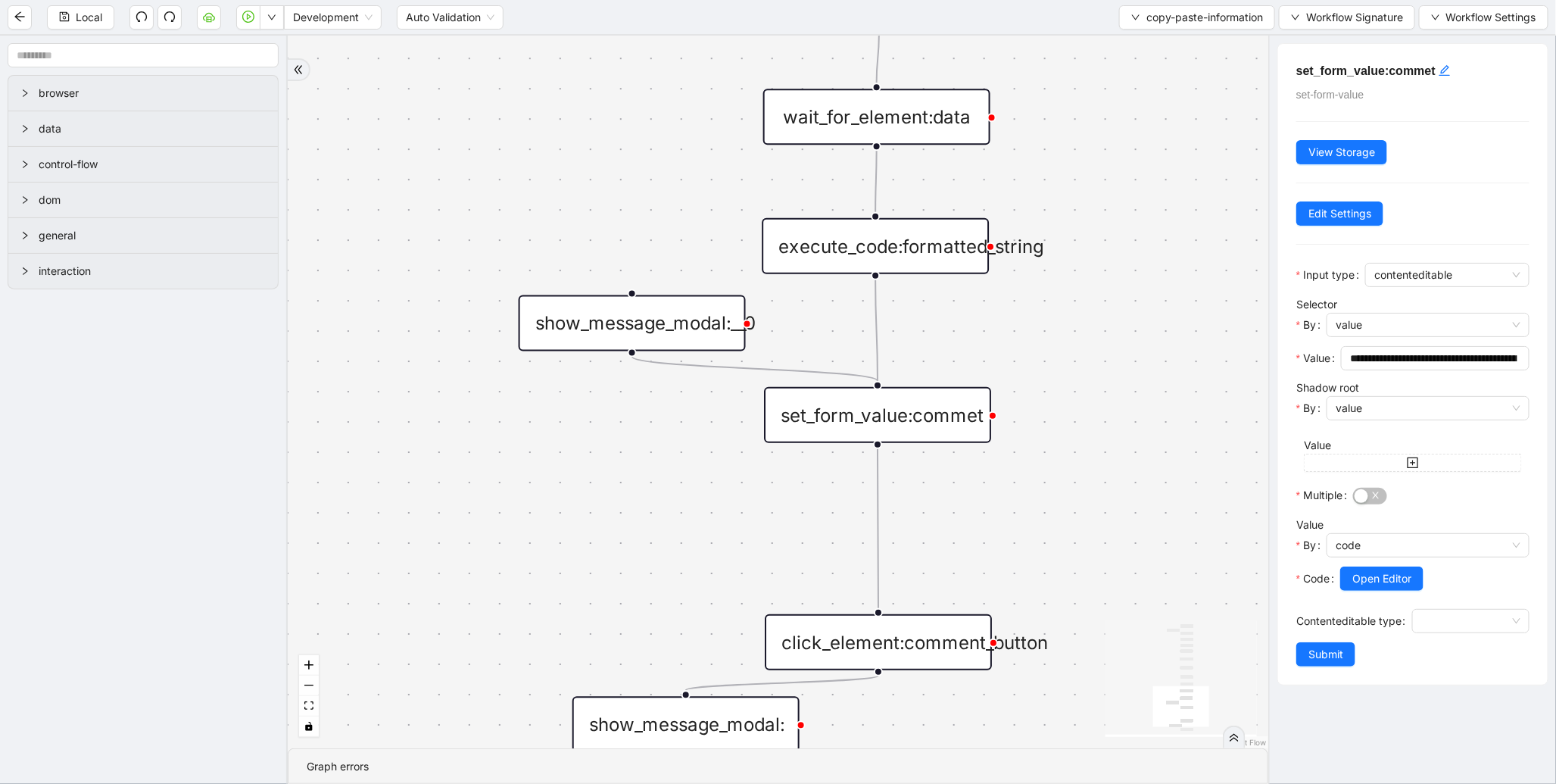
click at [922, 251] on div "execute_code:formatted_string" at bounding box center [875, 246] width 227 height 56
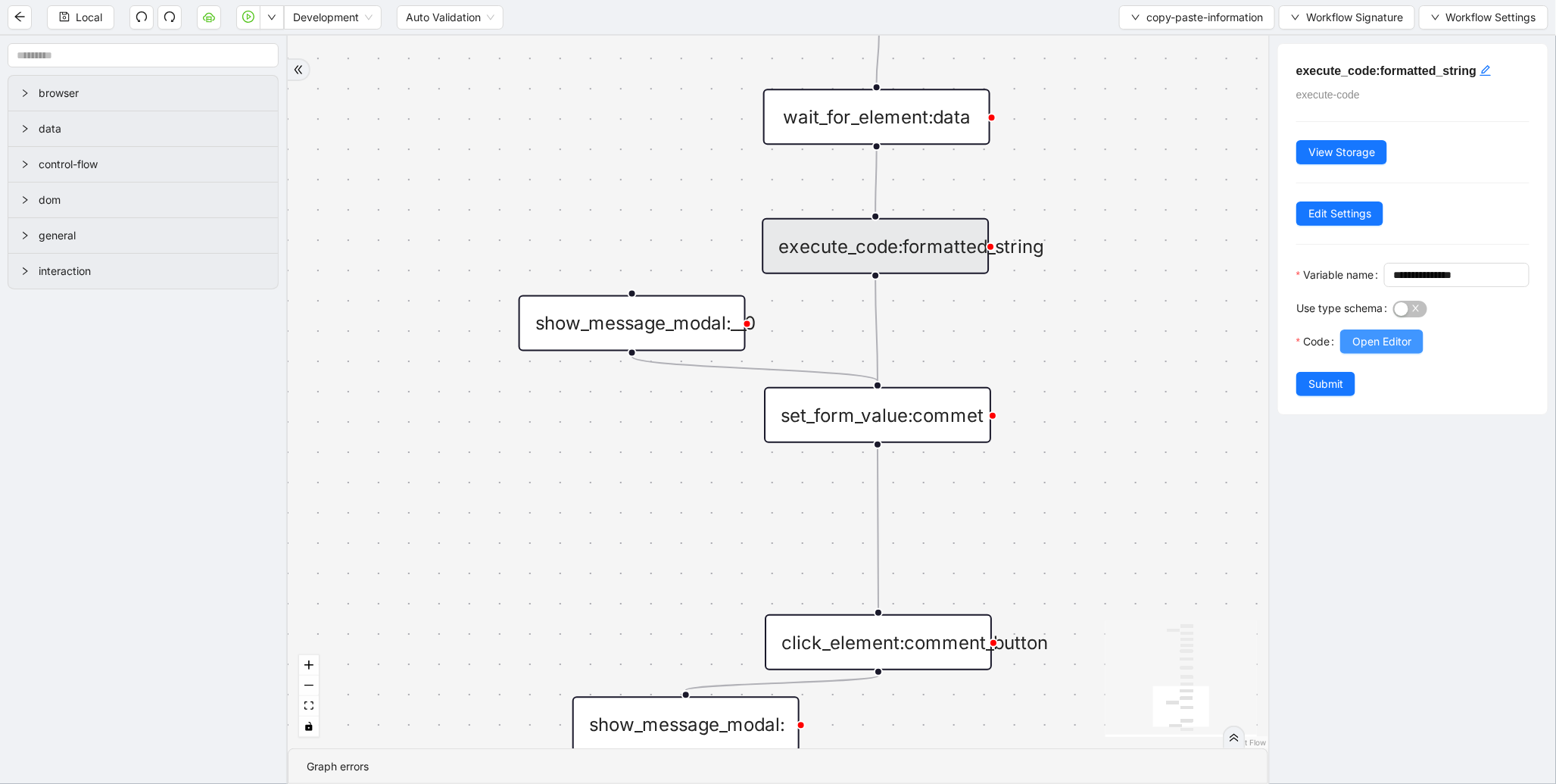
click at [1373, 349] on span "Open Editor" at bounding box center [1382, 342] width 59 height 17
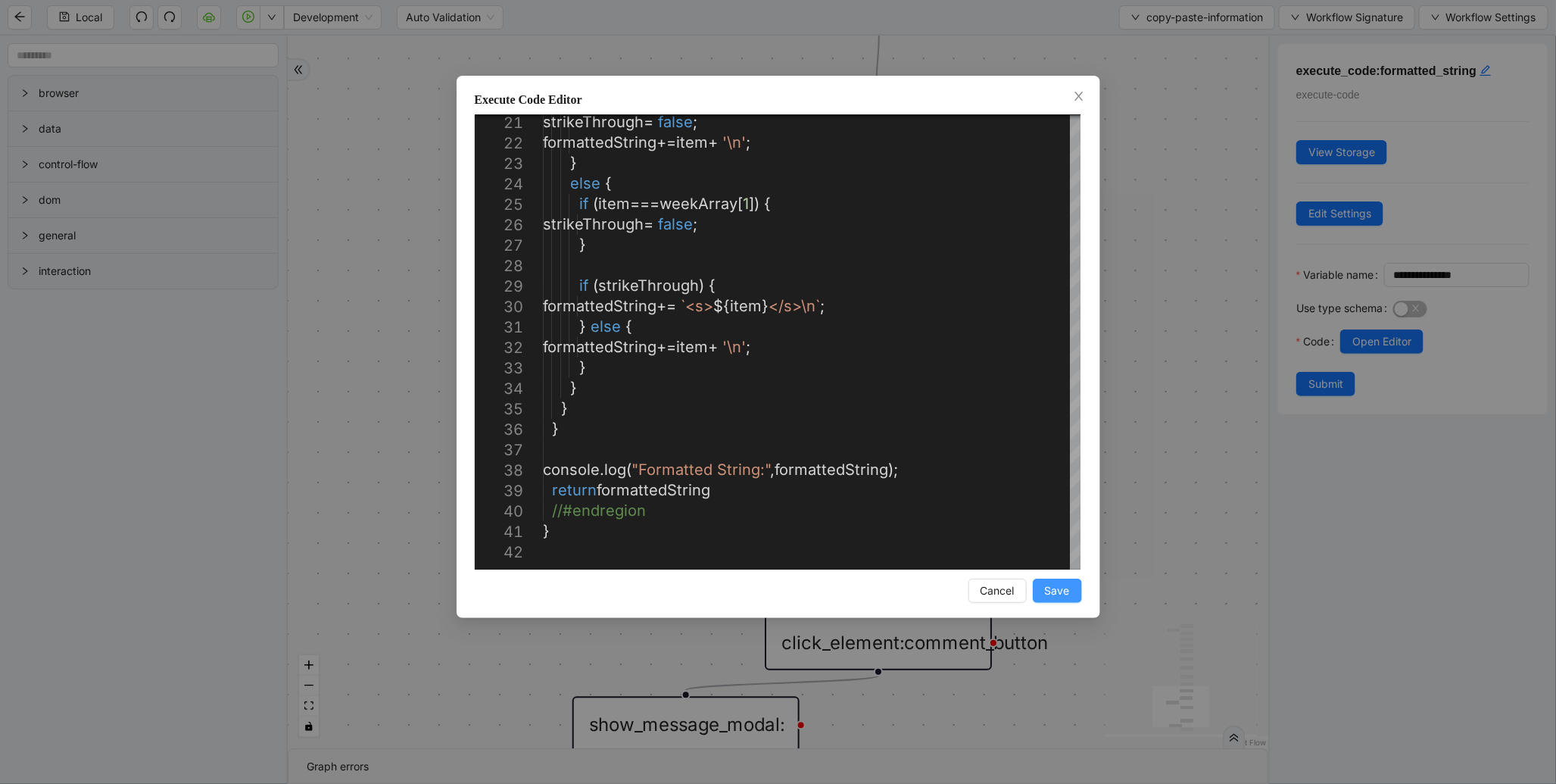
click at [1057, 585] on span "Save" at bounding box center [1057, 591] width 25 height 17
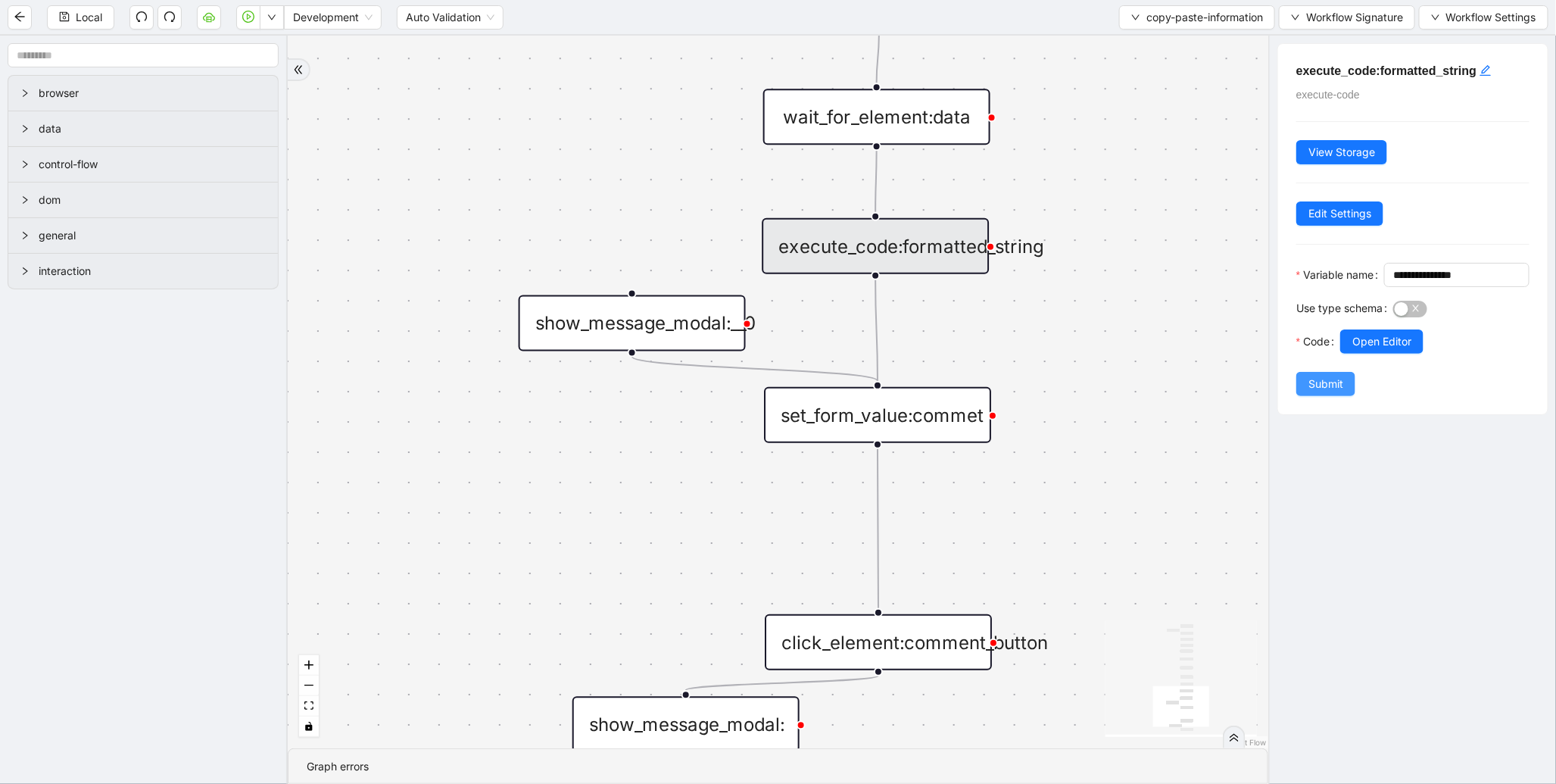
click at [1333, 392] on span "Submit" at bounding box center [1326, 384] width 35 height 17
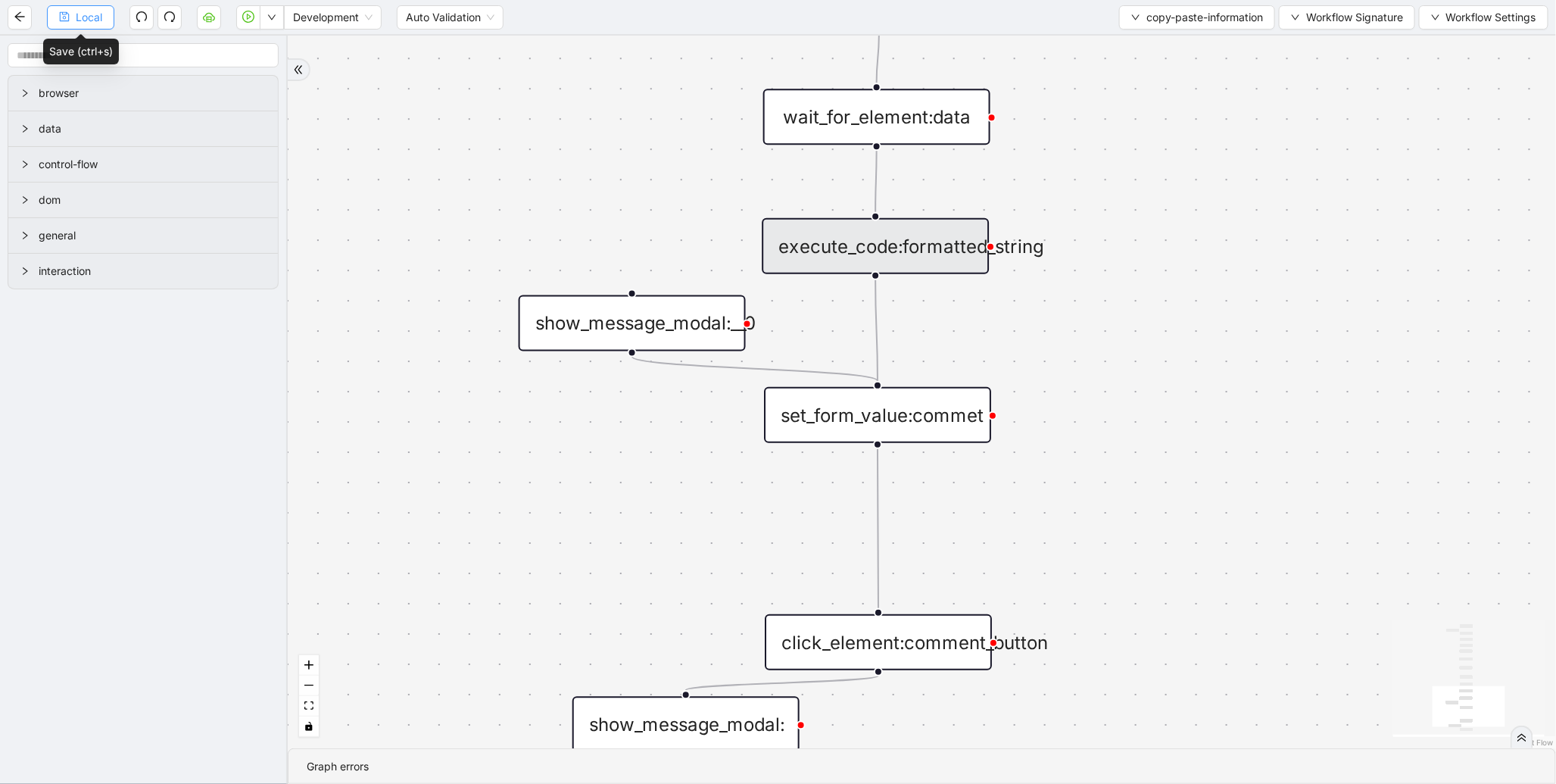
click at [96, 13] on span "Local" at bounding box center [89, 18] width 26 height 17
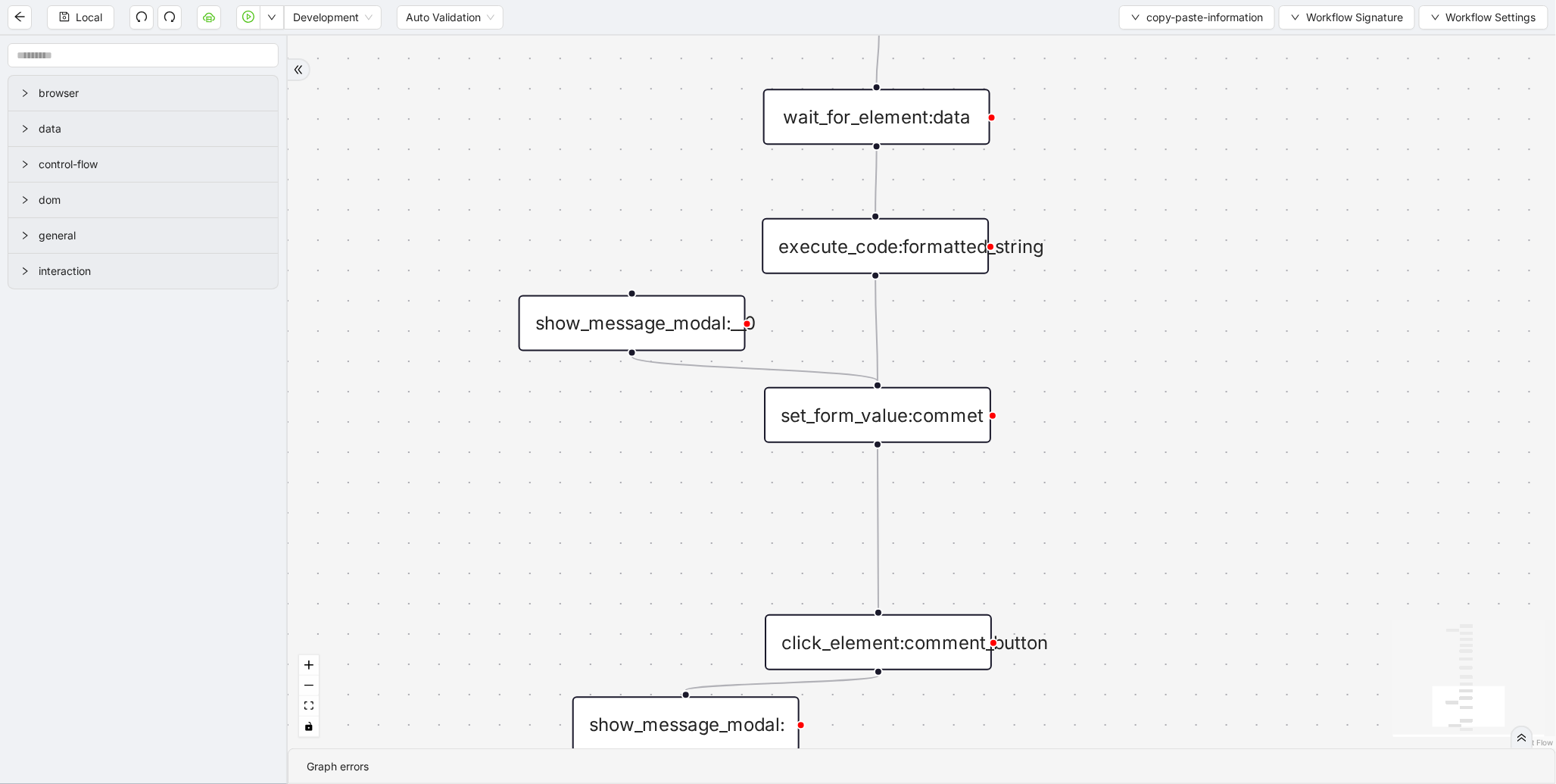
click at [943, 425] on div "set_form_value:commet" at bounding box center [878, 415] width 227 height 56
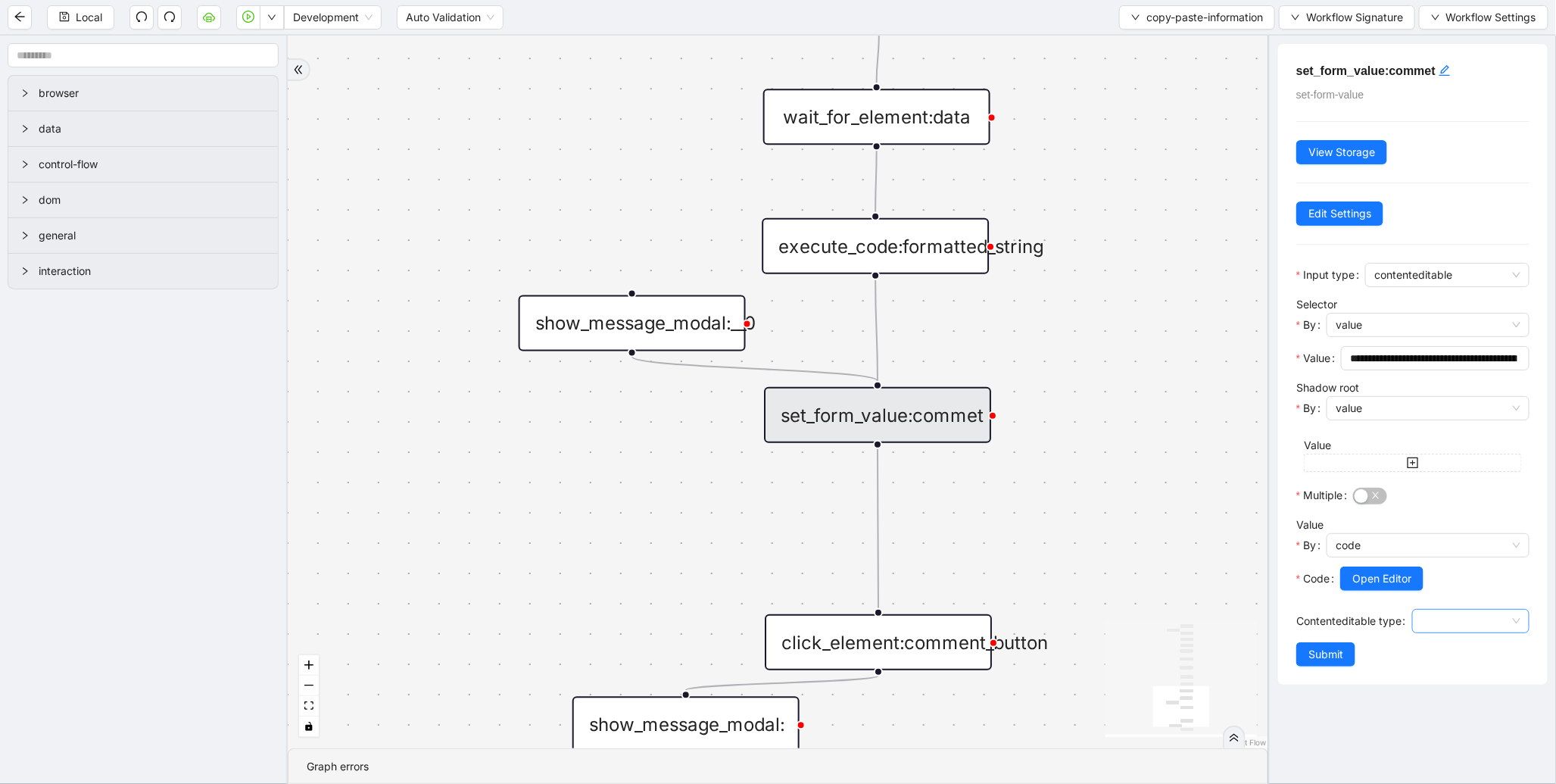
click at [1448, 626] on input "Contenteditable type" at bounding box center [1471, 621] width 99 height 22
click at [1452, 705] on div "Debugger" at bounding box center [1466, 702] width 85 height 17
click at [1326, 654] on span "Submit" at bounding box center [1326, 654] width 35 height 17
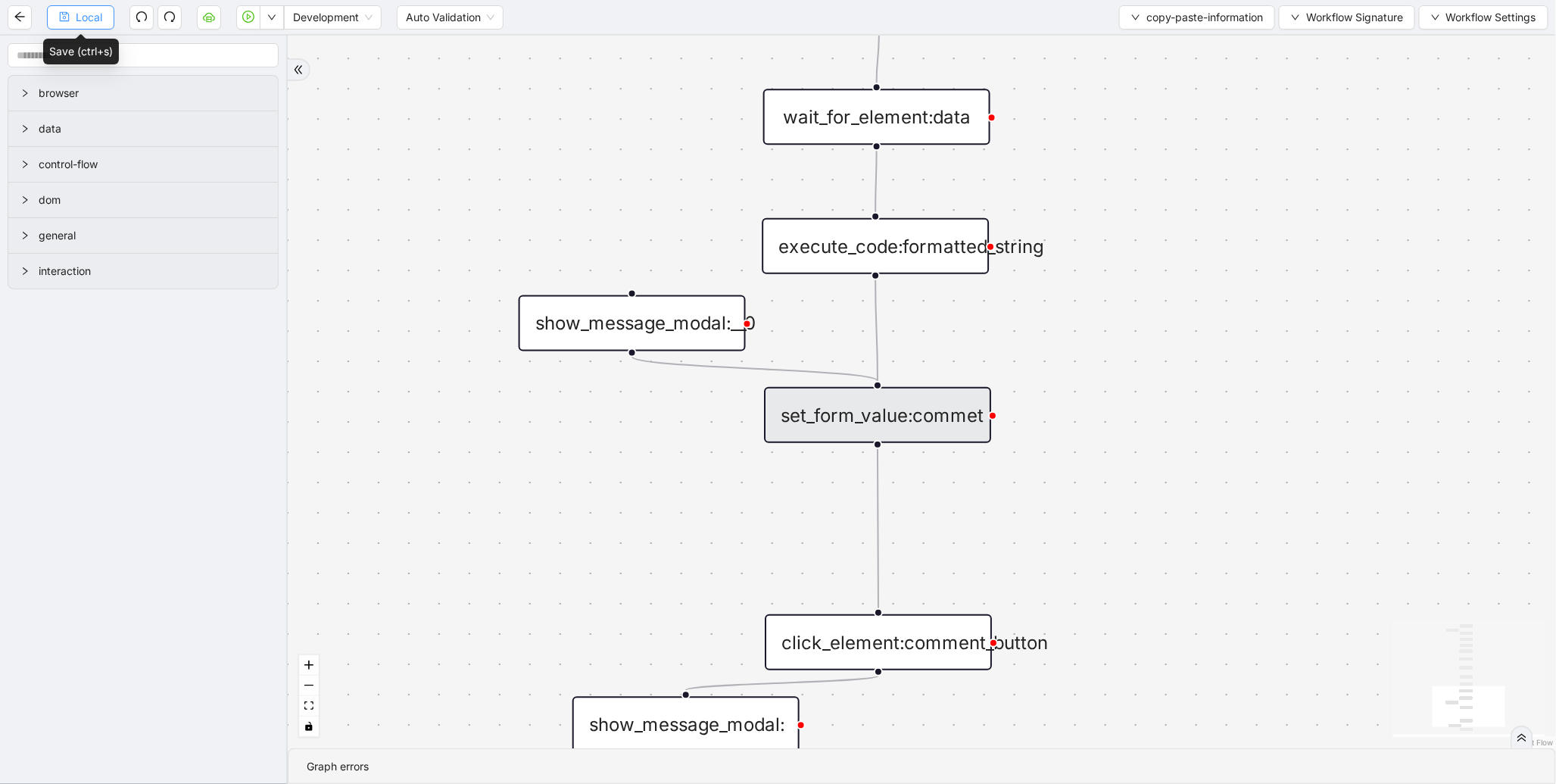
click at [96, 26] on button "Local" at bounding box center [81, 18] width 67 height 24
click at [81, 30] on div "Local Development Auto Validation copy-paste-information Workflow Signature Wor…" at bounding box center [778, 17] width 1556 height 34
click at [85, 23] on span "Local" at bounding box center [89, 18] width 26 height 17
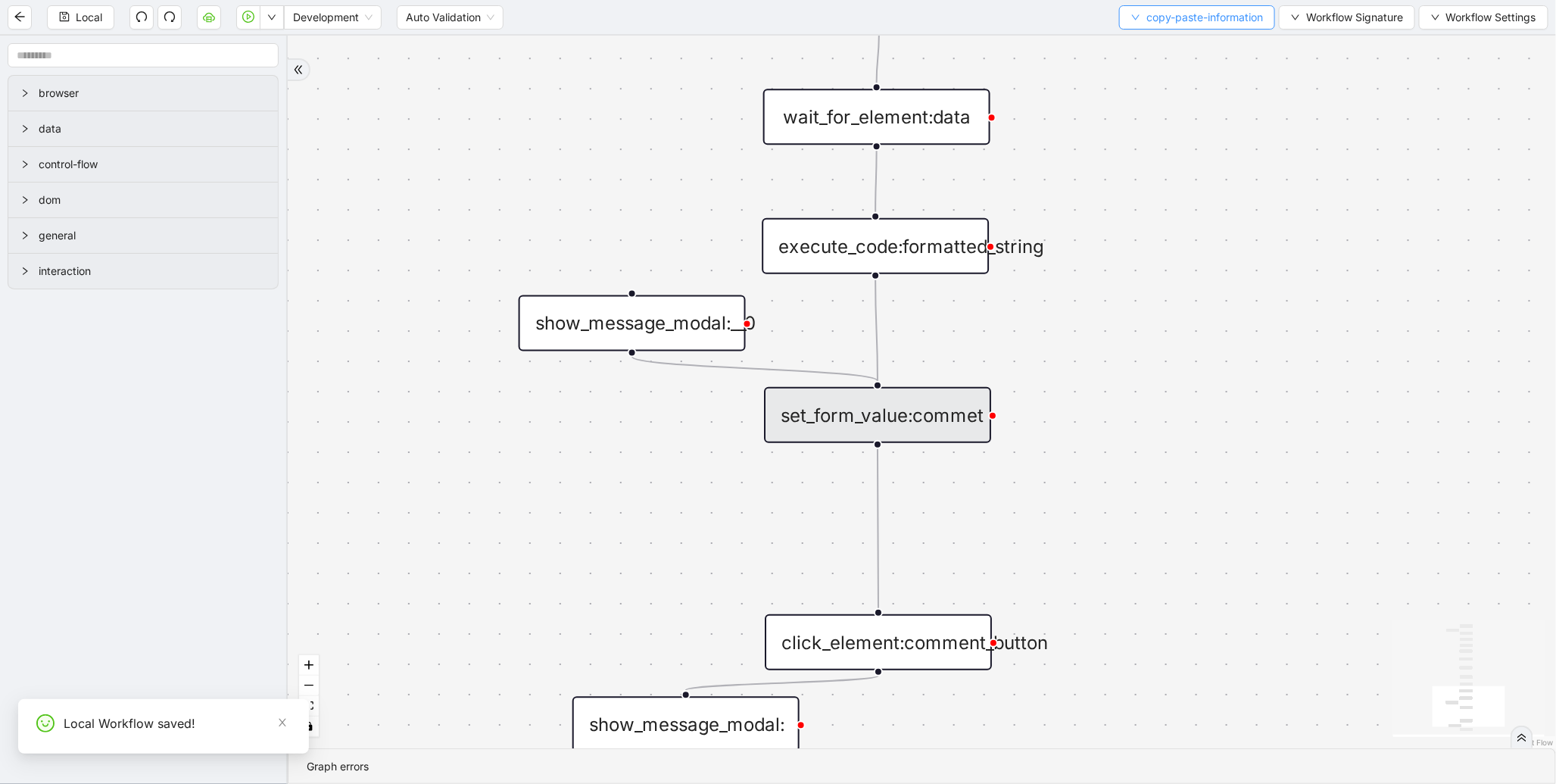
click at [1160, 19] on span "copy-paste-information" at bounding box center [1205, 18] width 116 height 17
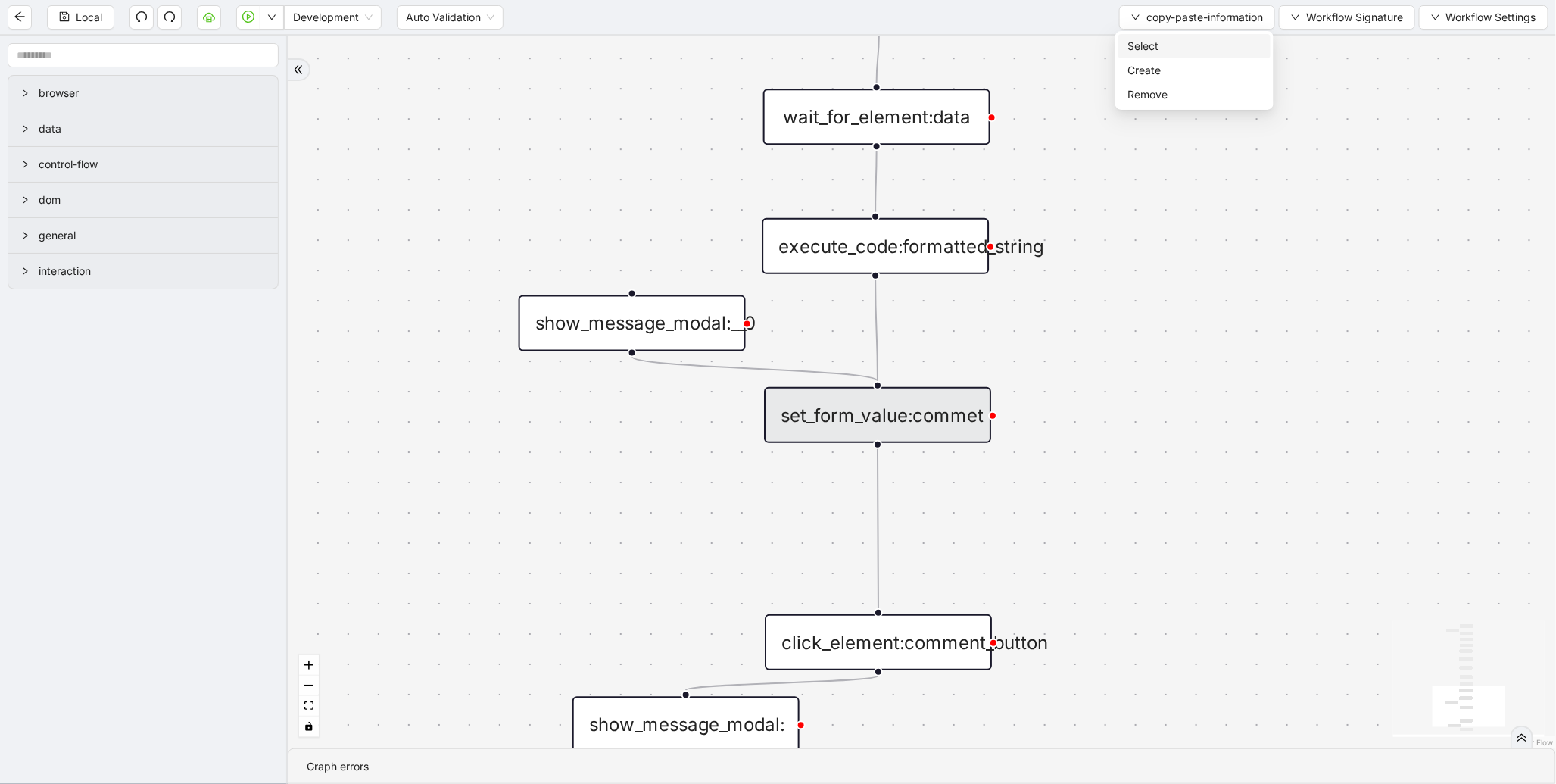
click at [1154, 34] on li "Select" at bounding box center [1194, 46] width 152 height 24
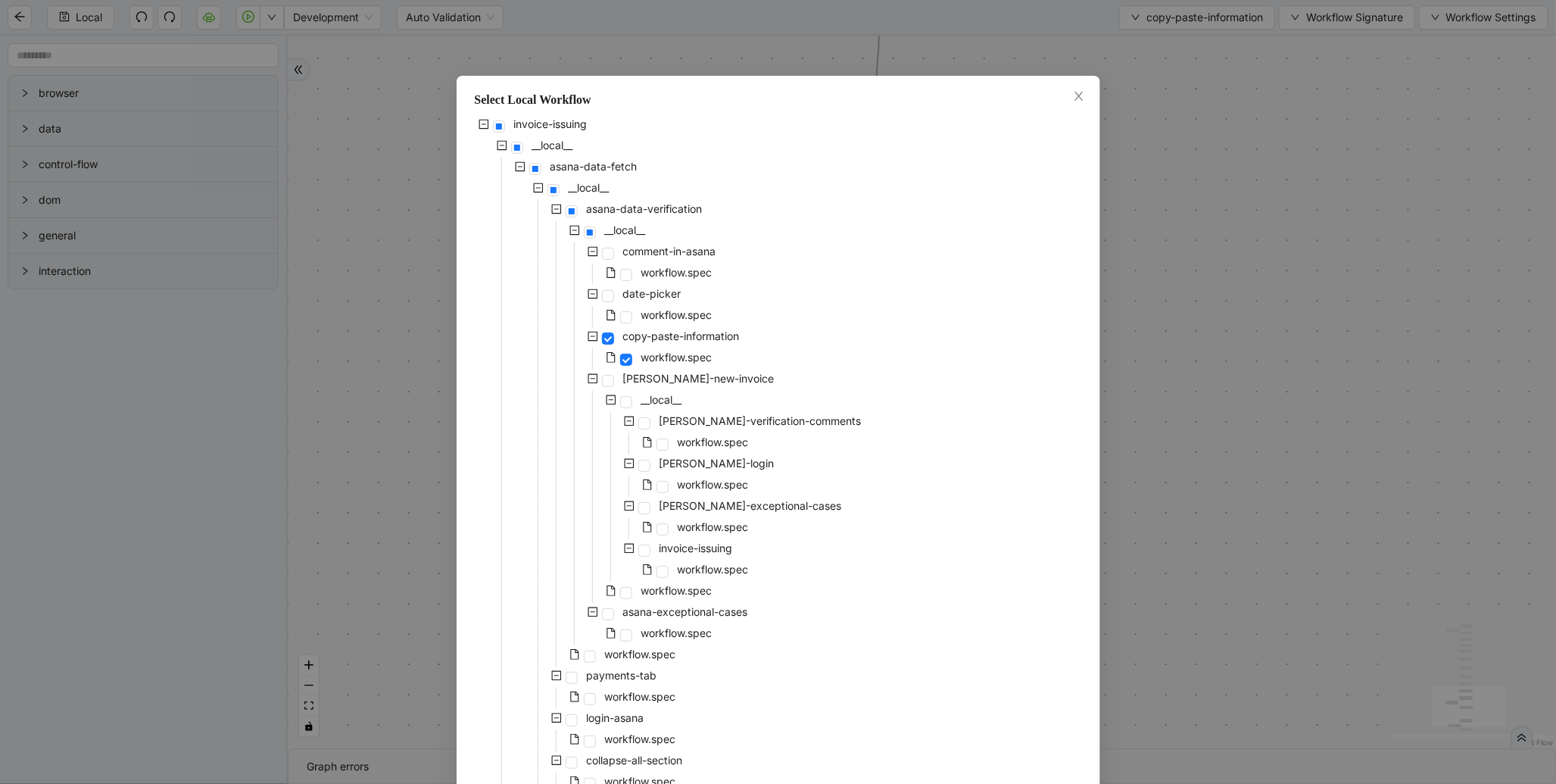
click at [1204, 255] on div "Select Local Workflow invoice-issuing __local__ asana-data-fetch __local__ asan…" at bounding box center [778, 392] width 1556 height 784
